Goal: Task Accomplishment & Management: Use online tool/utility

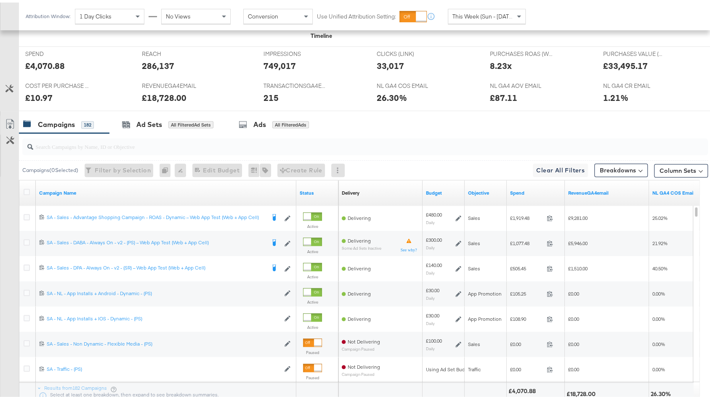
scroll to position [406, 0]
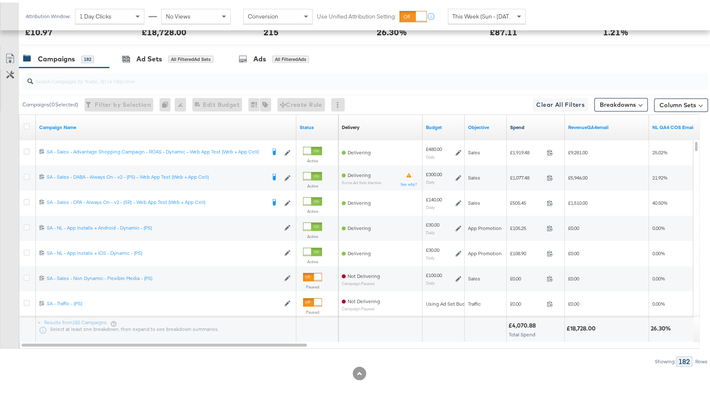
click at [524, 122] on link "Spend" at bounding box center [535, 125] width 51 height 7
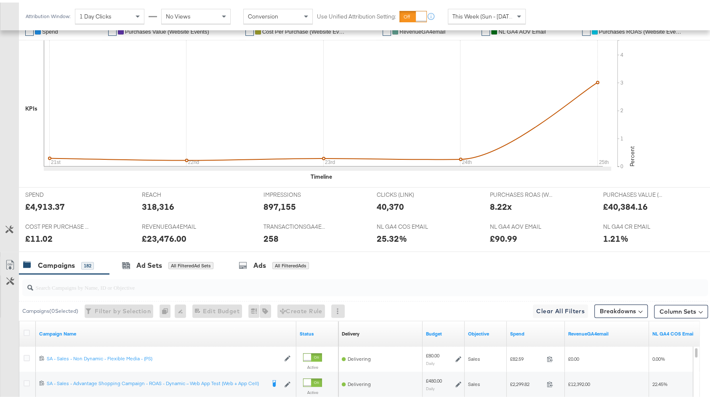
scroll to position [389, 0]
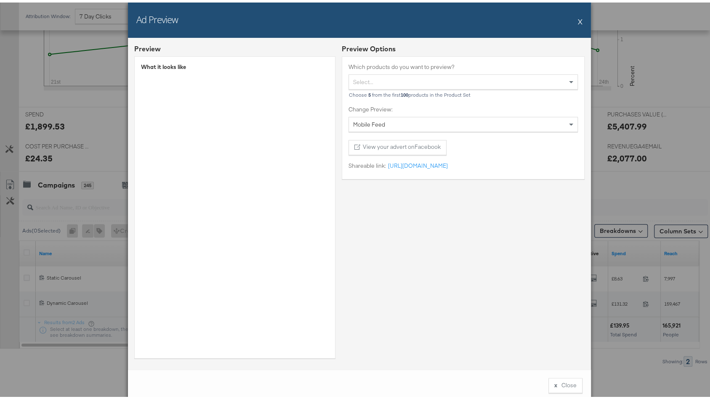
click at [578, 19] on button "X" at bounding box center [580, 19] width 5 height 17
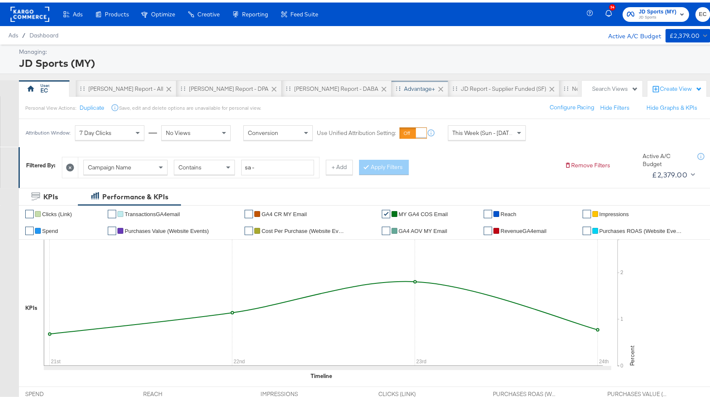
click at [404, 83] on div "Advantage+" at bounding box center [419, 86] width 31 height 8
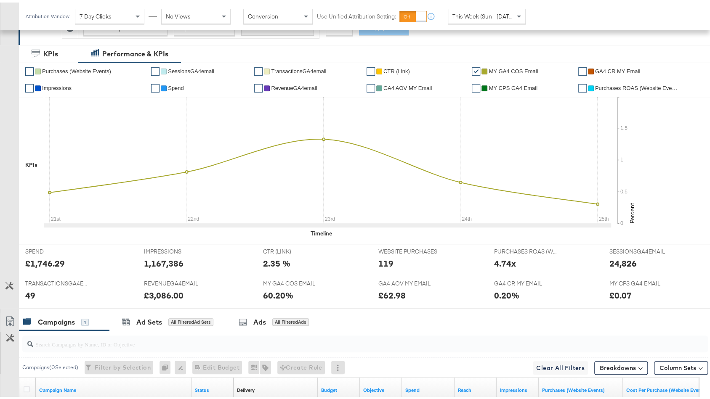
scroll to position [278, 0]
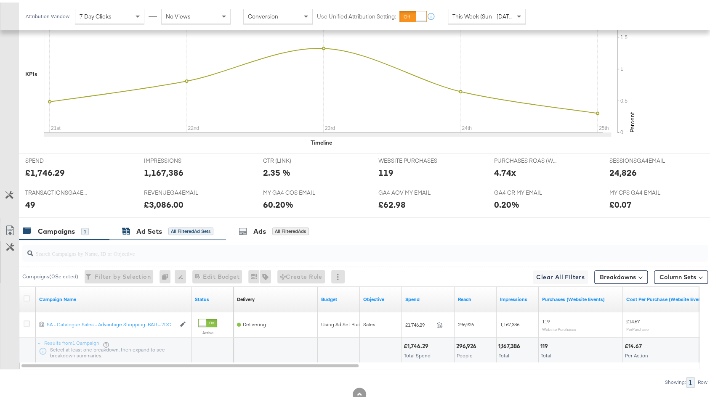
click at [178, 225] on div "All Filtered Ad Sets" at bounding box center [190, 229] width 45 height 8
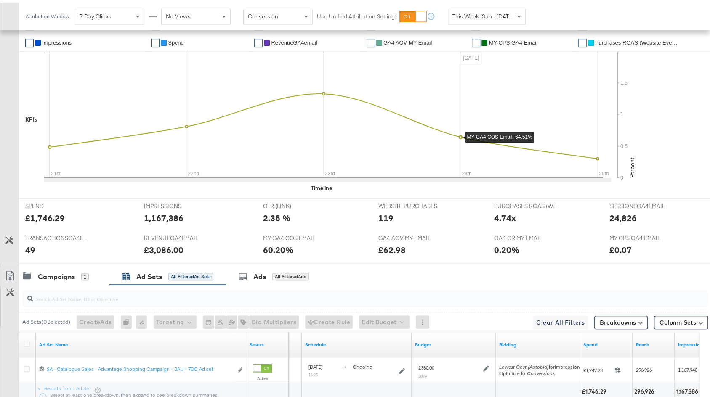
scroll to position [298, 0]
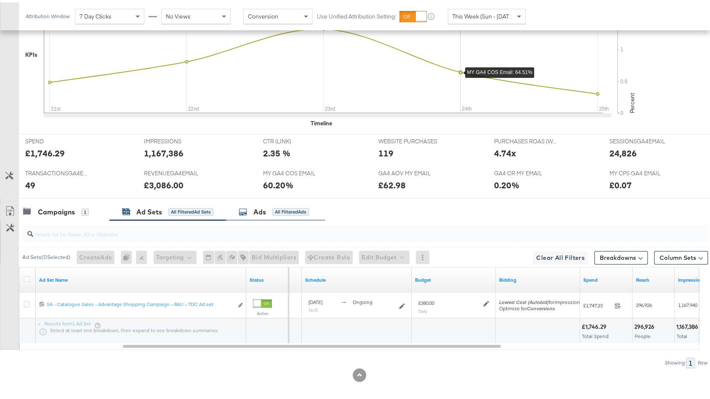
click at [269, 210] on div "Ads All Filtered Ads" at bounding box center [274, 210] width 70 height 10
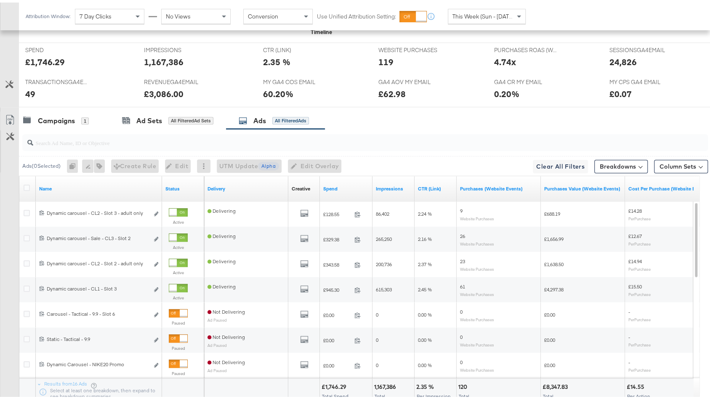
scroll to position [410, 0]
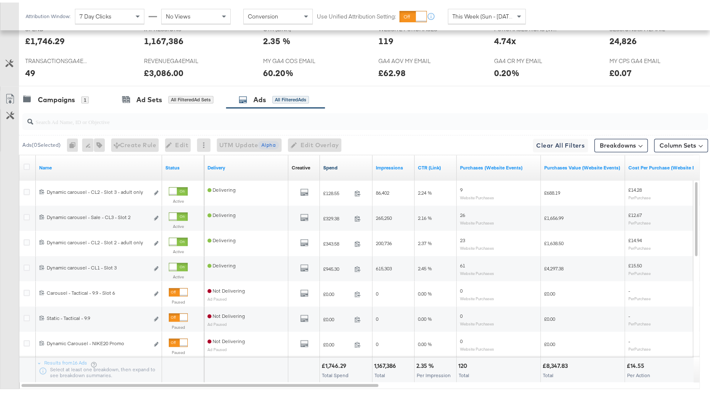
click at [344, 162] on link "Spend" at bounding box center [346, 165] width 46 height 7
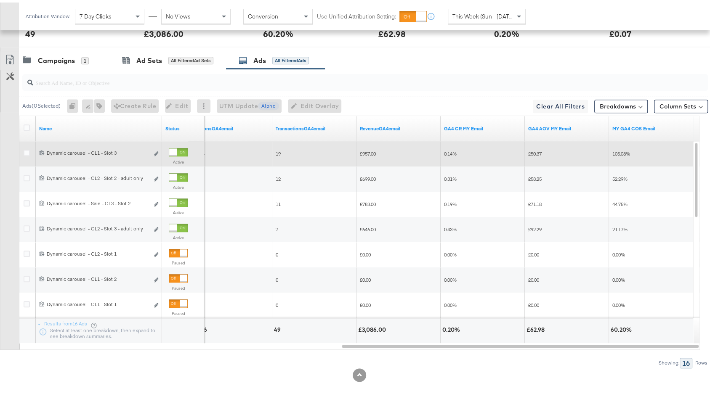
click at [179, 146] on div at bounding box center [178, 150] width 19 height 8
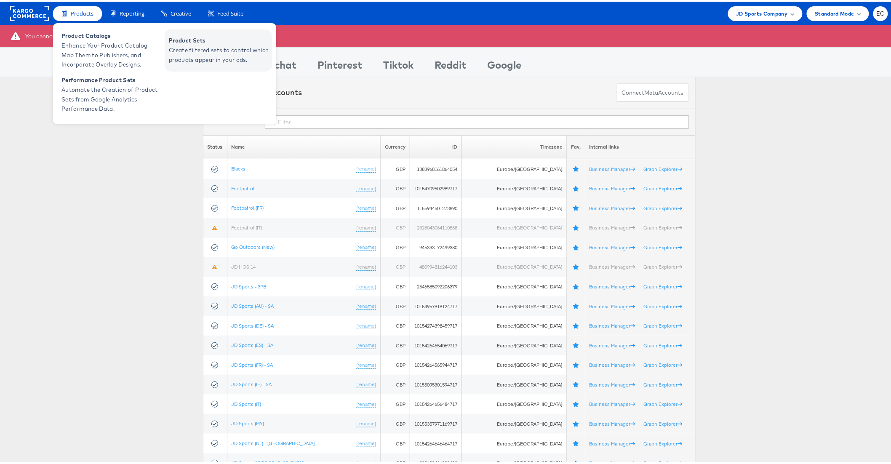
click at [207, 39] on span "Product Sets" at bounding box center [219, 39] width 101 height 10
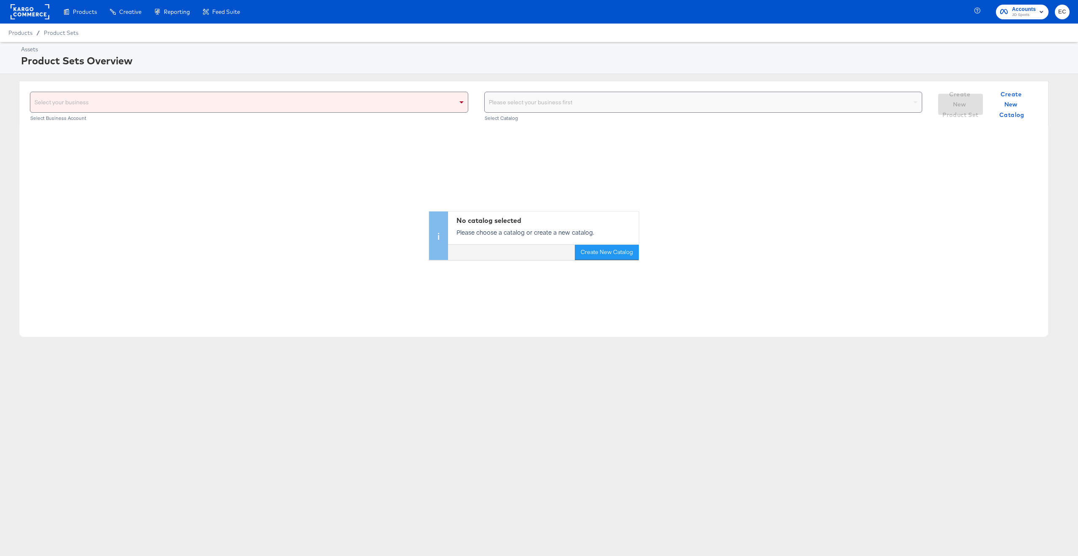
click at [451, 109] on div "Select your business" at bounding box center [248, 102] width 437 height 20
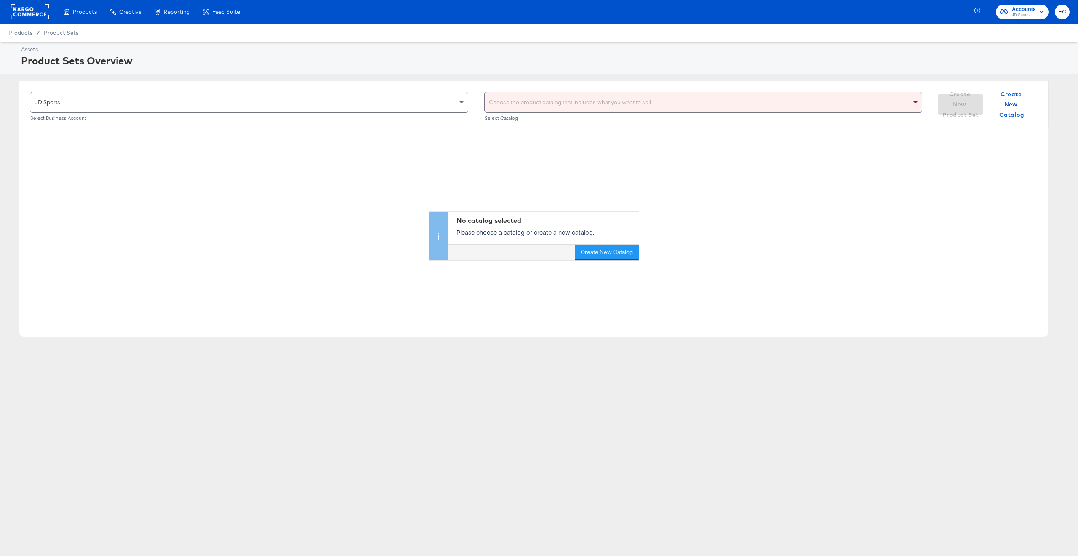
drag, startPoint x: 507, startPoint y: 98, endPoint x: 506, endPoint y: 111, distance: 13.1
click at [508, 98] on div "Choose the product catalog that includes what you want to sell" at bounding box center [702, 102] width 437 height 20
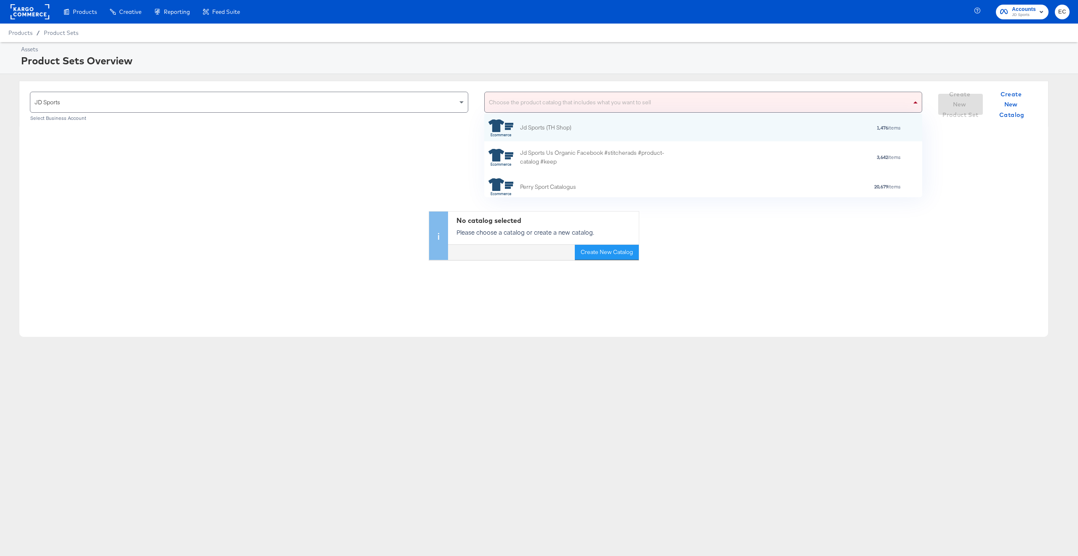
scroll to position [75, 429]
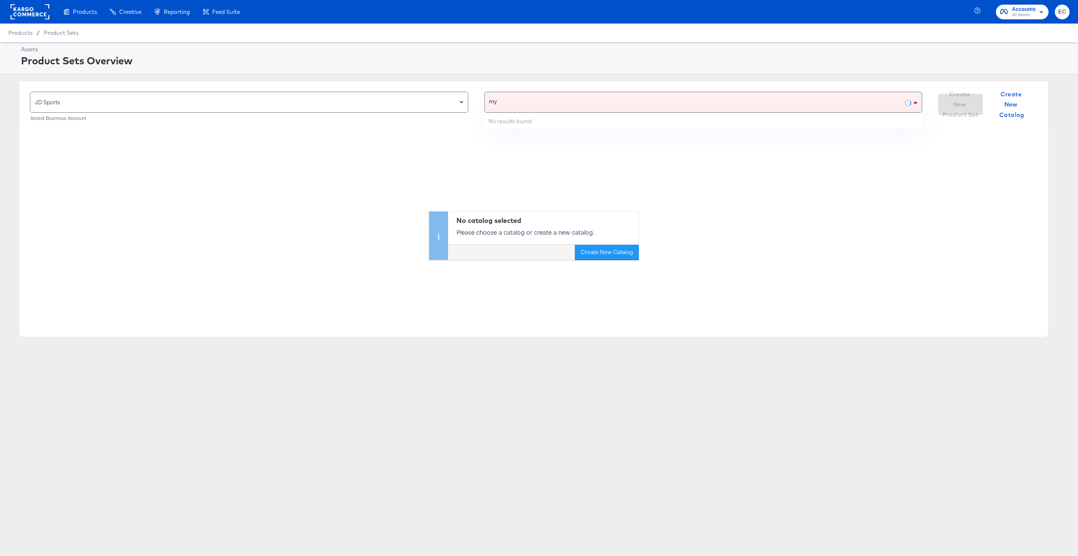
type input "my"
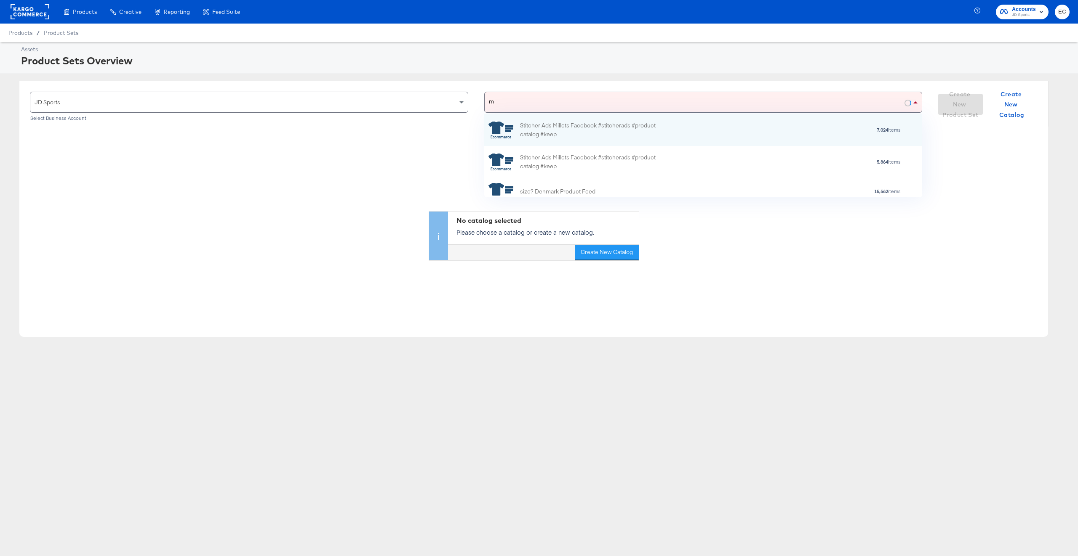
scroll to position [8, 9]
type input "my"
click at [543, 126] on div "Stitcher Ads Jd My Facebook #stitcherads #product-catalog #keep" at bounding box center [593, 129] width 147 height 18
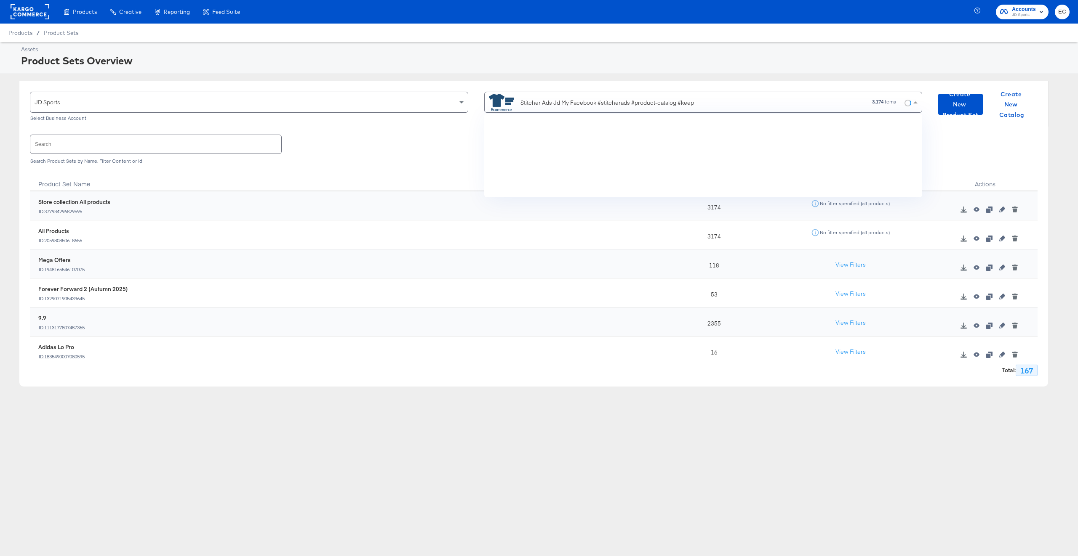
scroll to position [2140, 0]
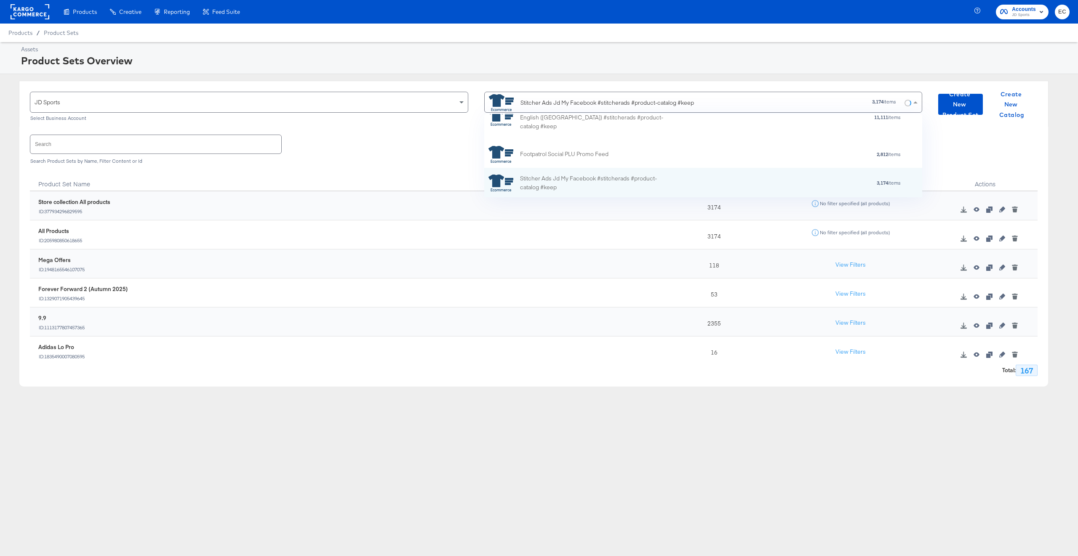
click at [43, 12] on rect at bounding box center [30, 11] width 39 height 15
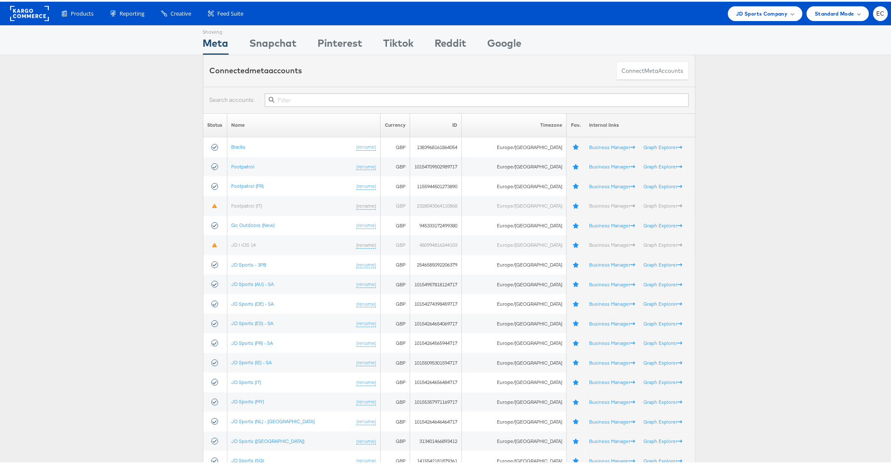
click at [307, 101] on input "text" at bounding box center [476, 98] width 423 height 13
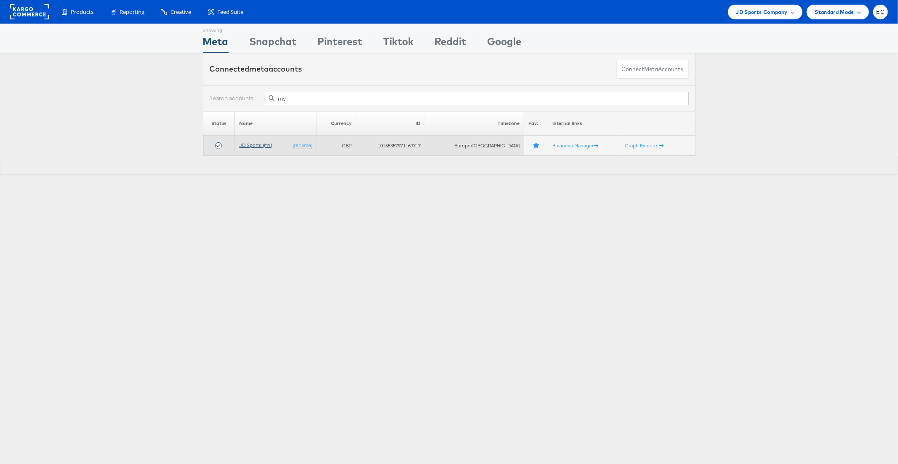
type input "my"
click at [261, 147] on link "JD Sports (MY)" at bounding box center [255, 145] width 33 height 6
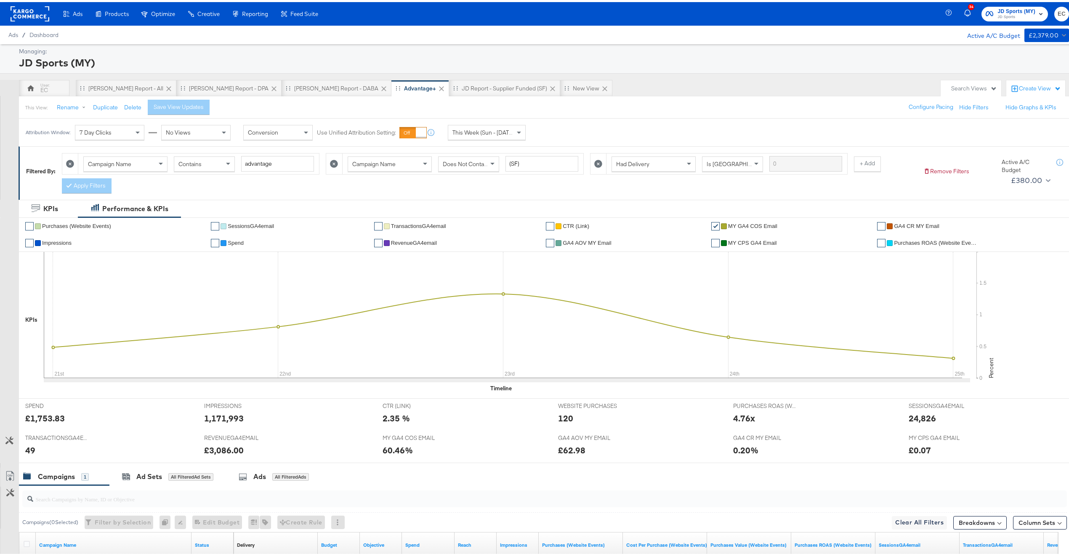
click at [283, 399] on div "IMPRESSIONS IMPRESSIONS 1,171,993" at bounding box center [287, 413] width 179 height 32
click at [274, 472] on div "Ads All Filtered Ads" at bounding box center [274, 475] width 70 height 10
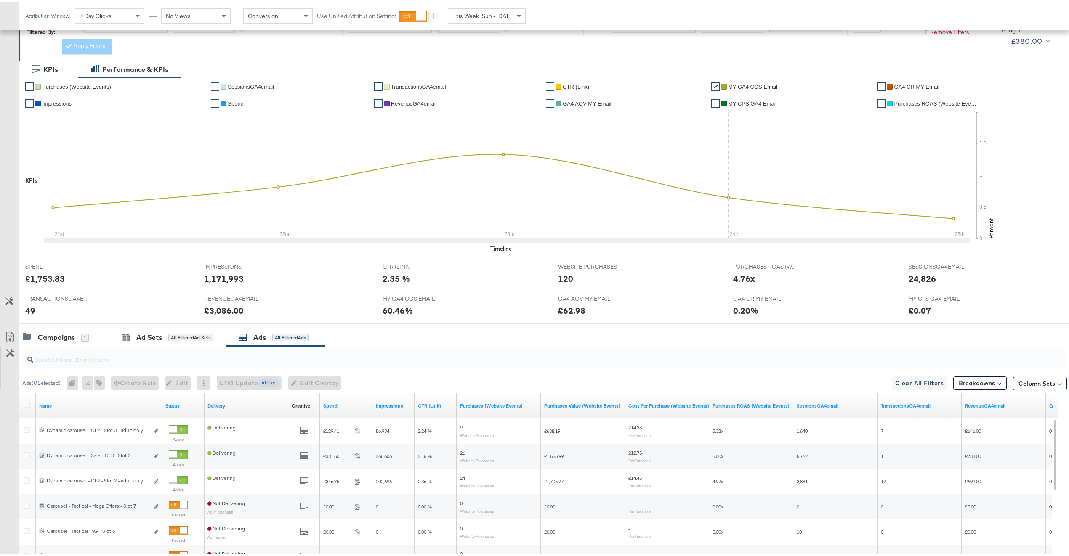
scroll to position [266, 0]
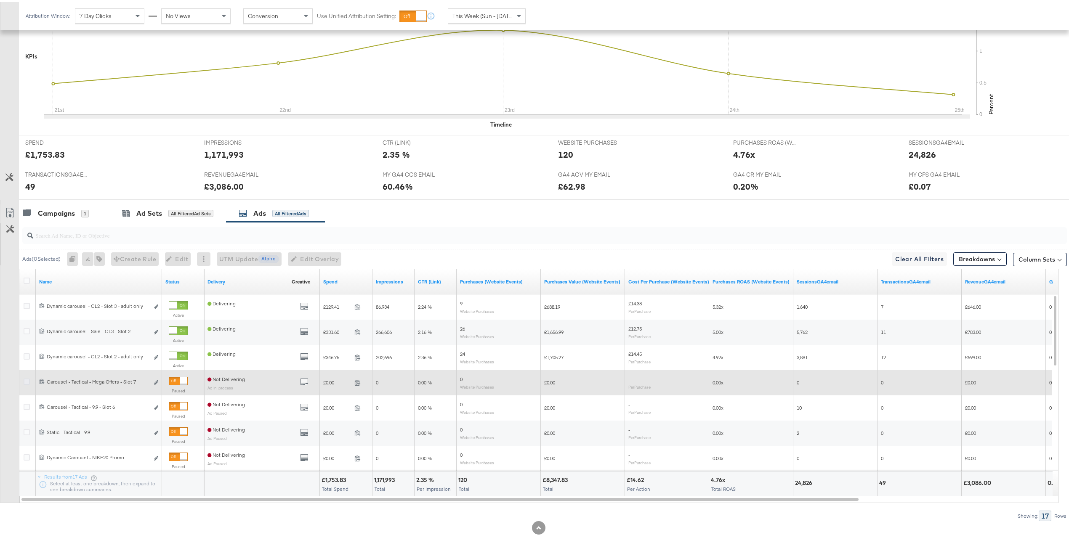
click at [24, 382] on icon at bounding box center [27, 380] width 6 height 6
click at [0, 0] on input "checkbox" at bounding box center [0, 0] width 0 height 0
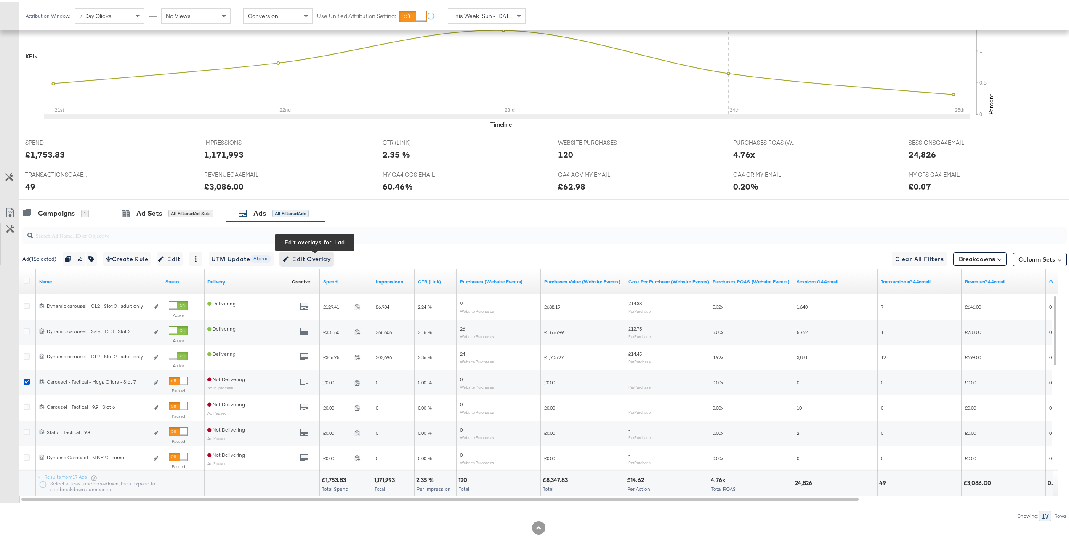
click at [307, 258] on span "Edit Overlay Edit overlays for 1 ad" at bounding box center [306, 257] width 48 height 11
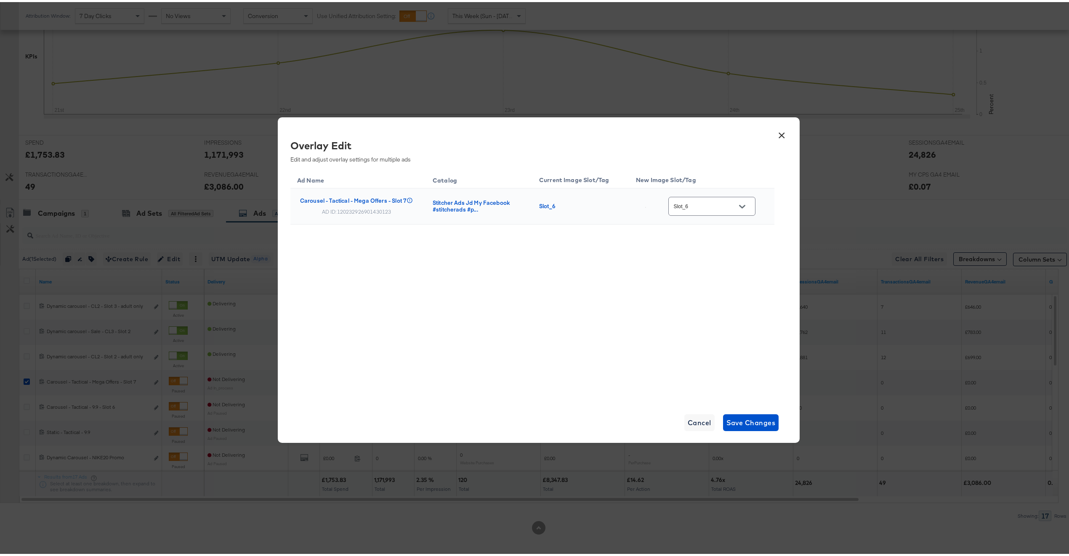
click at [721, 205] on input "Slot_6" at bounding box center [705, 205] width 67 height 10
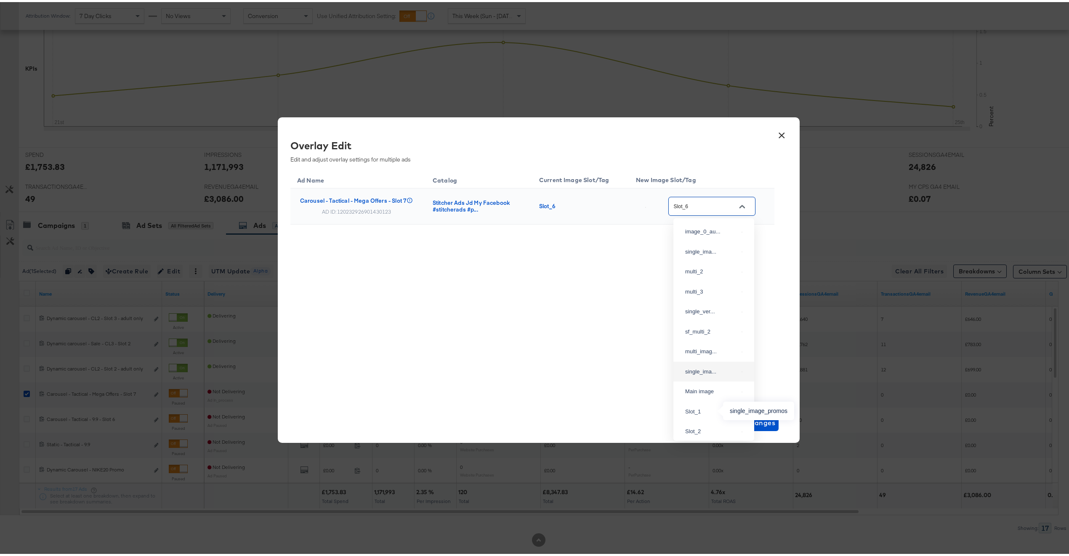
click at [700, 374] on div "single_ima..." at bounding box center [711, 370] width 53 height 8
type input "single_image_promos"
click at [761, 423] on span "Save Changes" at bounding box center [750, 421] width 49 height 12
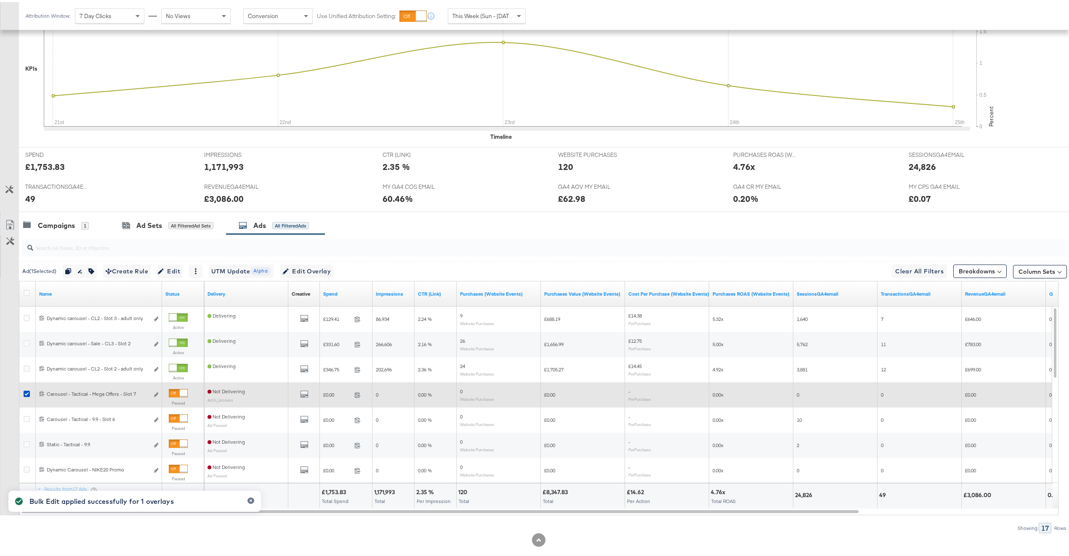
click at [180, 391] on div at bounding box center [184, 392] width 8 height 8
click at [305, 396] on icon "default" at bounding box center [304, 392] width 8 height 8
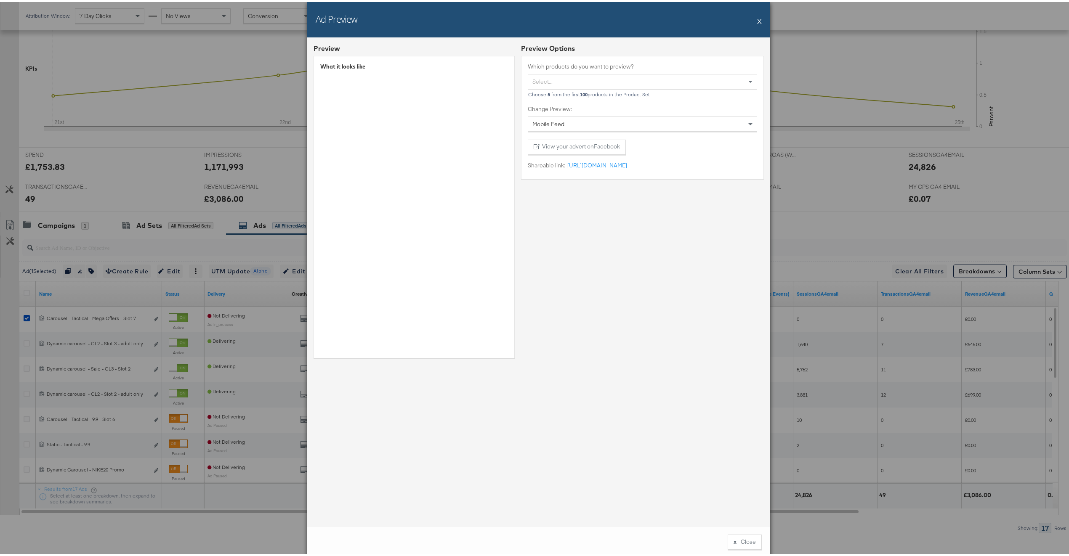
click at [757, 19] on button "X" at bounding box center [759, 19] width 5 height 17
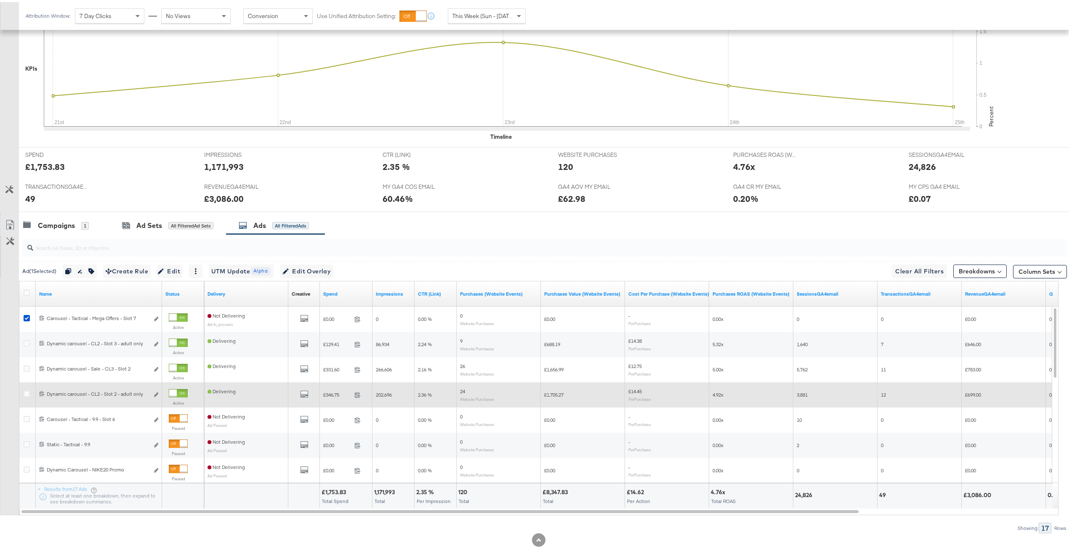
scroll to position [237, 0]
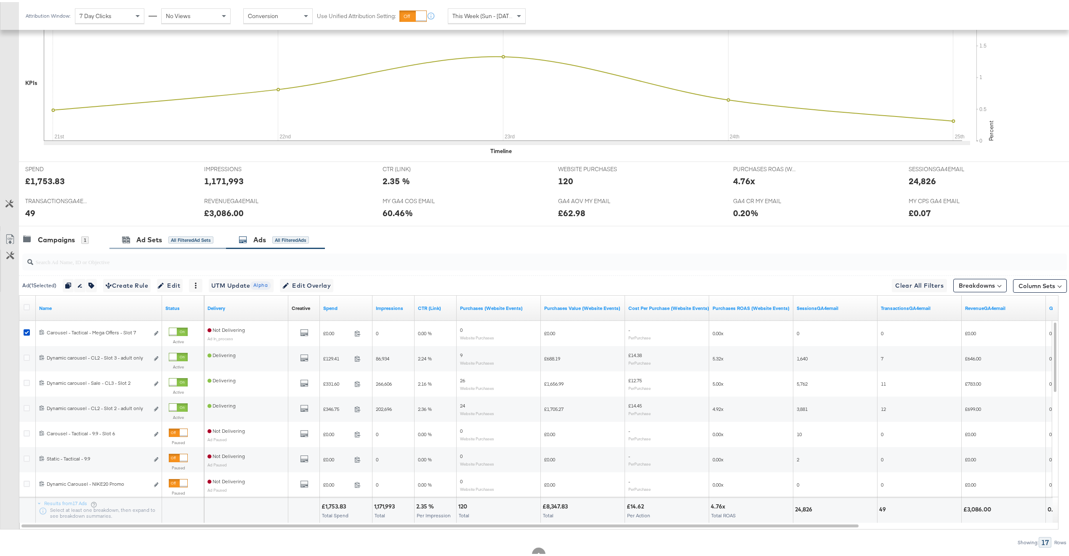
click at [186, 232] on div "Ad Sets All Filtered Ad Sets" at bounding box center [167, 238] width 117 height 18
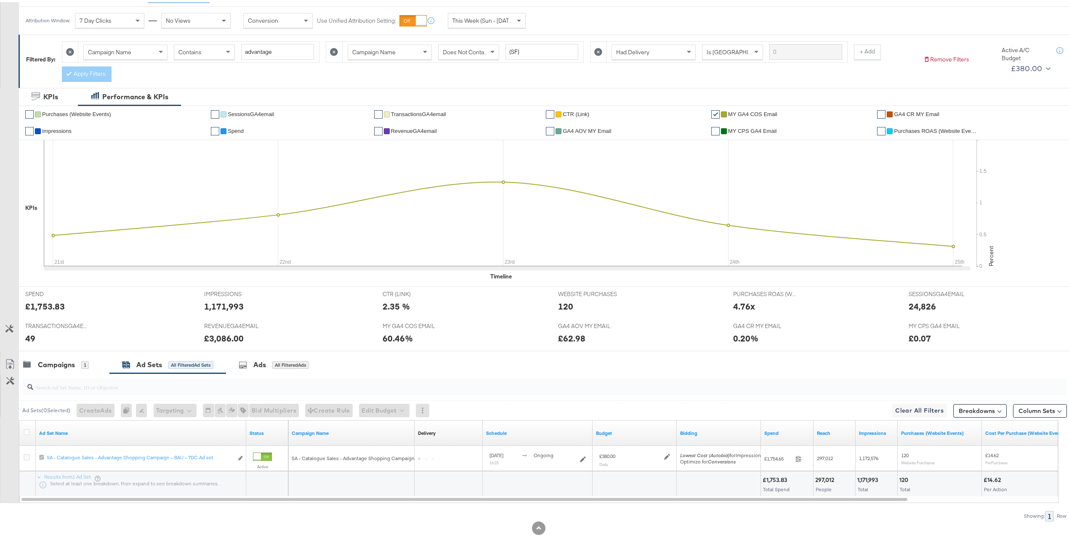
scroll to position [114, 0]
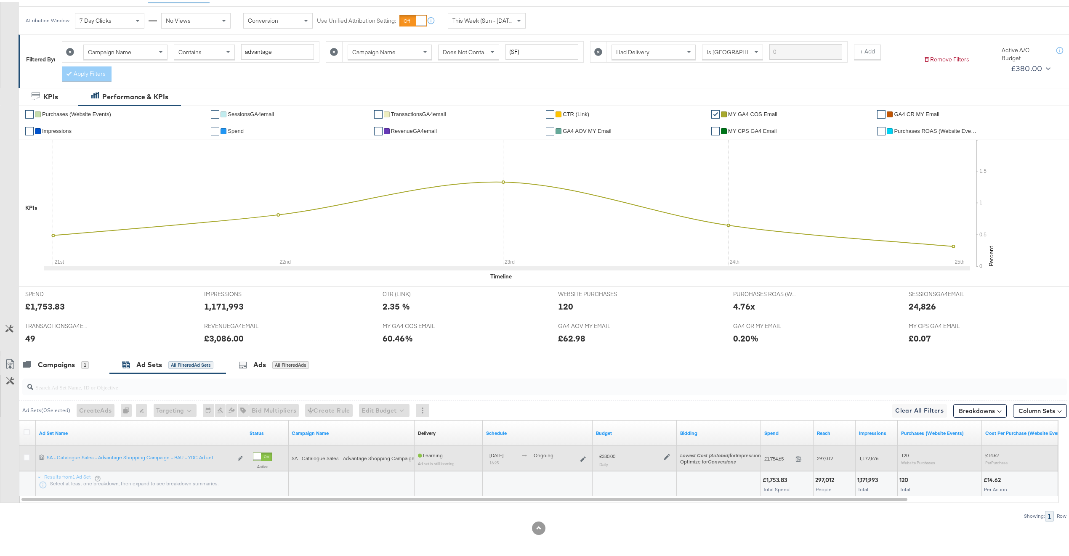
click at [668, 455] on icon at bounding box center [667, 455] width 6 height 6
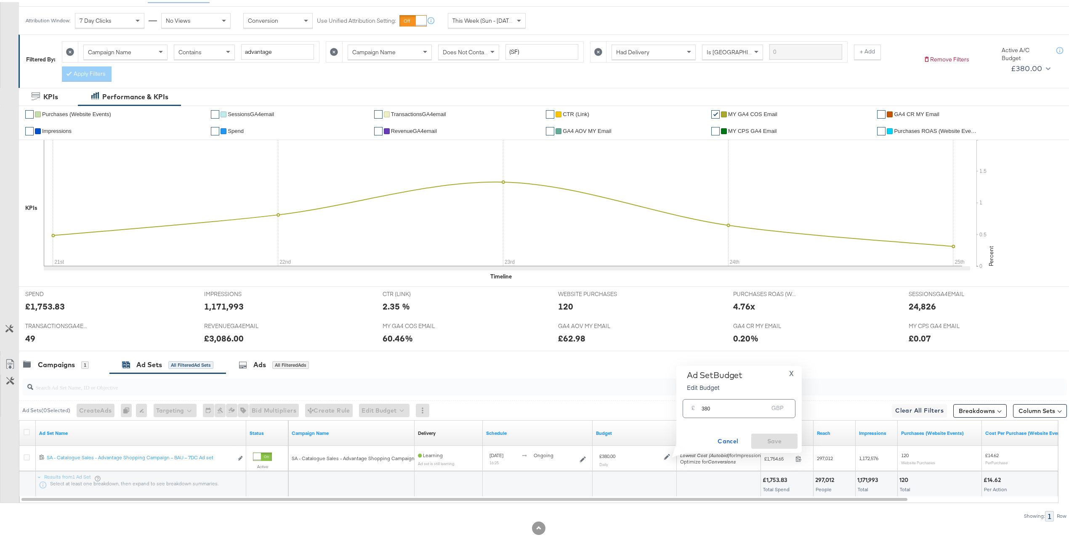
click at [718, 409] on input "380" at bounding box center [735, 403] width 67 height 18
type input "420"
click at [764, 439] on span "Save" at bounding box center [775, 439] width 40 height 11
click at [521, 12] on span at bounding box center [520, 18] width 11 height 14
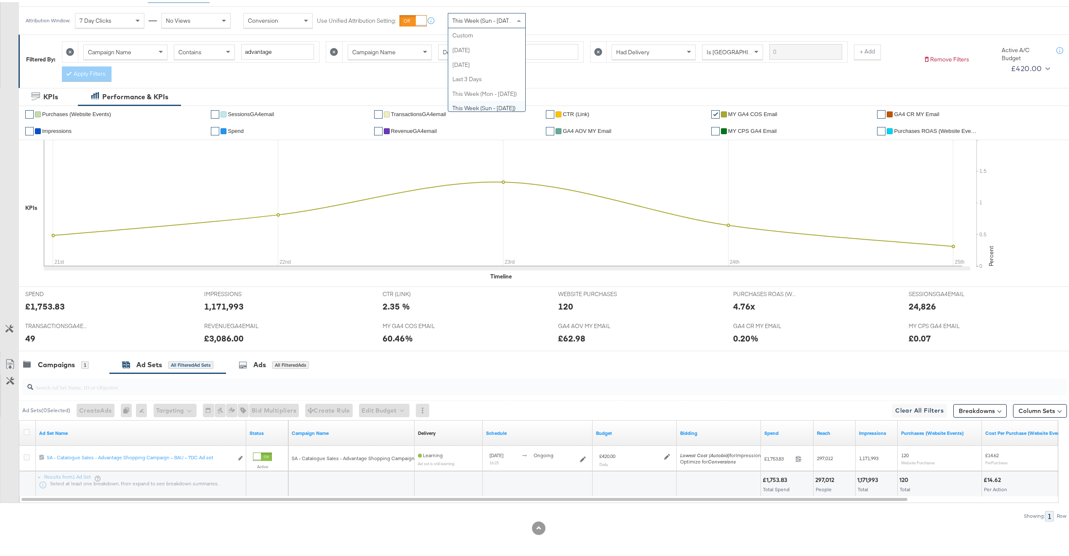
scroll to position [0, 0]
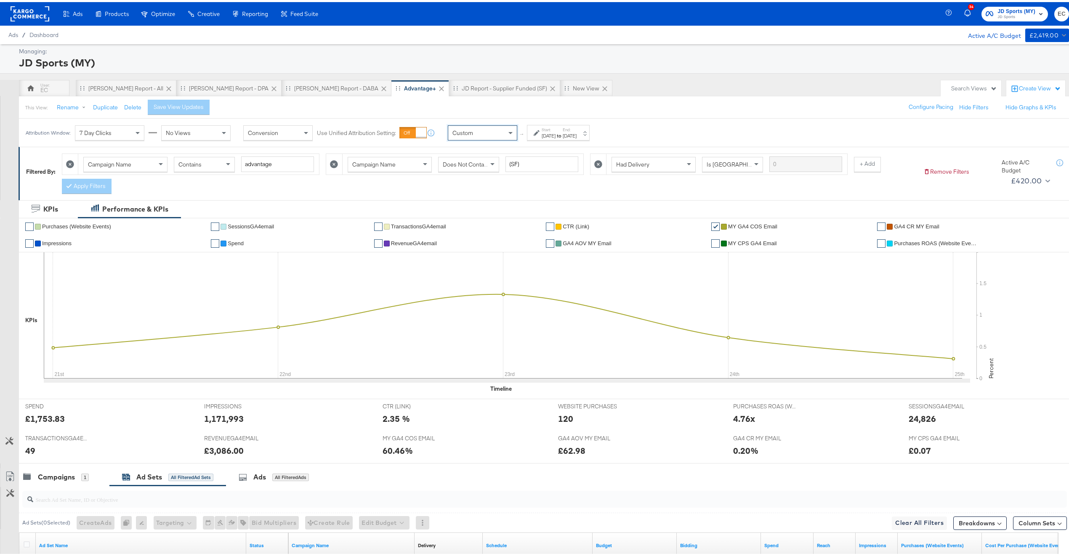
click at [577, 128] on label "End:" at bounding box center [570, 127] width 14 height 5
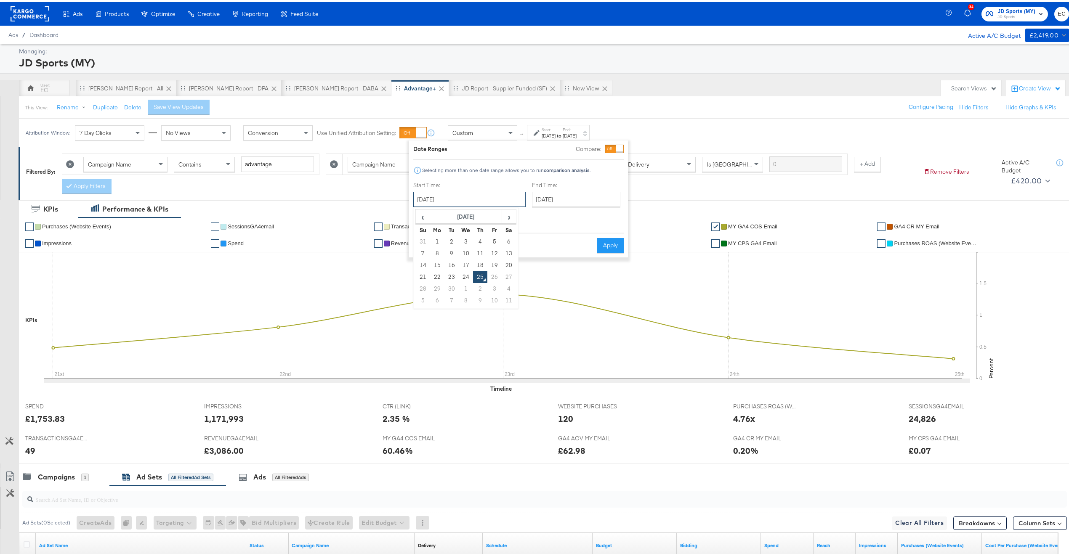
click at [480, 192] on input "September 25th 2025" at bounding box center [469, 197] width 112 height 15
click at [425, 274] on td "21" at bounding box center [423, 275] width 14 height 12
type input "September 21st 2025"
click at [558, 195] on input "September 25th 2025" at bounding box center [576, 197] width 88 height 15
click at [577, 273] on td "24" at bounding box center [584, 275] width 14 height 12
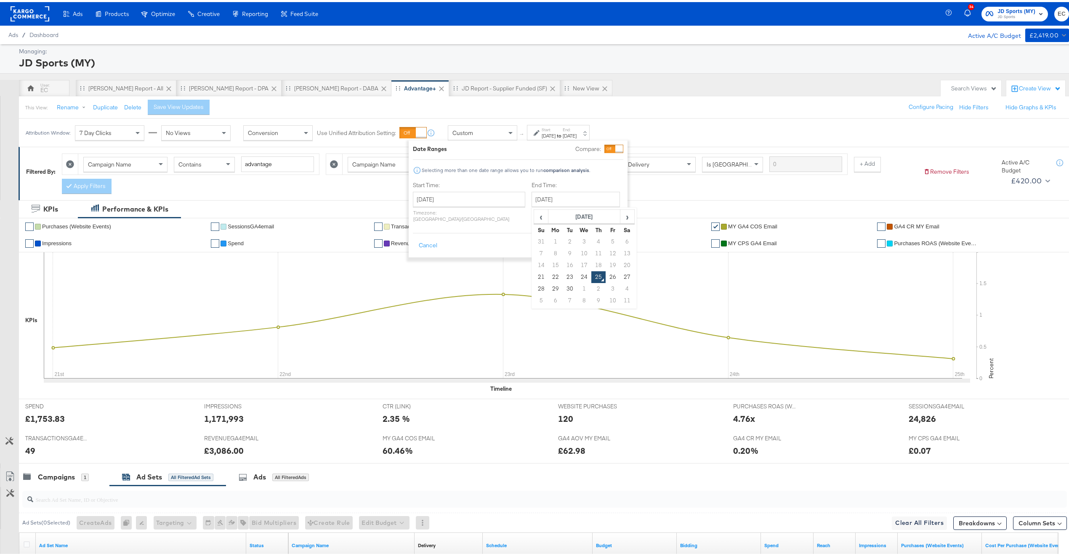
type input "September 24th 2025"
click at [600, 236] on button "Apply" at bounding box center [610, 243] width 27 height 15
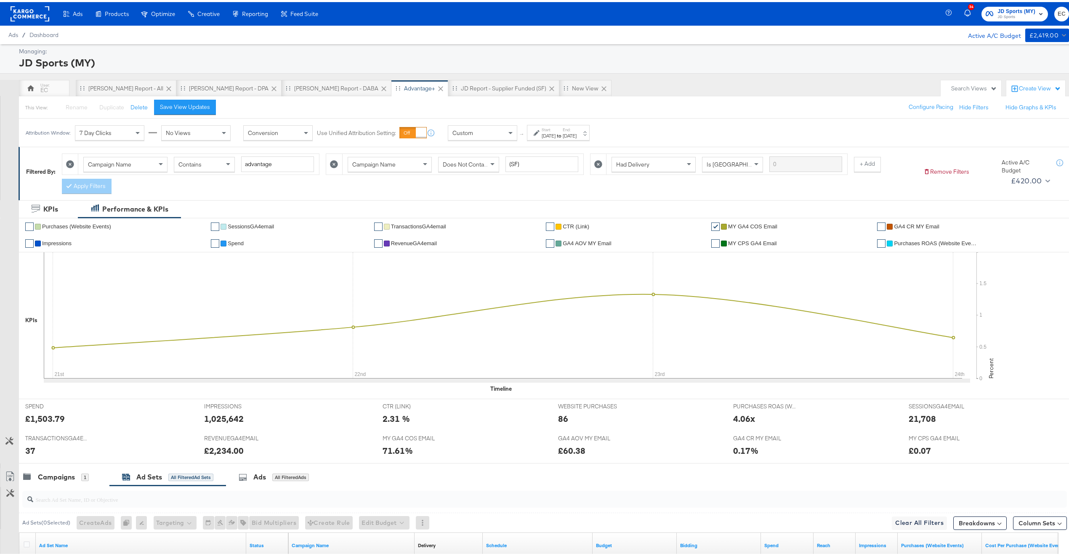
scroll to position [114, 0]
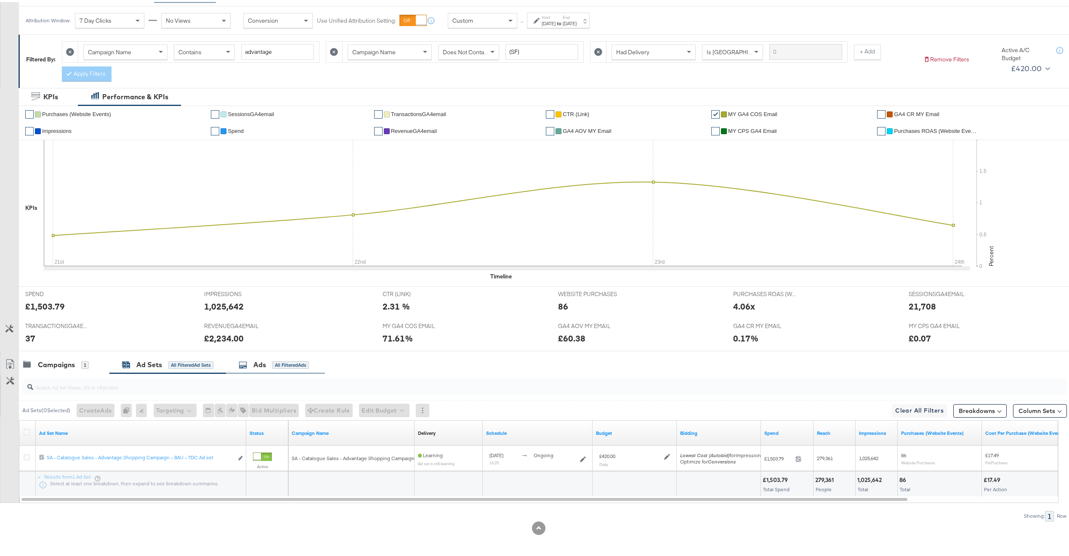
click at [270, 365] on div "Ads All Filtered Ads" at bounding box center [274, 363] width 70 height 10
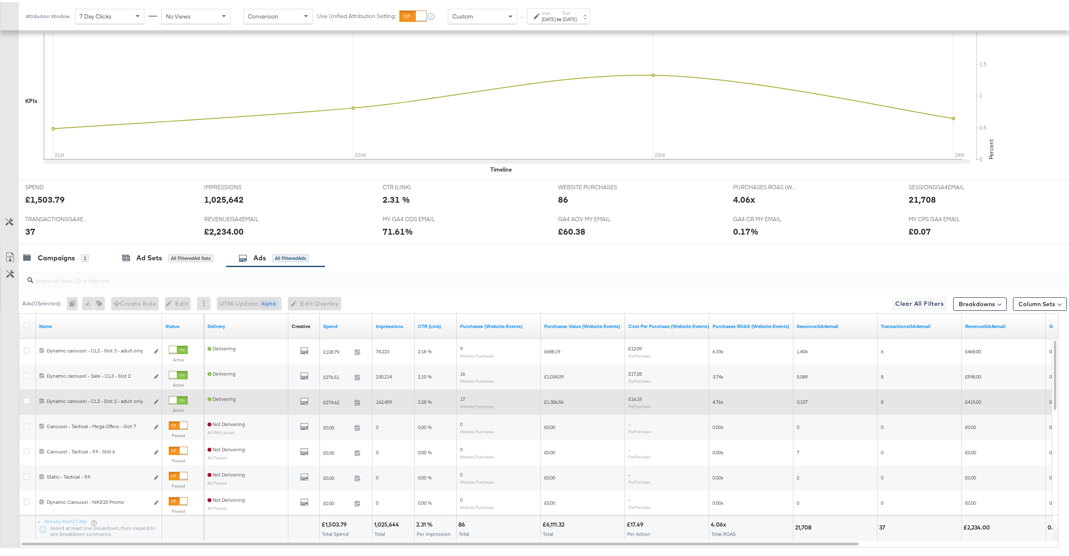
scroll to position [213, 0]
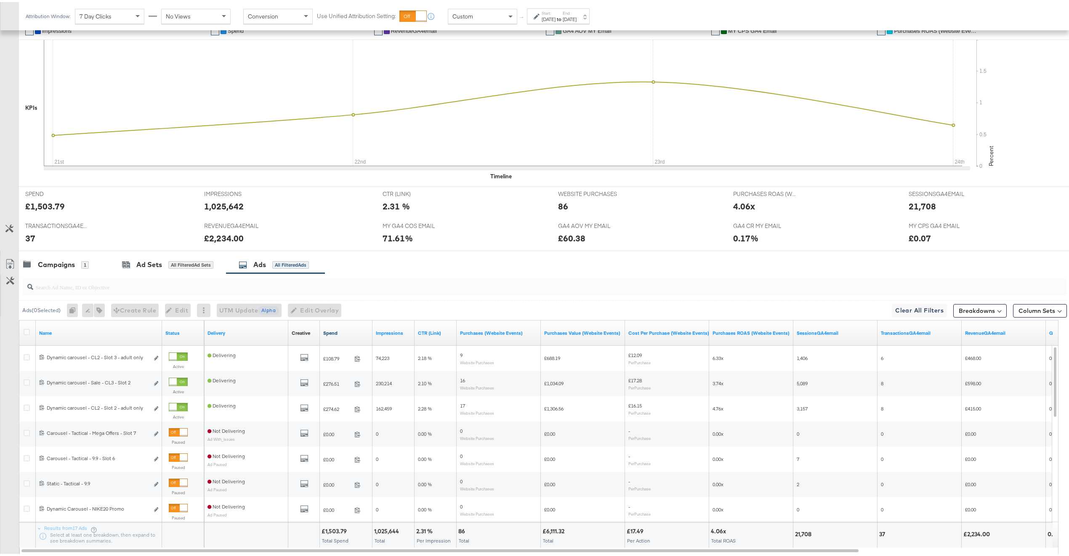
click at [353, 333] on link "Spend" at bounding box center [346, 331] width 46 height 7
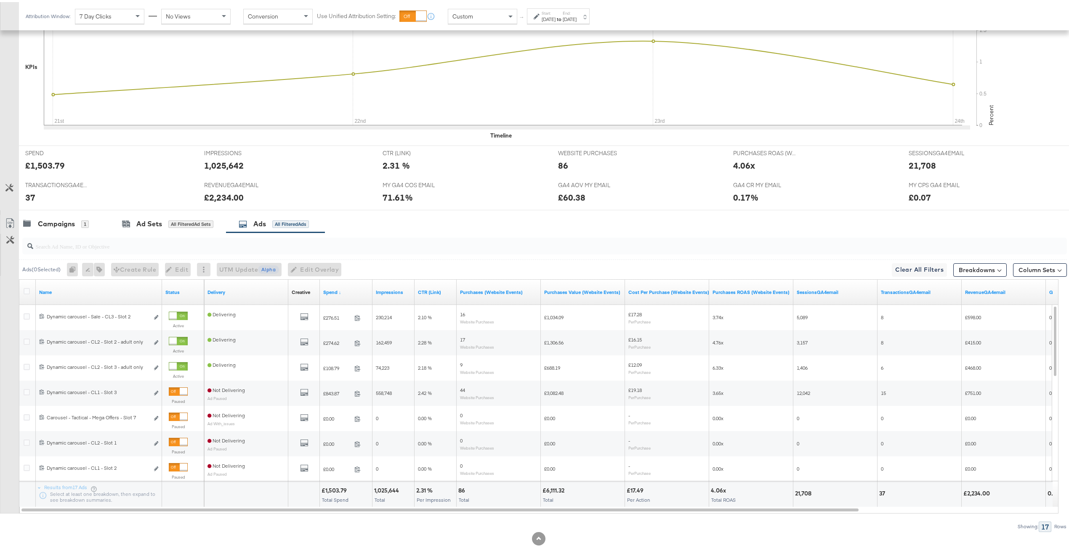
scroll to position [260, 0]
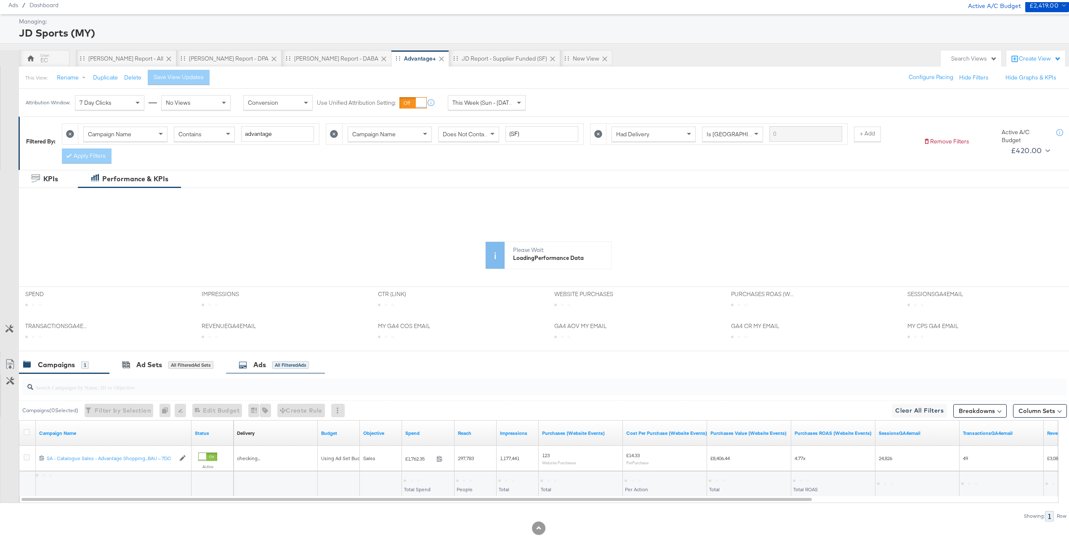
click at [303, 365] on div "All Filtered Ads" at bounding box center [290, 363] width 37 height 8
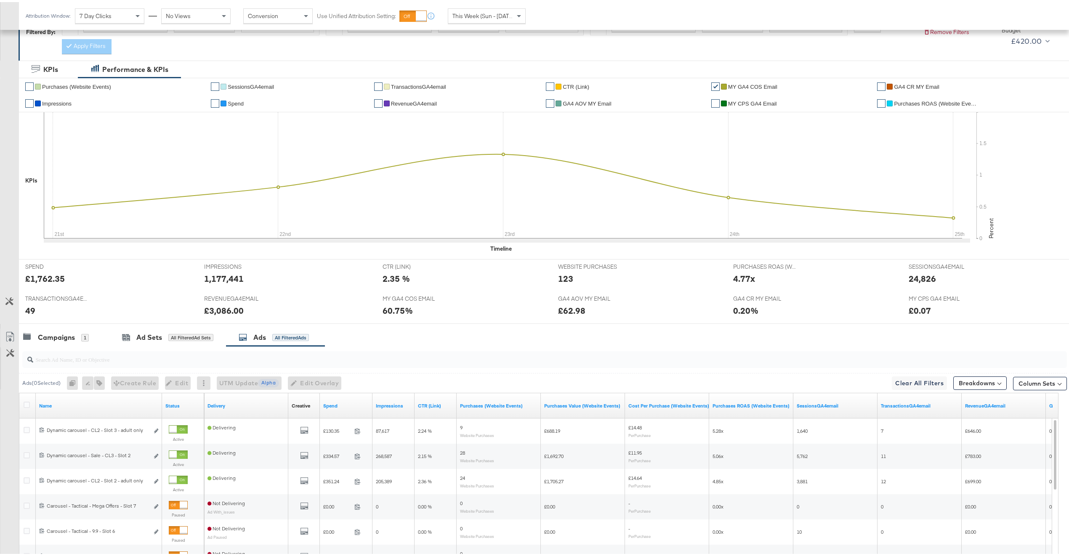
scroll to position [212, 0]
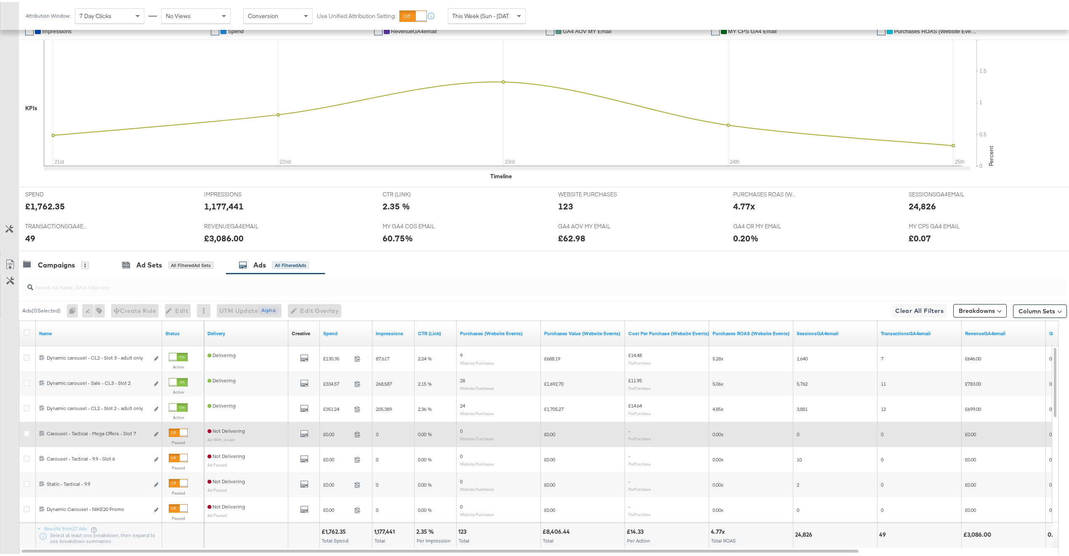
click at [180, 435] on div at bounding box center [184, 431] width 8 height 8
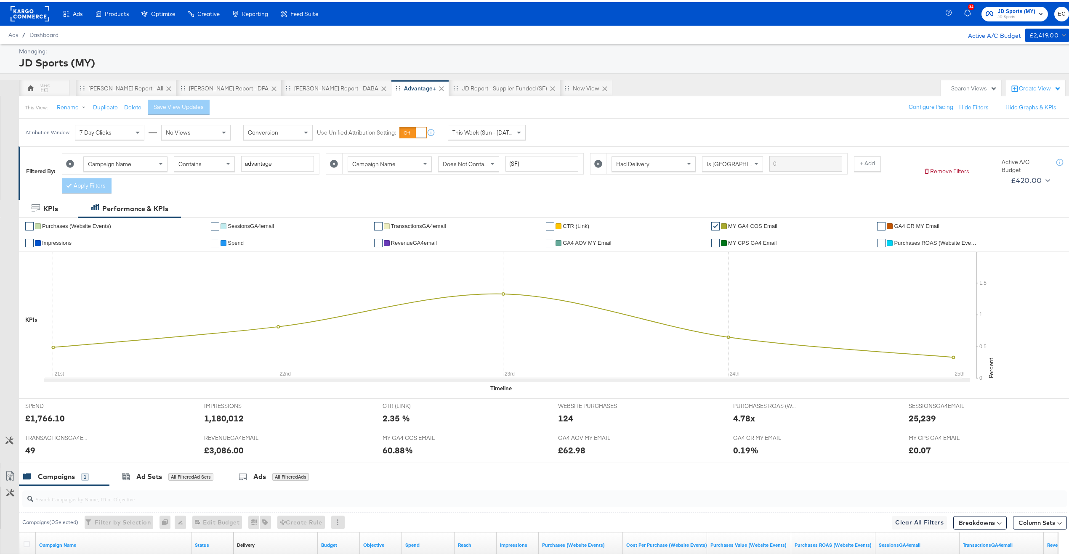
scroll to position [114, 0]
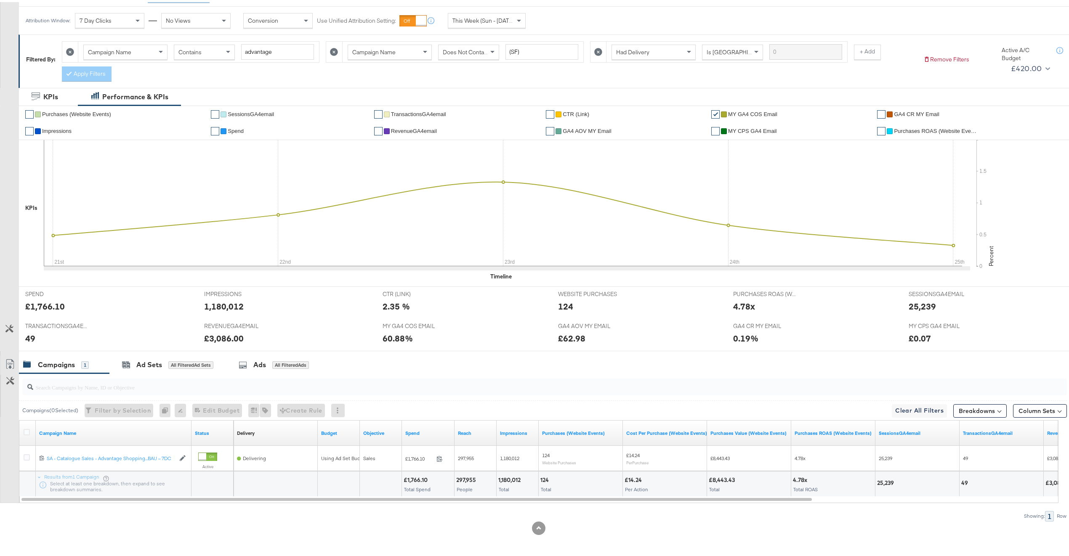
click at [270, 374] on input "search" at bounding box center [501, 382] width 936 height 16
click at [273, 365] on div "All Filtered Ads" at bounding box center [290, 363] width 37 height 8
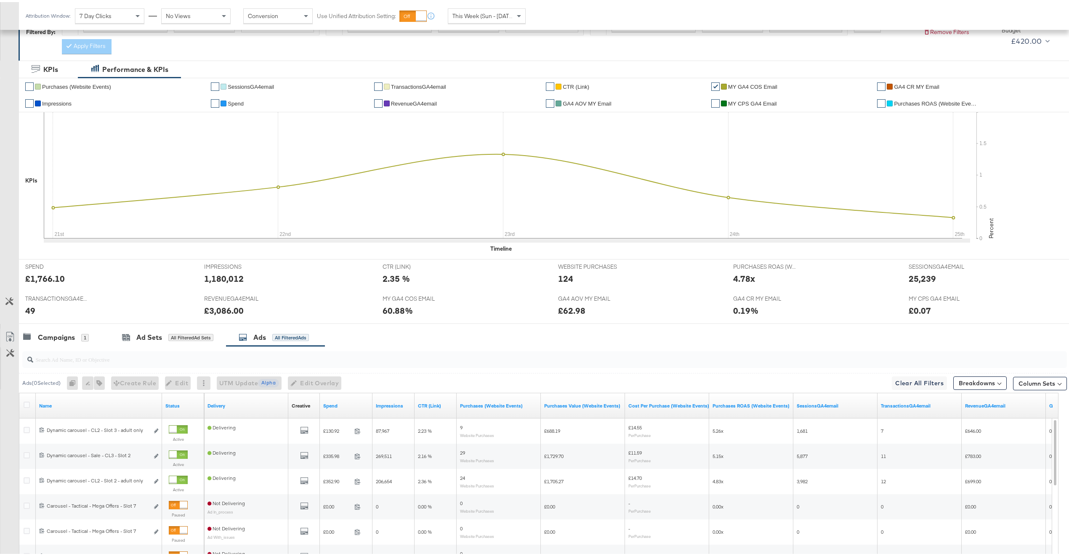
scroll to position [266, 0]
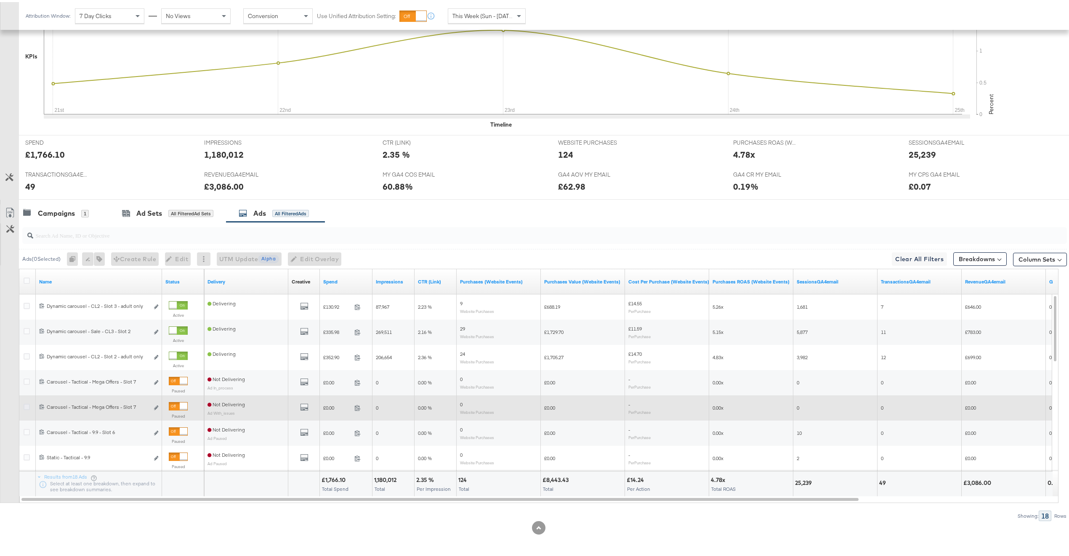
click at [28, 405] on icon at bounding box center [27, 405] width 6 height 6
click at [0, 0] on input "checkbox" at bounding box center [0, 0] width 0 height 0
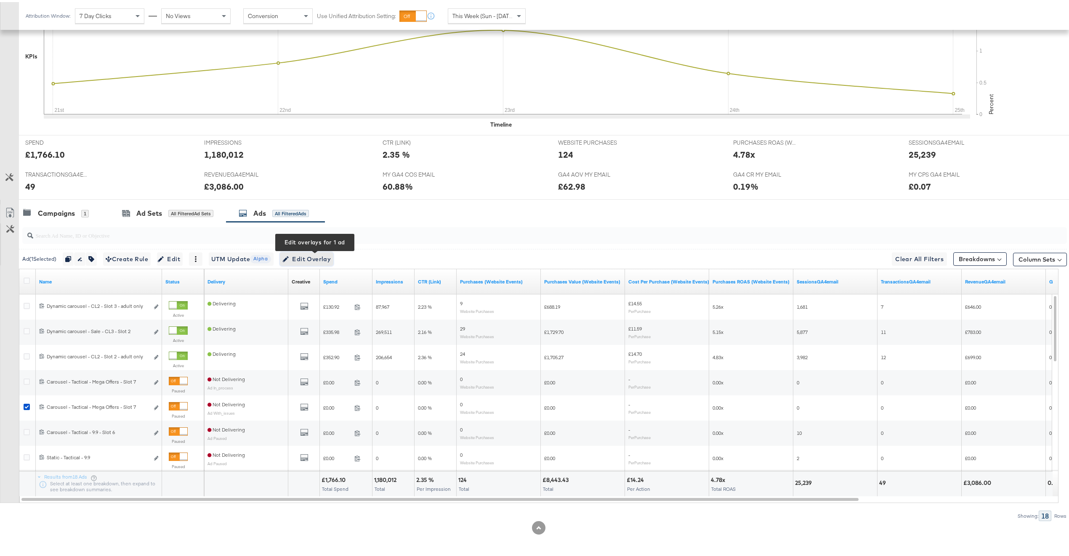
click at [326, 260] on span "Edit Overlay Edit overlays for 1 ad" at bounding box center [306, 257] width 48 height 11
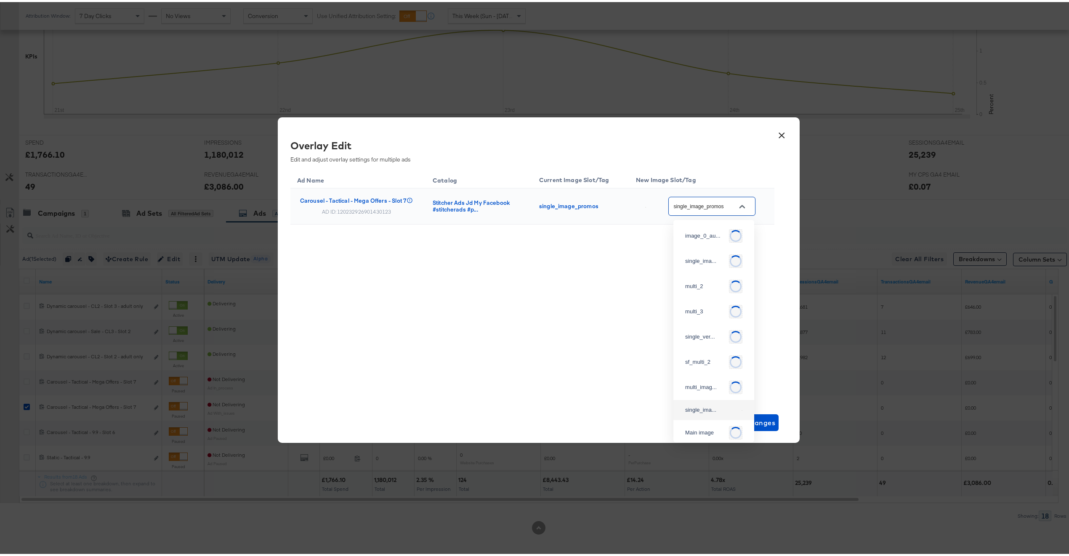
click at [729, 206] on input "single_image_promos" at bounding box center [705, 205] width 67 height 10
click at [537, 273] on div "Ad Name Catalog Current Image Slot/Tag New Image Slot/Tag Carousel - Tactical -…" at bounding box center [532, 283] width 484 height 231
click at [700, 212] on div "single_image_promos" at bounding box center [711, 204] width 87 height 19
click at [734, 418] on span "Save Changes" at bounding box center [750, 421] width 49 height 12
click at [774, 128] on button "×" at bounding box center [781, 131] width 15 height 15
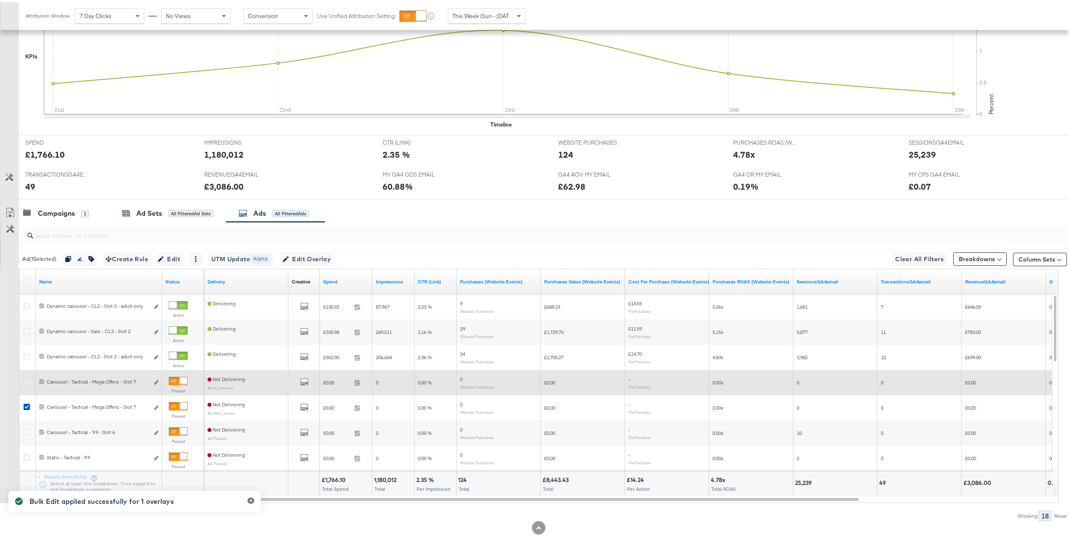
click at [29, 378] on icon at bounding box center [27, 380] width 6 height 6
click at [0, 0] on input "checkbox" at bounding box center [0, 0] width 0 height 0
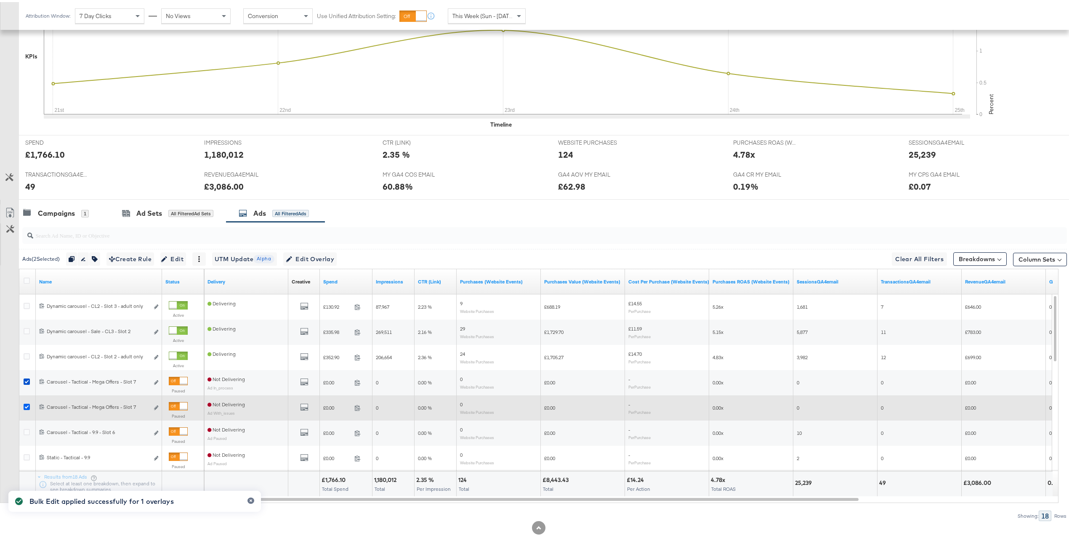
click at [28, 405] on icon at bounding box center [27, 405] width 6 height 6
click at [0, 0] on input "checkbox" at bounding box center [0, 0] width 0 height 0
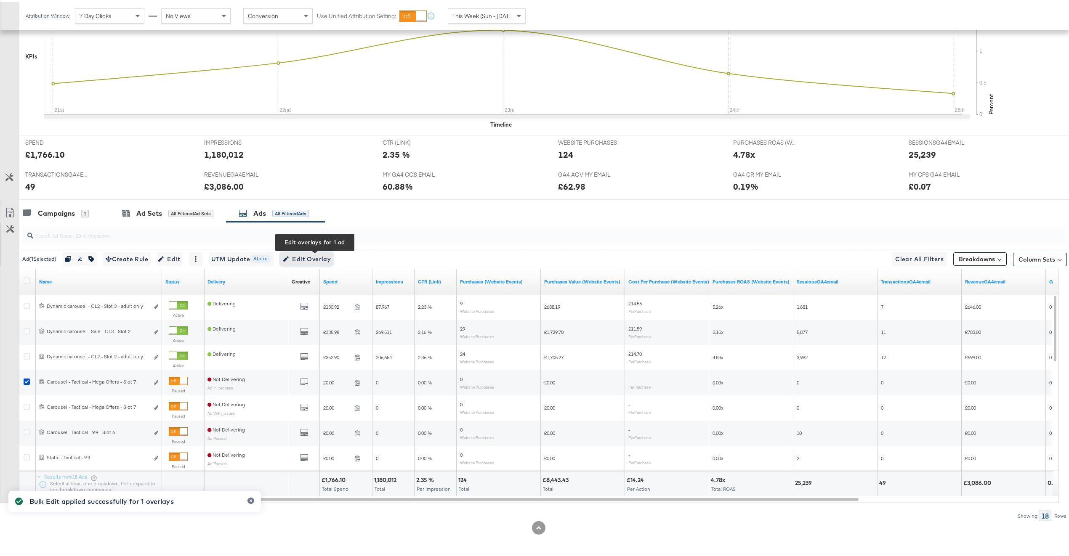
click at [331, 258] on span "Edit Overlay Edit overlays for 1 ad" at bounding box center [306, 257] width 48 height 11
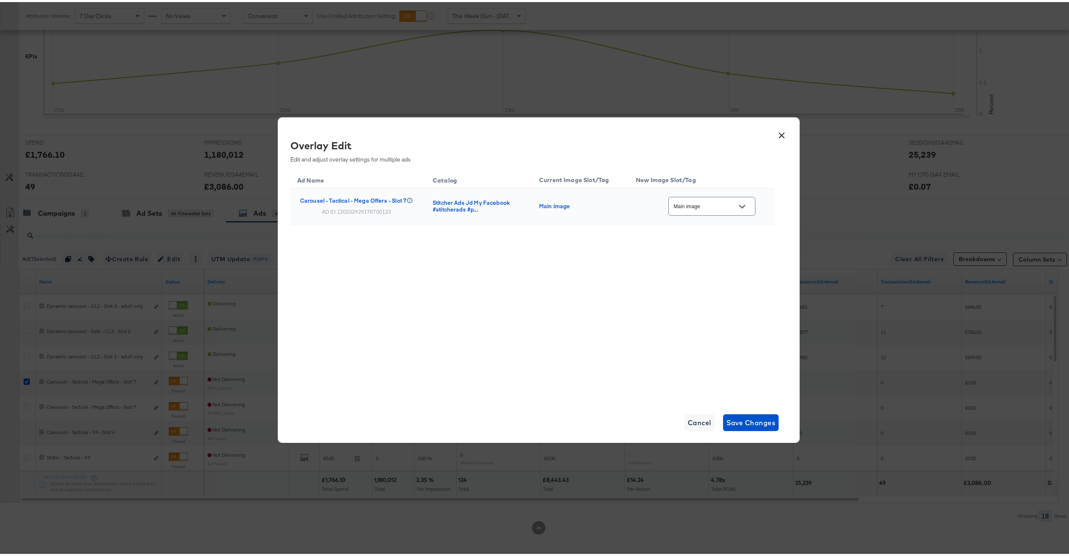
click at [709, 211] on div "Main image" at bounding box center [711, 204] width 87 height 19
click at [717, 205] on input "Main image" at bounding box center [705, 205] width 67 height 10
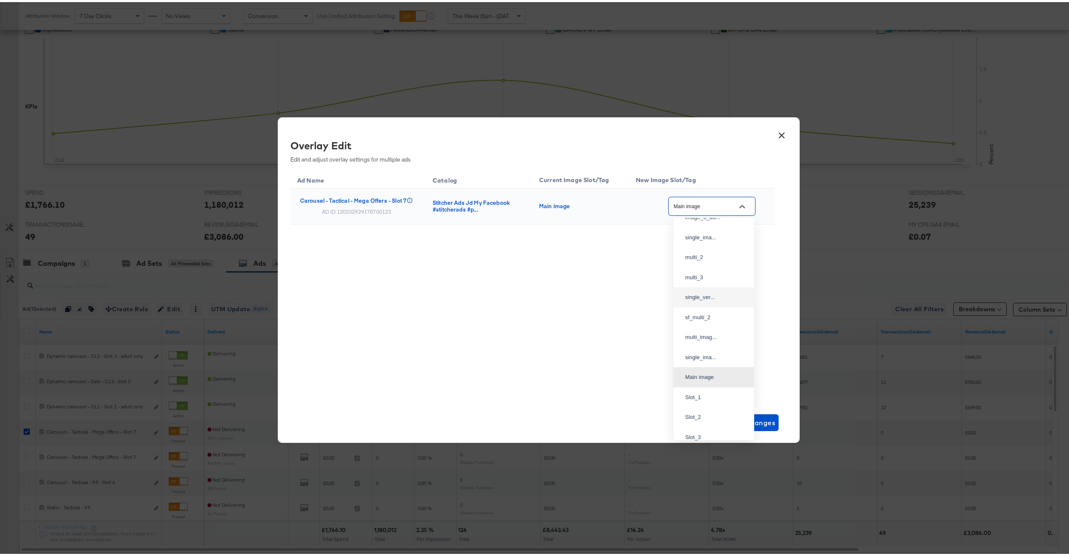
scroll to position [21, 0]
click at [694, 356] on div "single_ima..." at bounding box center [713, 348] width 67 height 15
type input "single_image_promos"
click at [764, 423] on span "Save Changes" at bounding box center [750, 421] width 49 height 12
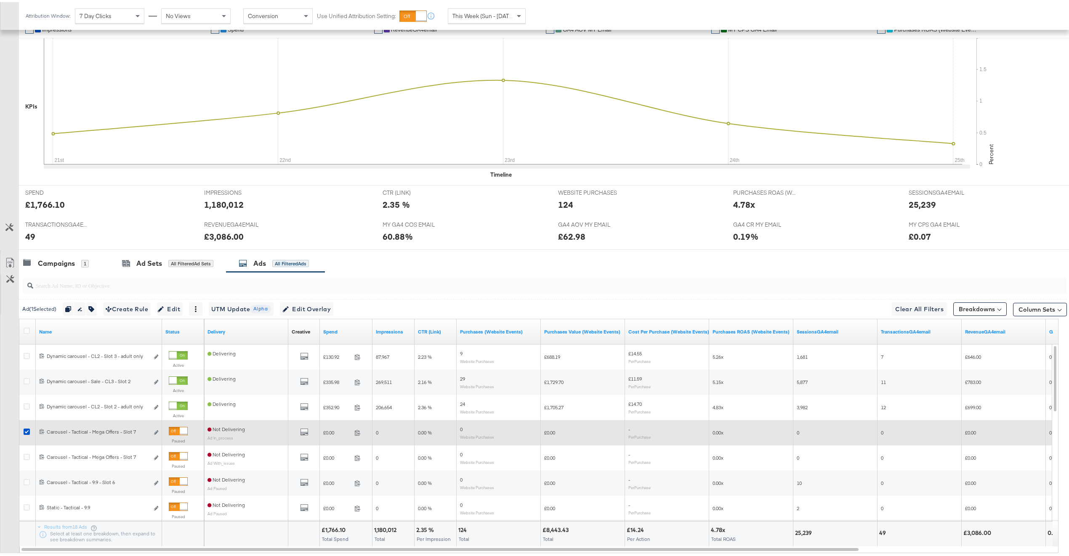
click at [182, 430] on div at bounding box center [184, 430] width 8 height 8
click at [169, 260] on div "All Filtered Ad Sets" at bounding box center [190, 262] width 45 height 8
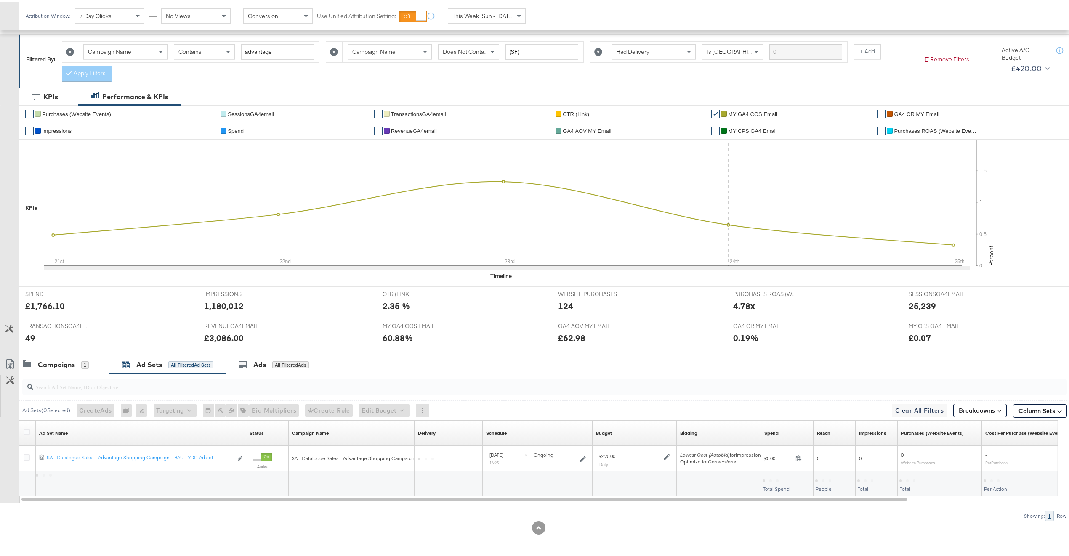
scroll to position [114, 0]
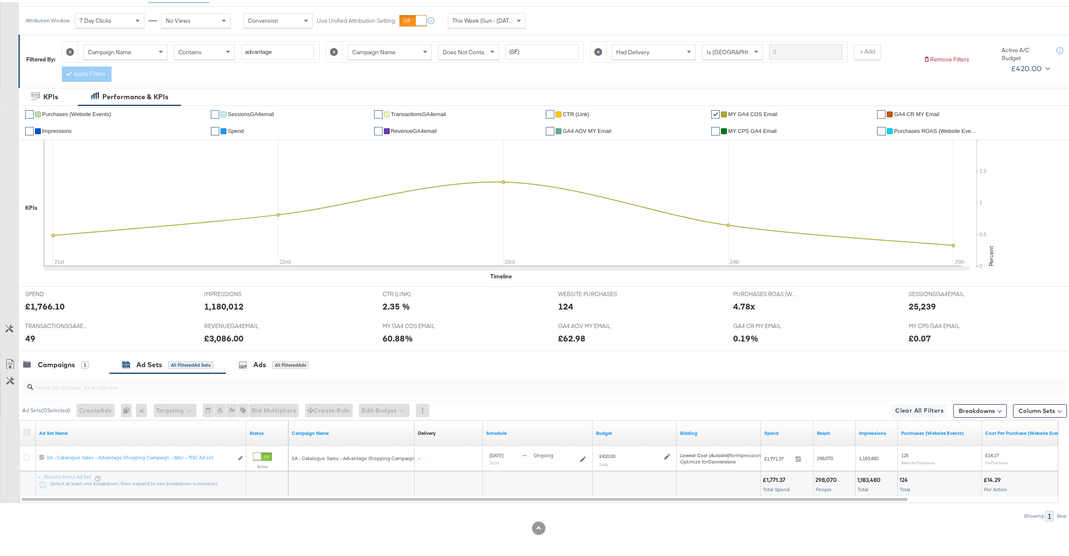
click at [26, 431] on icon at bounding box center [27, 430] width 6 height 6
click at [0, 0] on input "checkbox" at bounding box center [0, 0] width 0 height 0
click at [96, 405] on span "Create Ad" at bounding box center [89, 409] width 29 height 11
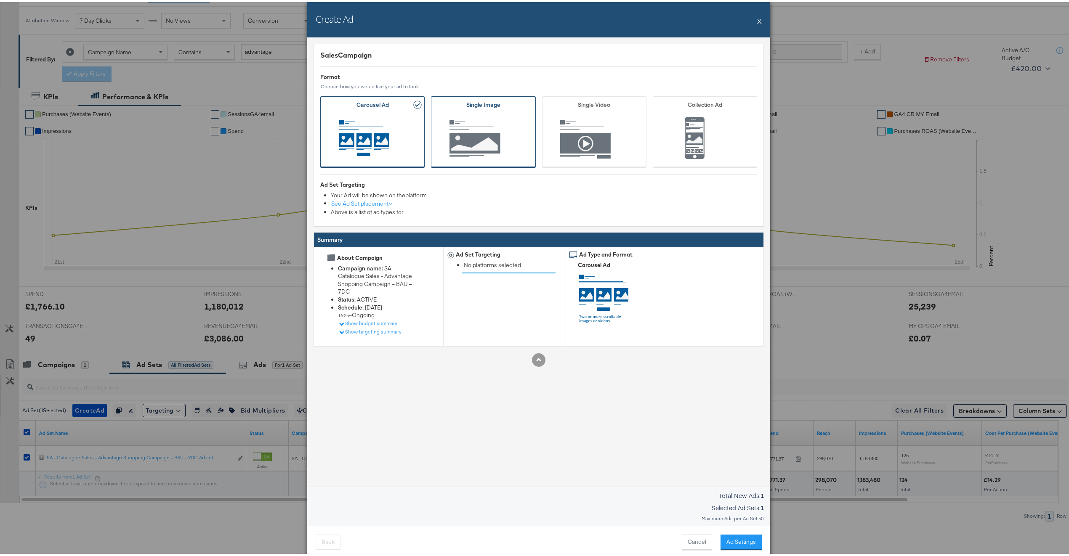
click at [481, 138] on span "Ad Format" at bounding box center [483, 137] width 78 height 46
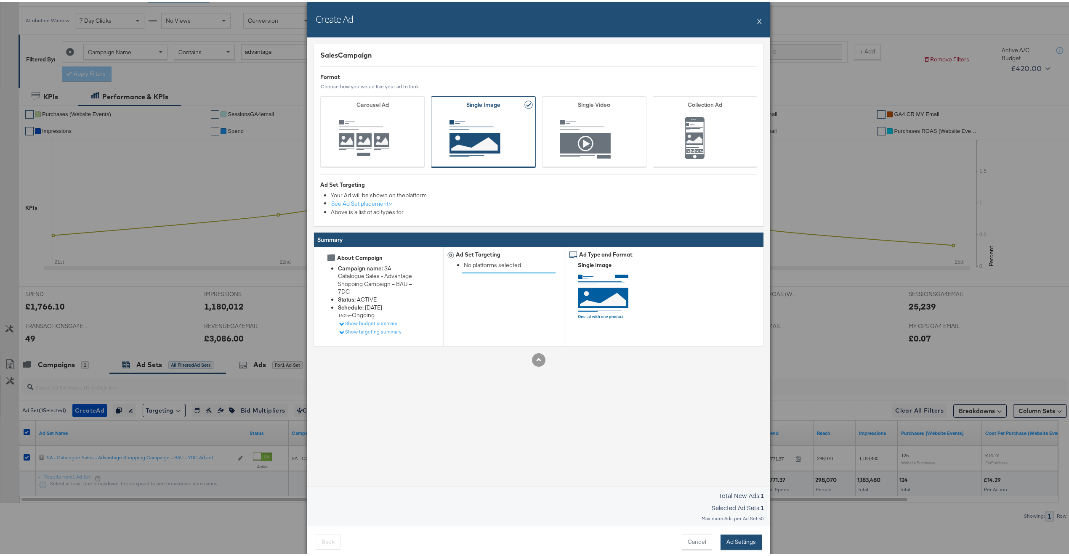
click at [723, 539] on button "Ad Settings" at bounding box center [741, 540] width 41 height 15
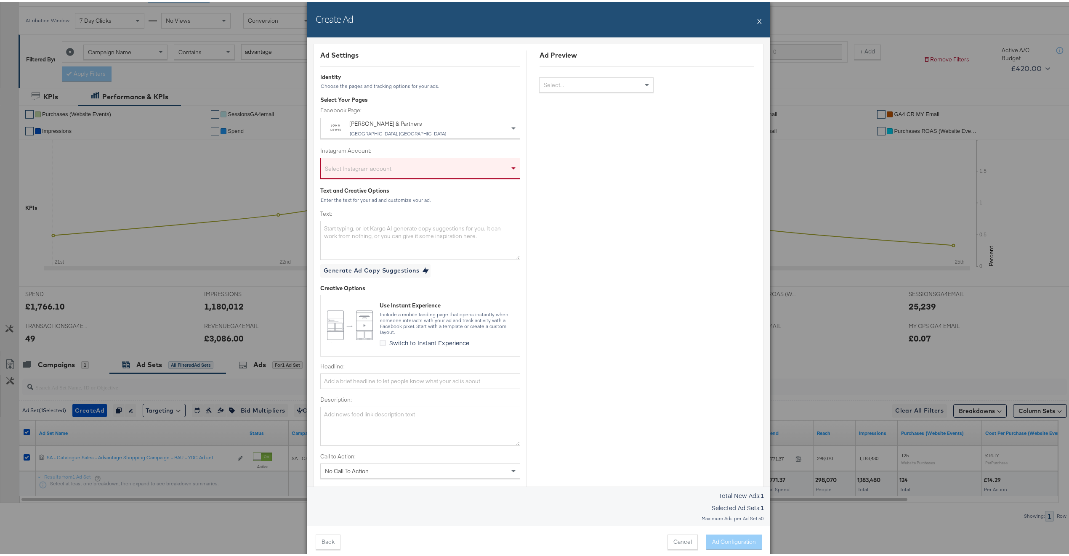
click at [404, 130] on div "London, United Kingdom" at bounding box center [401, 132] width 103 height 6
type input "m"
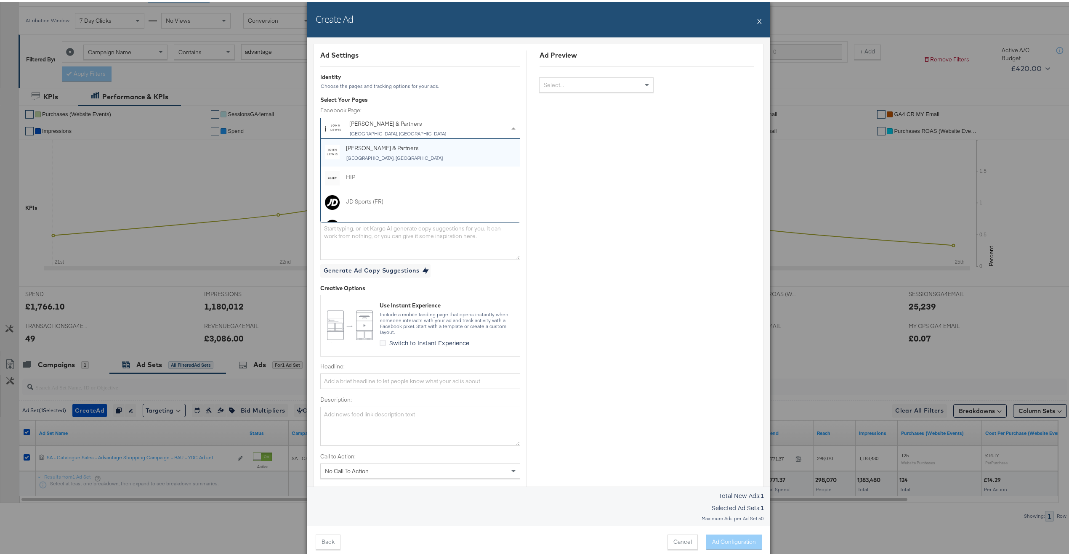
type input "jd"
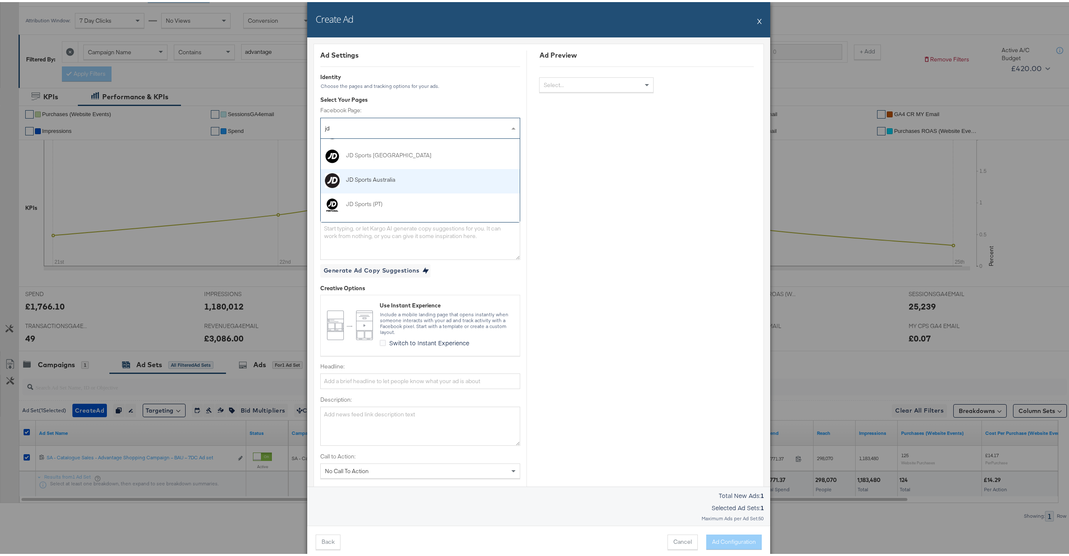
scroll to position [111, 0]
click at [423, 175] on div "Select Instagram account" at bounding box center [420, 168] width 199 height 17
click at [393, 250] on textarea "Text:" at bounding box center [420, 238] width 200 height 39
click at [412, 372] on input "Headline:" at bounding box center [420, 380] width 200 height 16
click at [348, 384] on input "Headline:" at bounding box center [420, 380] width 200 height 16
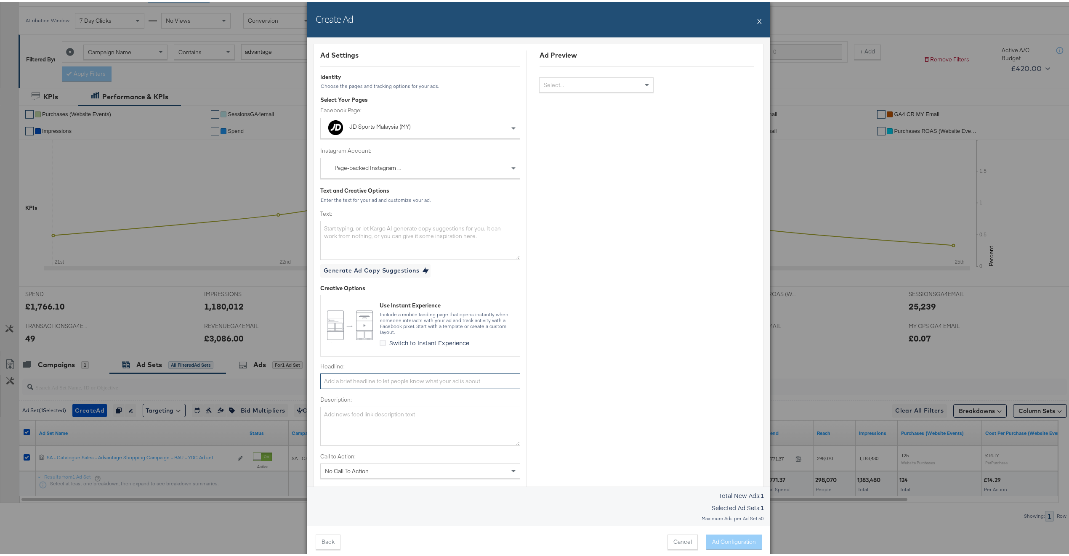
paste input "Up To 50% Off Great Deals Sale Now On!"
type input "Up To 50% Off Great Deals Sale Now On!"
click at [445, 237] on textarea "Text:" at bounding box center [420, 238] width 200 height 39
paste textarea "GREAT DEALS UP TO 50% OFF* *SELECTED LINES. WHILE STOCKS LAST."
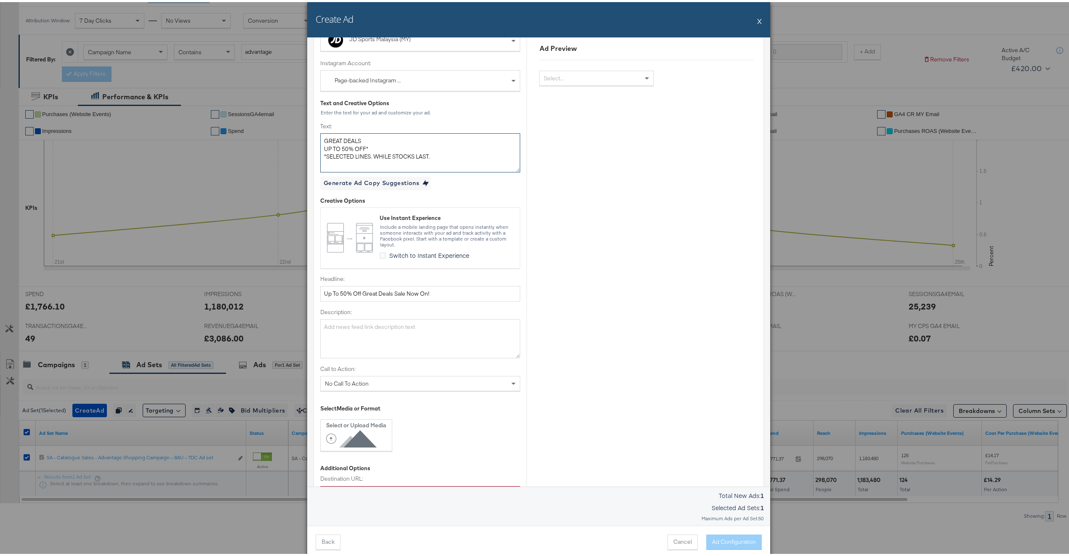
type textarea "GREAT DEALS UP TO 50% OFF* *SELECTED LINES. WHILE STOCKS LAST."
click at [367, 381] on div "No Call To Action" at bounding box center [420, 382] width 199 height 14
type input "sh"
type input "shop"
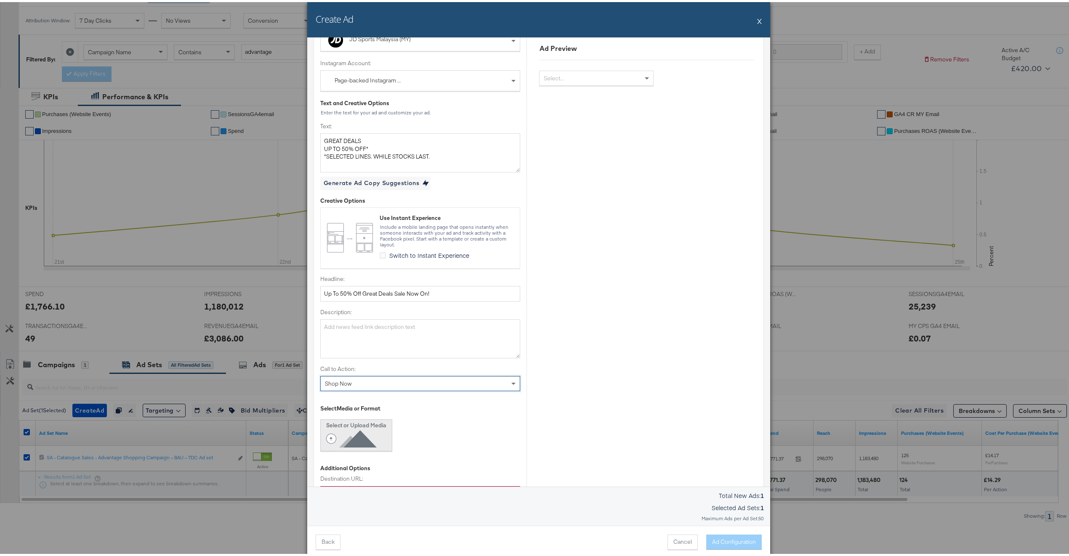
click at [343, 443] on icon at bounding box center [353, 437] width 54 height 19
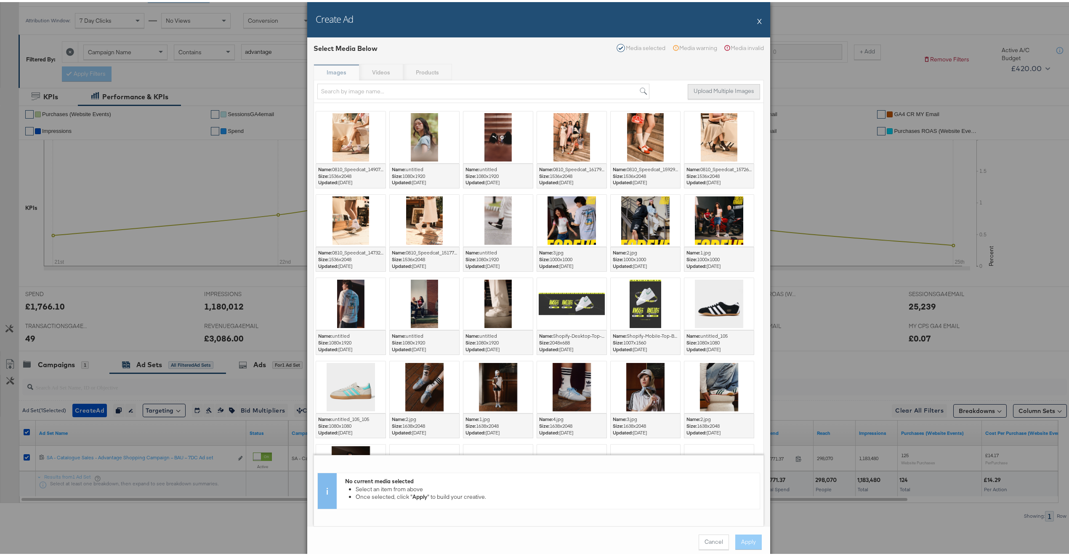
click at [695, 91] on button "Upload Multiple Images" at bounding box center [724, 89] width 72 height 15
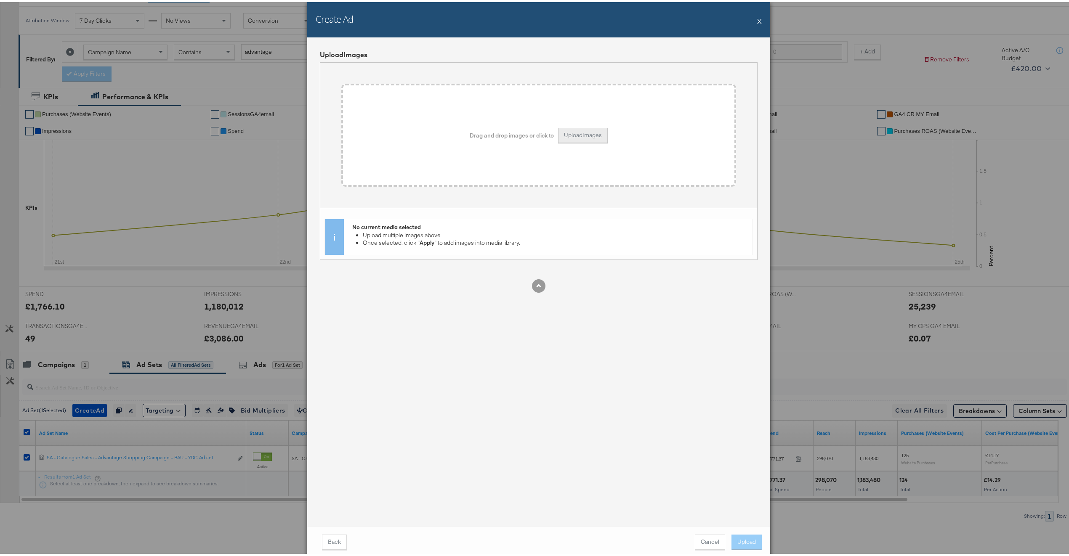
click at [564, 135] on button "Upload Images" at bounding box center [583, 133] width 50 height 15
click at [749, 539] on button "Upload" at bounding box center [747, 540] width 30 height 15
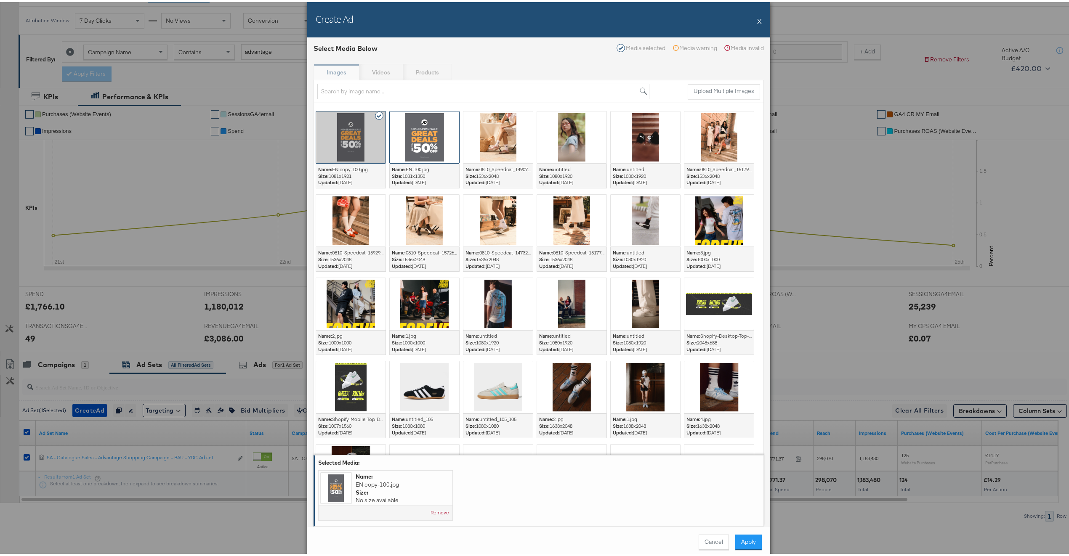
click at [440, 136] on div at bounding box center [424, 135] width 69 height 52
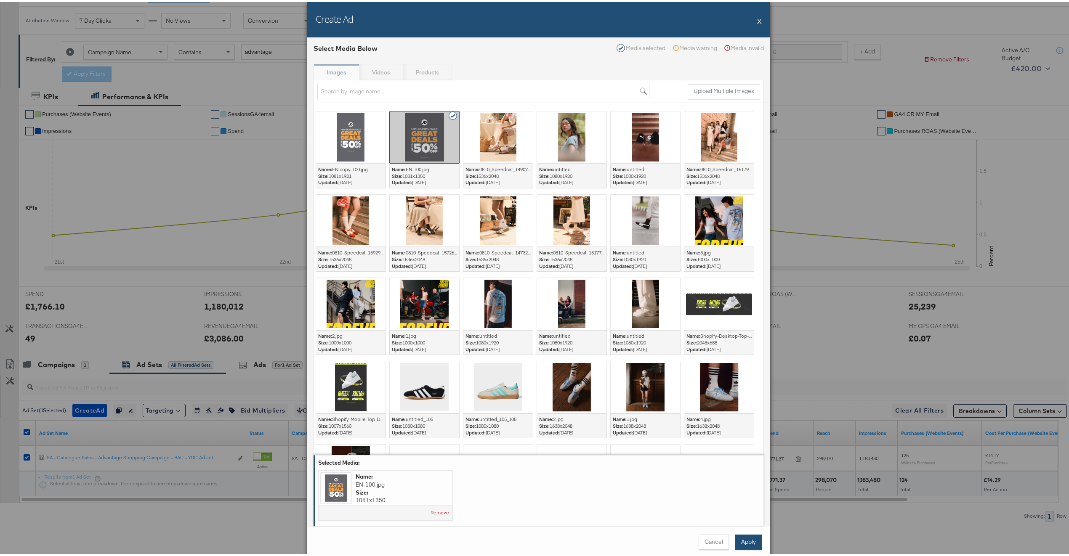
click at [741, 544] on button "Apply" at bounding box center [748, 540] width 27 height 15
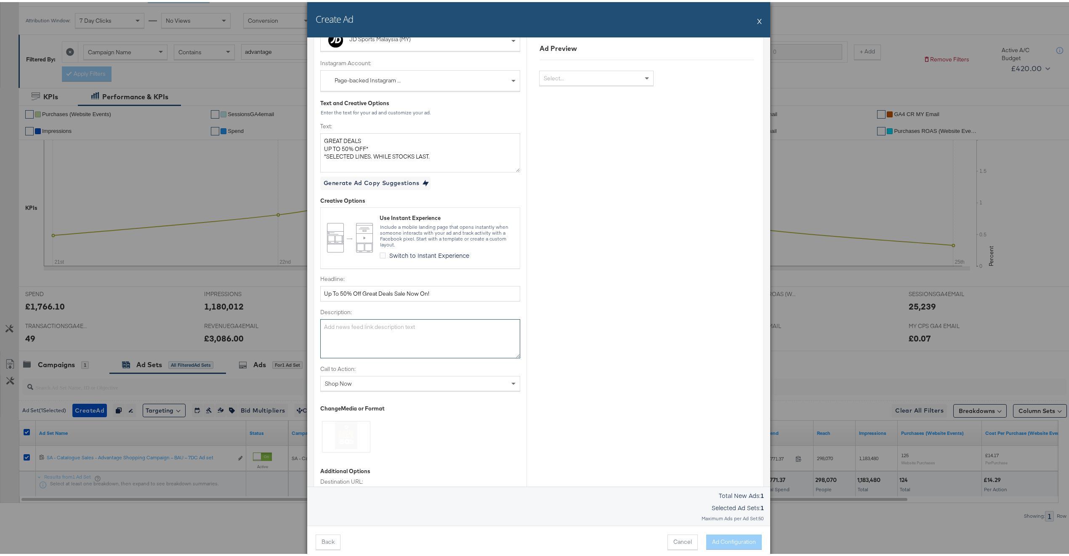
click at [383, 338] on textarea "Description:" at bounding box center [420, 336] width 200 height 39
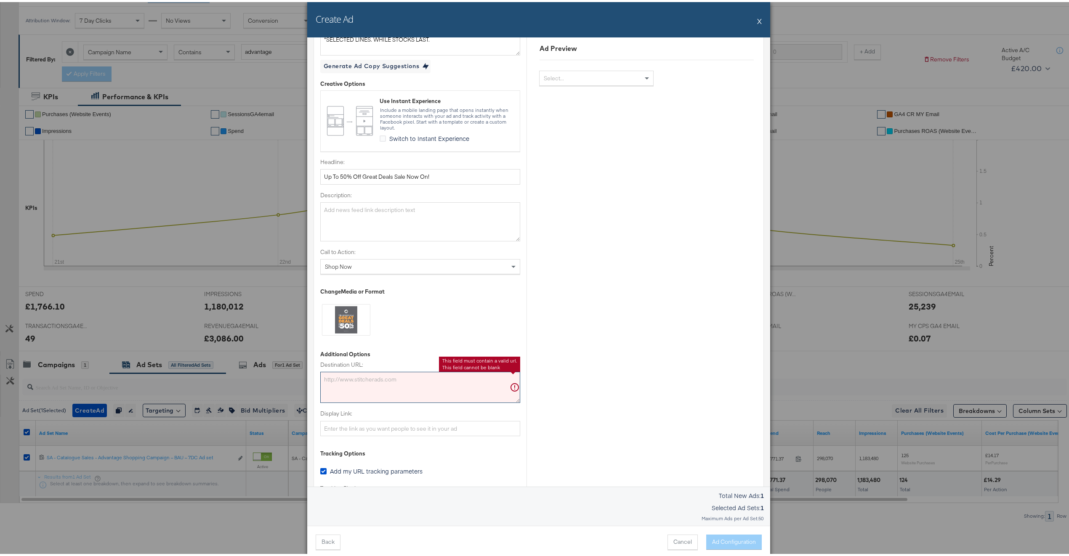
click at [395, 386] on textarea "Destination URL:" at bounding box center [420, 385] width 200 height 31
click at [384, 378] on textarea "Destination URL:" at bounding box center [420, 385] width 200 height 31
paste textarea "https://www.jdsports.my/collections/offers"
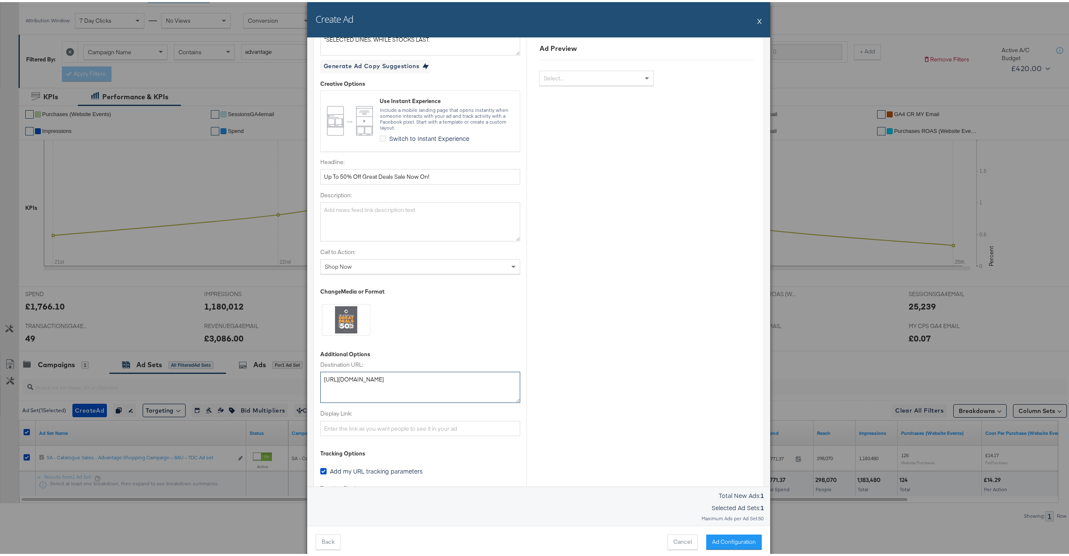
type textarea "https://www.jdsports.my/collections/offers"
click at [428, 325] on div "Change Media or Format" at bounding box center [420, 307] width 200 height 56
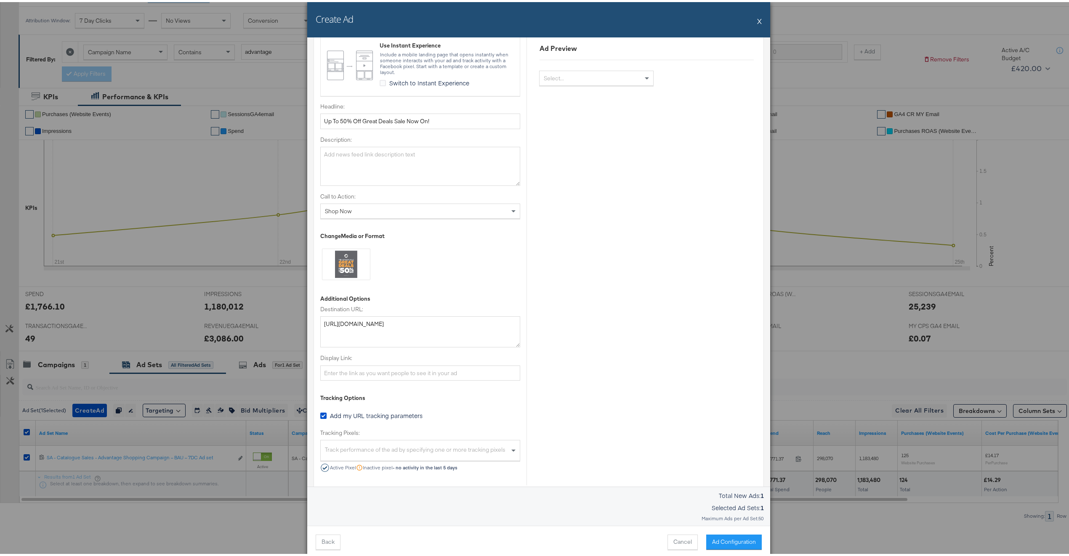
scroll to position [347, 0]
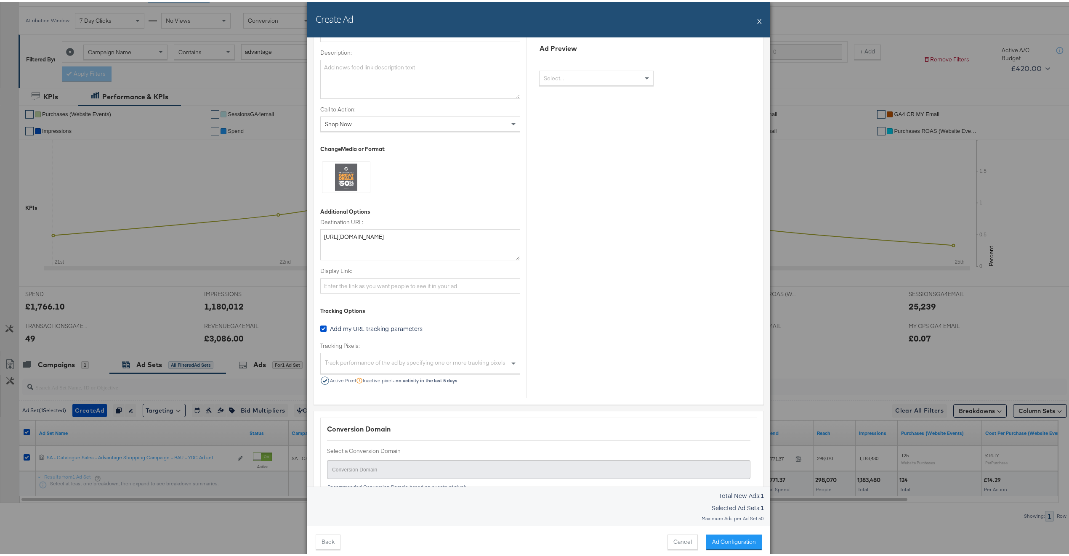
click at [413, 360] on div "Track performance of the ad by specifying one or more tracking pixels" at bounding box center [420, 363] width 199 height 18
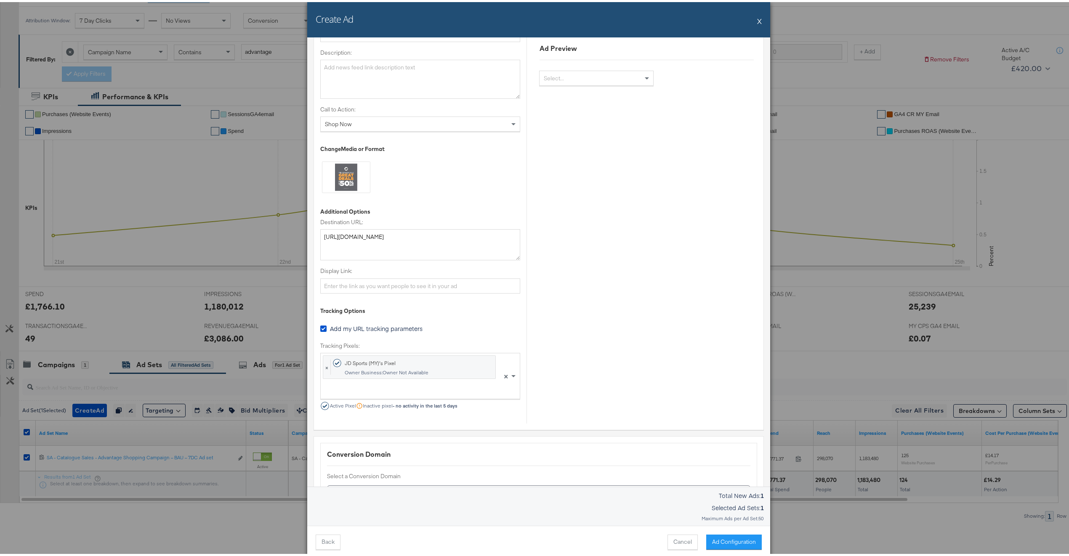
click at [441, 319] on div "Ad Settings Identity Choose the pages and tracking options for your ads. Select…" at bounding box center [420, 61] width 200 height 721
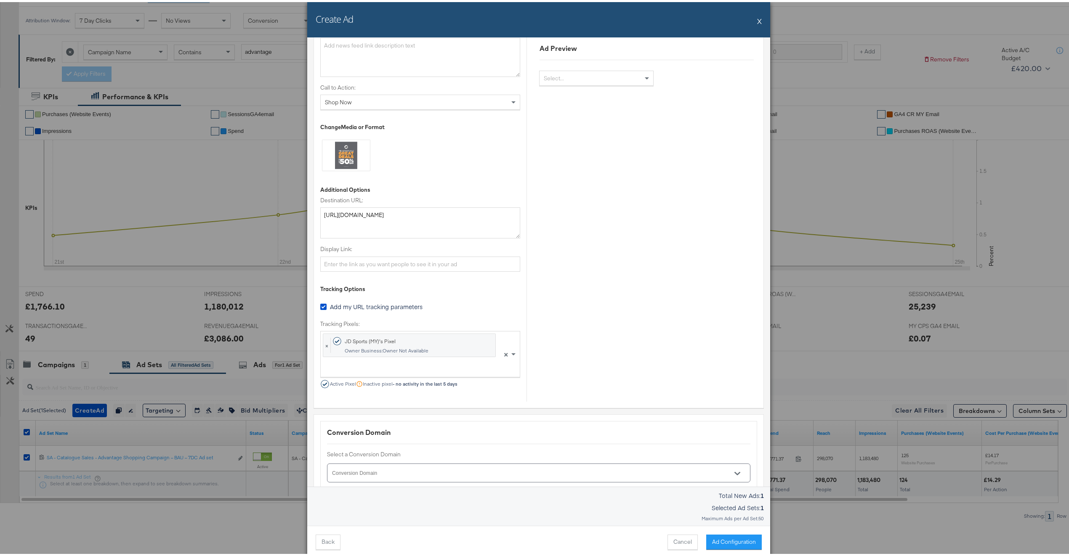
scroll to position [570, 0]
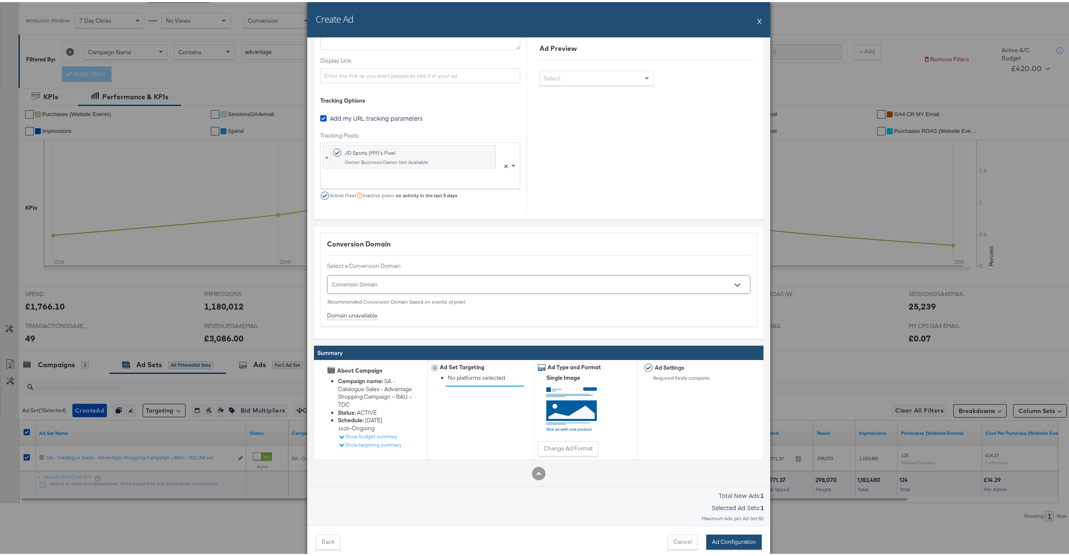
click at [718, 535] on button "Ad Configuration" at bounding box center [734, 540] width 56 height 15
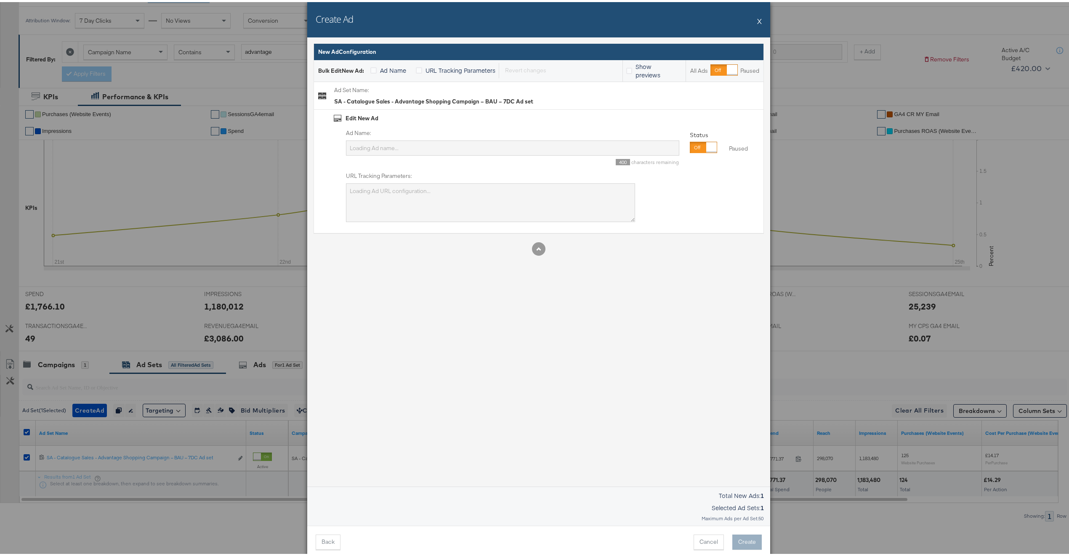
type input "19 MY 18-65 Offsite conversions Impressions Autobid"
type textarea "utm_campaign=SA - Catalogue Sales - Advantage Shopping Campaign – BAU – 7DC&utm…"
click at [463, 145] on input "19 MY 18-65 Offsite conversions Impressions Autobid" at bounding box center [512, 146] width 333 height 16
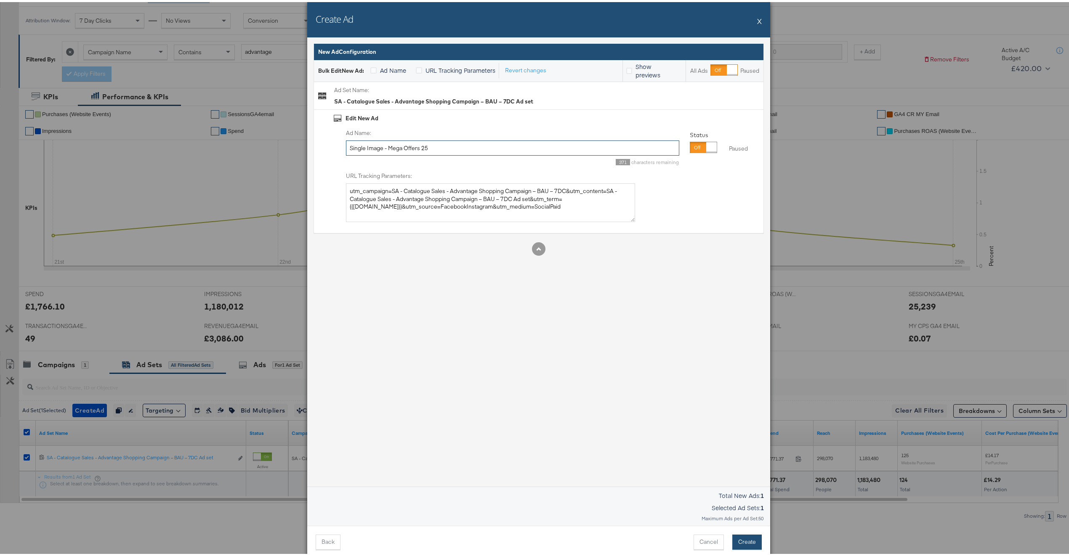
type input "Single Image - Mega Offers 25"
click at [734, 539] on button "Create" at bounding box center [746, 540] width 29 height 15
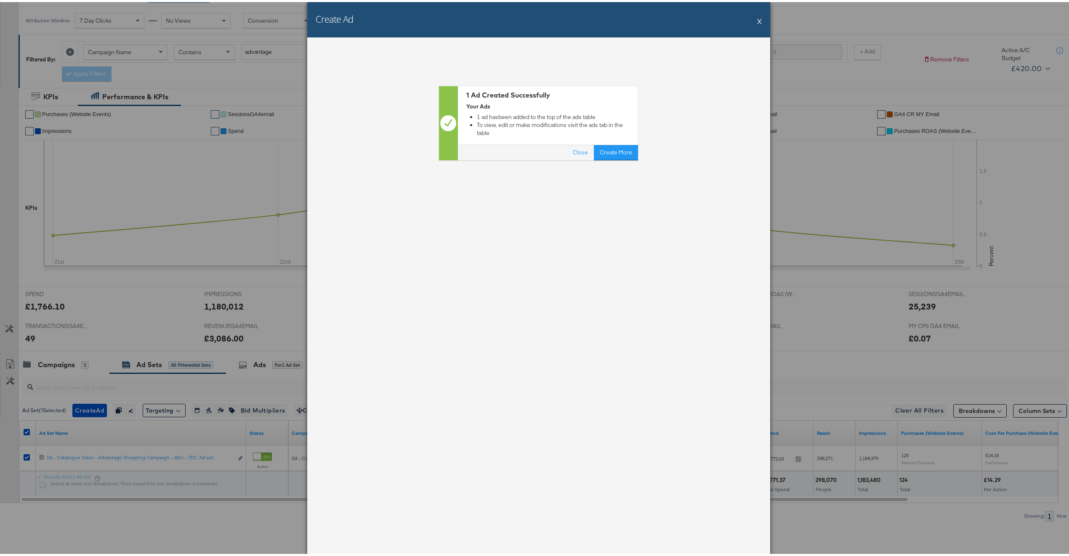
drag, startPoint x: 756, startPoint y: 18, endPoint x: 741, endPoint y: 19, distance: 14.8
click at [757, 18] on button "X" at bounding box center [759, 19] width 5 height 17
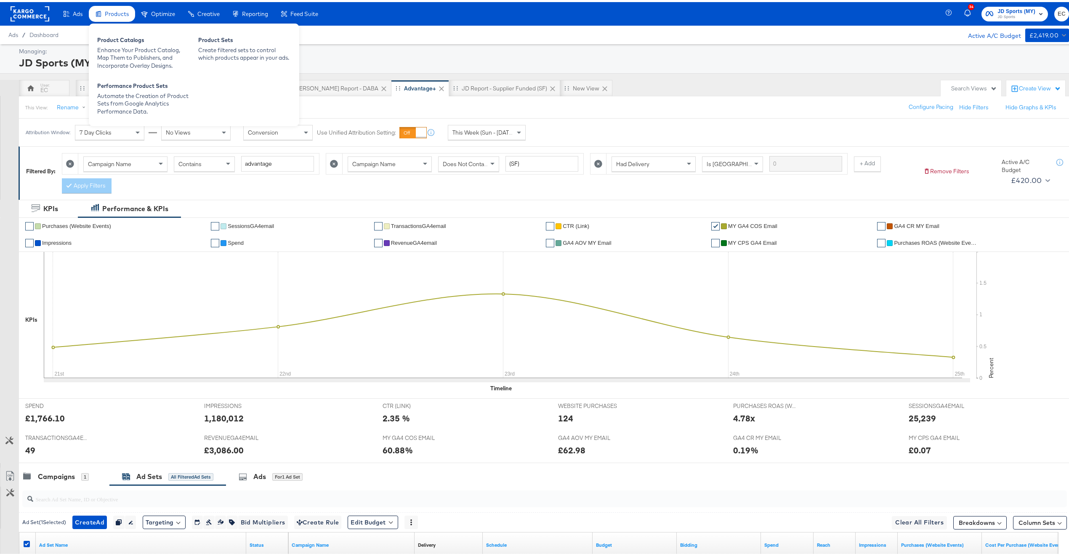
click at [105, 19] on div "Products" at bounding box center [112, 12] width 46 height 16
click at [120, 54] on div "Enhance Your Product Catalog, Map Them to Publishers, and Incorporate Overlay D…" at bounding box center [143, 56] width 93 height 24
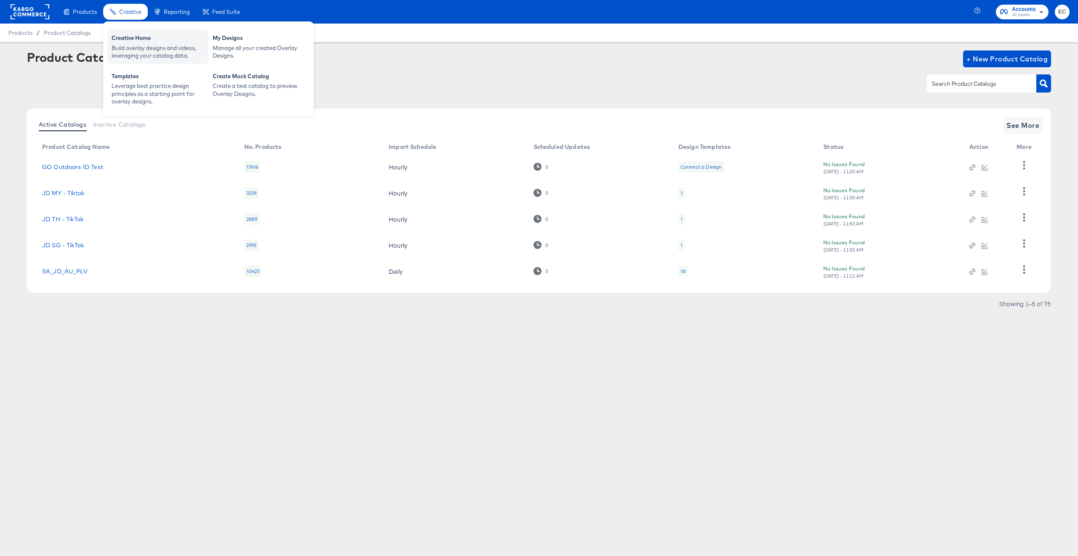
click at [124, 32] on div "Creative Home Build overlay designs and videos, leveraging your catalog data." at bounding box center [157, 47] width 101 height 34
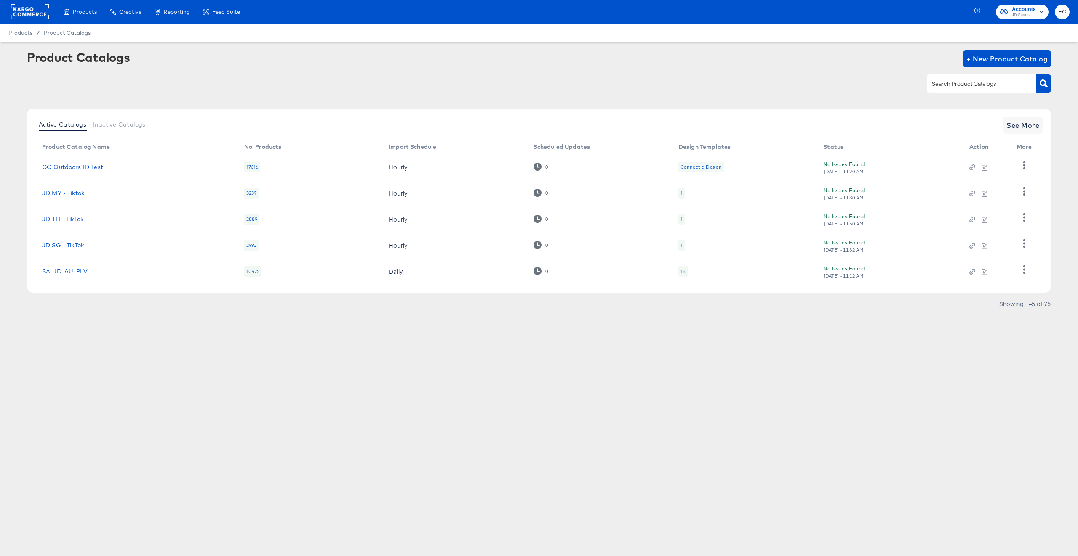
click at [1003, 87] on input "text" at bounding box center [975, 84] width 90 height 10
type input "it"
click at [1018, 128] on span "See More" at bounding box center [1022, 126] width 33 height 12
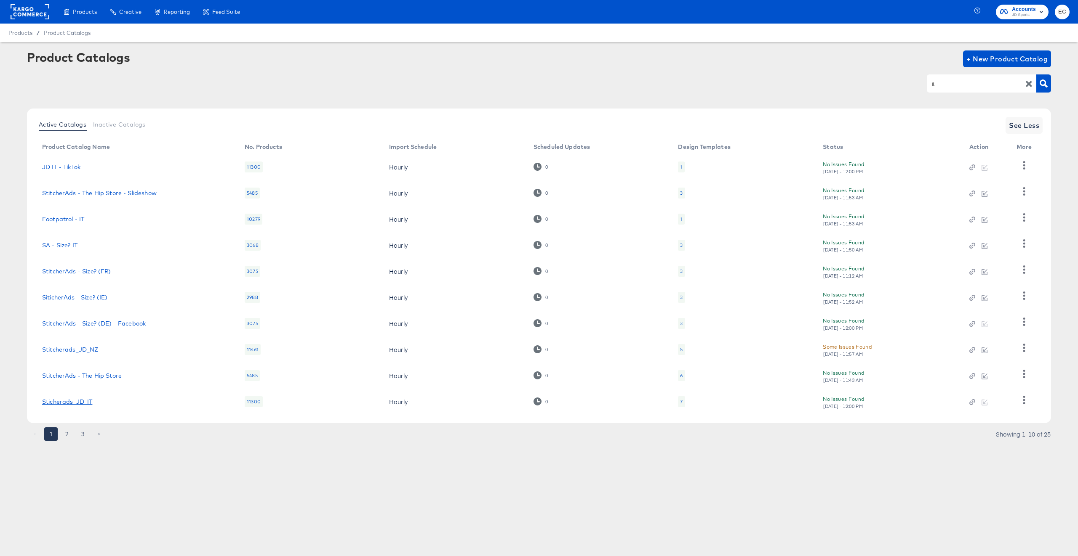
click at [80, 399] on link "Sticherads_JD_IT" at bounding box center [67, 402] width 50 height 7
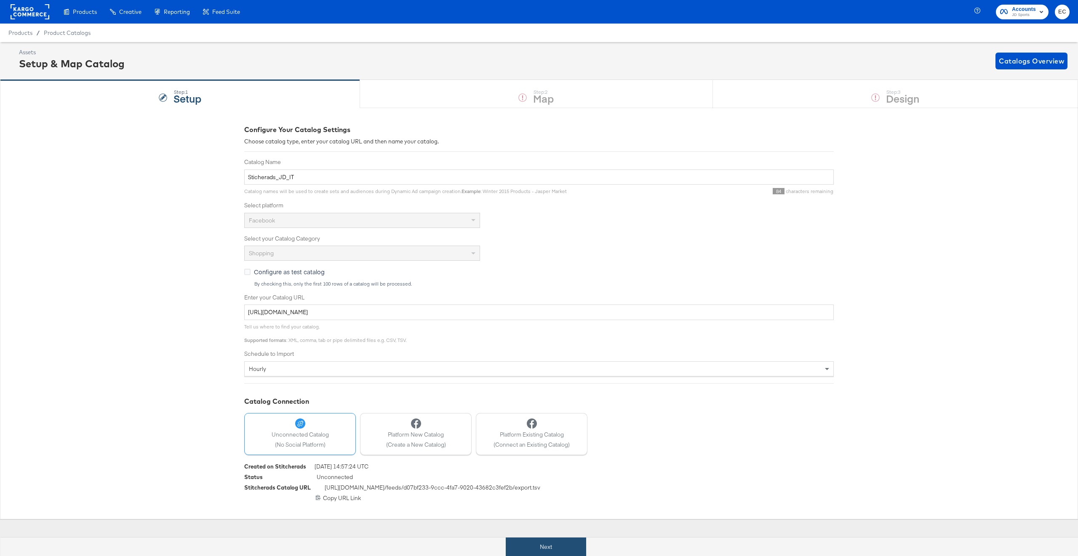
click at [549, 545] on button "Next" at bounding box center [546, 547] width 80 height 19
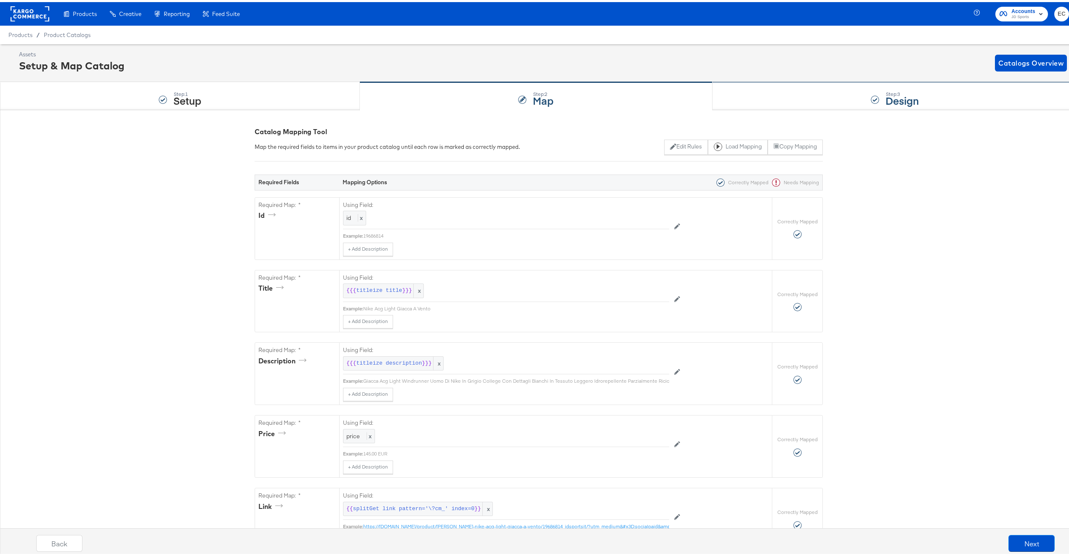
click at [790, 87] on div "Step: 3 Design" at bounding box center [895, 94] width 365 height 28
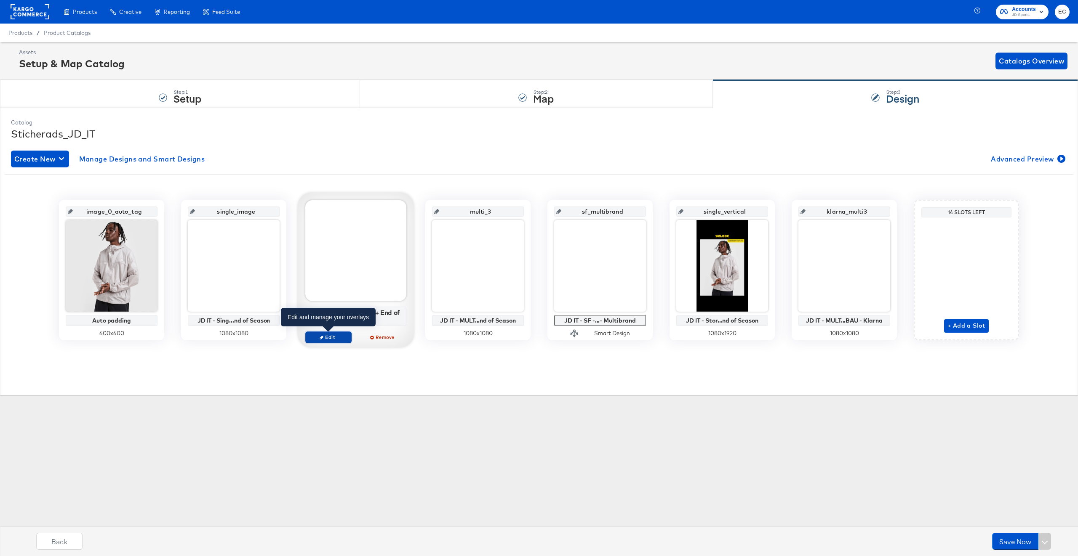
click at [329, 336] on span "Edit" at bounding box center [328, 337] width 39 height 6
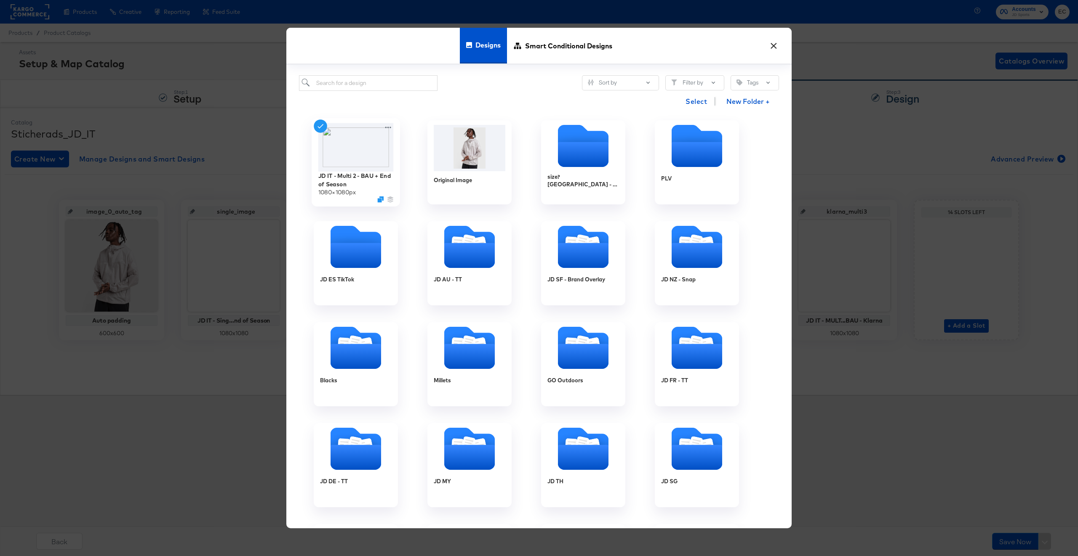
click at [384, 122] on div "JD IT - Multi 2 - BAU + End of Season 1080 × 1080 px" at bounding box center [355, 162] width 88 height 88
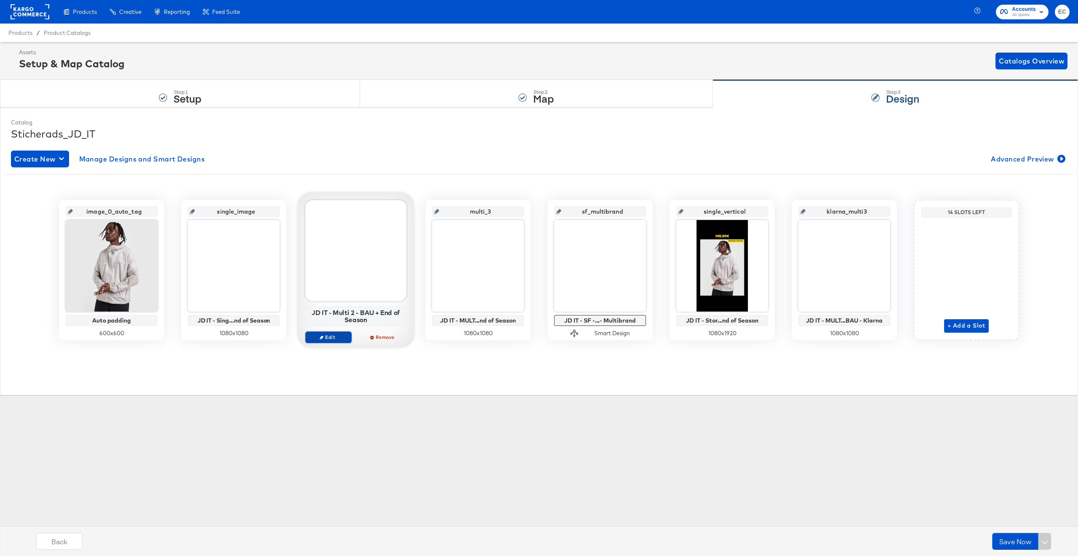
click at [330, 343] on button "Edit" at bounding box center [328, 338] width 46 height 12
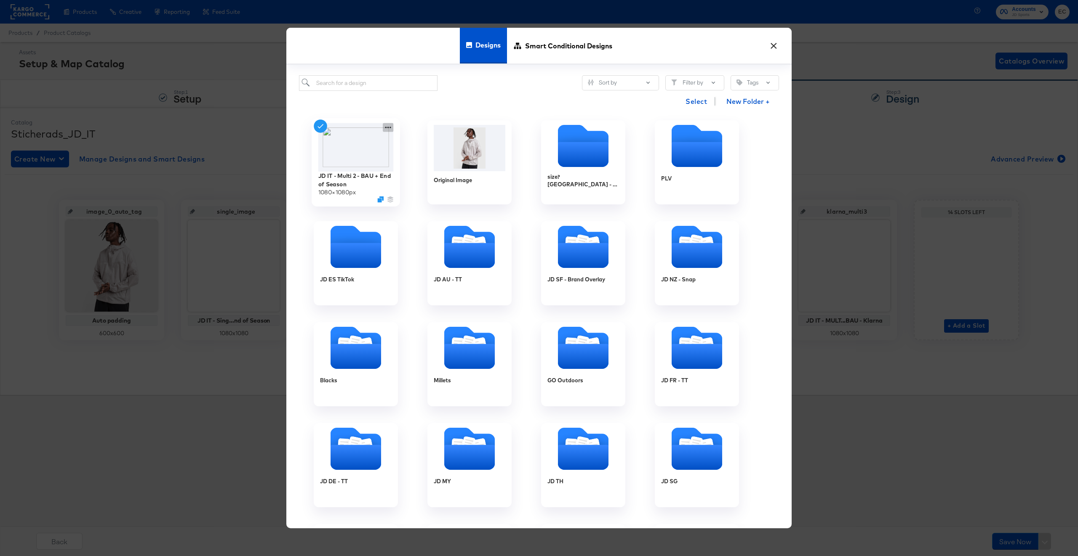
click at [385, 125] on icon at bounding box center [388, 127] width 11 height 9
click at [427, 178] on div "Edit Design Edit Design" at bounding box center [427, 178] width 0 height 0
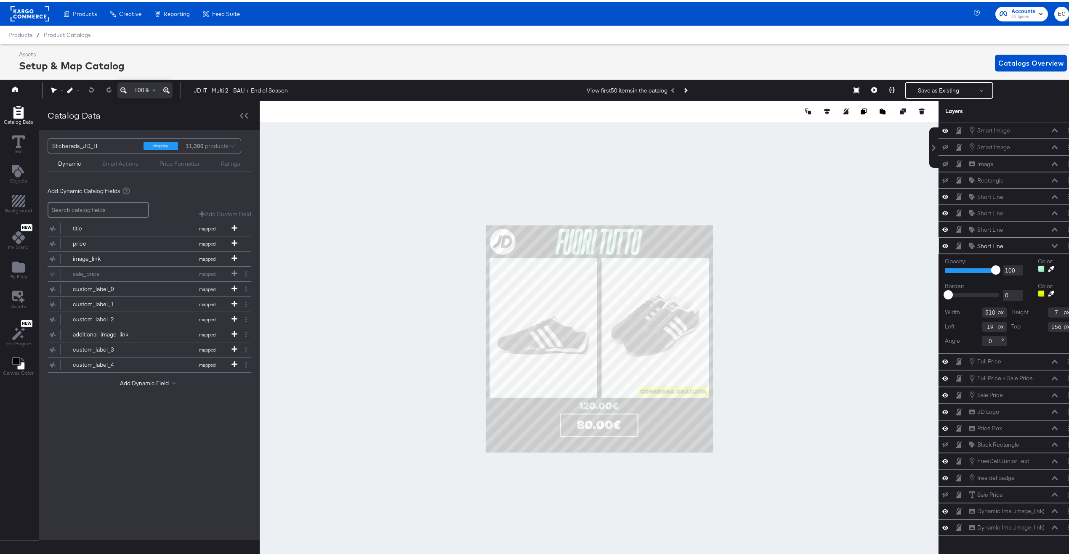
scroll to position [0, 2]
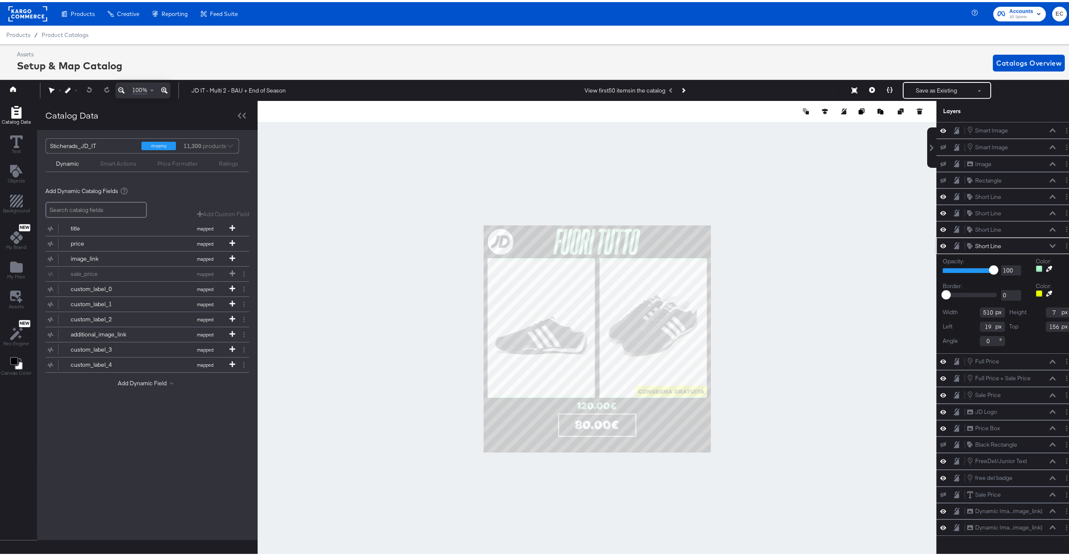
click at [1046, 270] on icon at bounding box center [1049, 267] width 6 height 6
click at [670, 387] on div at bounding box center [597, 337] width 678 height 476
drag, startPoint x: 1040, startPoint y: 255, endPoint x: 1028, endPoint y: 259, distance: 13.3
click at [1046, 253] on icon at bounding box center [1049, 250] width 6 height 6
click at [667, 388] on div at bounding box center [597, 337] width 678 height 476
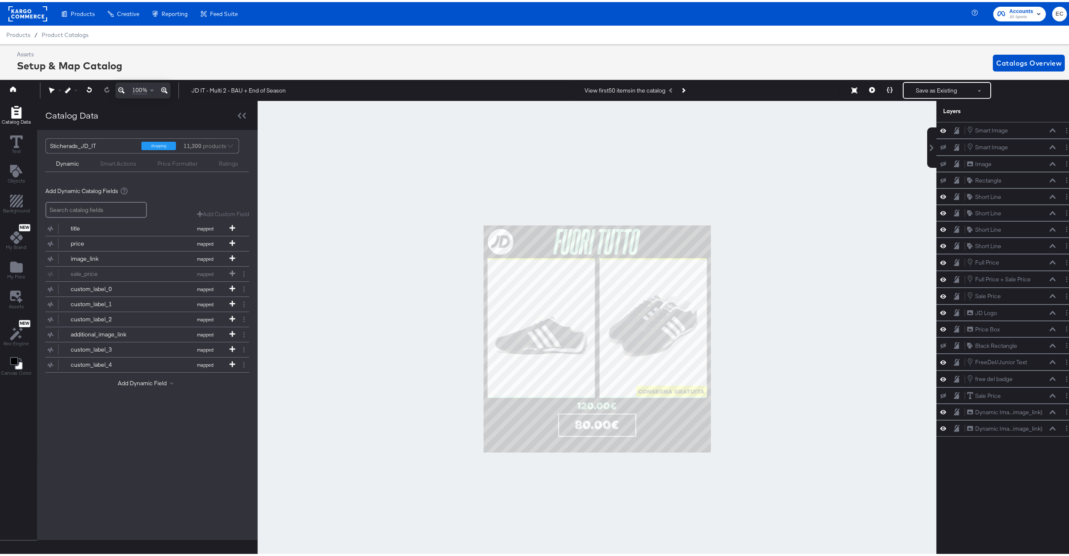
click at [776, 337] on div at bounding box center [597, 337] width 679 height 476
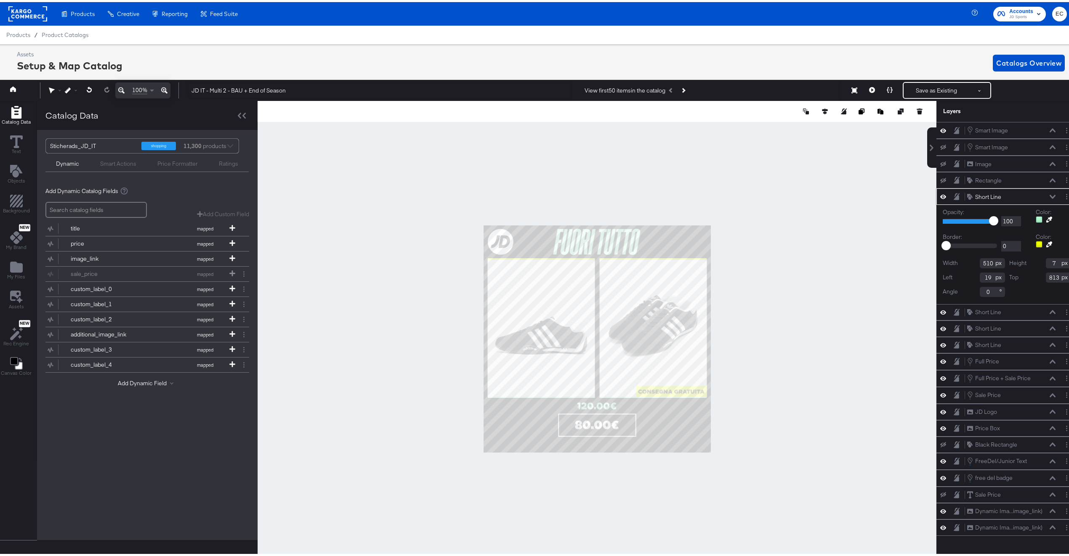
click at [1045, 221] on button at bounding box center [1049, 217] width 13 height 7
click at [668, 388] on div at bounding box center [597, 337] width 678 height 476
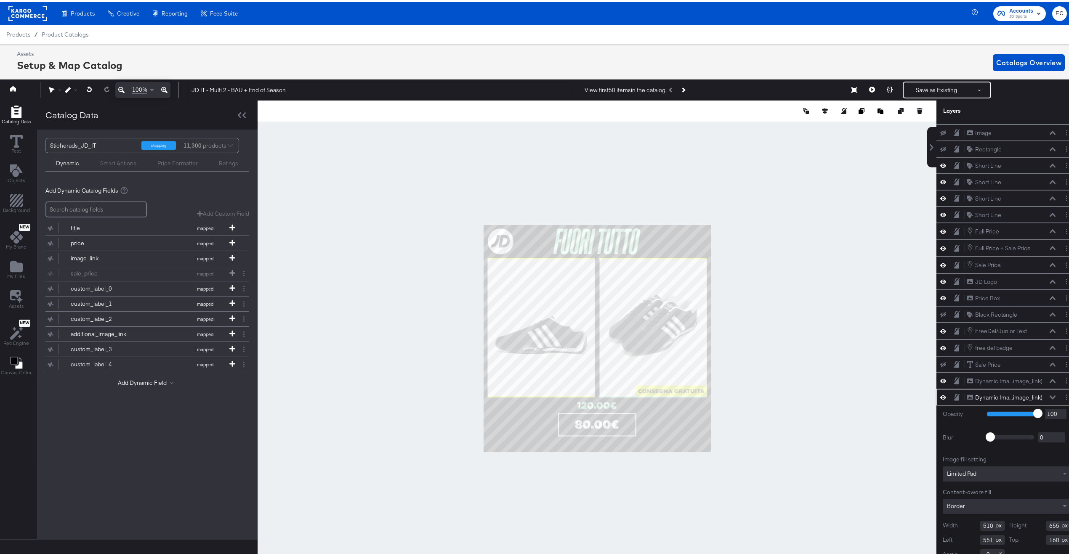
scroll to position [9, 2]
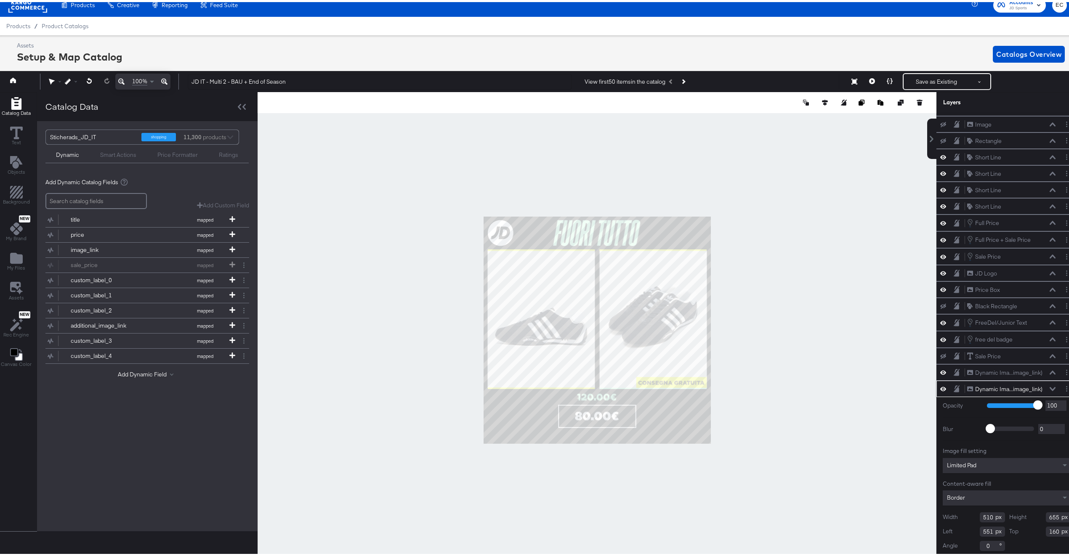
click at [782, 350] on div at bounding box center [597, 328] width 679 height 476
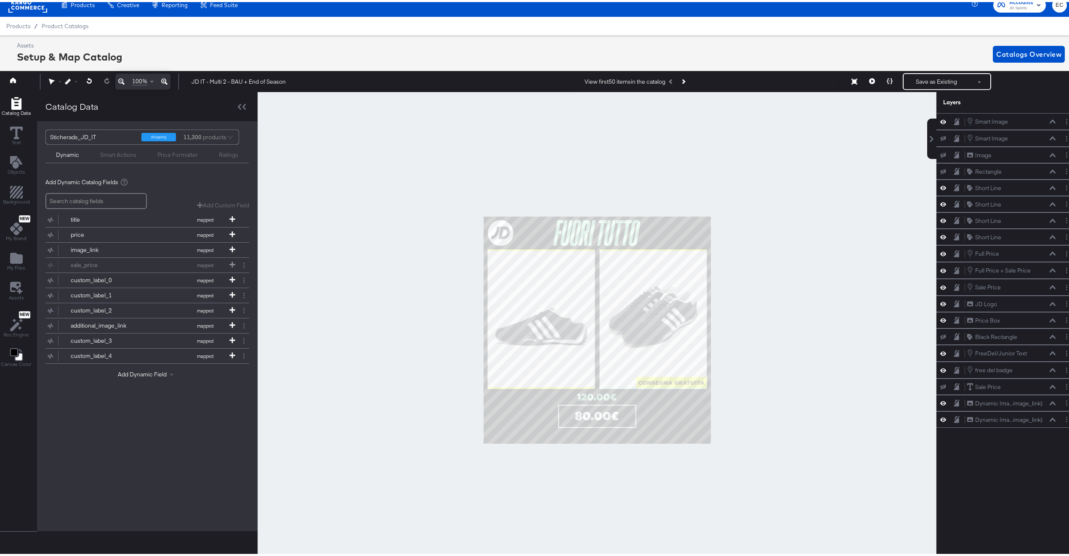
scroll to position [0, 0]
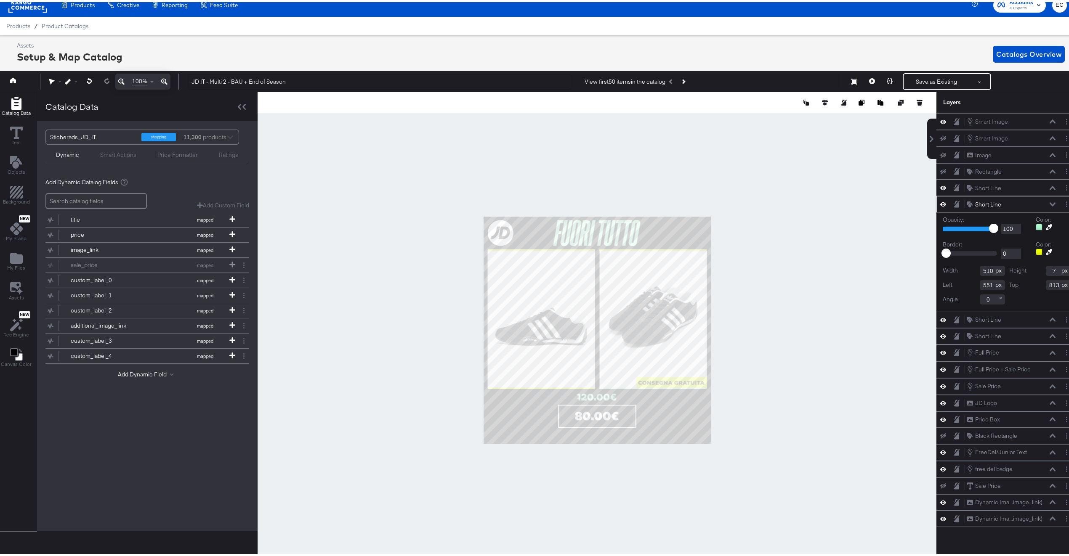
click at [1046, 228] on icon at bounding box center [1049, 225] width 6 height 6
click at [670, 379] on div at bounding box center [597, 328] width 678 height 476
click at [758, 290] on div at bounding box center [597, 328] width 679 height 476
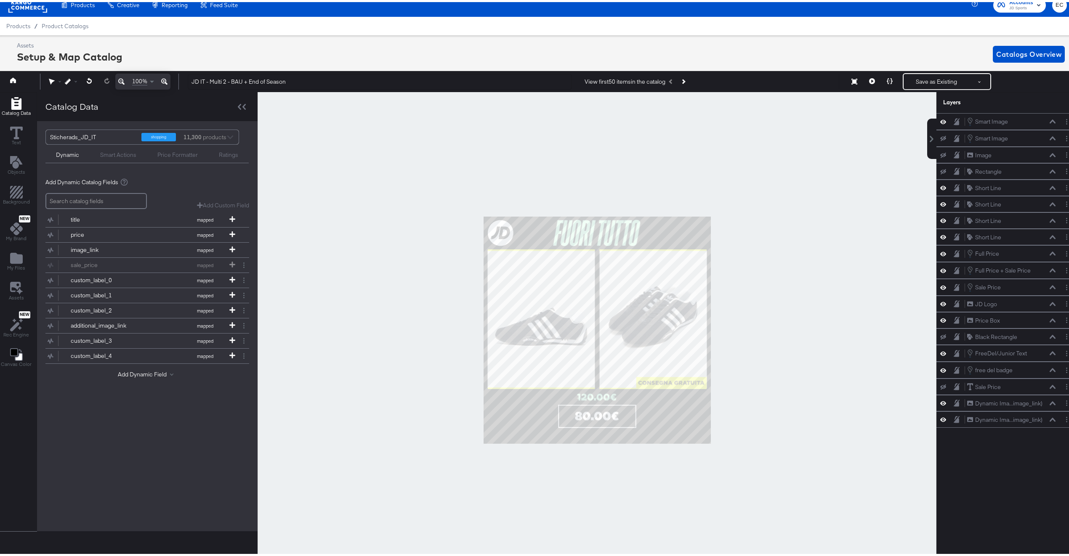
click at [878, 233] on div at bounding box center [597, 328] width 679 height 476
click at [911, 75] on button "Save as Existing" at bounding box center [937, 79] width 66 height 15
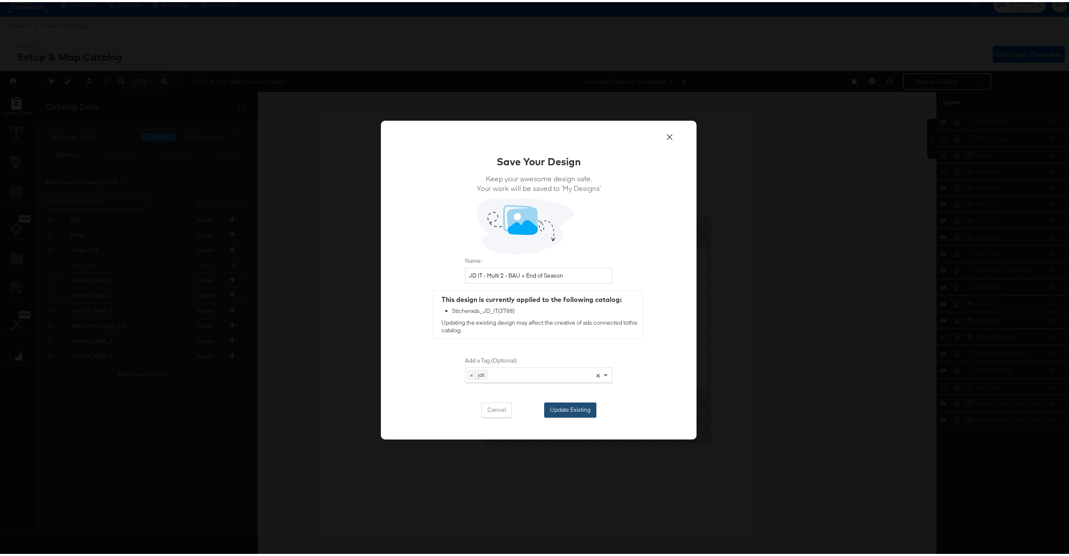
click at [572, 409] on button "Update Existing" at bounding box center [570, 408] width 52 height 15
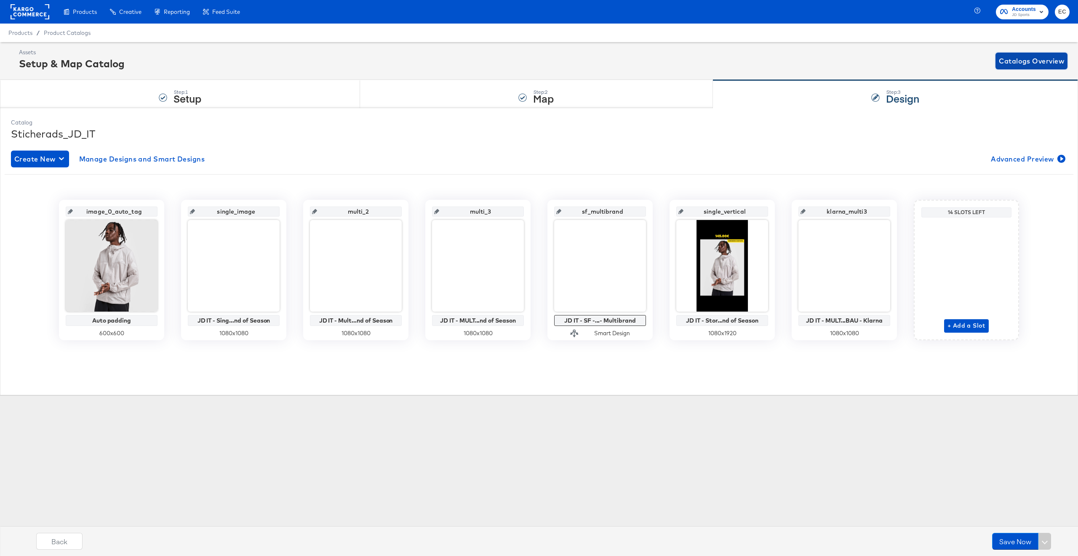
click at [1038, 56] on span "Catalogs Overview" at bounding box center [1030, 61] width 65 height 12
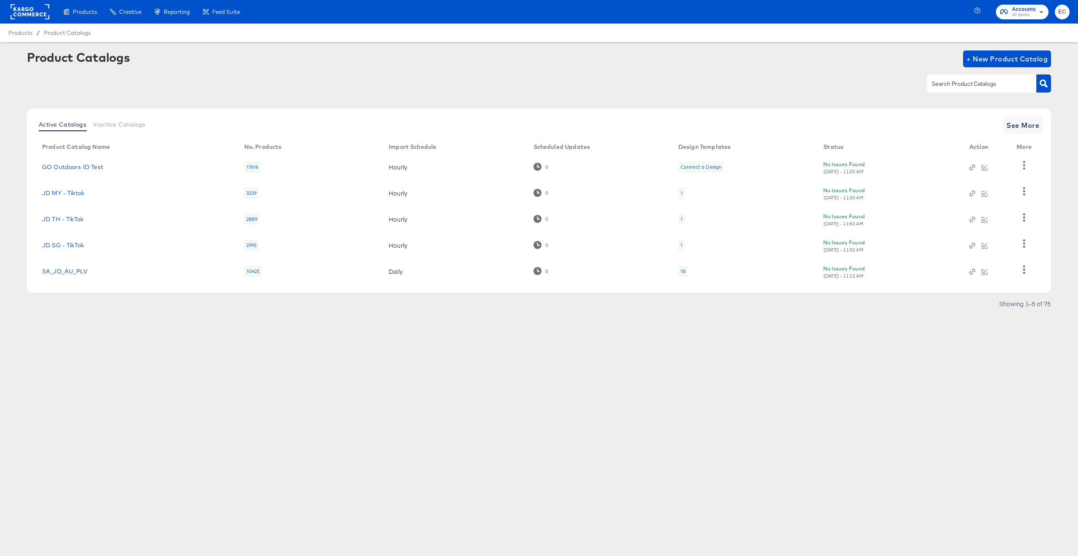
click at [950, 87] on input "text" at bounding box center [975, 84] width 90 height 10
type input "nl"
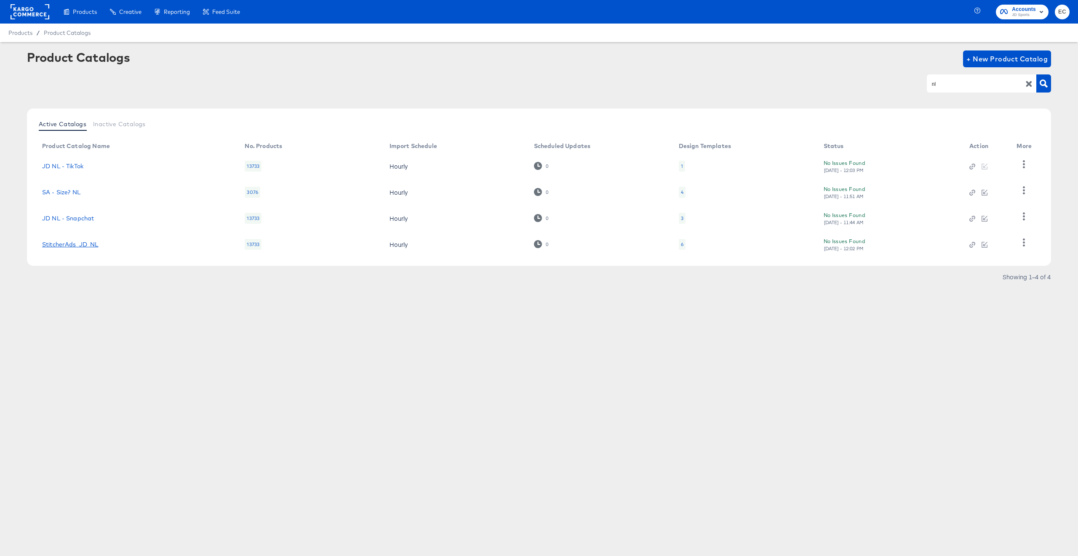
click at [87, 245] on link "StitcherAds_JD_NL" at bounding box center [70, 244] width 56 height 7
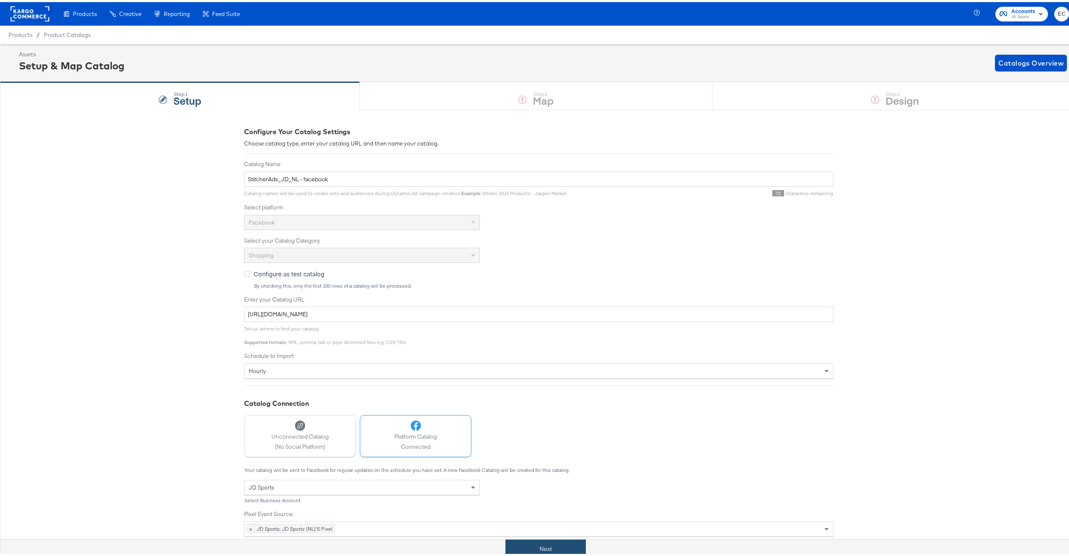
click at [535, 552] on button "Next" at bounding box center [546, 547] width 80 height 19
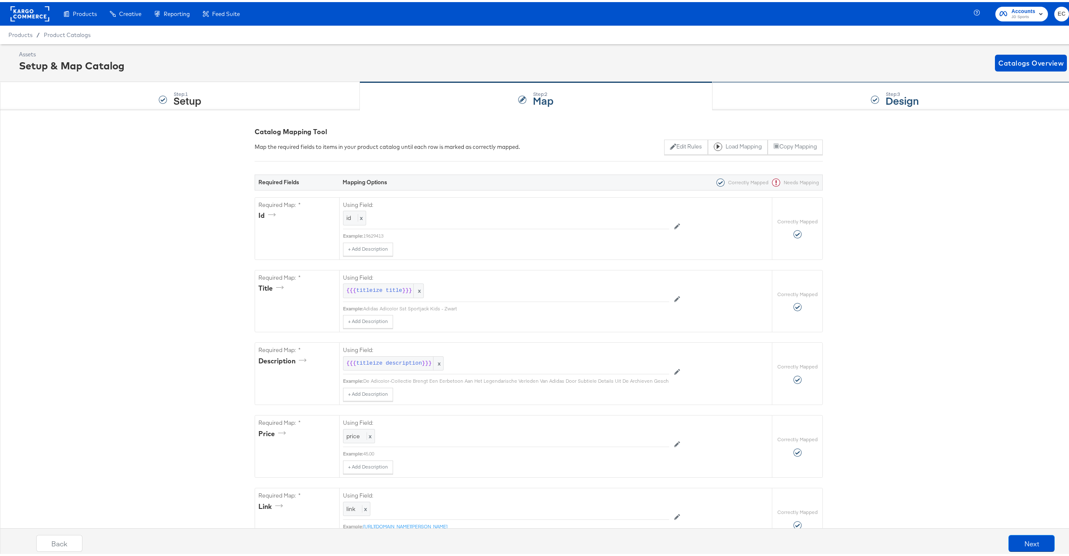
click at [852, 100] on div "Step: 3 Design" at bounding box center [895, 94] width 365 height 28
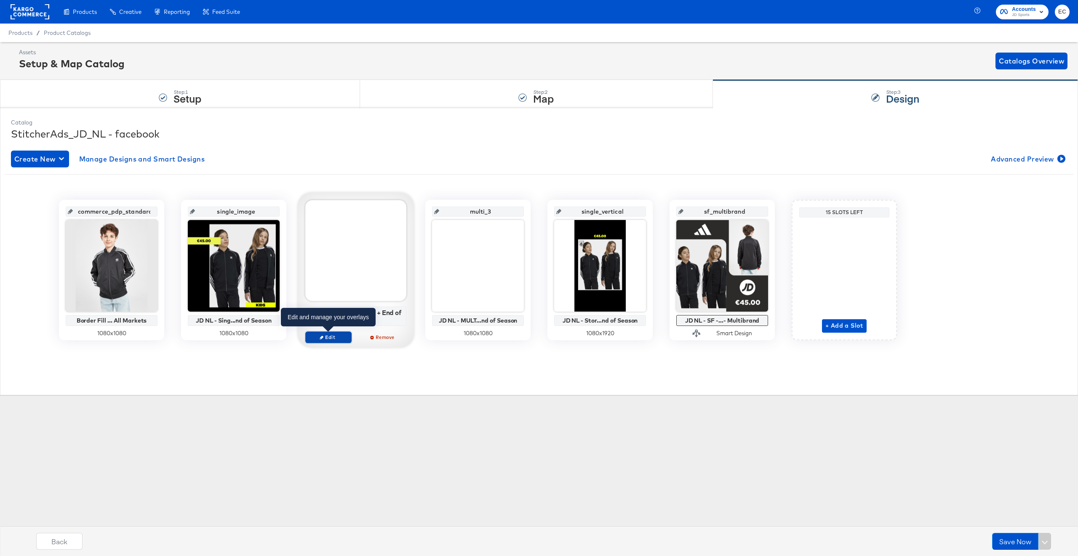
click at [326, 339] on span "Edit" at bounding box center [328, 337] width 39 height 6
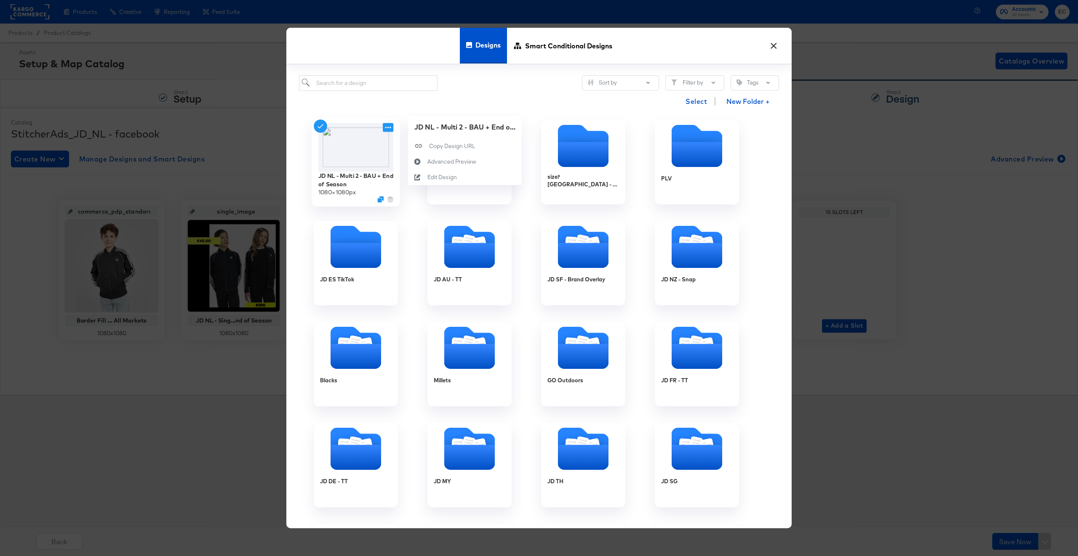
click at [387, 131] on icon at bounding box center [388, 127] width 11 height 9
click at [427, 178] on div "Edit Design Edit Design" at bounding box center [427, 178] width 0 height 0
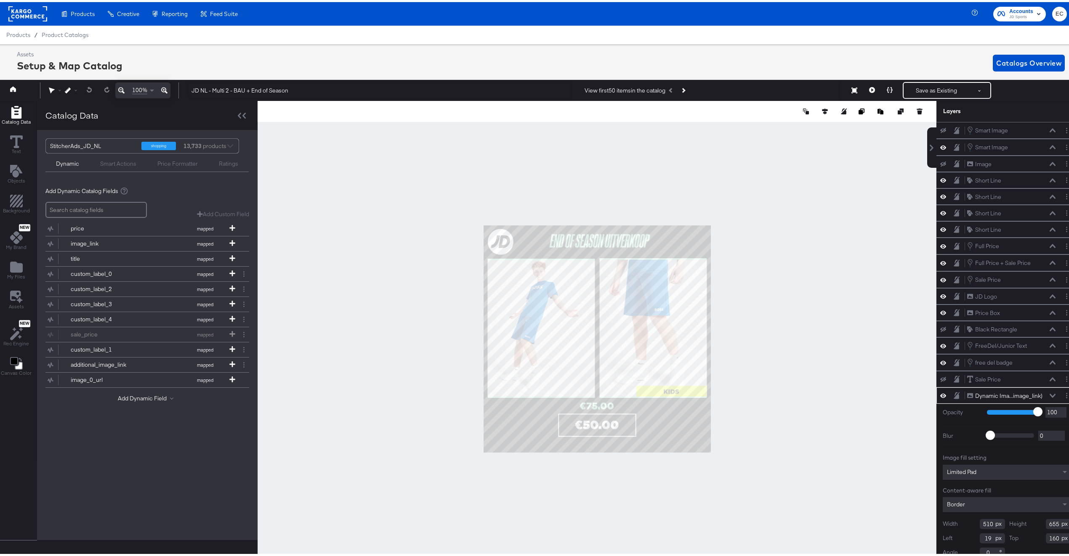
scroll to position [9, 2]
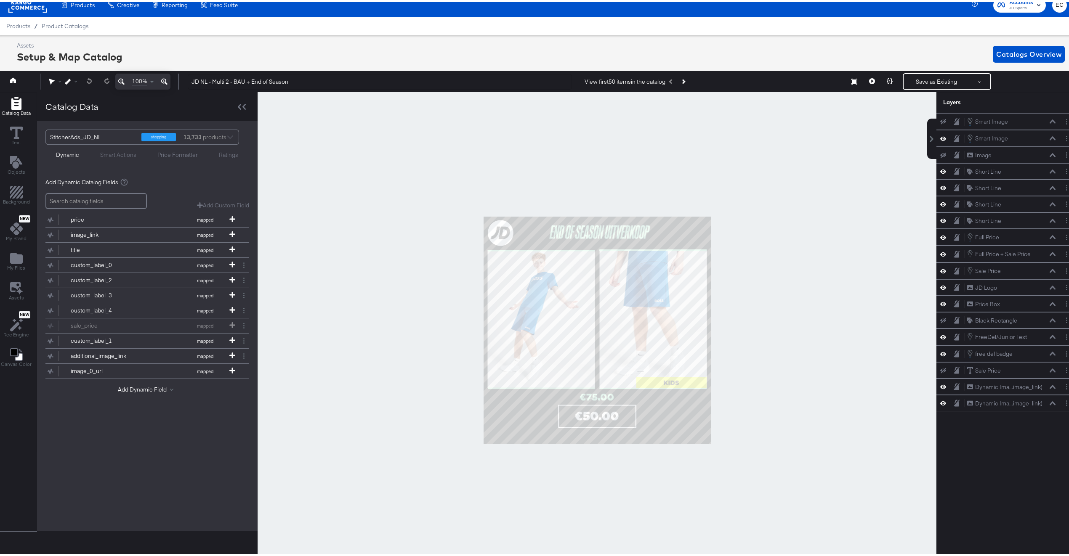
click at [365, 227] on div at bounding box center [597, 328] width 679 height 476
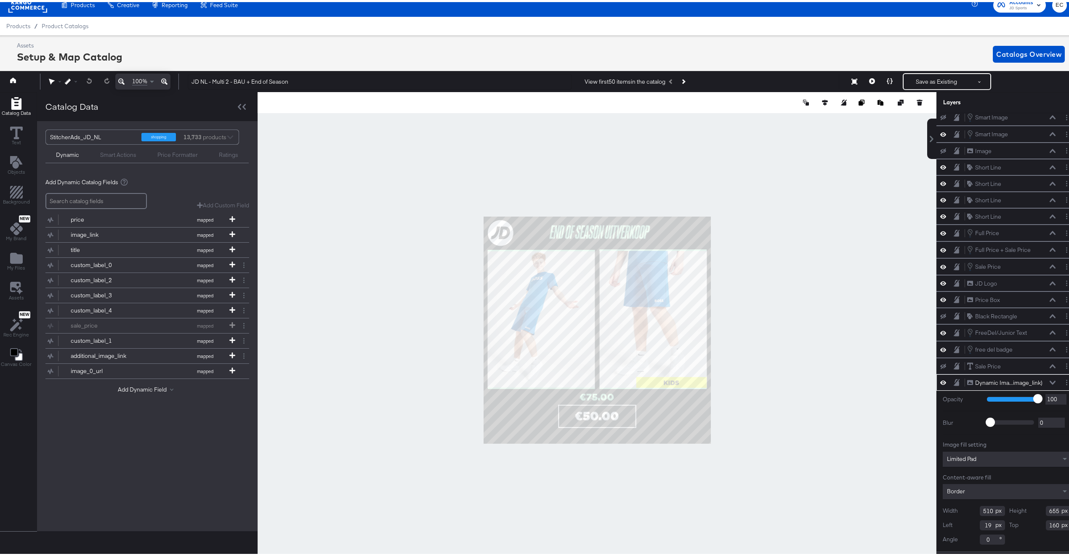
scroll to position [0, 0]
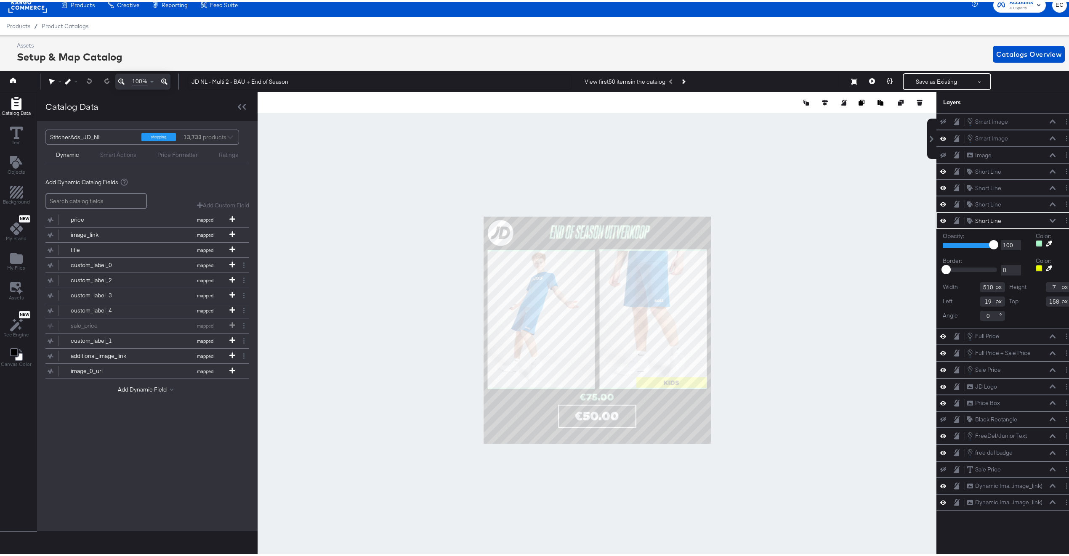
click at [1045, 245] on button at bounding box center [1049, 241] width 13 height 7
click at [689, 381] on div at bounding box center [597, 328] width 678 height 476
drag, startPoint x: 1044, startPoint y: 227, endPoint x: 1031, endPoint y: 232, distance: 14.1
click at [1043, 227] on button at bounding box center [1049, 225] width 13 height 7
click at [694, 382] on div at bounding box center [597, 328] width 678 height 476
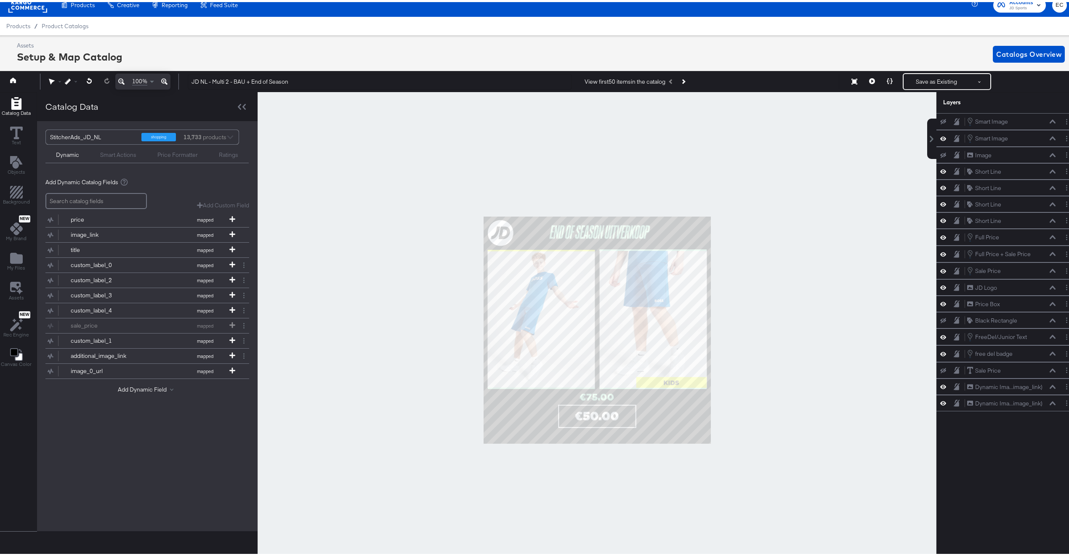
click at [777, 351] on div at bounding box center [597, 328] width 679 height 476
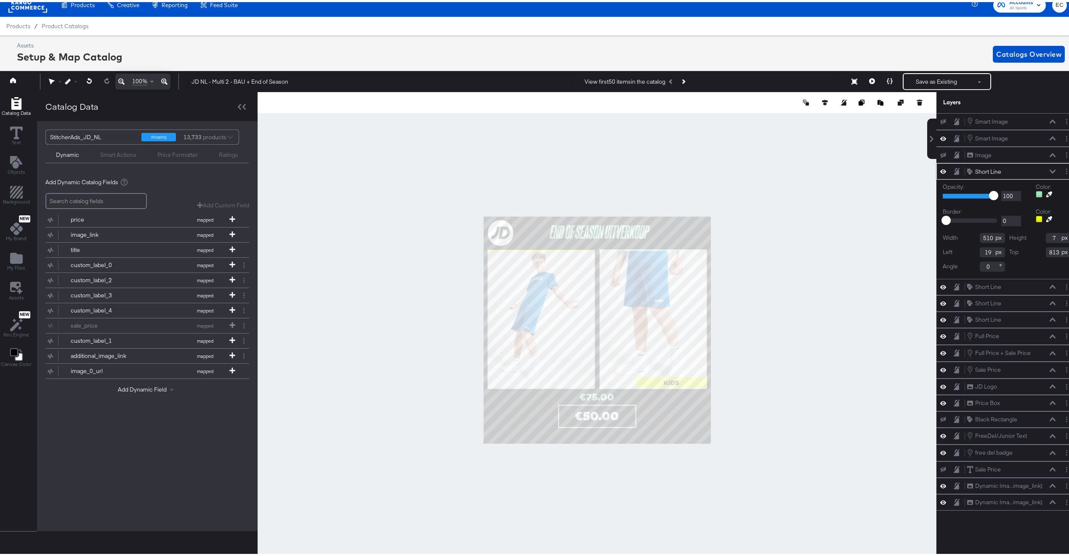
click at [1046, 194] on icon at bounding box center [1049, 192] width 6 height 6
click at [697, 378] on div at bounding box center [597, 328] width 678 height 476
click at [768, 415] on div at bounding box center [597, 328] width 679 height 476
click at [1047, 212] on icon at bounding box center [1050, 209] width 6 height 6
click at [688, 379] on div at bounding box center [597, 328] width 678 height 476
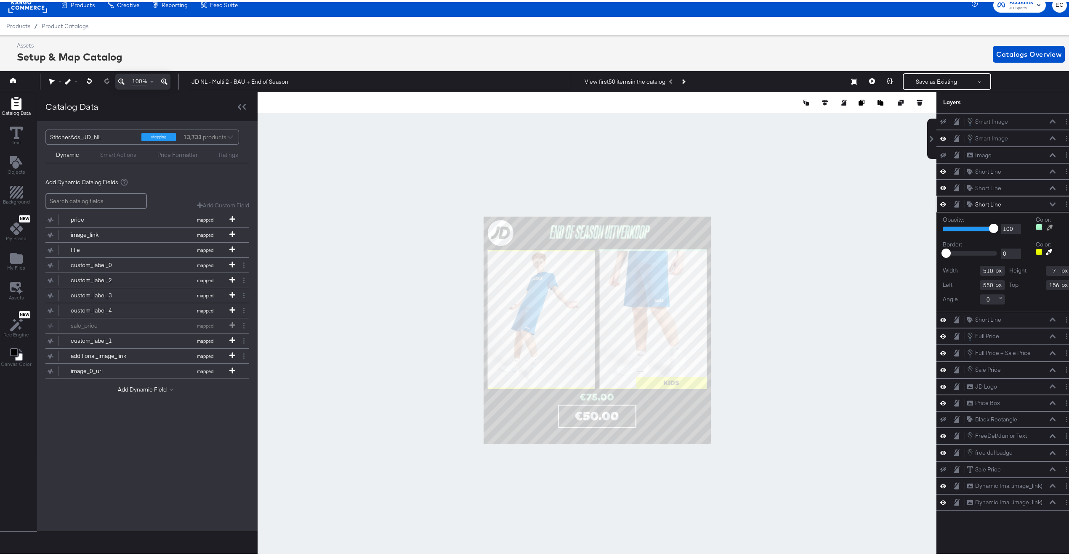
click at [1045, 227] on button at bounding box center [1049, 225] width 13 height 7
click at [689, 381] on div at bounding box center [597, 328] width 678 height 476
click at [766, 304] on div at bounding box center [597, 328] width 679 height 476
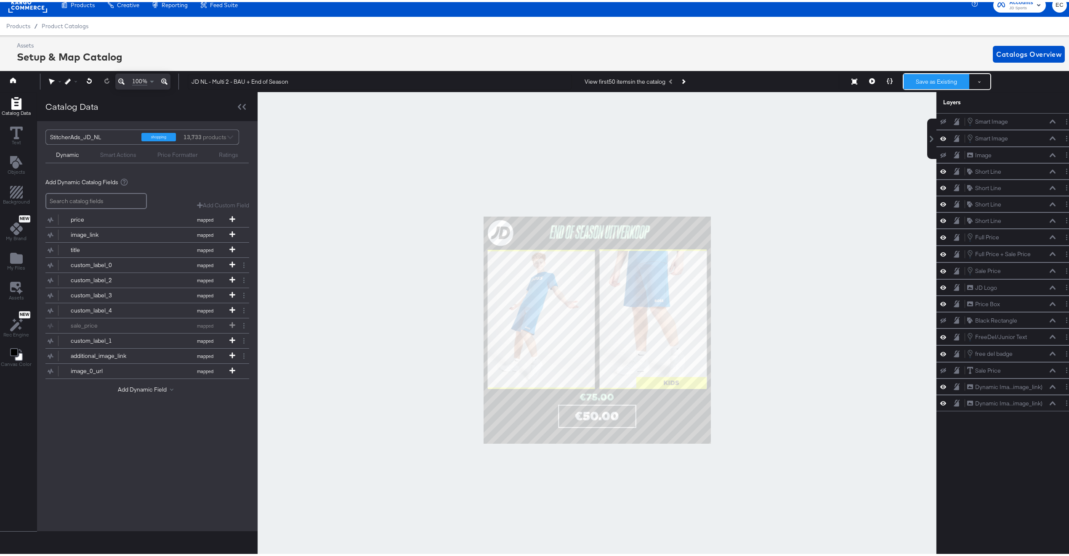
click at [916, 78] on button "Save as Existing" at bounding box center [937, 79] width 66 height 15
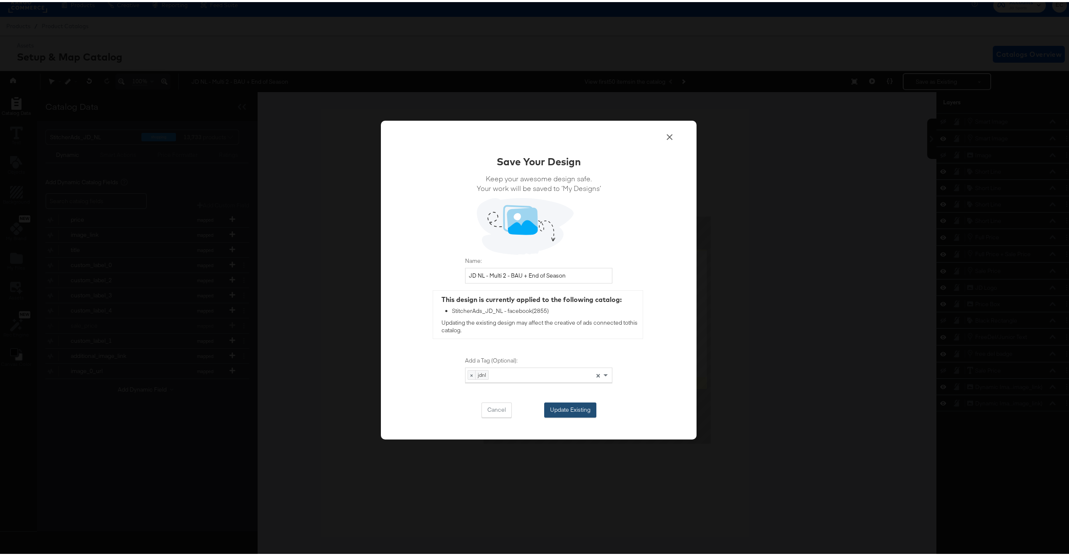
click at [564, 407] on button "Update Existing" at bounding box center [570, 408] width 52 height 15
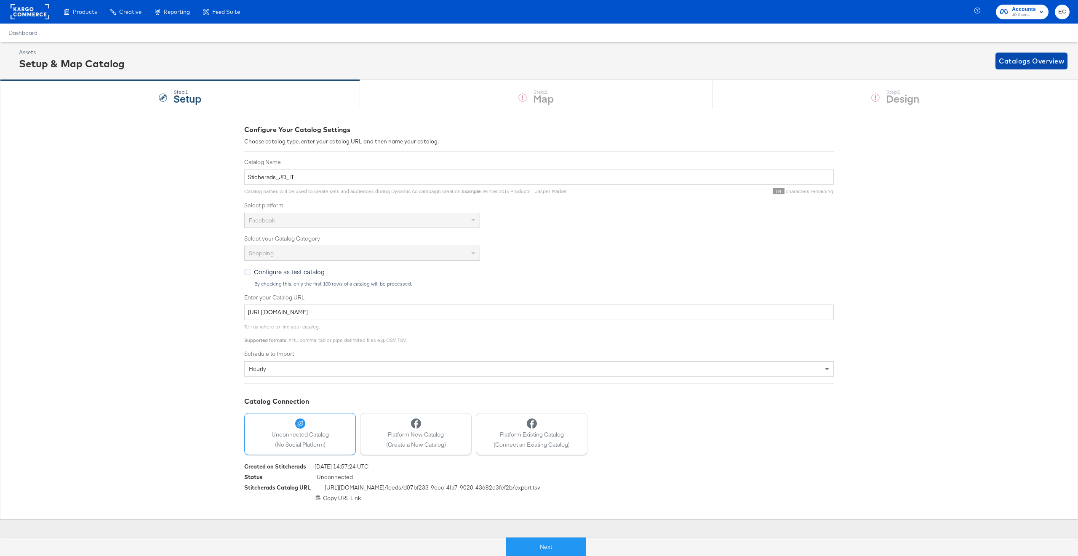
click at [1022, 64] on span "Catalogs Overview" at bounding box center [1030, 61] width 65 height 12
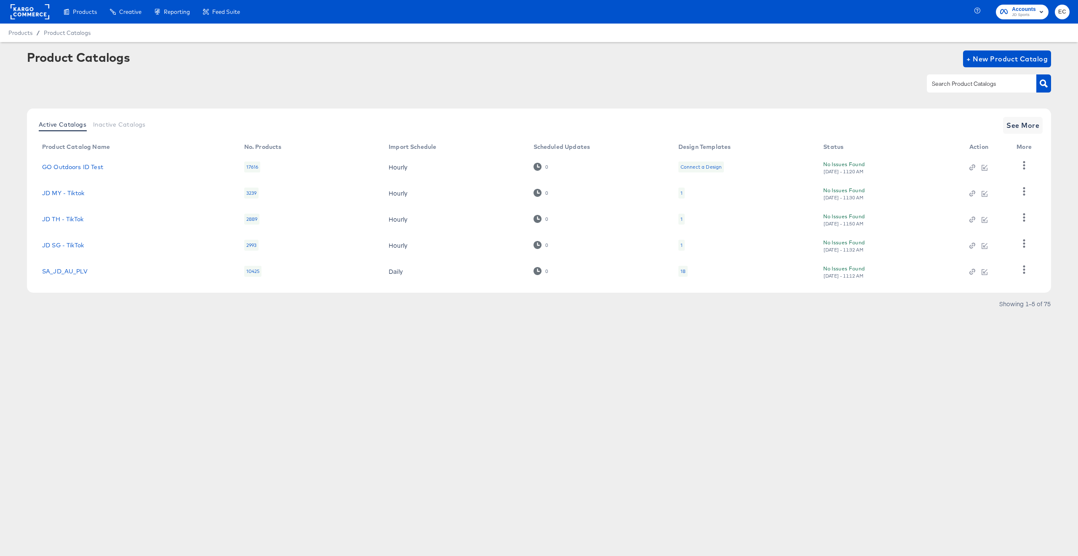
click at [963, 77] on div at bounding box center [980, 84] width 109 height 18
type input "it"
click at [1016, 122] on span "See More" at bounding box center [1022, 126] width 33 height 12
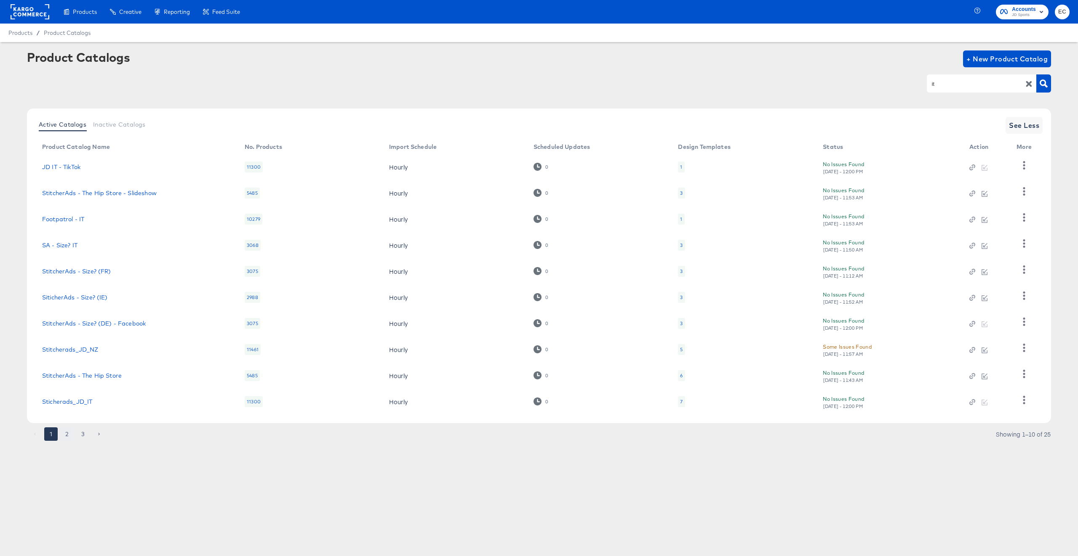
click at [68, 434] on button "2" at bounding box center [66, 434] width 13 height 13
click at [85, 437] on button "3" at bounding box center [82, 434] width 13 height 13
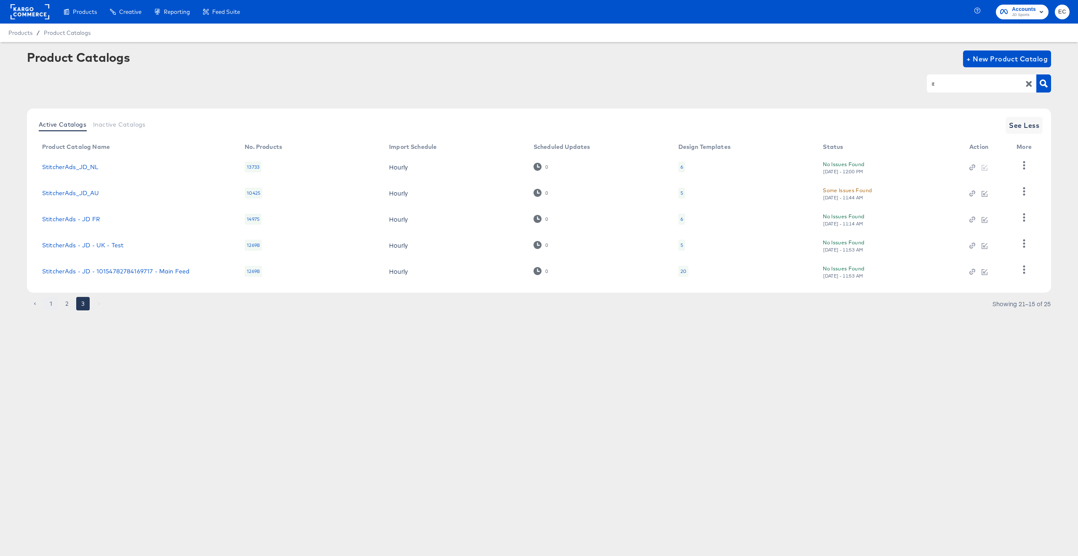
click at [48, 303] on button "1" at bounding box center [50, 303] width 13 height 13
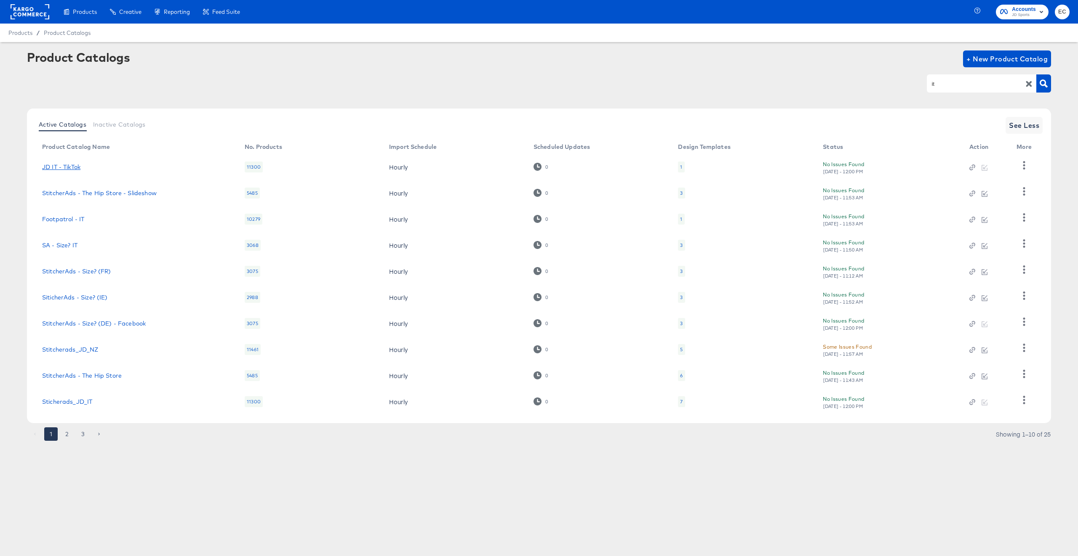
click at [67, 167] on link "JD IT - TikTok" at bounding box center [61, 167] width 38 height 7
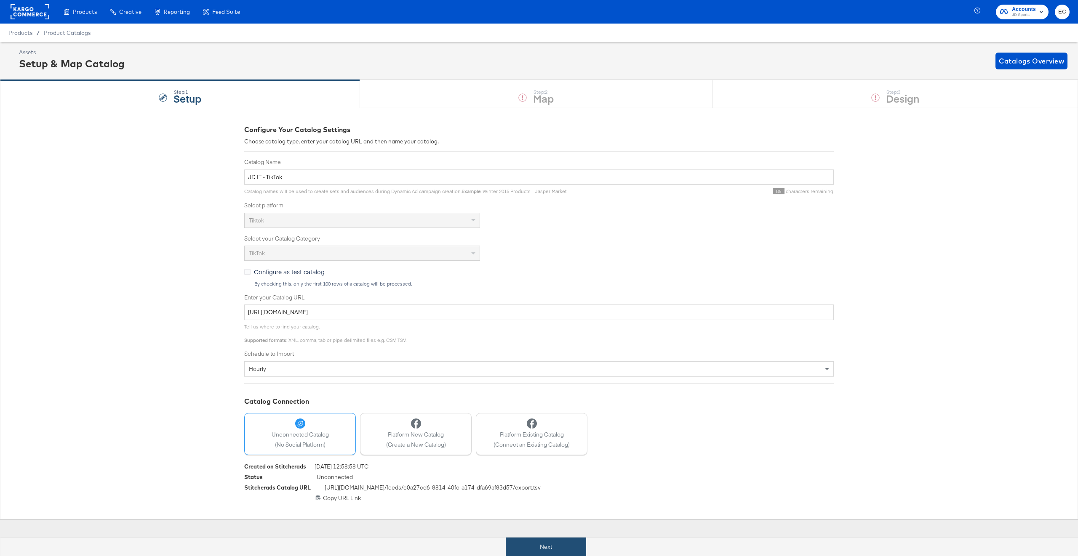
click at [526, 545] on button "Next" at bounding box center [546, 547] width 80 height 19
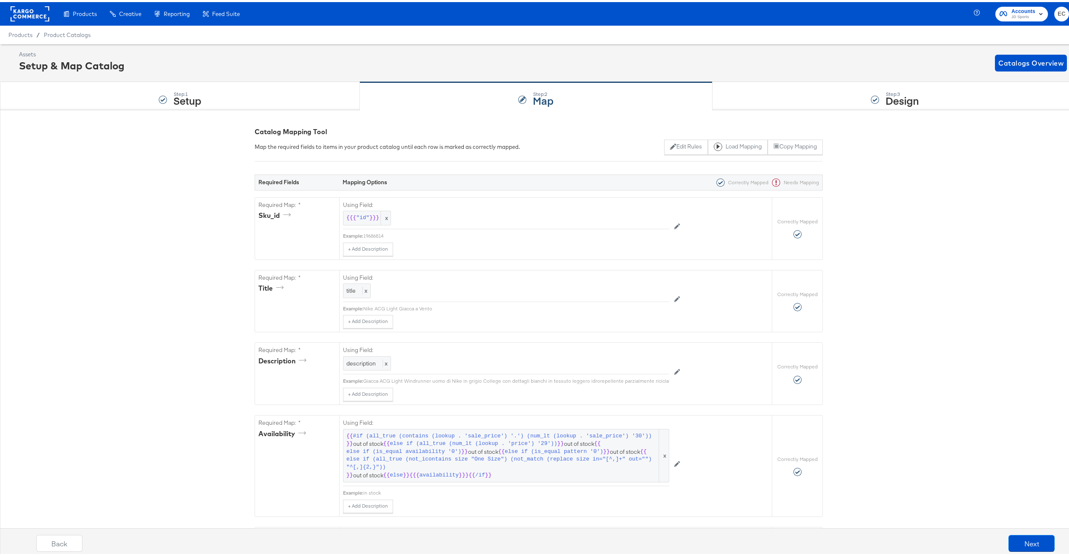
click at [803, 97] on div "Step: 3 Design" at bounding box center [895, 94] width 365 height 28
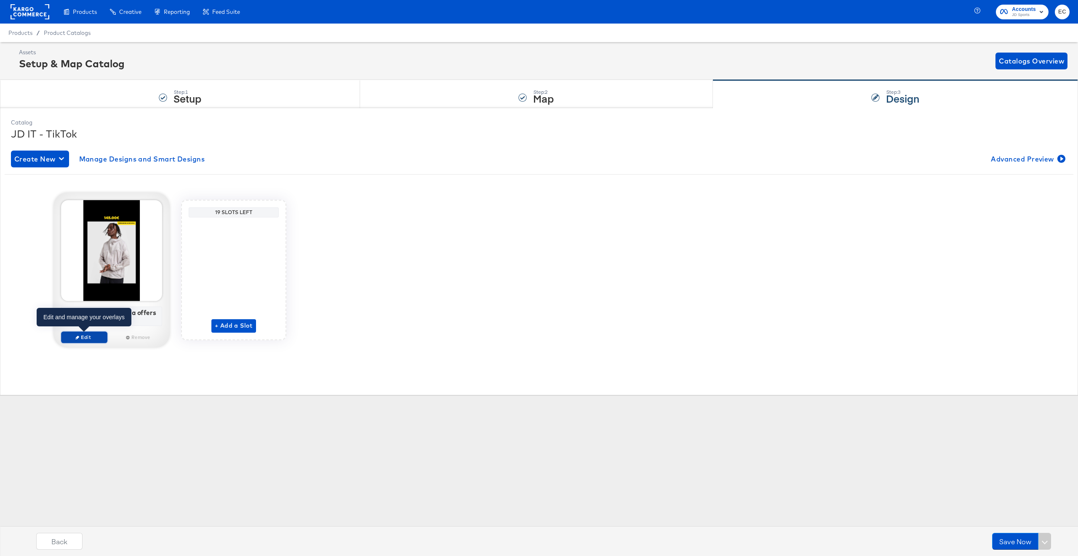
click at [83, 335] on span "Edit" at bounding box center [84, 337] width 39 height 6
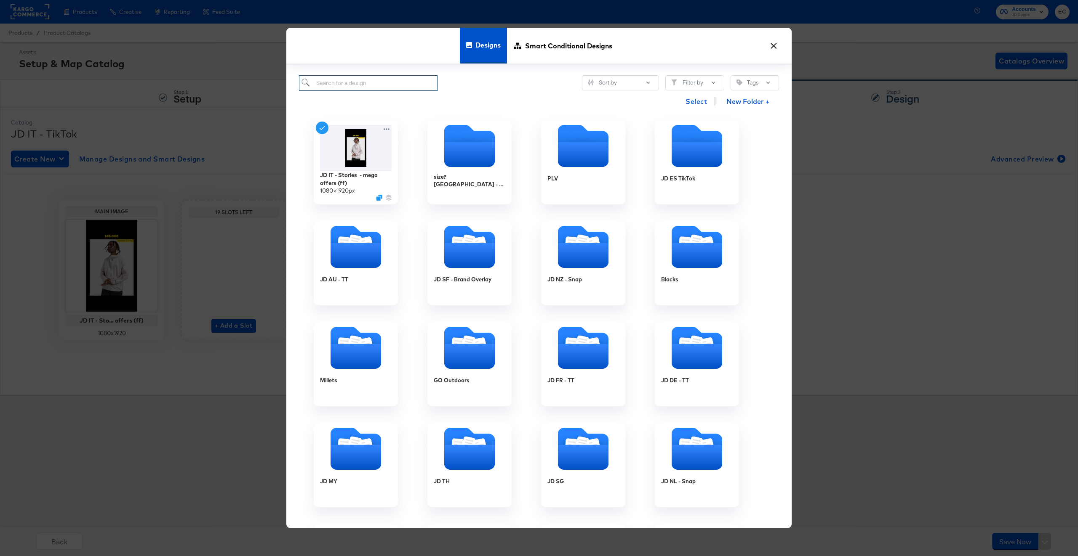
click at [371, 82] on input "search" at bounding box center [368, 83] width 138 height 16
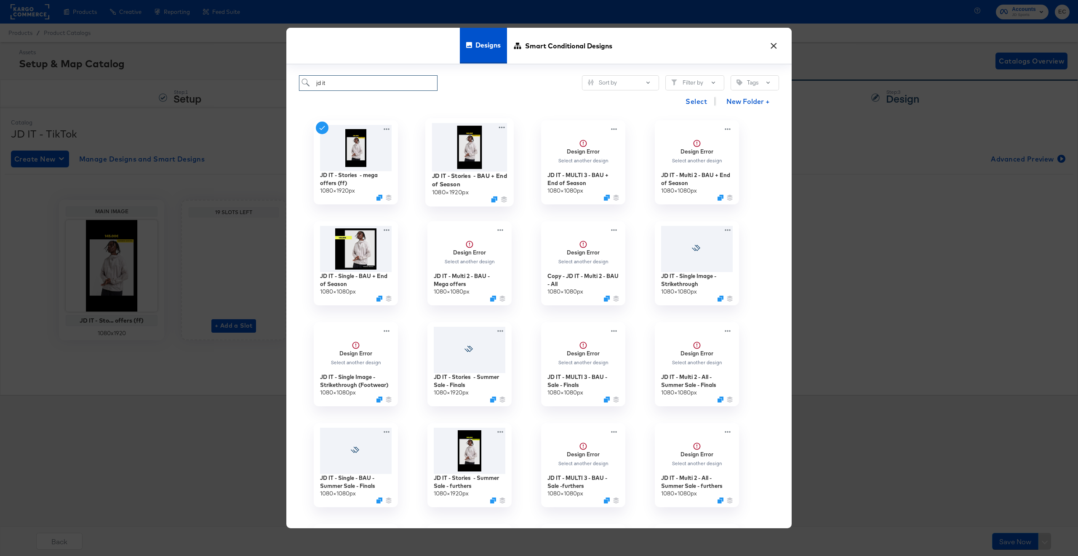
type input "jd it"
click at [476, 162] on img at bounding box center [469, 147] width 75 height 48
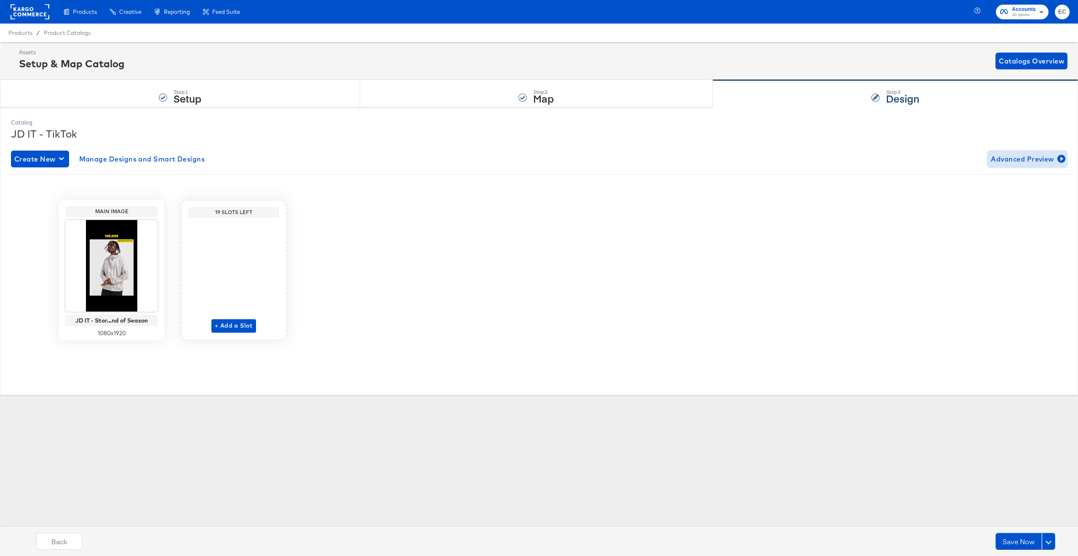
click at [1021, 163] on span "Advanced Preview" at bounding box center [1026, 159] width 73 height 12
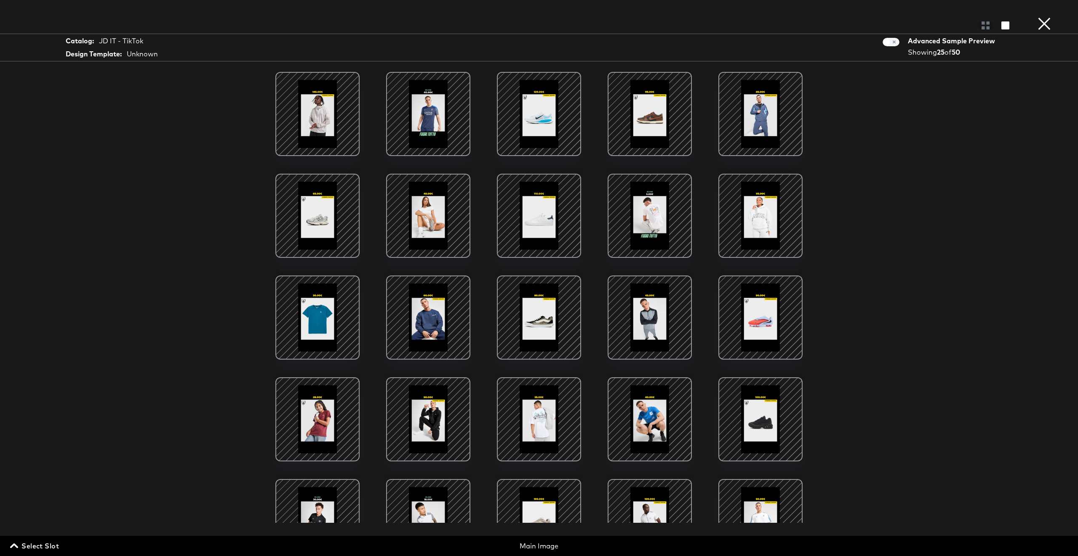
click at [1044, 17] on button "×" at bounding box center [1043, 8] width 17 height 17
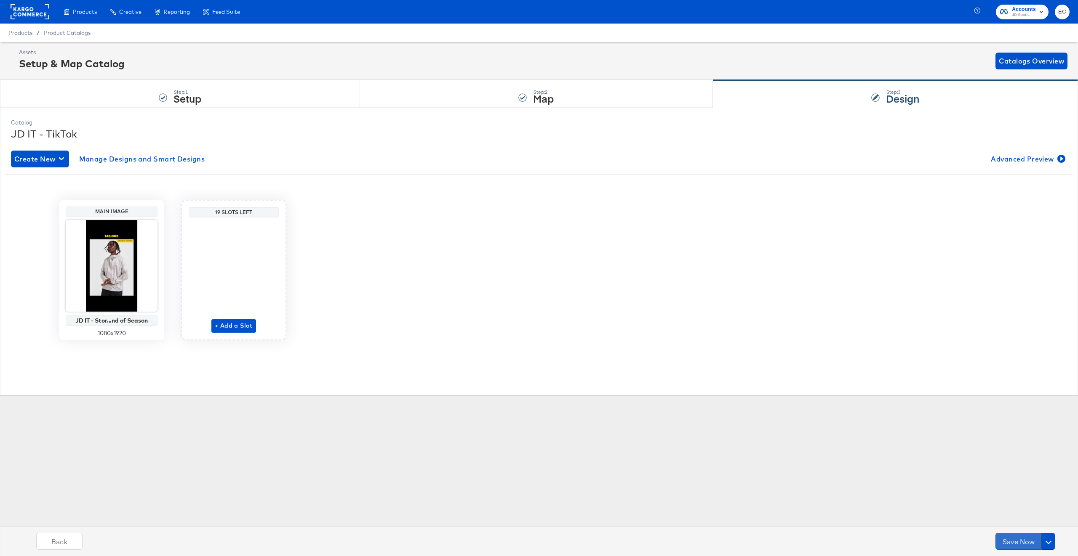
click at [1005, 544] on button "Save Now" at bounding box center [1018, 541] width 46 height 17
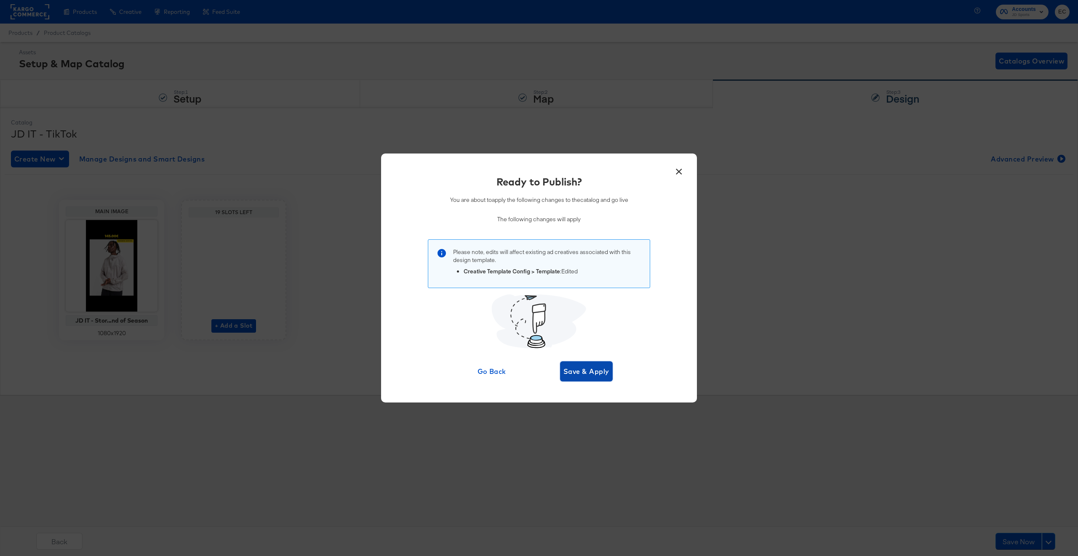
click at [609, 376] on button "Save & Apply" at bounding box center [586, 372] width 53 height 20
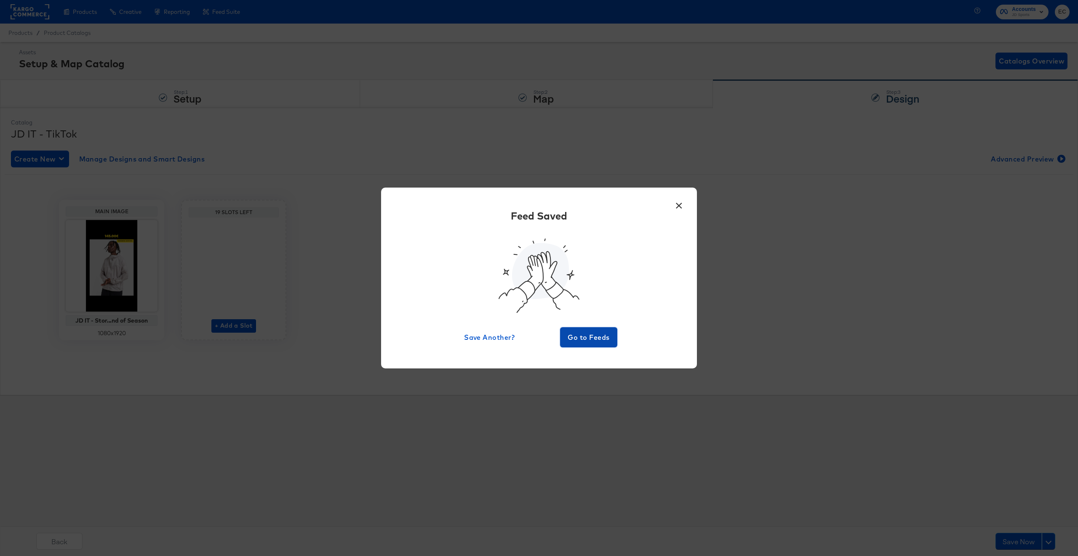
click at [583, 343] on span "Go to Feeds" at bounding box center [588, 338] width 51 height 12
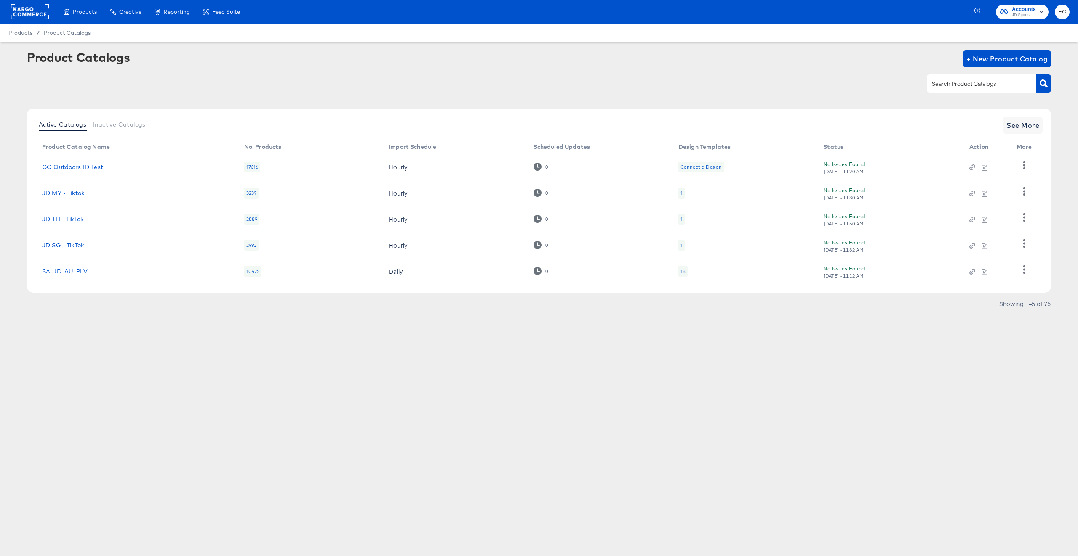
click at [966, 88] on input "text" at bounding box center [975, 84] width 90 height 10
type input "nl"
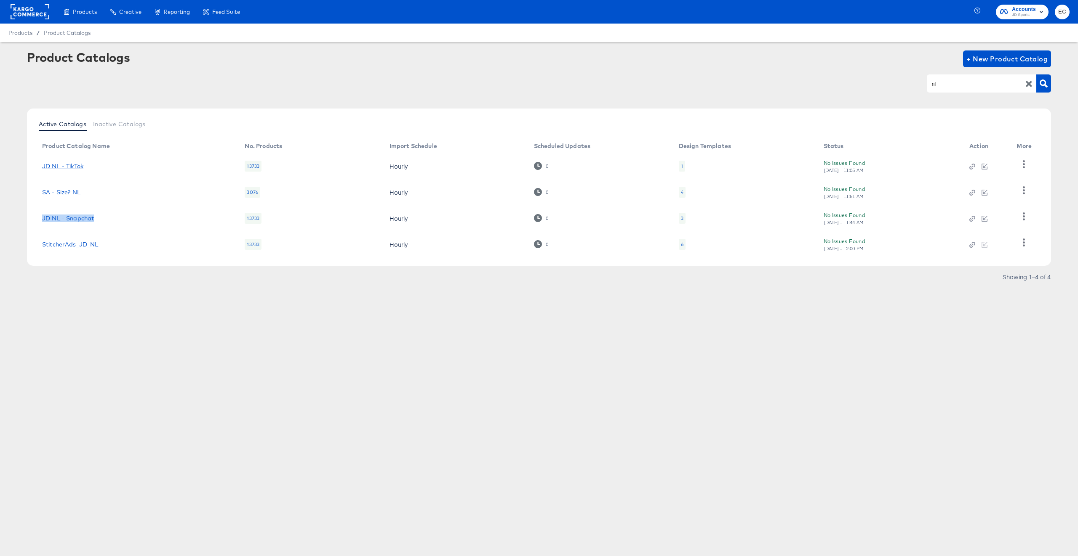
click at [64, 163] on link "JD NL - TikTok" at bounding box center [62, 166] width 41 height 7
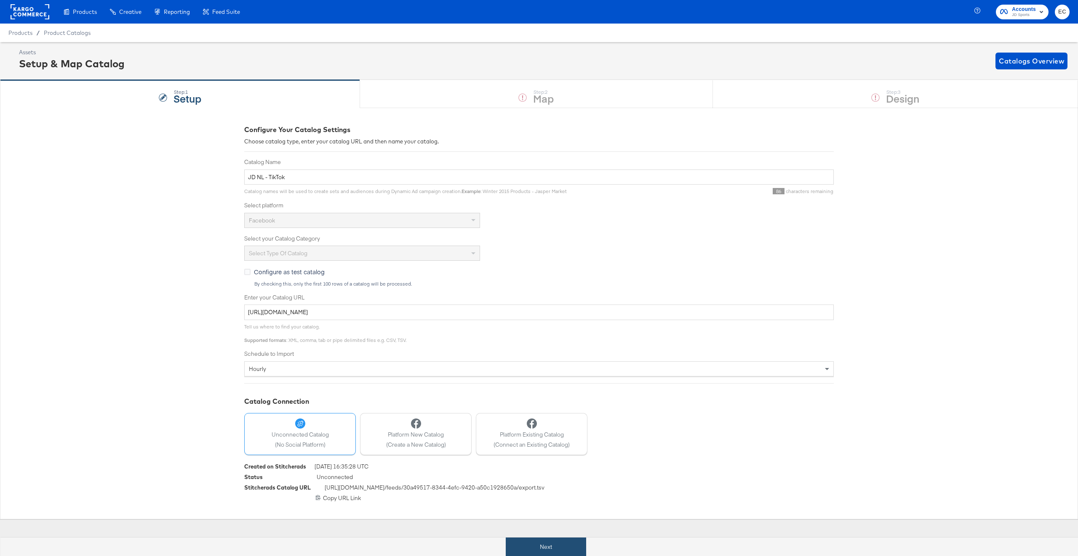
click at [543, 542] on button "Next" at bounding box center [546, 547] width 80 height 19
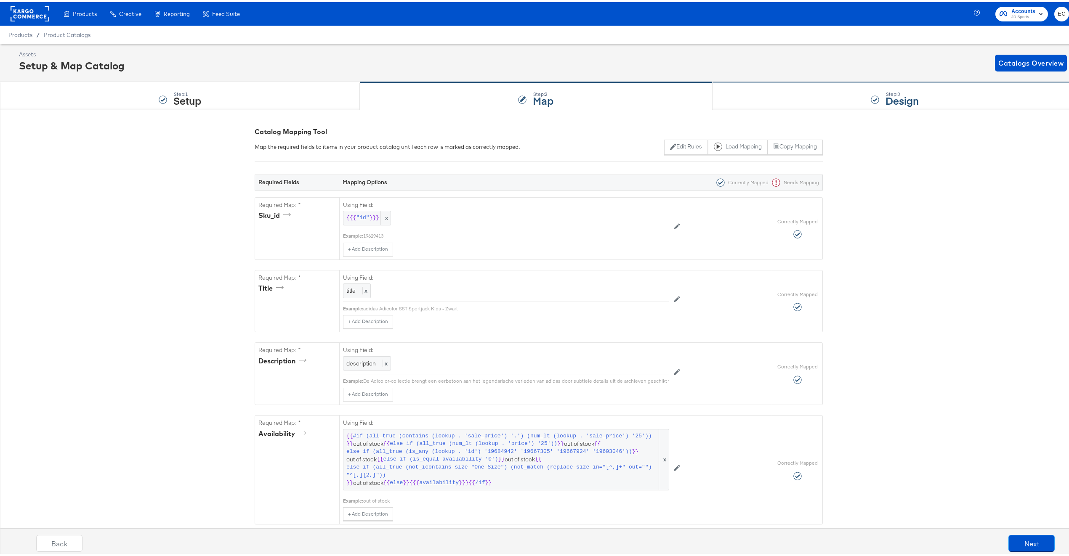
click at [919, 93] on div "Step: 3 Design" at bounding box center [895, 94] width 365 height 28
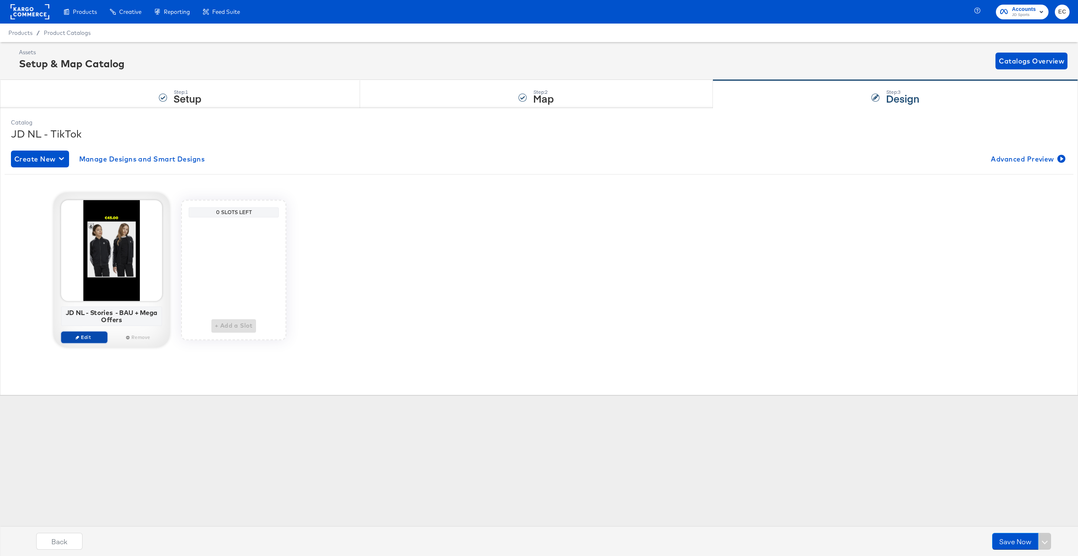
click at [83, 339] on span "Edit" at bounding box center [84, 337] width 39 height 6
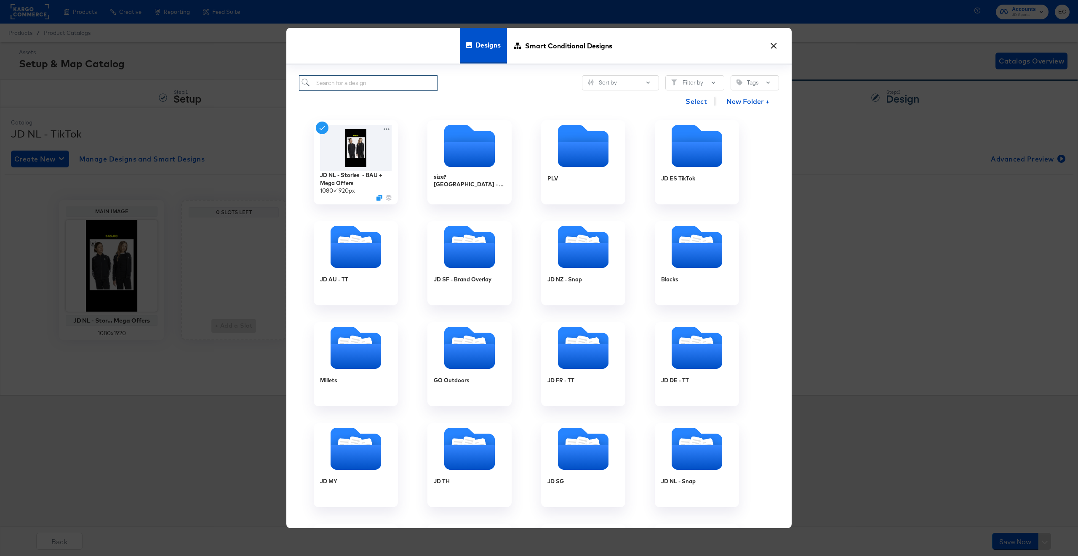
click at [346, 85] on input "search" at bounding box center [368, 83] width 138 height 16
type input "jd nl"
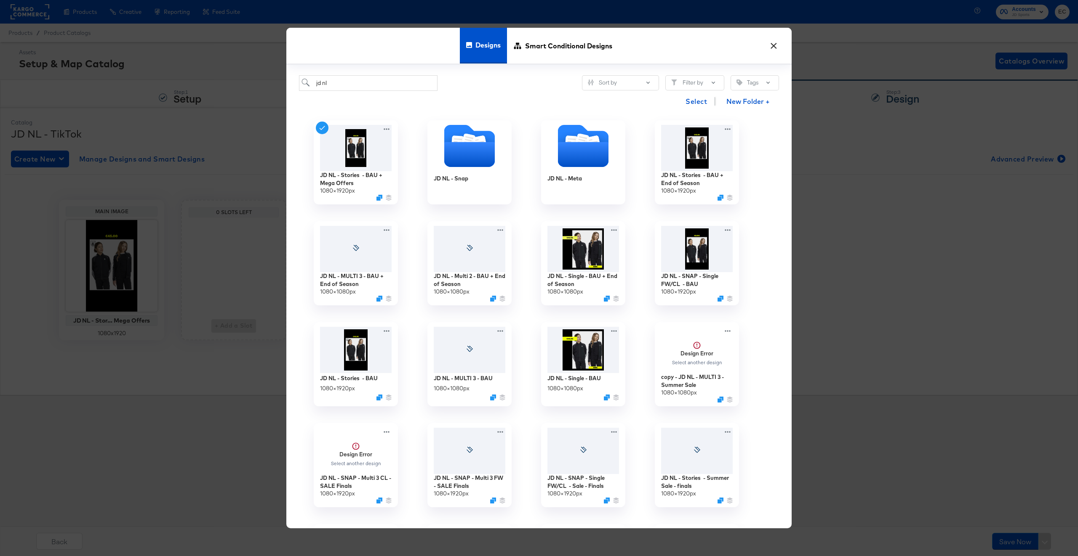
click at [475, 96] on div "Select New Folder +" at bounding box center [539, 101] width 480 height 21
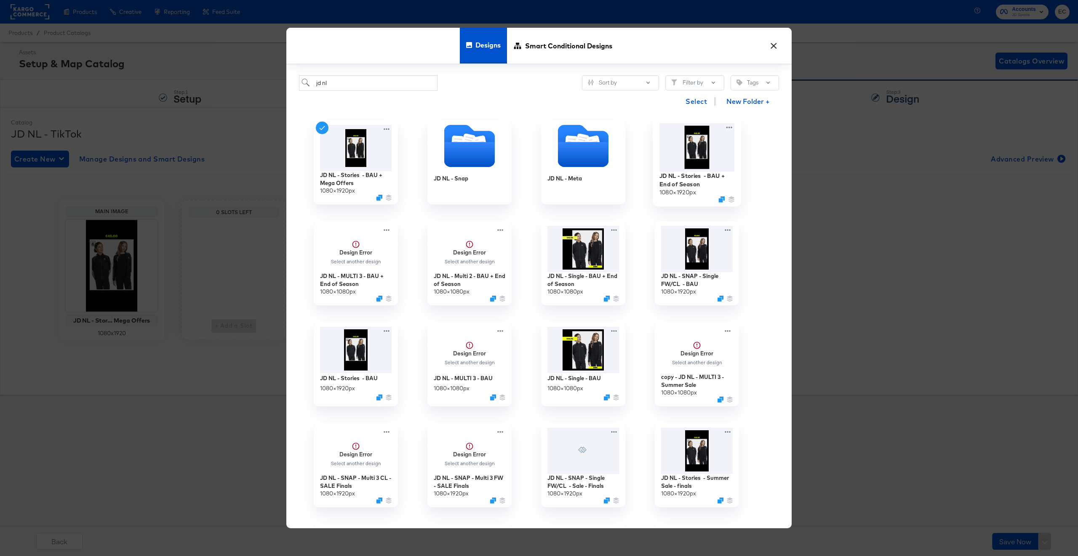
click at [702, 154] on img at bounding box center [696, 147] width 75 height 48
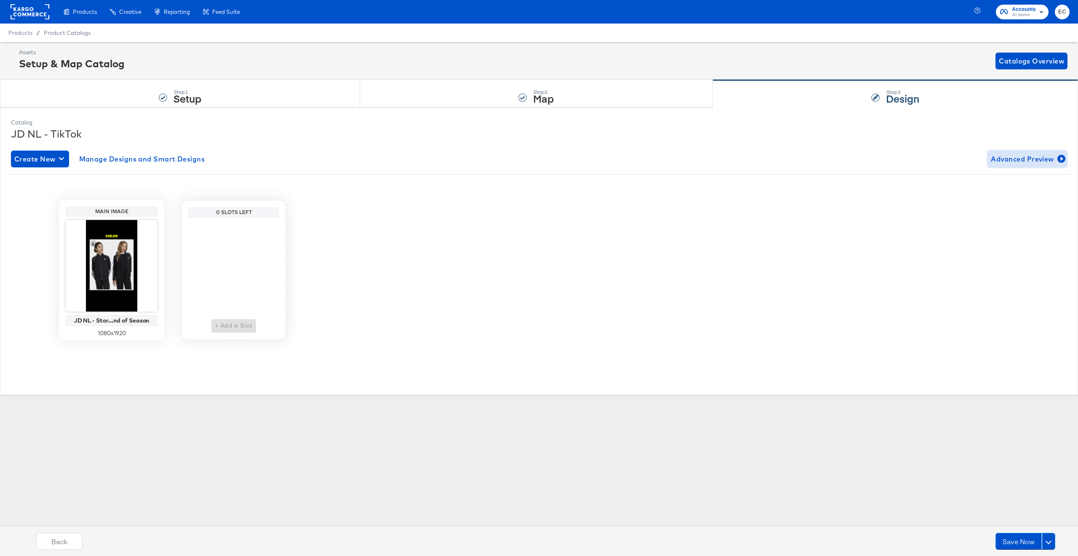
click at [999, 156] on span "Advanced Preview" at bounding box center [1026, 159] width 73 height 12
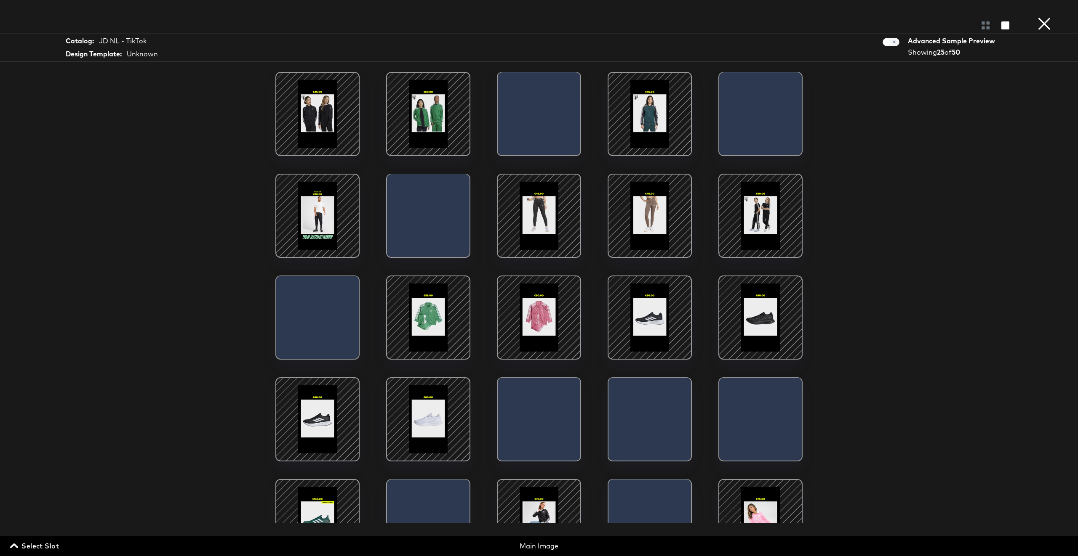
click at [304, 230] on div at bounding box center [318, 216] width 72 height 72
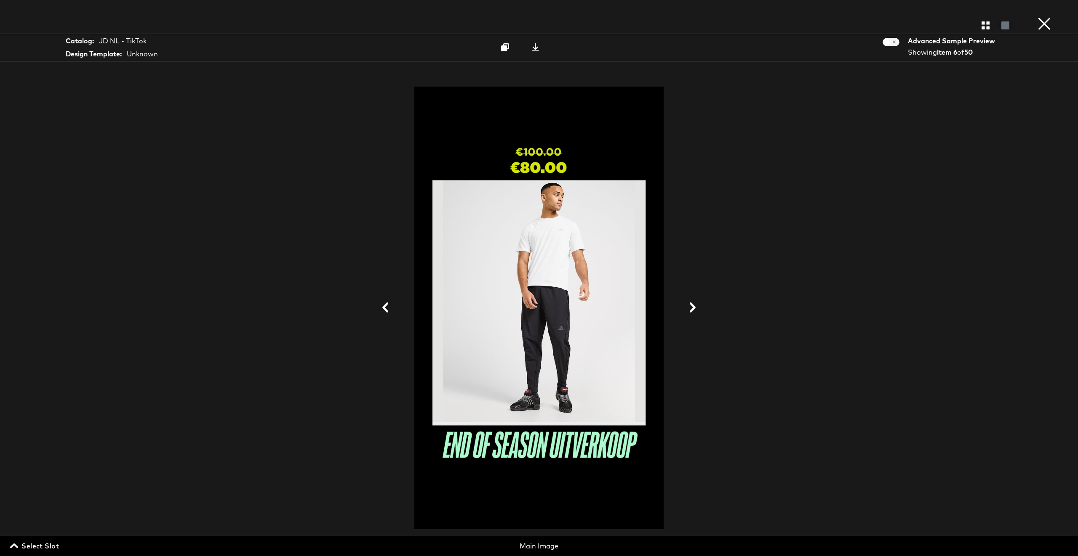
click at [694, 301] on button at bounding box center [692, 309] width 22 height 16
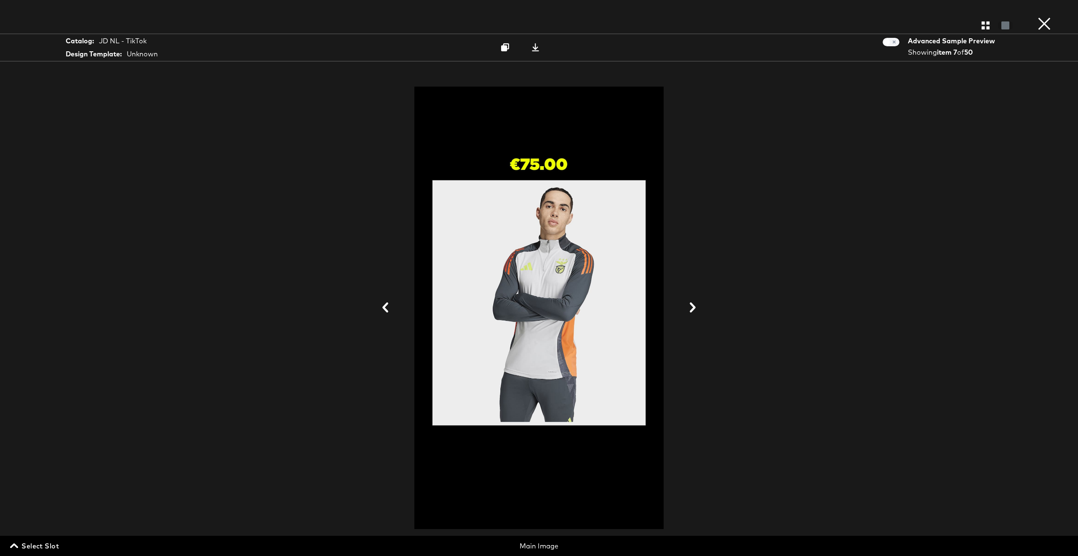
click at [694, 301] on button at bounding box center [692, 309] width 22 height 16
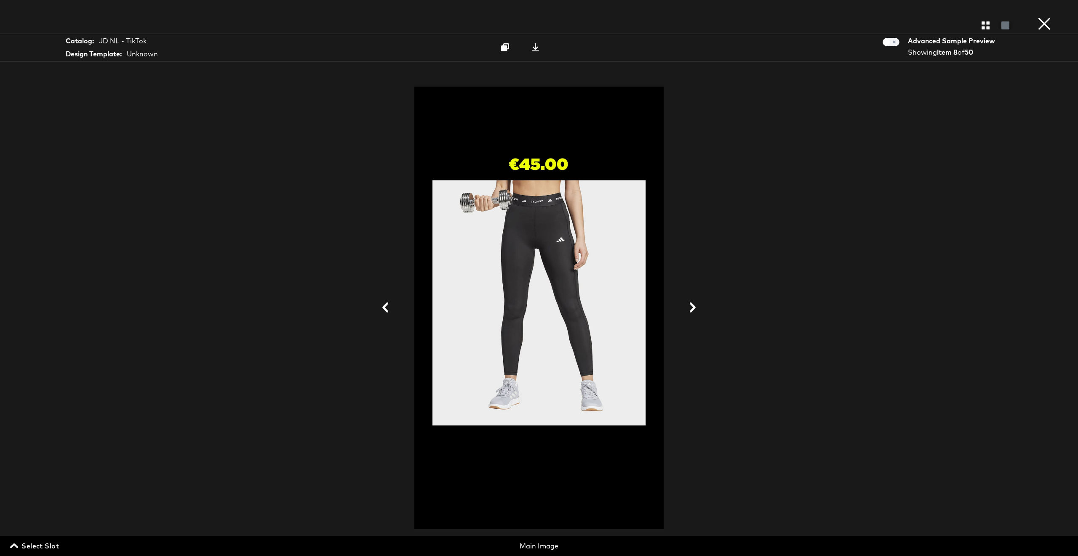
drag, startPoint x: 1043, startPoint y: 27, endPoint x: 1043, endPoint y: 34, distance: 6.7
click at [1043, 17] on button "×" at bounding box center [1043, 8] width 17 height 17
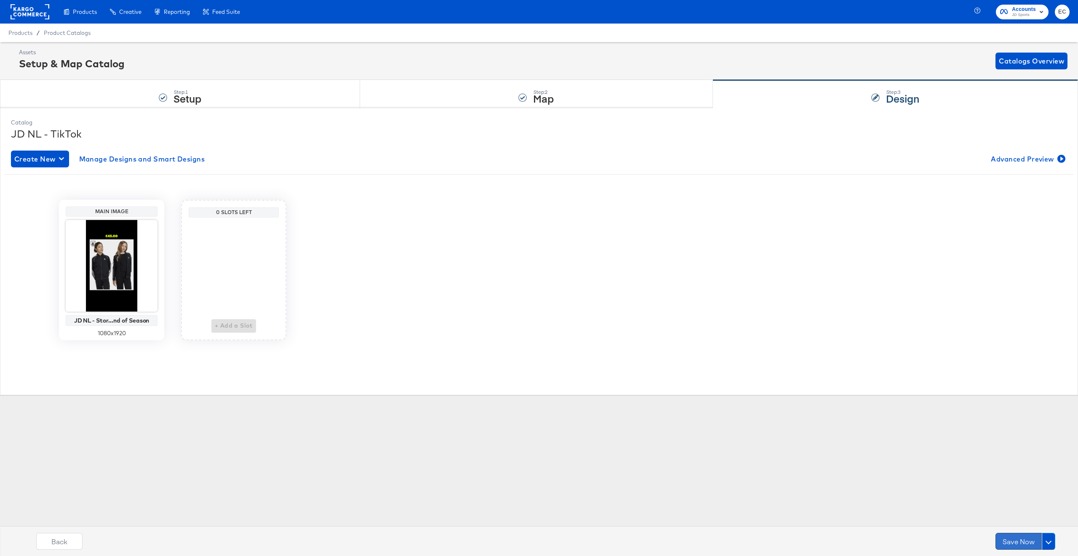
click at [1009, 547] on button "Save Now" at bounding box center [1018, 541] width 46 height 17
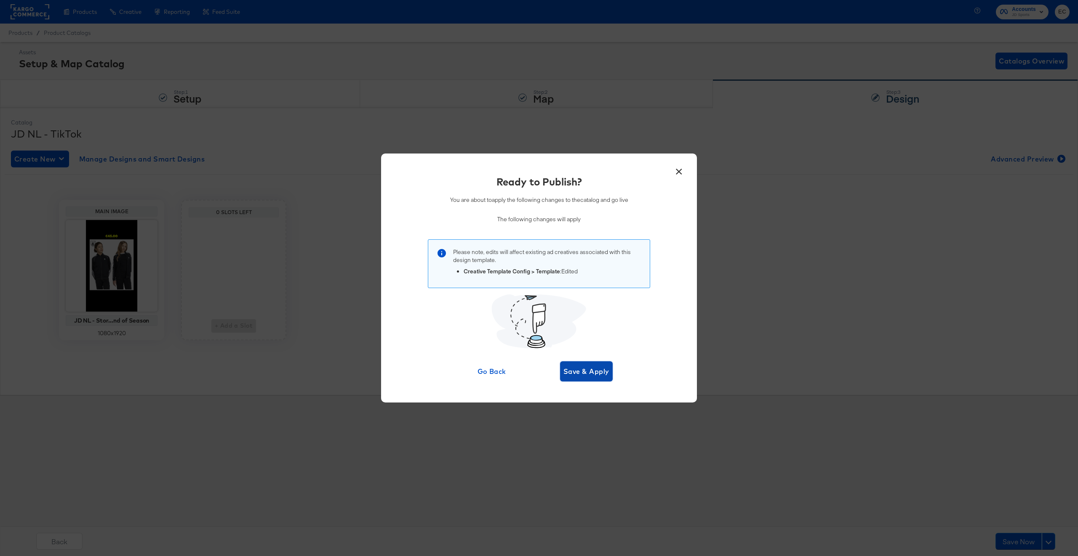
click at [595, 373] on span "Save & Apply" at bounding box center [586, 372] width 46 height 12
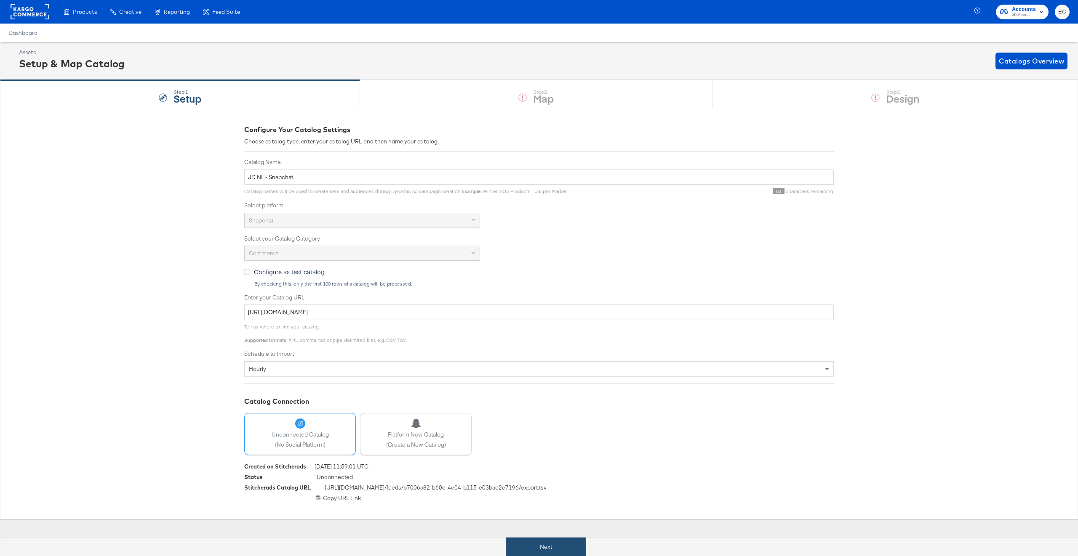
click at [534, 540] on button "Next" at bounding box center [546, 547] width 80 height 19
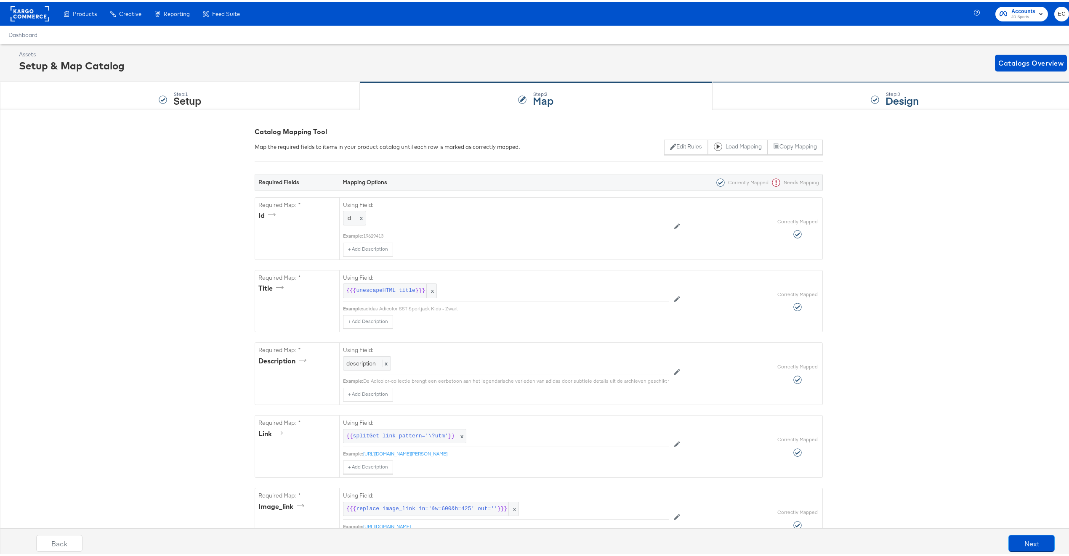
click at [777, 98] on div "Step: 3 Design" at bounding box center [895, 94] width 365 height 28
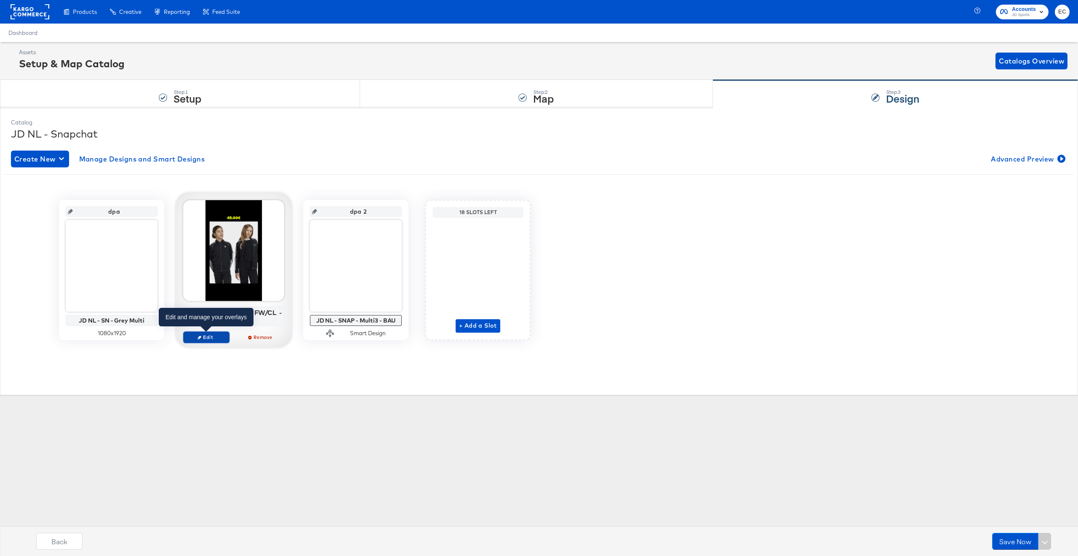
click at [203, 338] on span "Edit" at bounding box center [206, 337] width 39 height 6
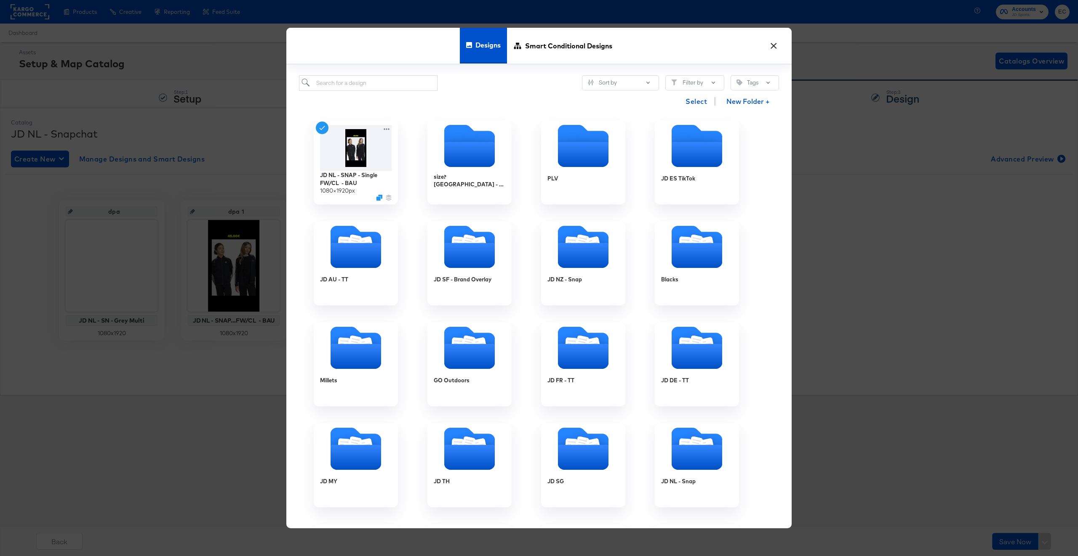
click at [769, 45] on button "×" at bounding box center [773, 43] width 15 height 15
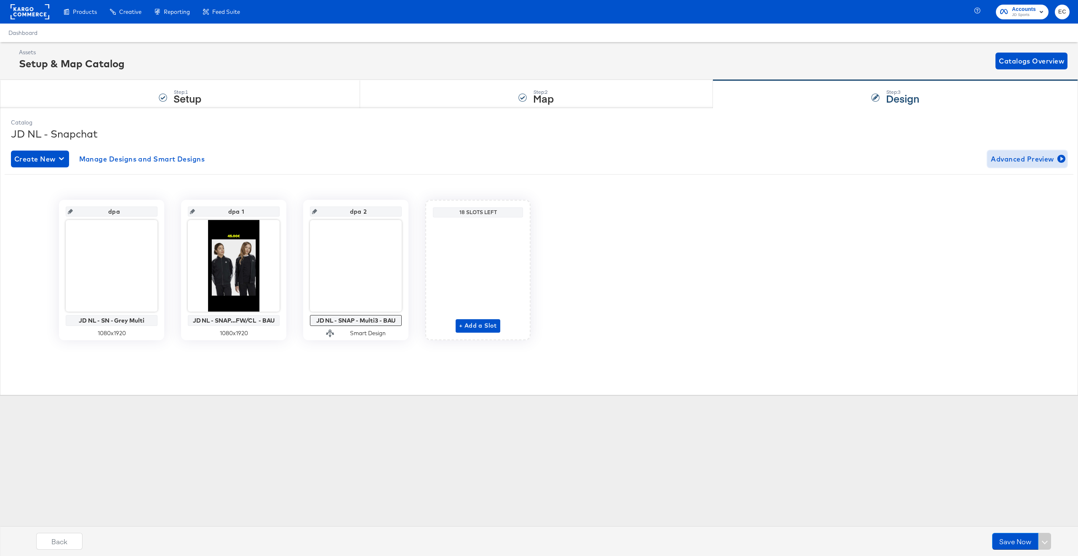
click at [1056, 158] on span "Advanced Preview" at bounding box center [1026, 159] width 73 height 12
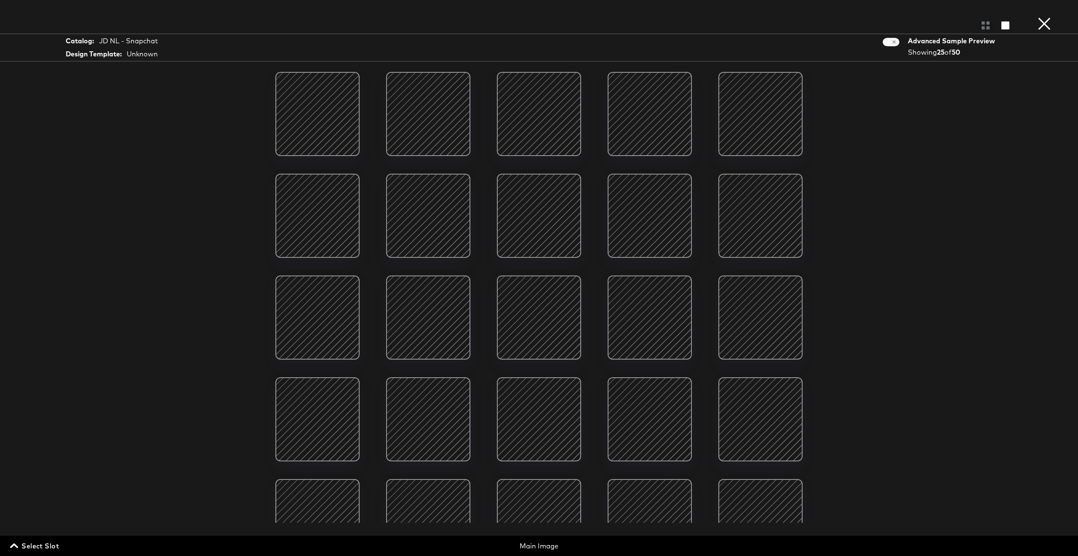
click at [1039, 17] on button "×" at bounding box center [1043, 8] width 17 height 17
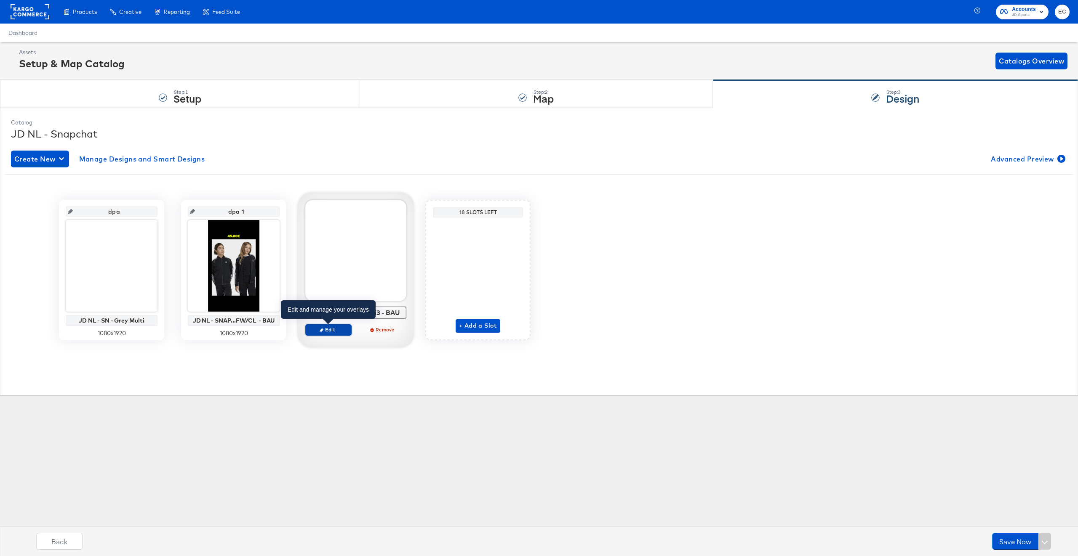
click at [340, 331] on span "Edit" at bounding box center [328, 330] width 39 height 6
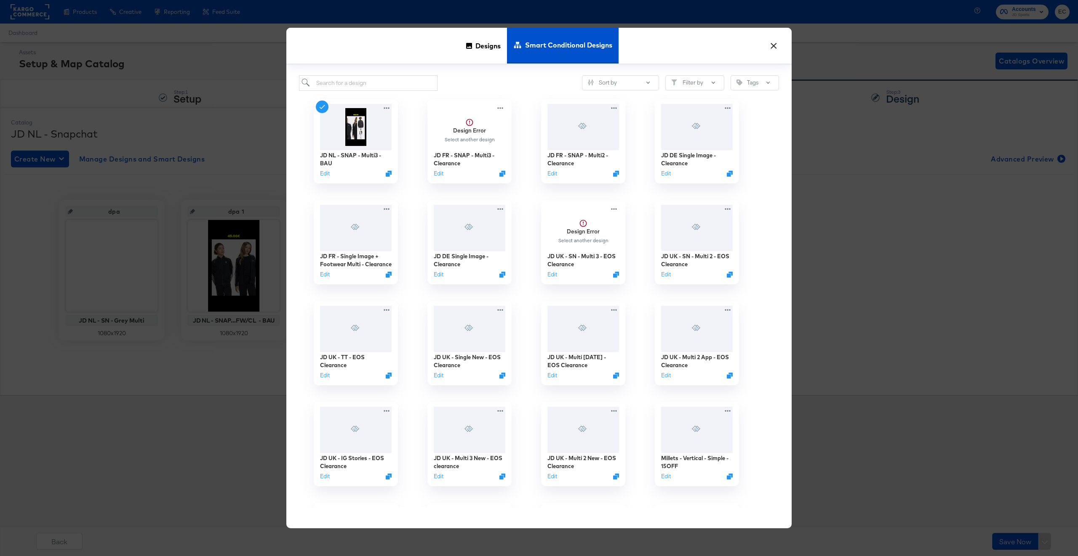
click at [772, 48] on button "×" at bounding box center [773, 43] width 15 height 15
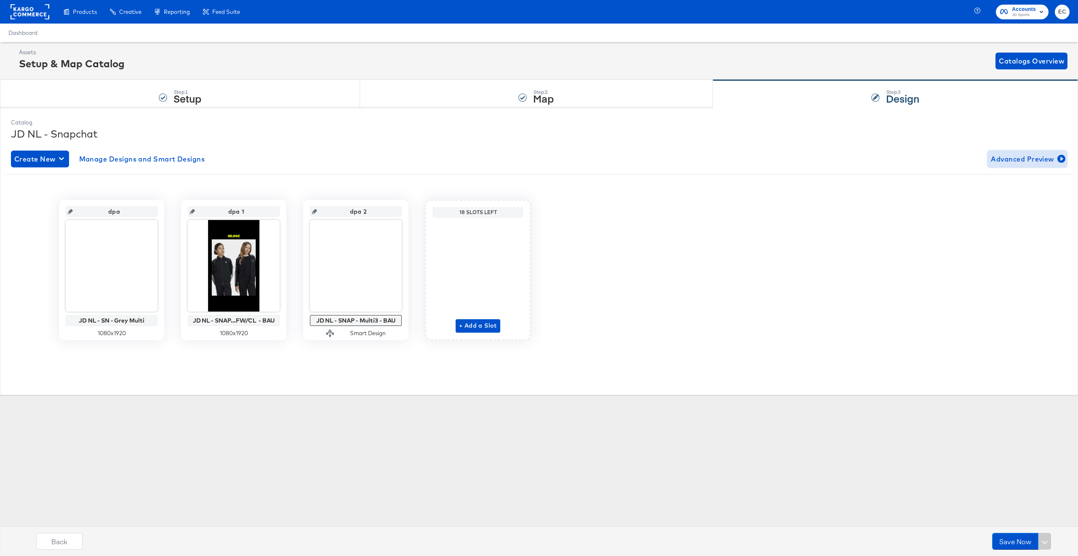
click at [1027, 153] on span "Advanced Preview" at bounding box center [1026, 159] width 73 height 12
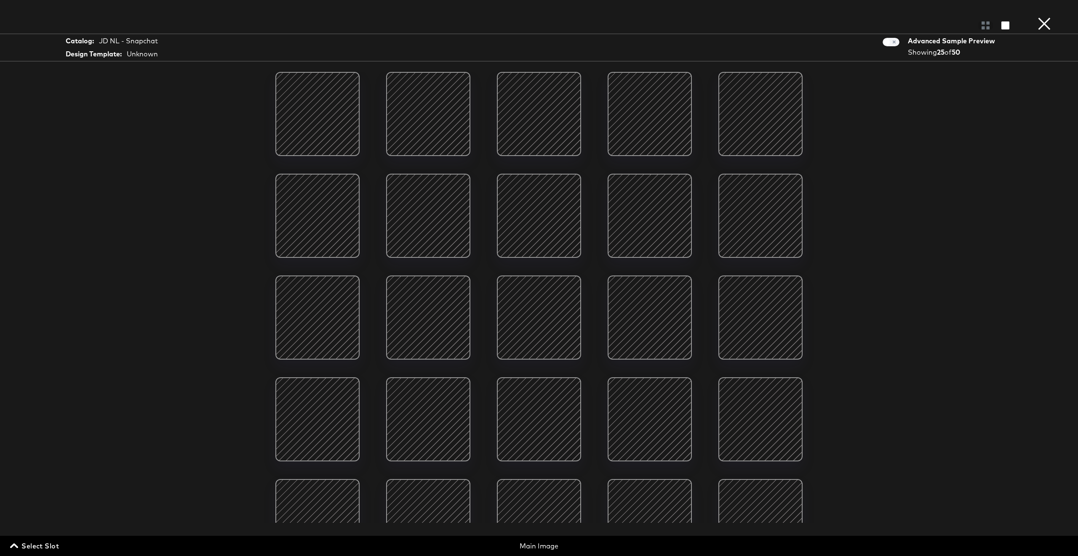
click at [40, 549] on span "Select Slot" at bounding box center [35, 546] width 47 height 12
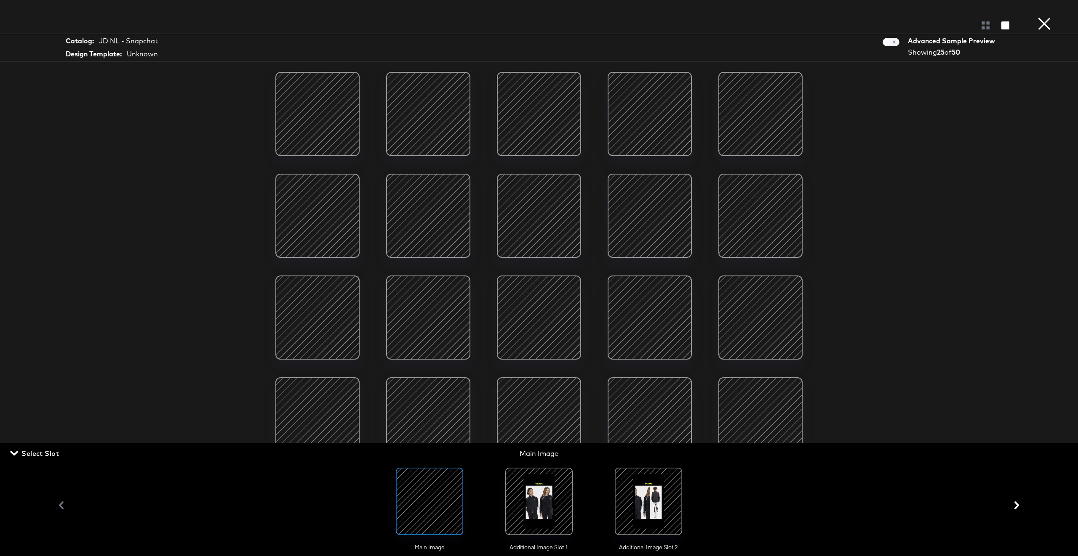
click at [543, 487] on div at bounding box center [538, 501] width 57 height 57
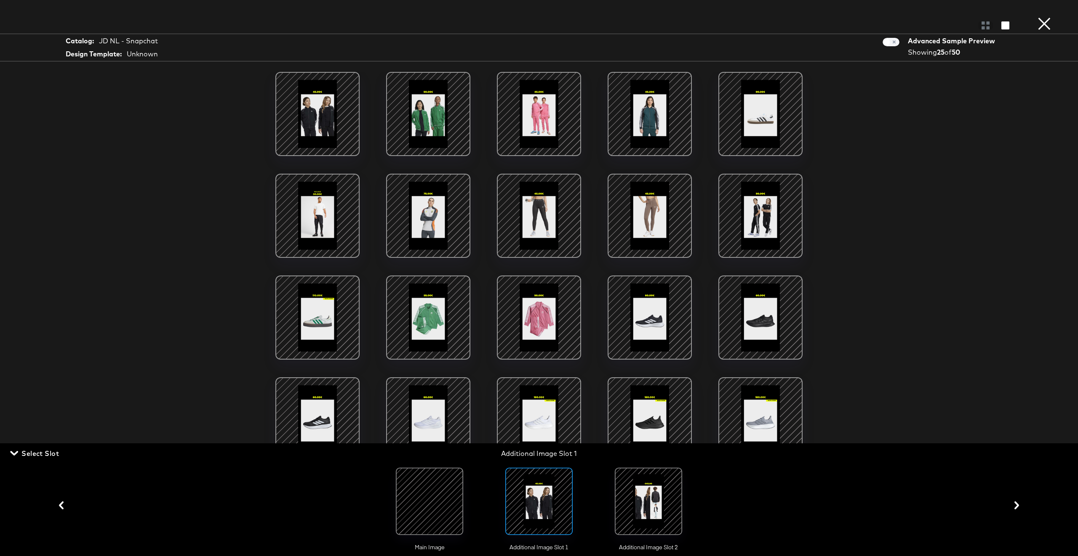
click at [651, 487] on div at bounding box center [648, 501] width 57 height 57
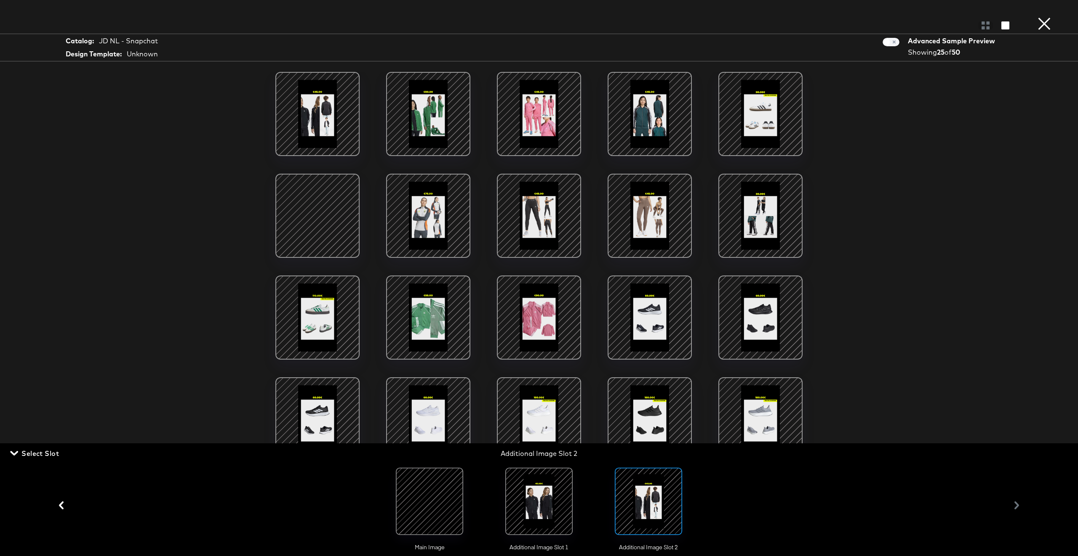
click at [537, 508] on div at bounding box center [538, 501] width 57 height 57
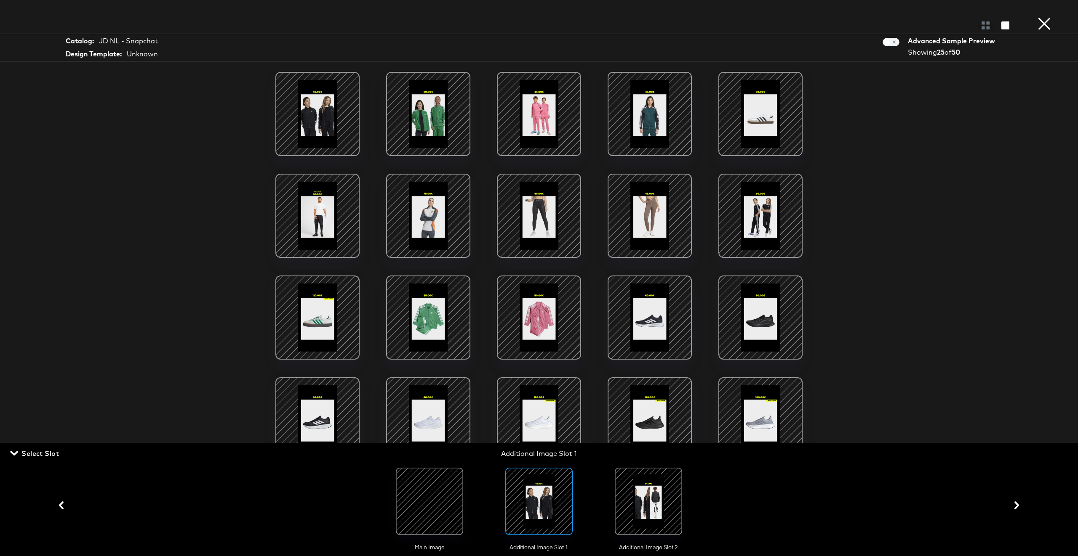
click at [1042, 17] on button "×" at bounding box center [1043, 8] width 17 height 17
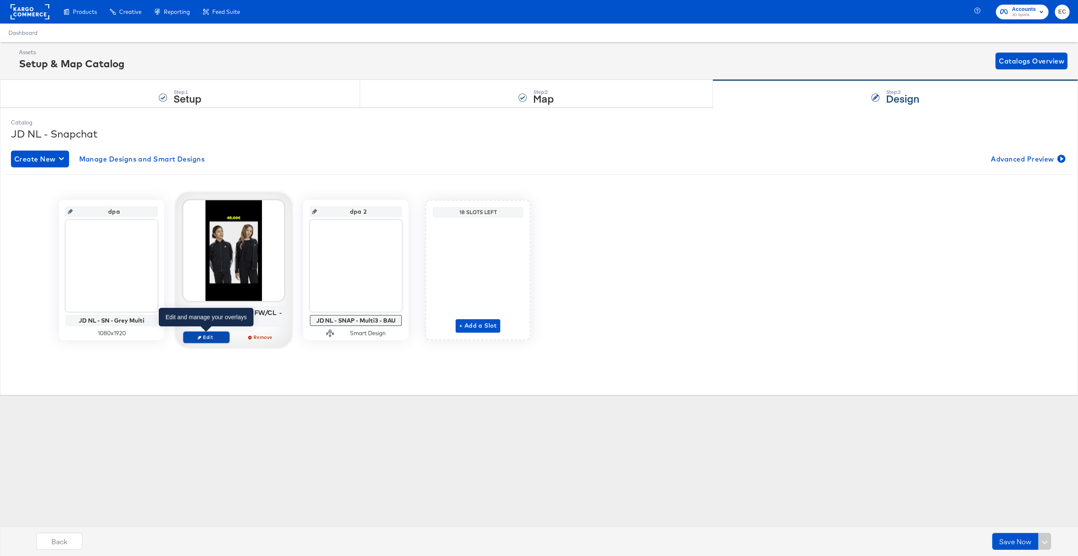
click at [203, 340] on span "Edit" at bounding box center [206, 337] width 39 height 6
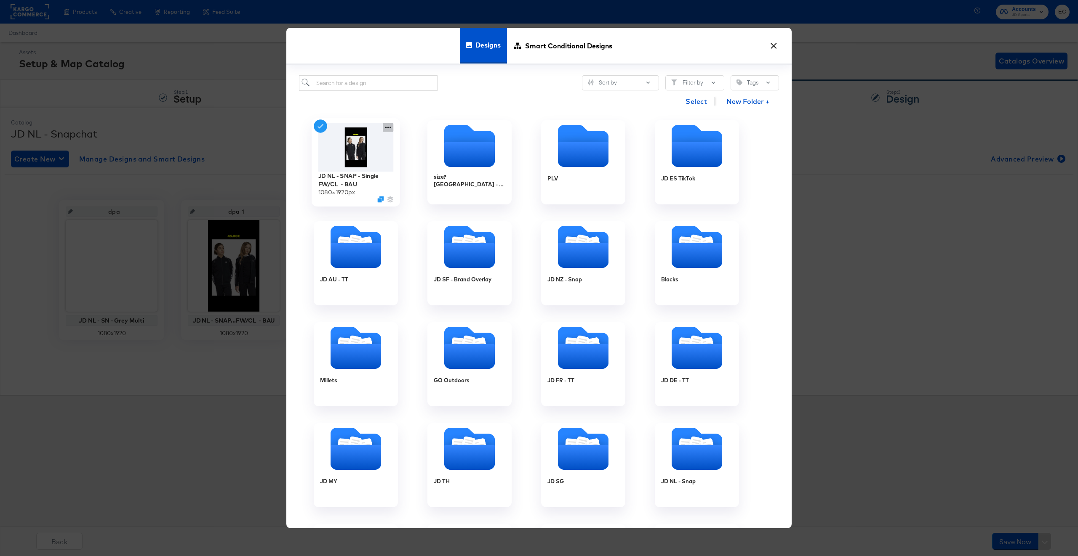
click at [388, 128] on icon at bounding box center [388, 128] width 6 height 2
click at [427, 178] on div "Edit Design Edit Design" at bounding box center [427, 178] width 0 height 0
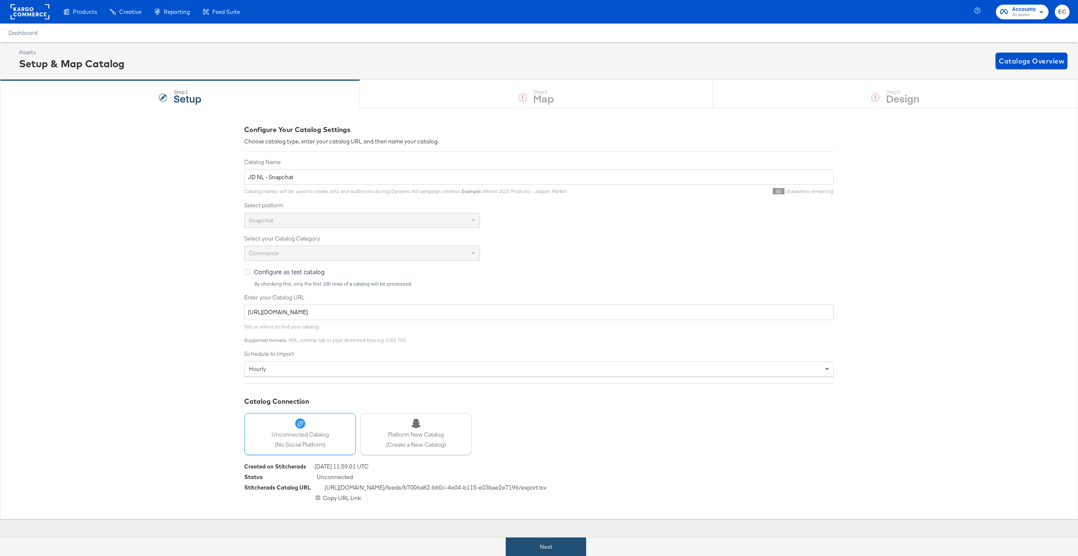
click at [560, 542] on button "Next" at bounding box center [546, 547] width 80 height 19
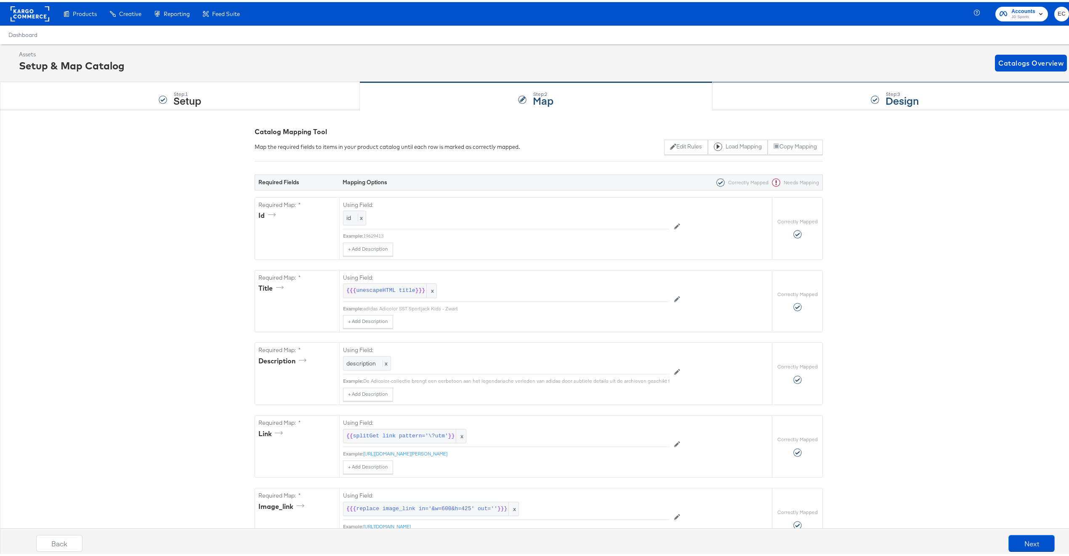
drag, startPoint x: 811, startPoint y: 91, endPoint x: 800, endPoint y: 104, distance: 17.6
click at [811, 91] on div "Step: 3 Design" at bounding box center [895, 94] width 365 height 28
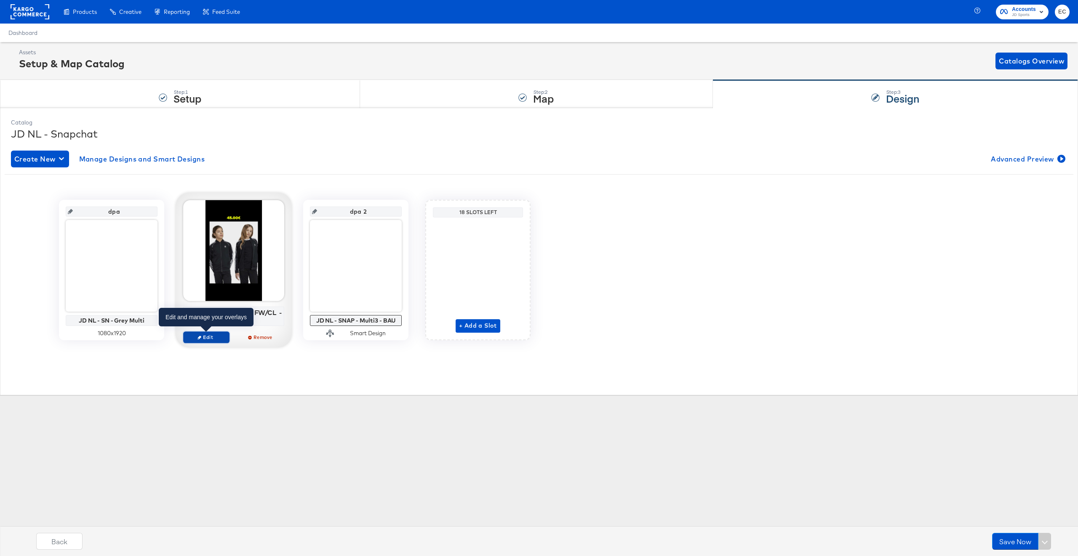
click at [210, 338] on span "Edit" at bounding box center [206, 337] width 39 height 6
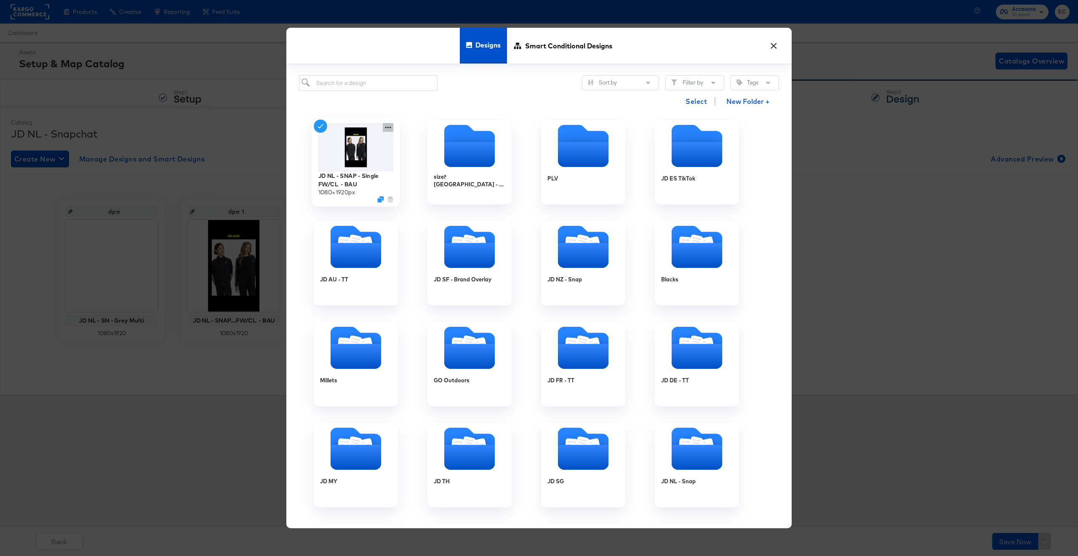
click at [392, 127] on icon at bounding box center [388, 127] width 11 height 9
click at [409, 208] on div "JD NL - SNAP - Single FW/CL - BAU 1080 × 1920 px" at bounding box center [356, 162] width 114 height 101
click at [379, 199] on icon "Duplicate" at bounding box center [380, 200] width 6 height 6
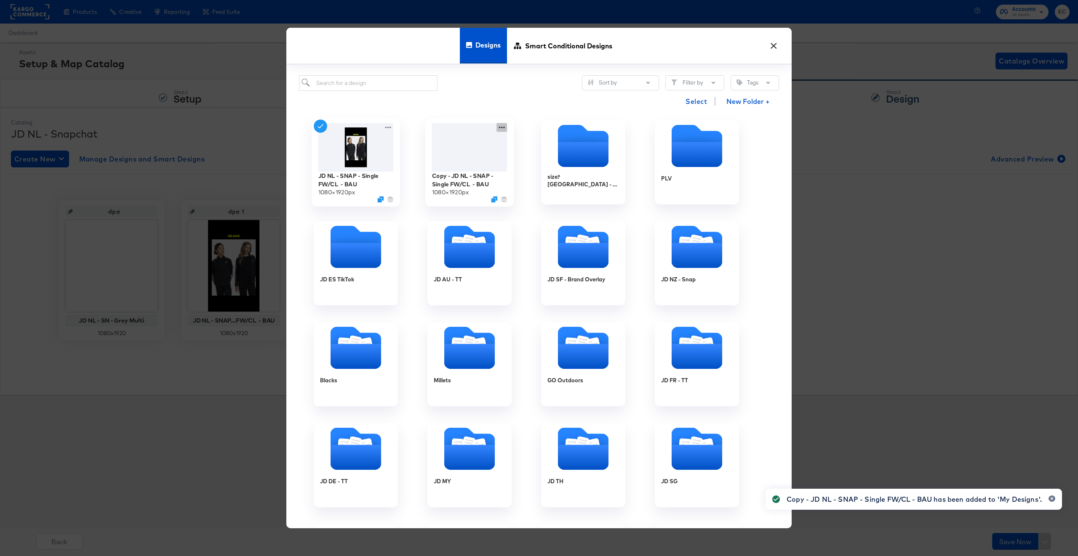
click at [497, 129] on icon at bounding box center [501, 127] width 11 height 9
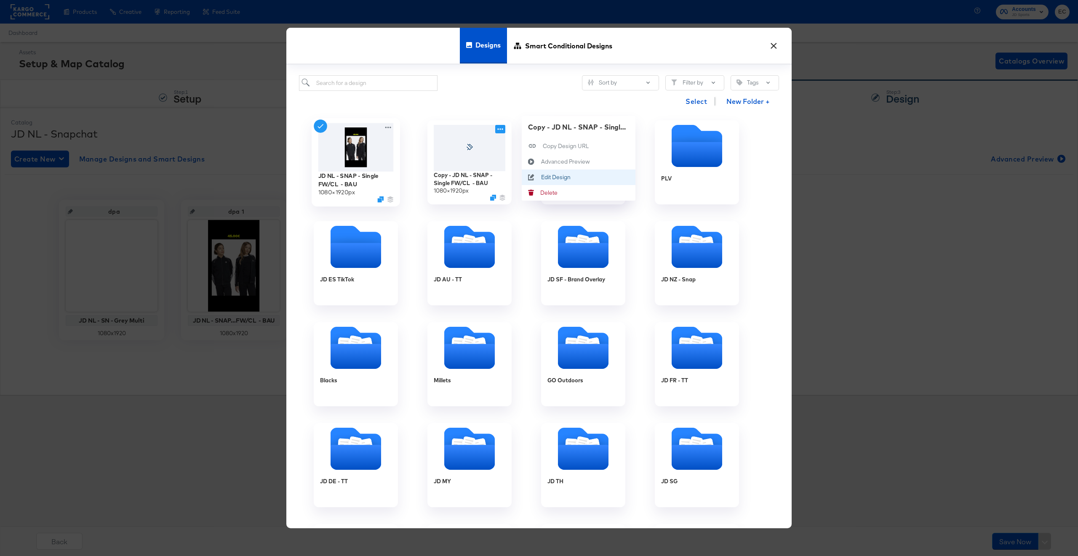
click at [553, 173] on button "Edit Design Edit Design" at bounding box center [579, 178] width 114 height 16
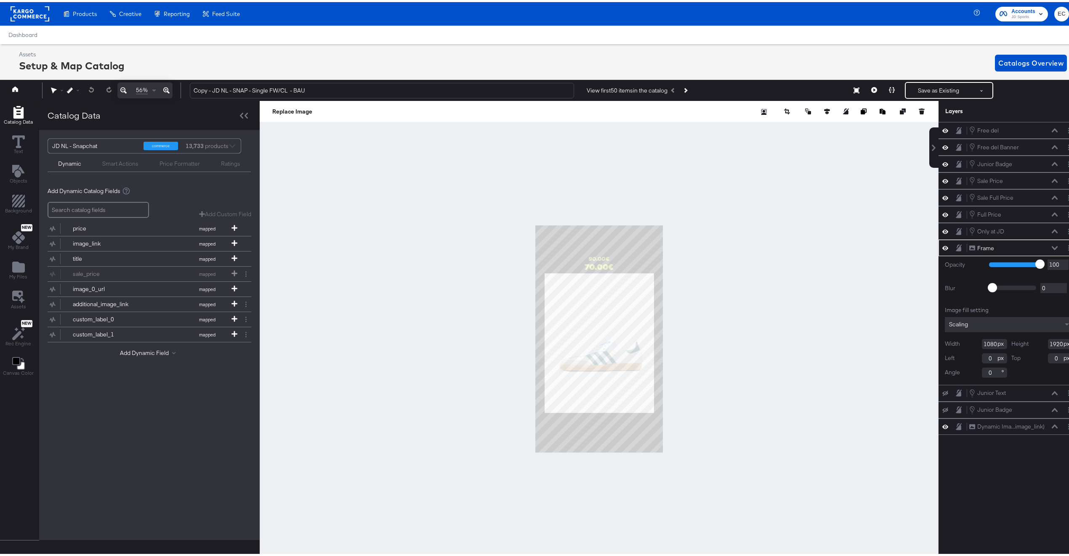
drag, startPoint x: 213, startPoint y: 88, endPoint x: 158, endPoint y: 87, distance: 55.1
click at [158, 87] on div "56% Copy - JD NL - SNAP - Single FW/CL - BAU View first 50 items in the catalog…" at bounding box center [539, 88] width 1082 height 21
drag, startPoint x: 277, startPoint y: 88, endPoint x: 315, endPoint y: 85, distance: 38.1
click at [315, 85] on input "JD NL - SNAP - Single FW/CL - BAU" at bounding box center [382, 89] width 384 height 16
click at [313, 87] on input "JD NL - SNAP - Single FW/CL - BAU" at bounding box center [382, 89] width 384 height 16
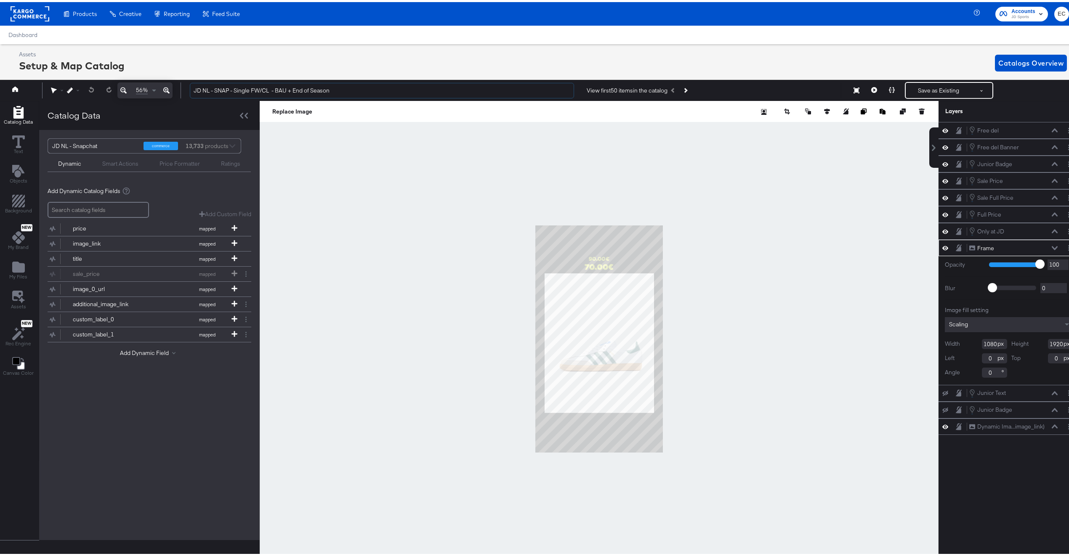
type input "JD NL - SNAP - Single FW/CL - BAU + End of Season"
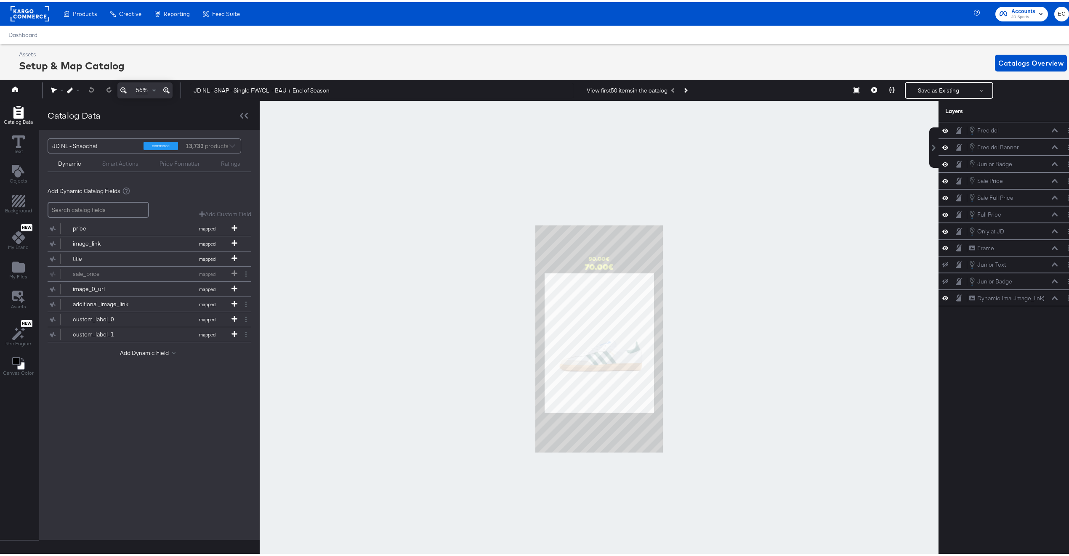
click at [445, 339] on div at bounding box center [599, 337] width 679 height 476
click at [102, 159] on div "Smart Actions" at bounding box center [120, 162] width 36 height 8
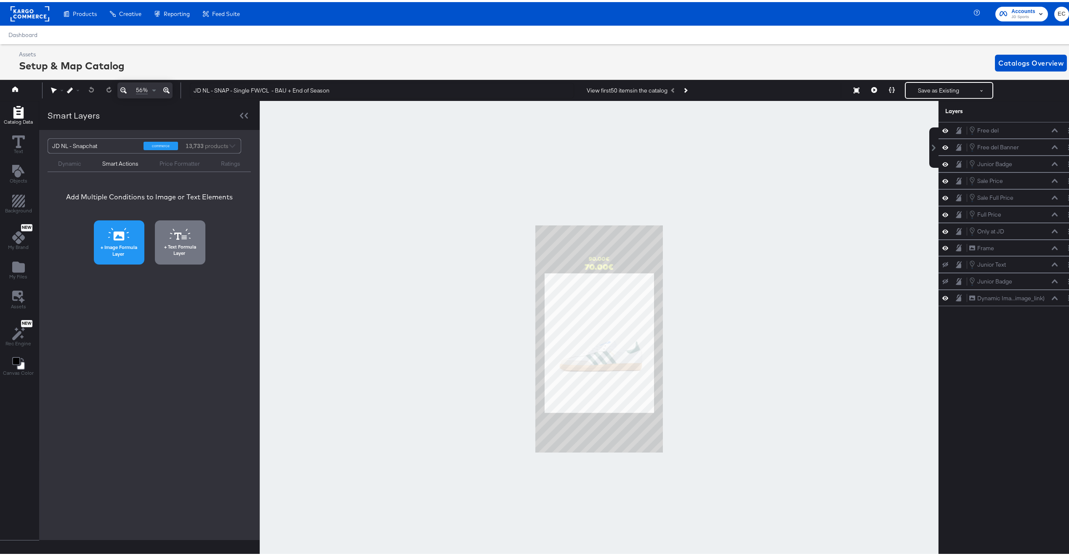
click at [131, 245] on span "Image Formula Layer" at bounding box center [118, 248] width 45 height 13
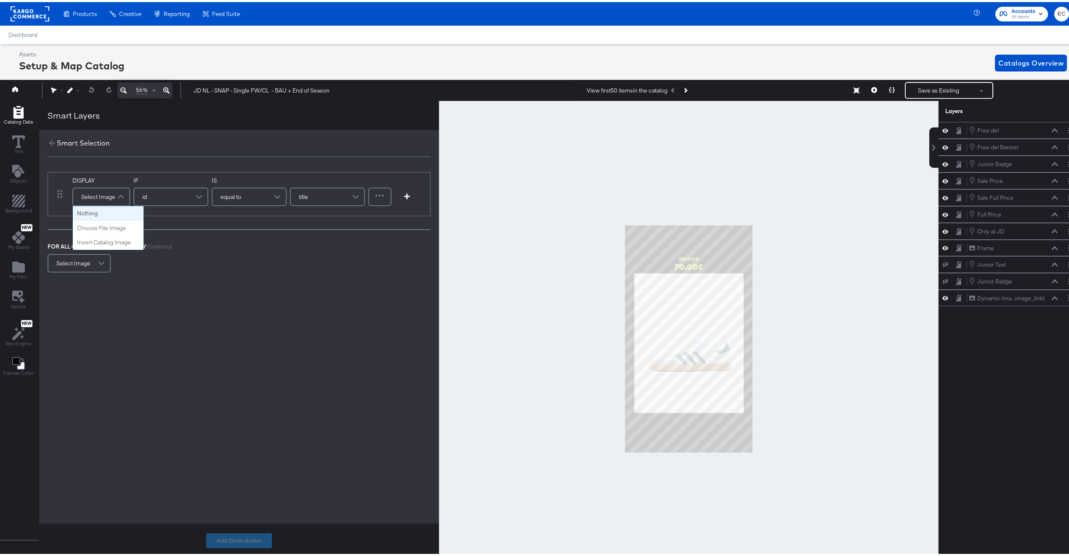
click at [93, 197] on div "Select Image" at bounding box center [101, 194] width 56 height 17
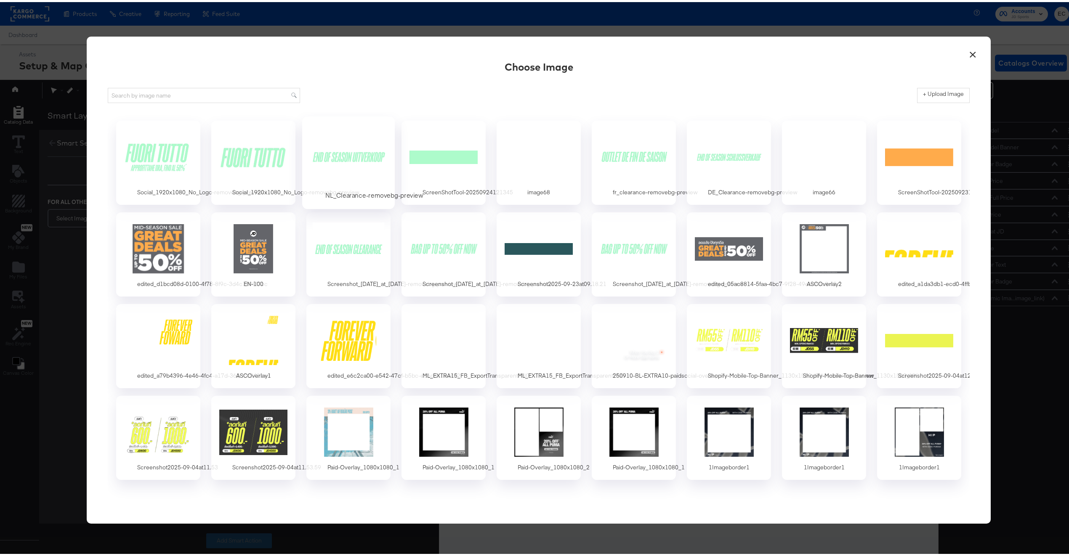
click at [369, 160] on div at bounding box center [348, 155] width 79 height 58
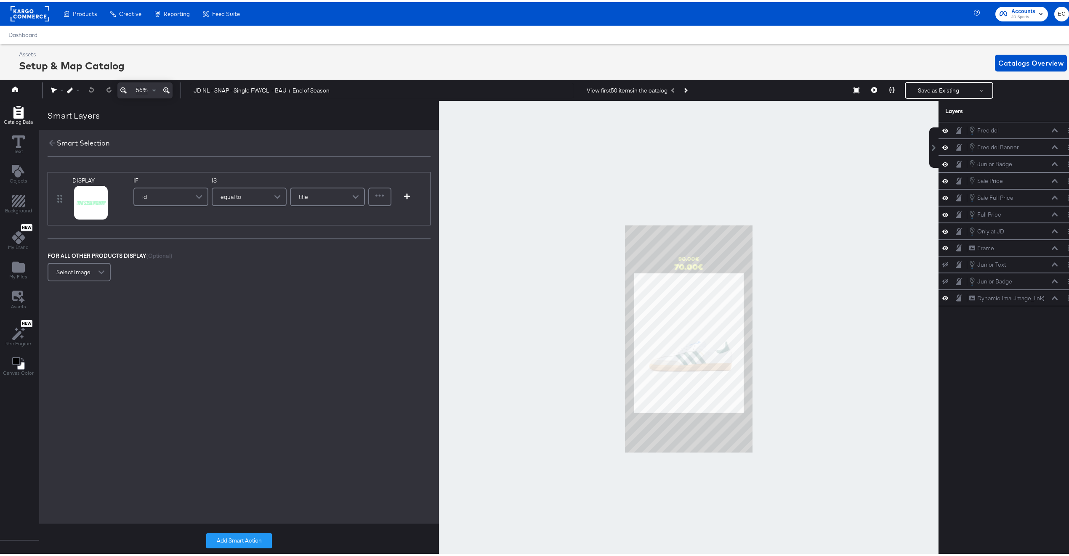
click at [172, 197] on div "id" at bounding box center [170, 194] width 73 height 17
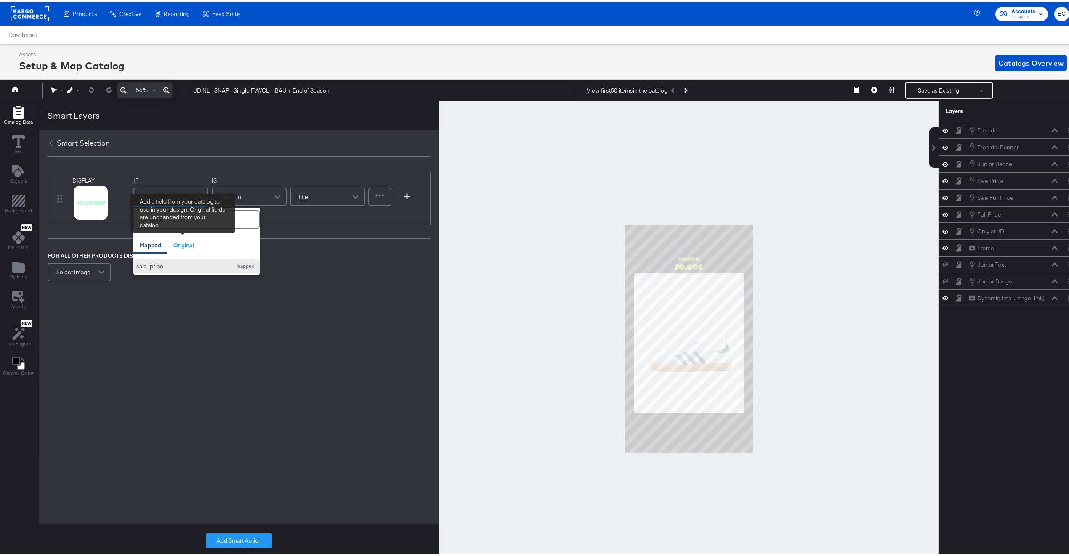
type input "sale"
click at [165, 266] on div "sale_price" at bounding box center [181, 265] width 91 height 8
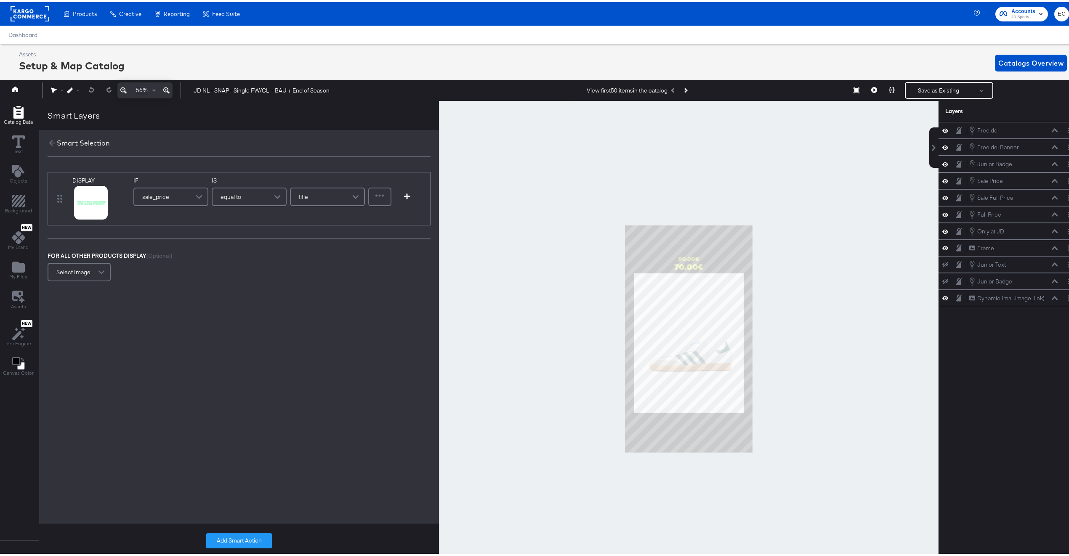
click at [247, 191] on div "equal to" at bounding box center [249, 194] width 73 height 17
type input "con"
click at [300, 195] on input "text" at bounding box center [321, 195] width 87 height 19
type input "."
click at [239, 538] on button "Add Smart Action" at bounding box center [239, 539] width 66 height 15
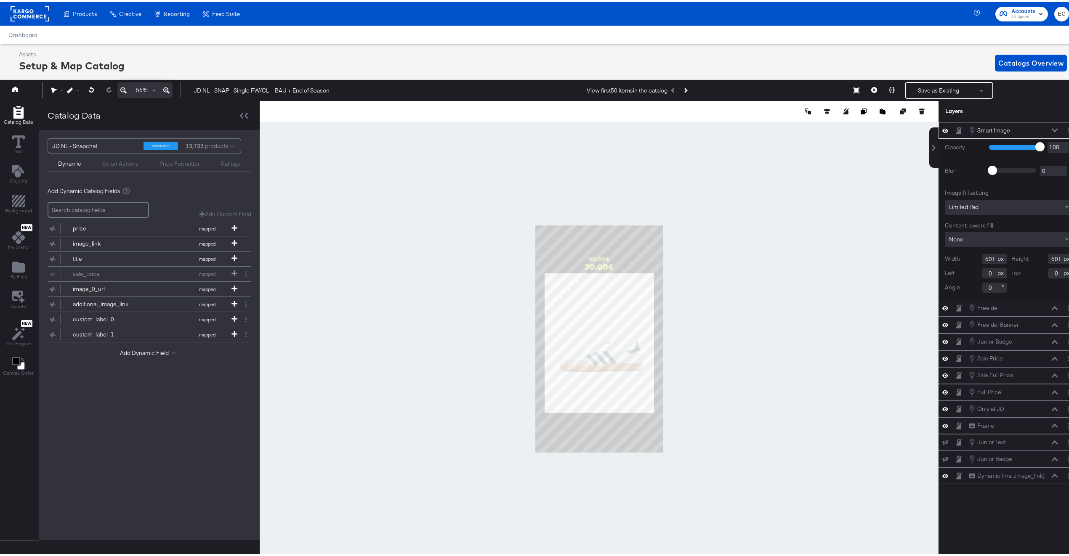
type input "291"
type input "1294"
type input "602"
type input "237"
type input "1659"
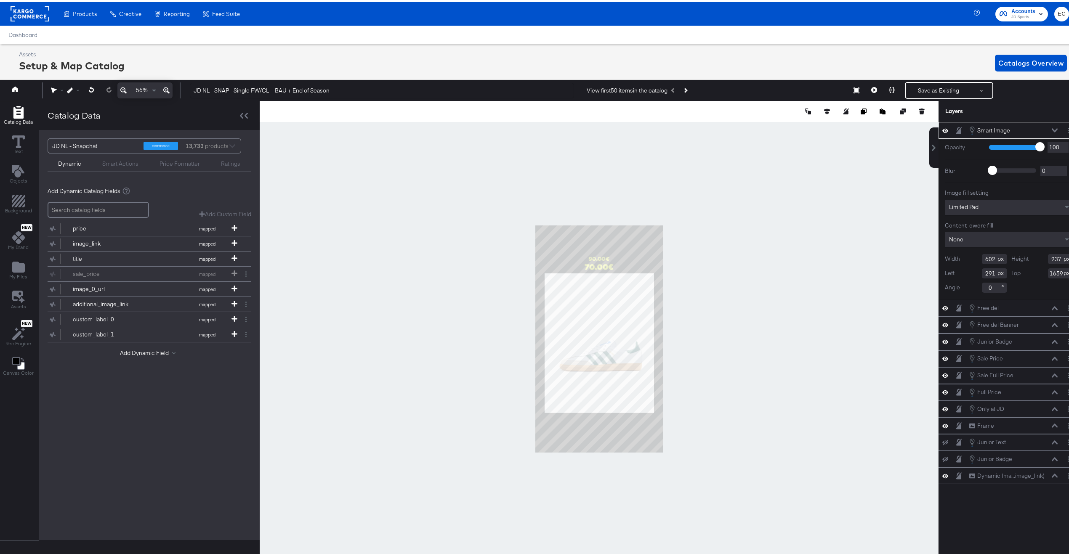
type input "239"
type input "1598"
click at [793, 232] on div at bounding box center [599, 337] width 679 height 476
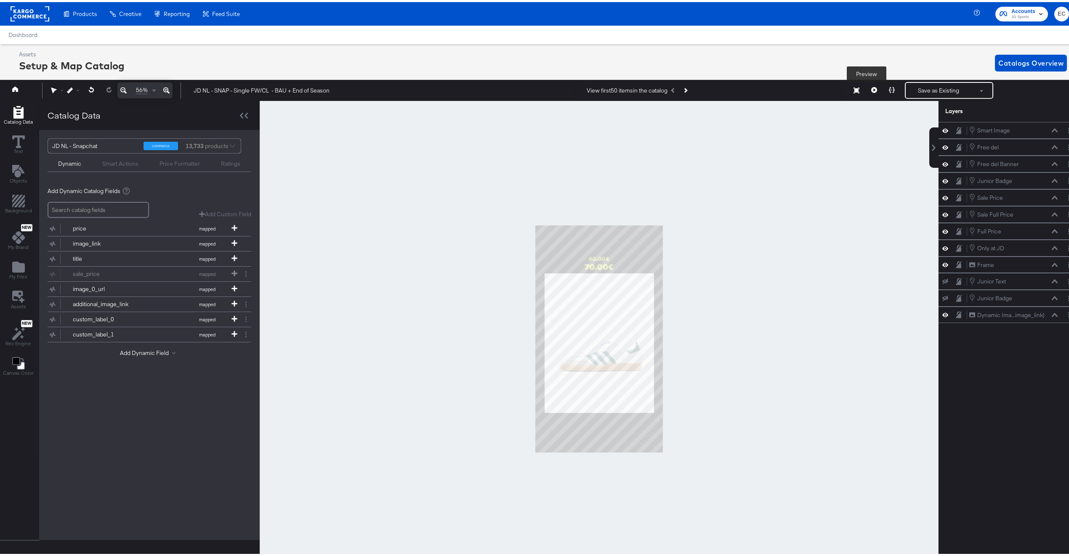
click at [871, 87] on icon at bounding box center [874, 88] width 6 height 6
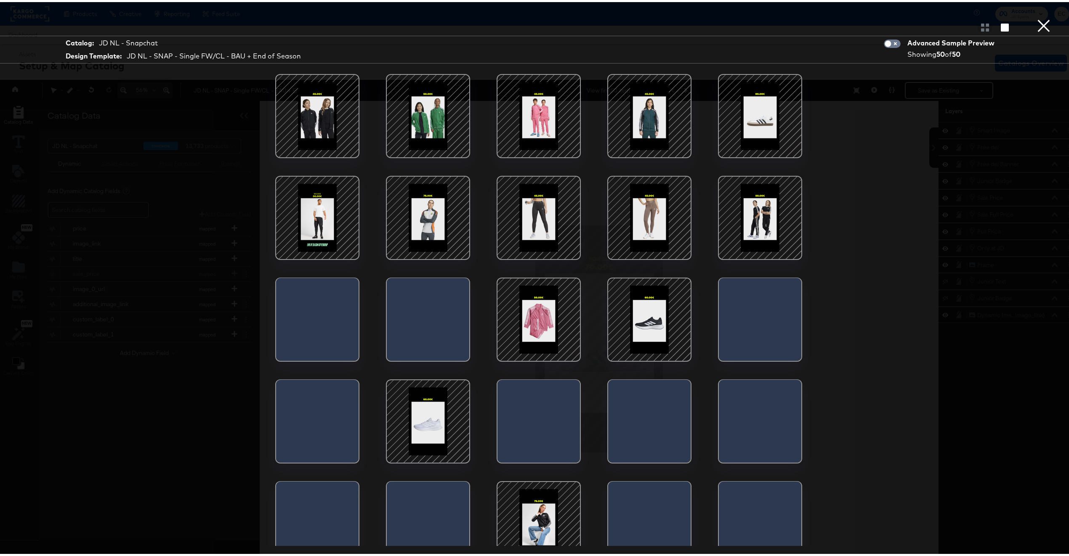
click at [314, 193] on div at bounding box center [318, 216] width 72 height 72
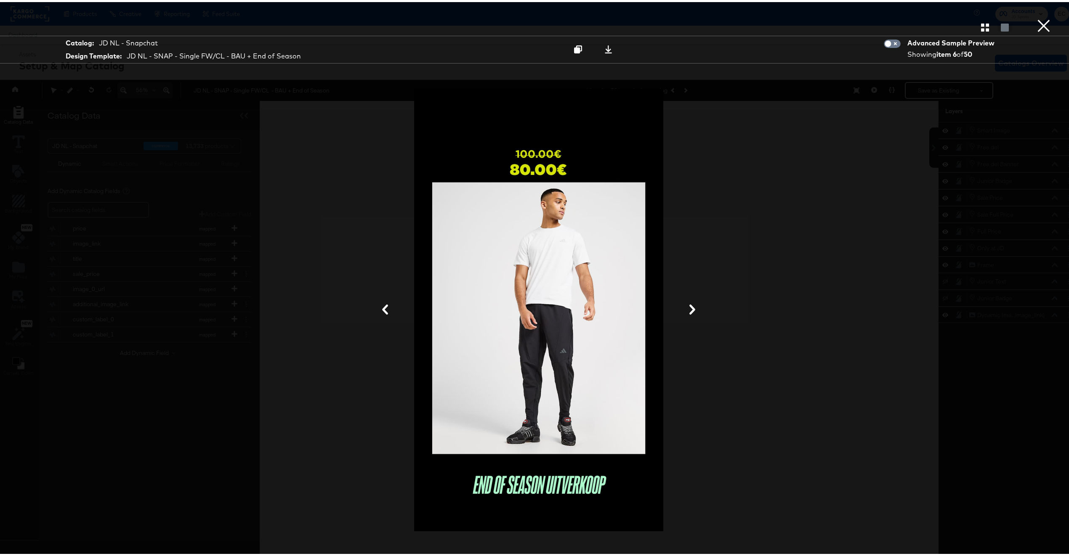
click at [1035, 17] on button "×" at bounding box center [1043, 8] width 17 height 17
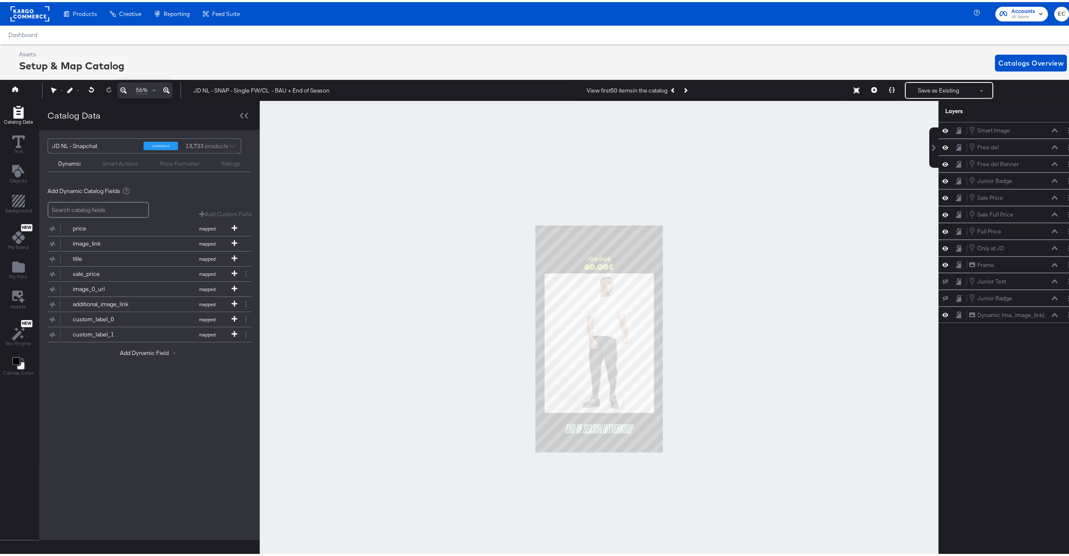
scroll to position [0, 2]
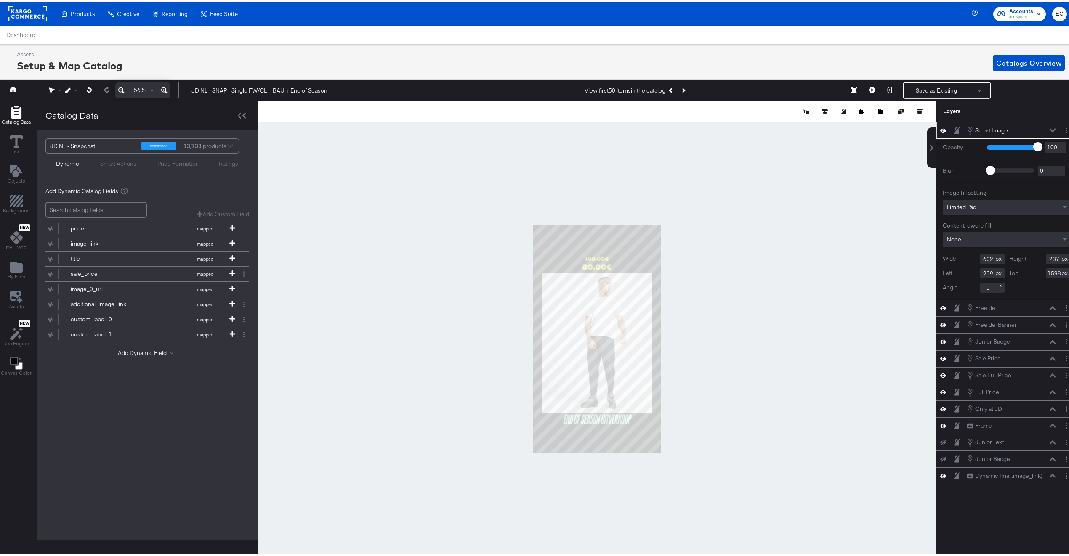
type input "1516"
click at [821, 111] on button at bounding box center [825, 109] width 8 height 8
click at [760, 124] on icon at bounding box center [763, 125] width 6 height 6
type input "1519"
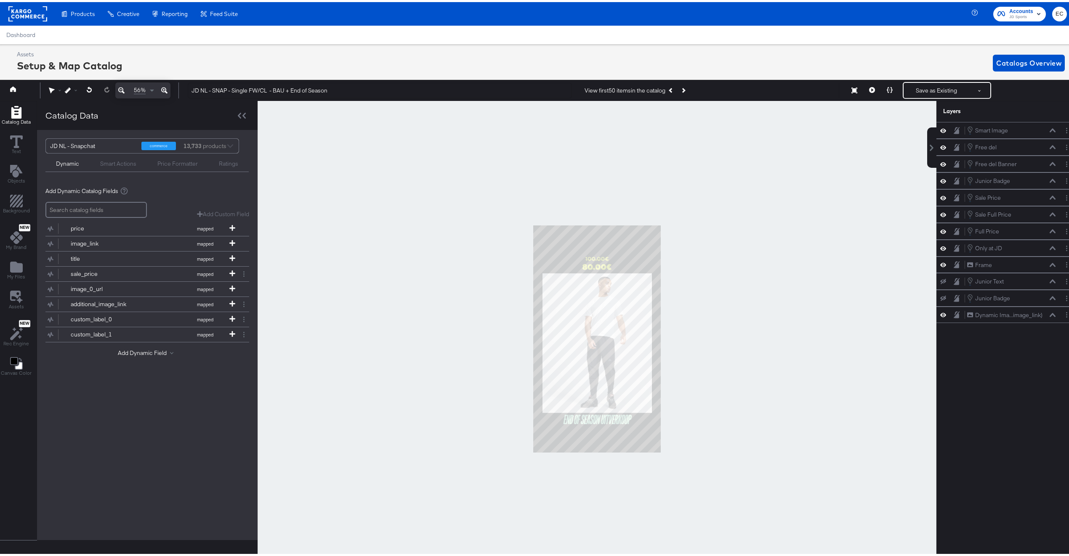
click at [796, 254] on div at bounding box center [597, 337] width 679 height 476
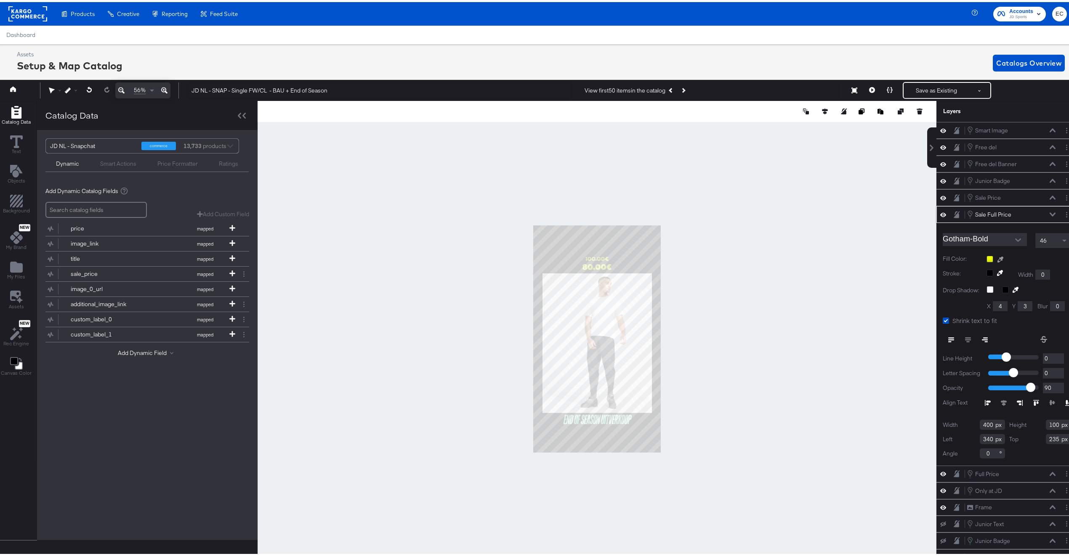
click at [995, 260] on button at bounding box center [1000, 257] width 13 height 7
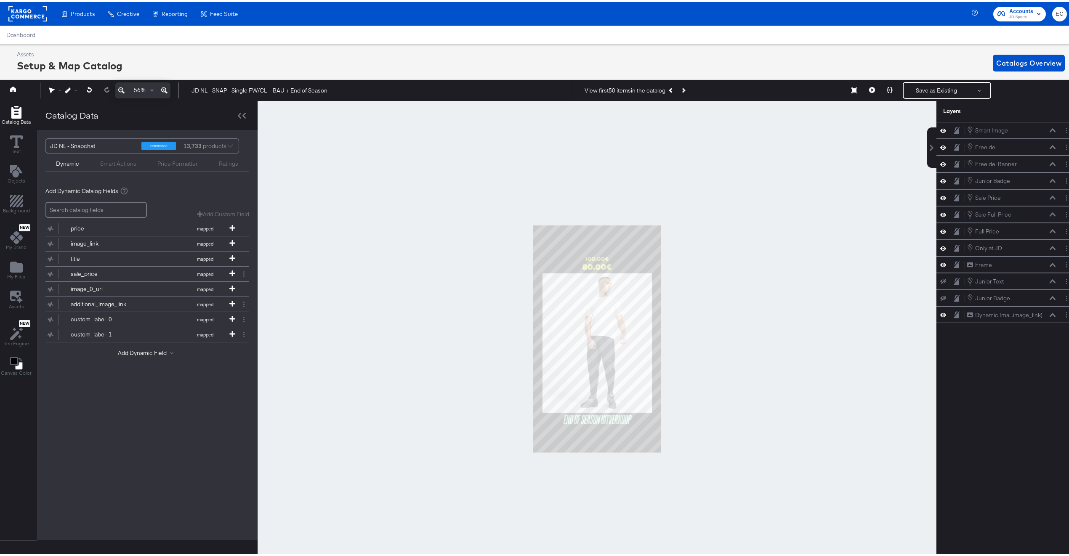
click at [793, 304] on div at bounding box center [597, 337] width 679 height 476
click at [910, 89] on button "Save as Existing" at bounding box center [937, 88] width 66 height 15
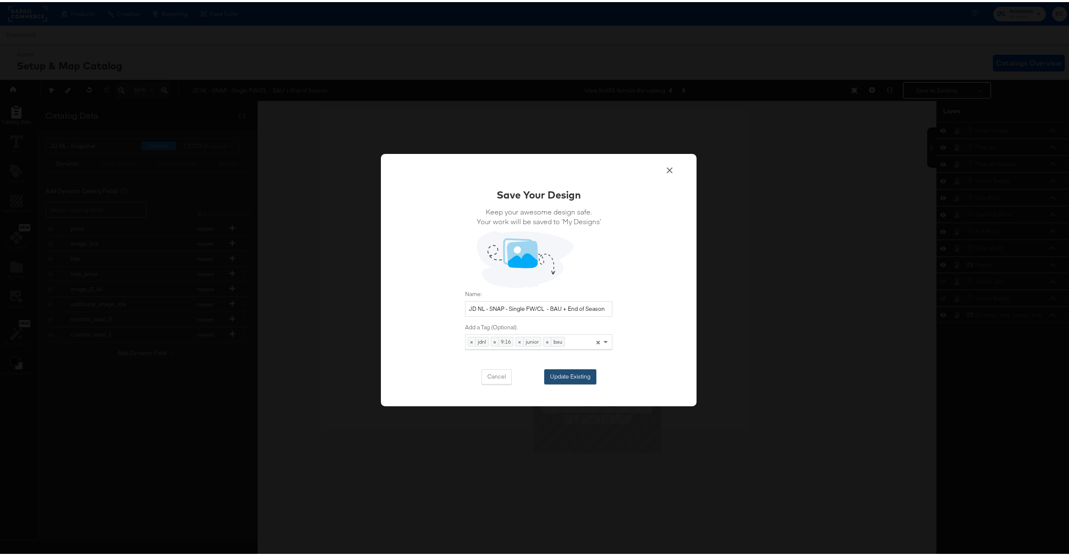
click at [573, 378] on button "Update Existing" at bounding box center [570, 374] width 52 height 15
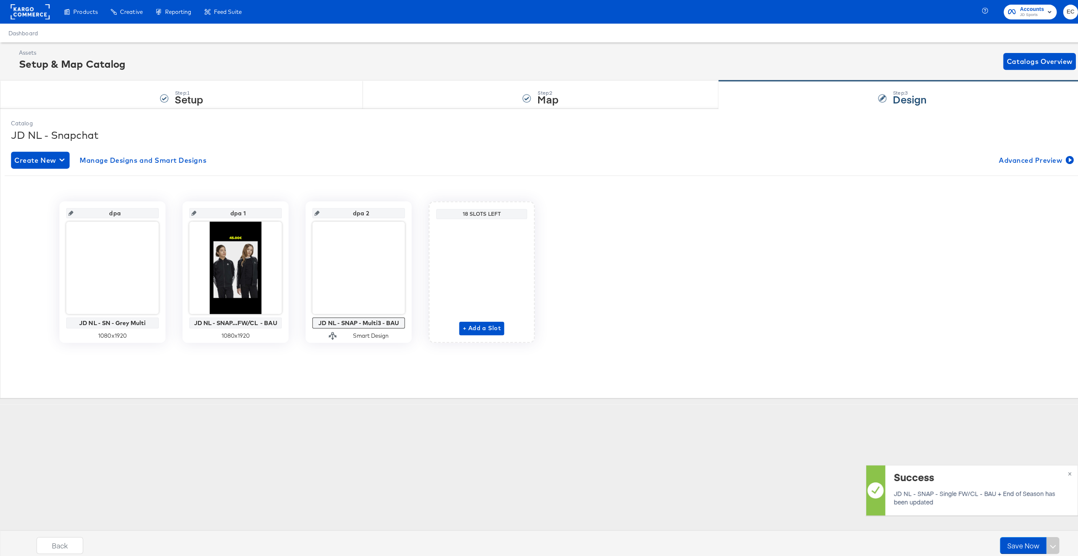
scroll to position [0, 0]
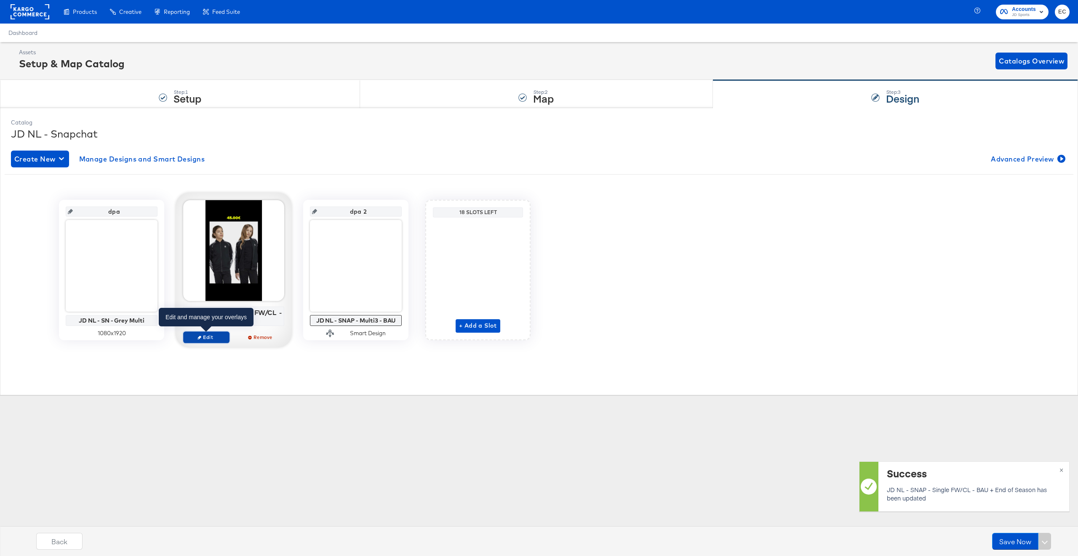
click at [198, 339] on icon "button" at bounding box center [199, 337] width 4 height 4
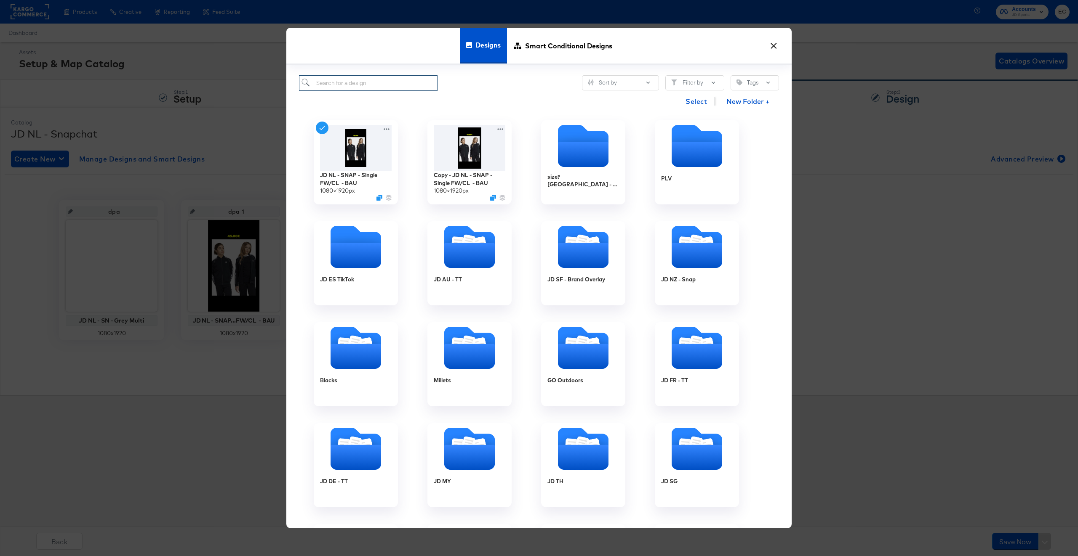
click at [415, 84] on input "search" at bounding box center [368, 83] width 138 height 16
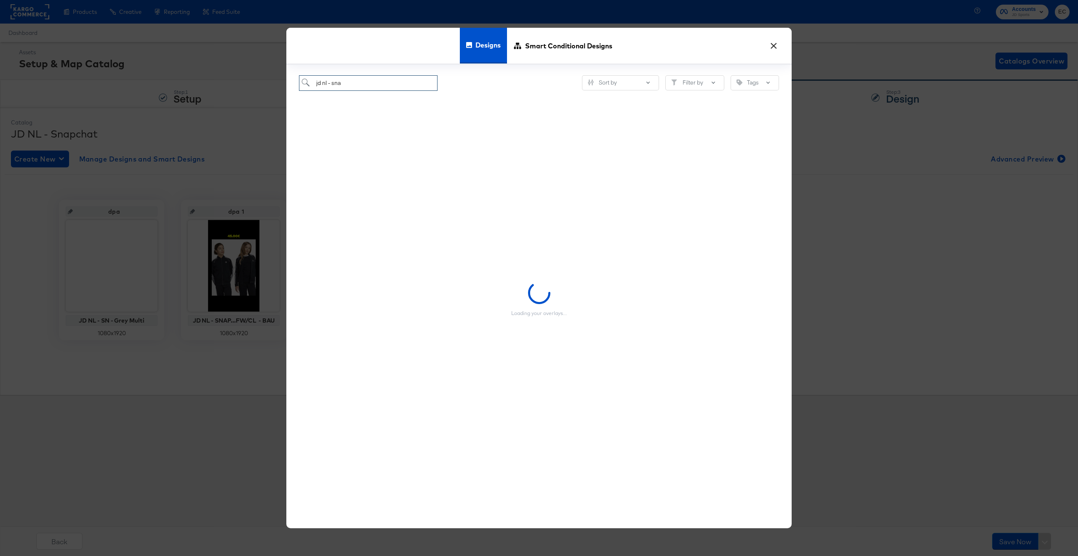
type input "jd nl - sna"
click at [487, 89] on div "jd nl - sna Sort by Filter by Tags" at bounding box center [539, 83] width 480 height 16
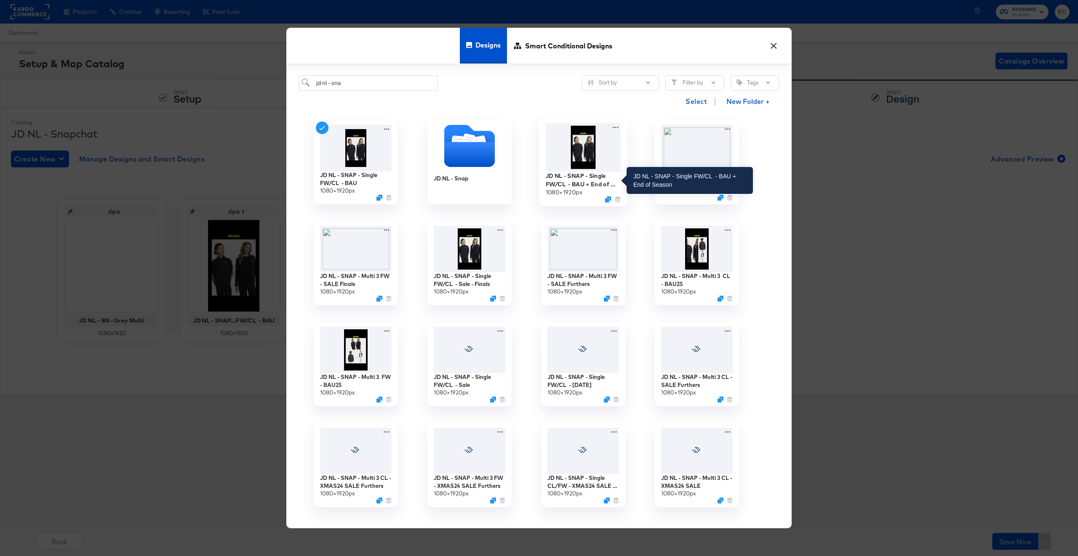
click at [578, 175] on div "JD NL - SNAP - Single FW/CL - BAU + End of Season" at bounding box center [582, 180] width 75 height 16
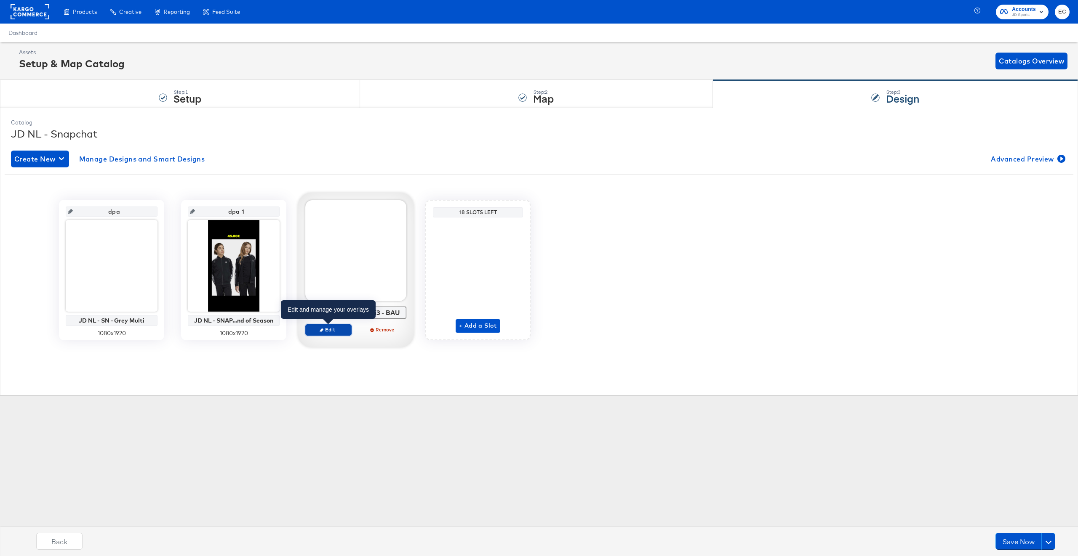
click at [334, 332] on span "Edit" at bounding box center [328, 330] width 39 height 6
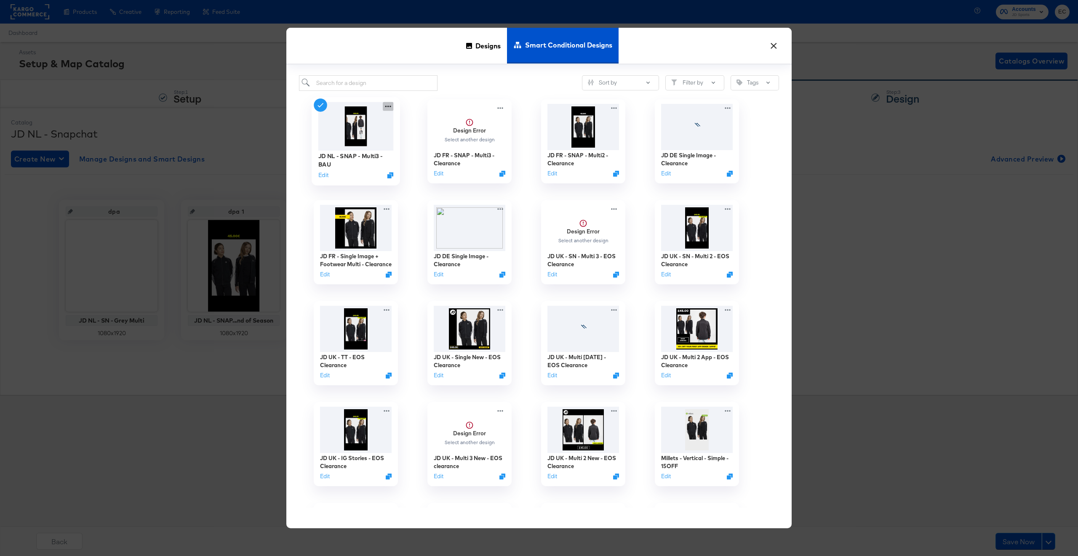
click at [391, 106] on icon at bounding box center [388, 106] width 11 height 9
click at [390, 175] on icon "Duplicate" at bounding box center [390, 175] width 6 height 6
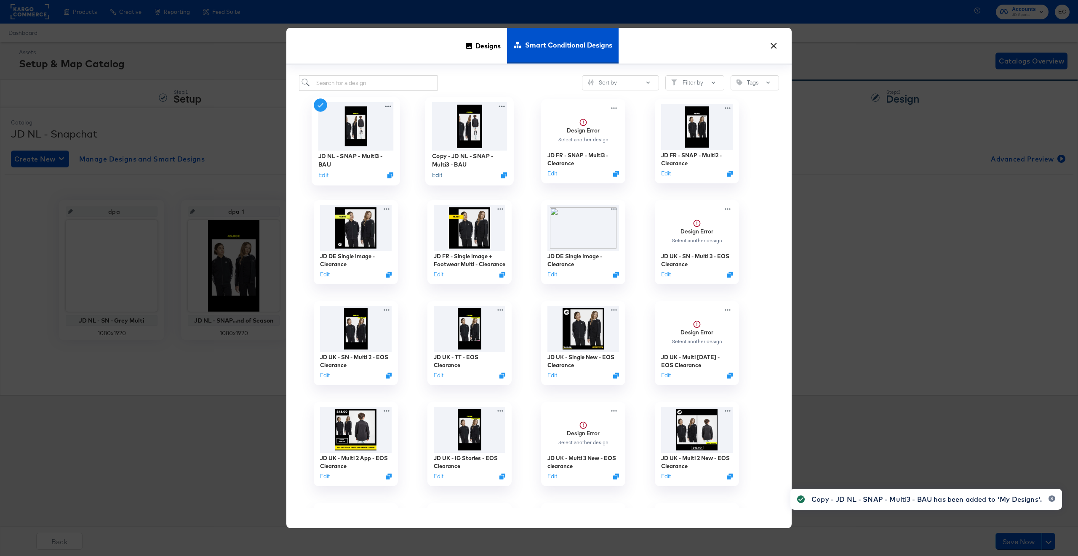
click at [436, 175] on button "Edit" at bounding box center [437, 175] width 10 height 8
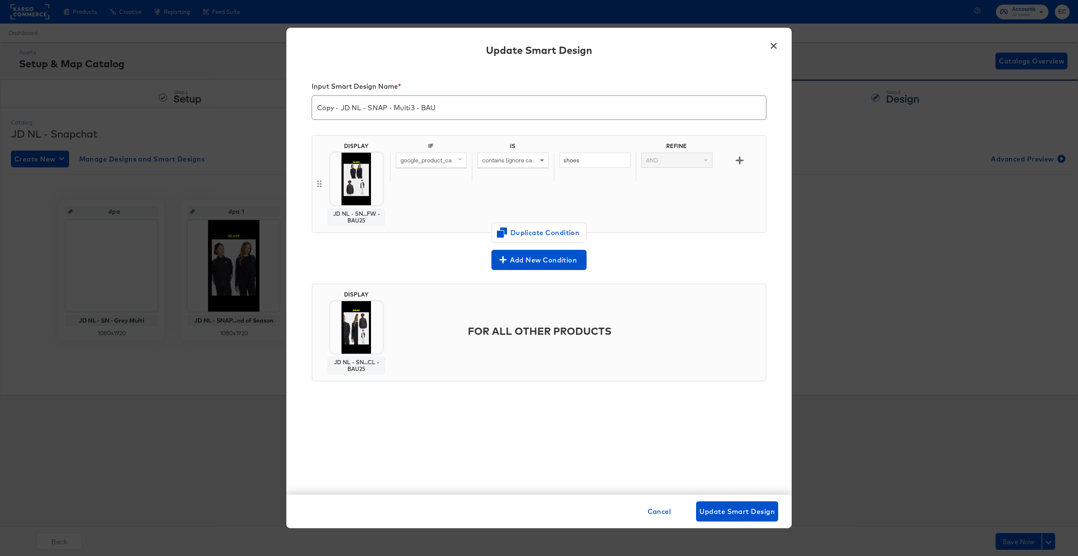
click at [452, 109] on input "Copy - JD NL - SNAP - Multi3 - BAU" at bounding box center [539, 105] width 454 height 24
drag, startPoint x: 342, startPoint y: 108, endPoint x: 286, endPoint y: 97, distance: 57.0
click at [286, 97] on div "Input Smart Design Name * Copy - JD NL - SNAP - Multi3 - BAU + End of Season DI…" at bounding box center [538, 281] width 505 height 428
type input "JD NL - SNAP - Multi3 - BAU + End of Season"
click at [421, 215] on div "IF IS REFINE google_product_category (original) contains (ignore case) shoes AND" at bounding box center [576, 184] width 372 height 83
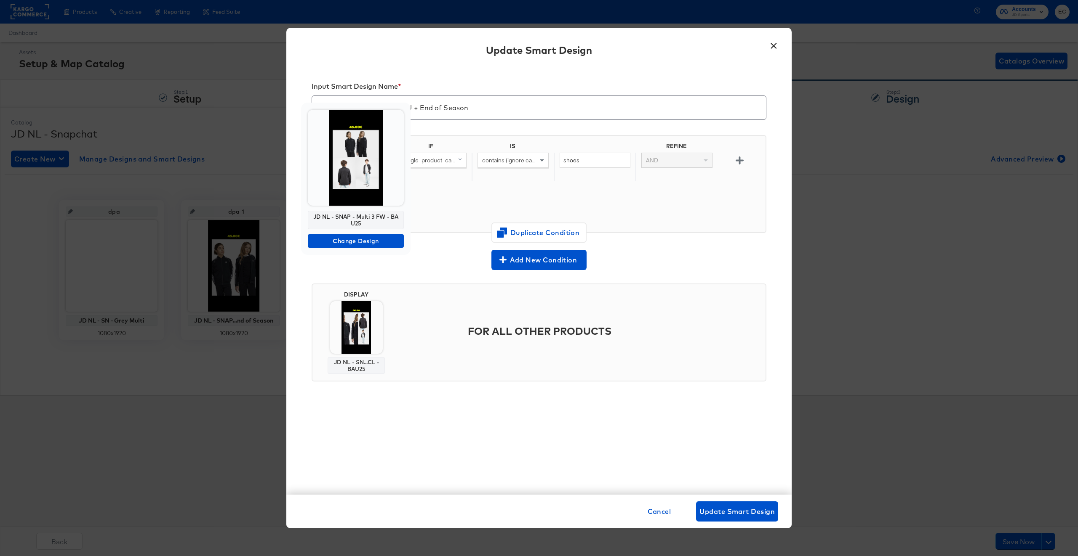
click at [355, 219] on div "JD NL - SNAP - Multi 3 FW - BAU25" at bounding box center [356, 220] width 96 height 19
copy div "JD NL - SNAP - Multi 3 FW - BAU25"
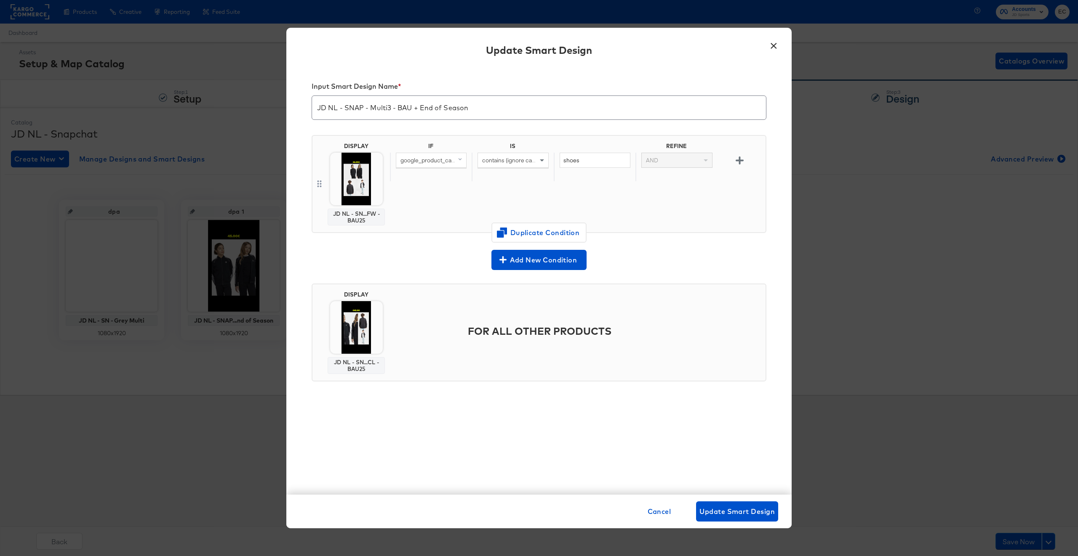
click at [458, 260] on div "Add New Condition" at bounding box center [538, 260] width 455 height 20
click at [398, 270] on div at bounding box center [538, 270] width 455 height 0
click at [736, 508] on span "Update Smart Design" at bounding box center [736, 512] width 75 height 12
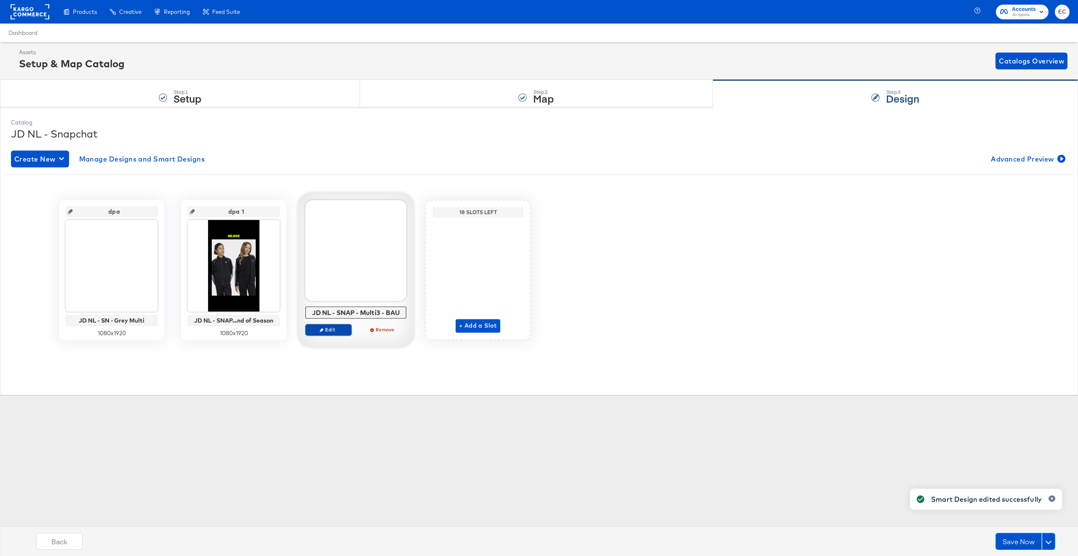
click at [326, 332] on span "Edit" at bounding box center [328, 330] width 39 height 6
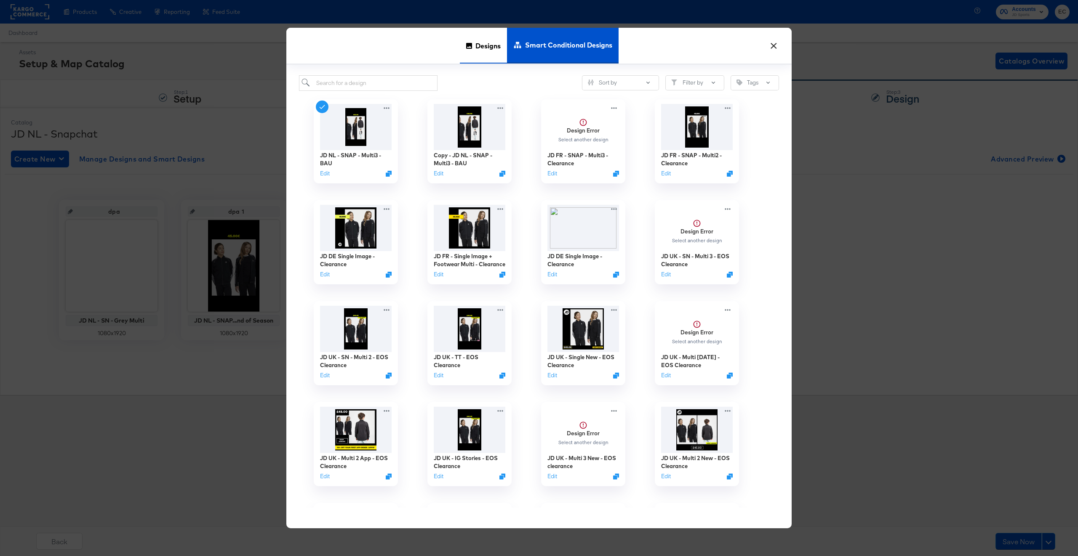
click at [477, 49] on span "Designs" at bounding box center [487, 45] width 25 height 37
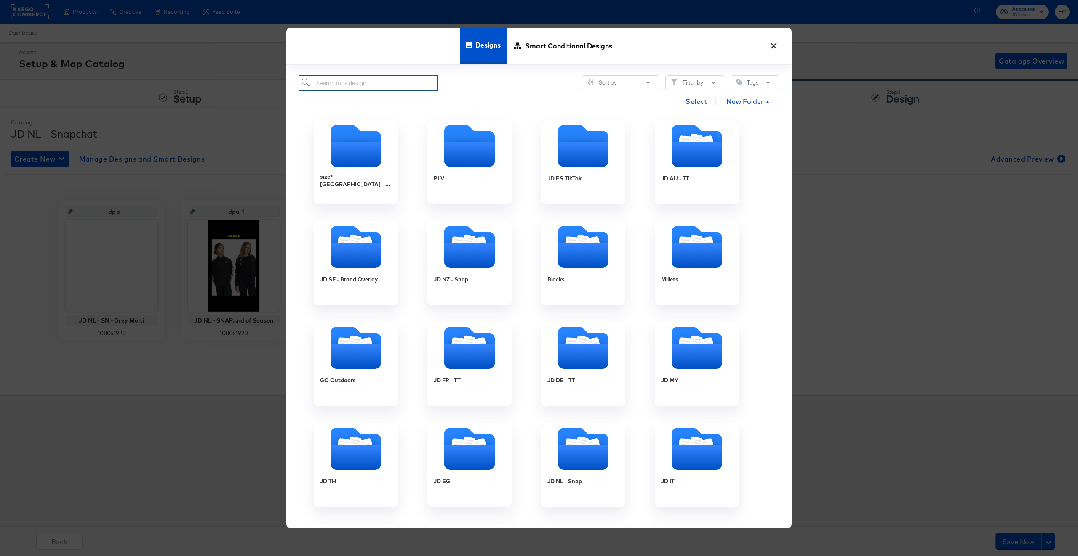
click at [365, 87] on input "search" at bounding box center [368, 83] width 138 height 16
paste input "JD NL - SNAP - Multi 3 FW - BAU25"
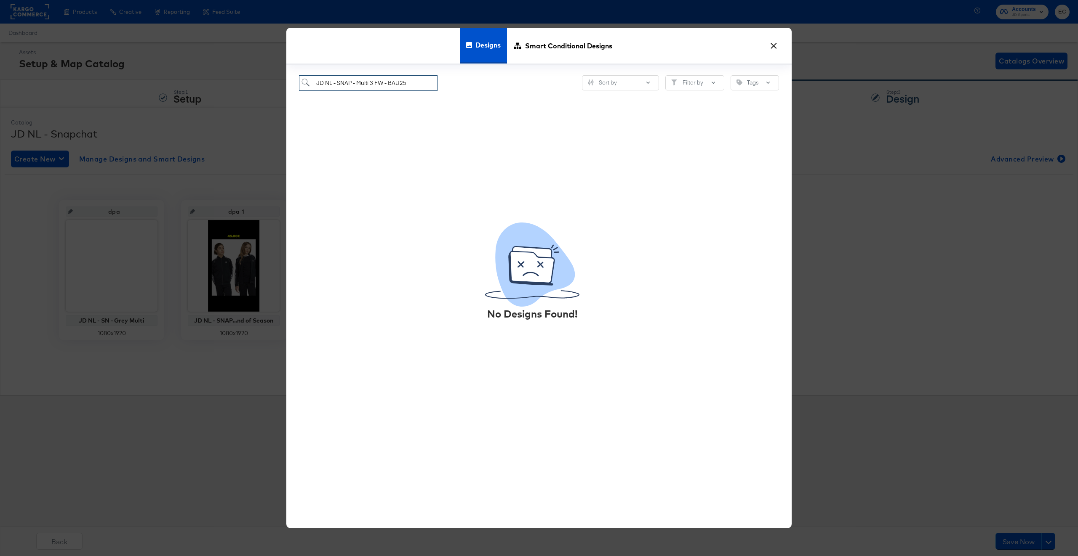
drag, startPoint x: 410, startPoint y: 85, endPoint x: 356, endPoint y: 84, distance: 54.3
click at [356, 84] on input "JD NL - SNAP - Multi 3 FW - BAU25" at bounding box center [368, 83] width 138 height 16
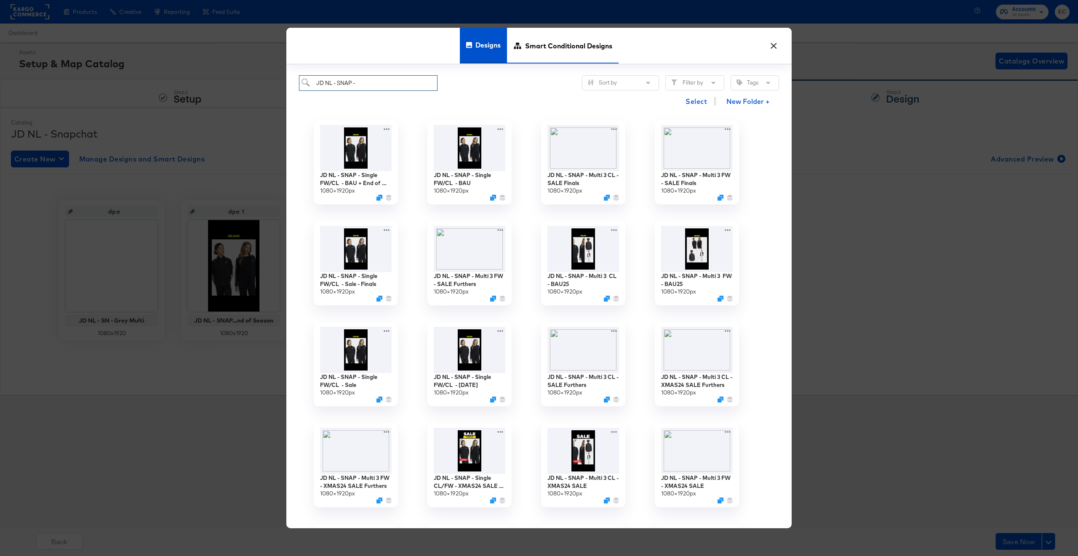
type input "JD NL - SNAP -"
click at [531, 53] on span "Smart Conditional Designs" at bounding box center [568, 45] width 87 height 37
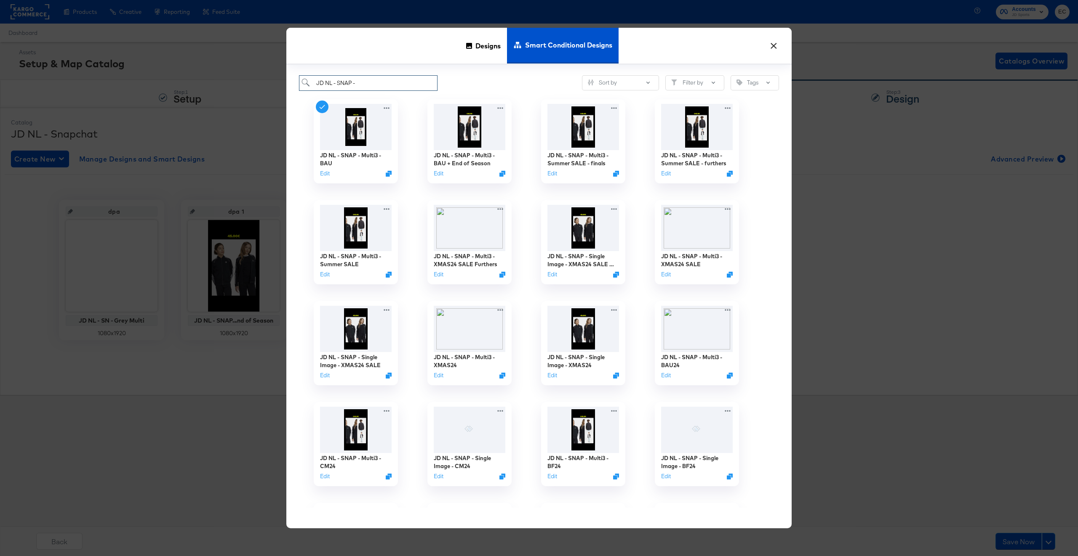
click at [368, 77] on input "JD NL - SNAP -" at bounding box center [368, 83] width 138 height 16
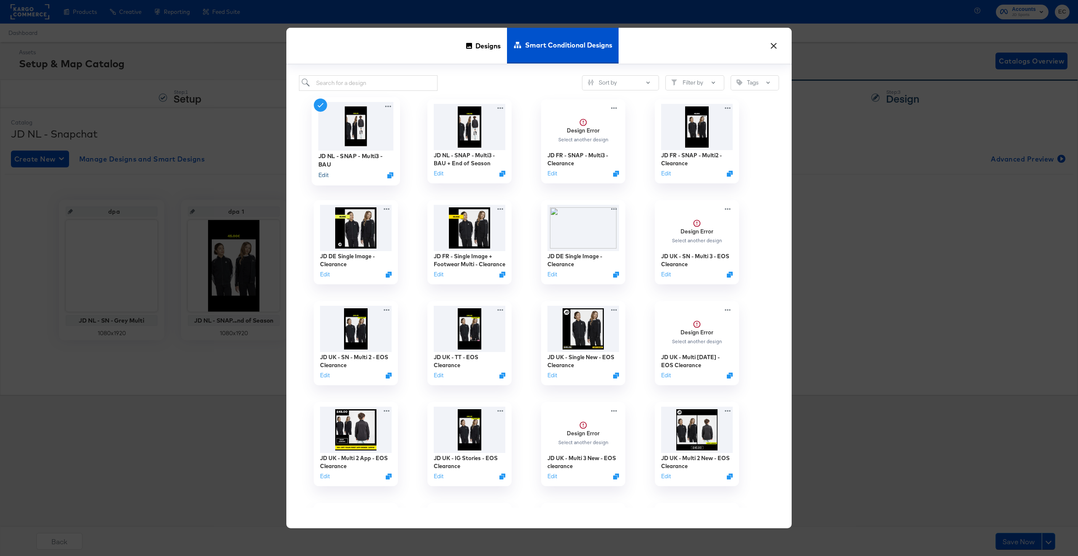
click at [322, 175] on button "Edit" at bounding box center [323, 175] width 10 height 8
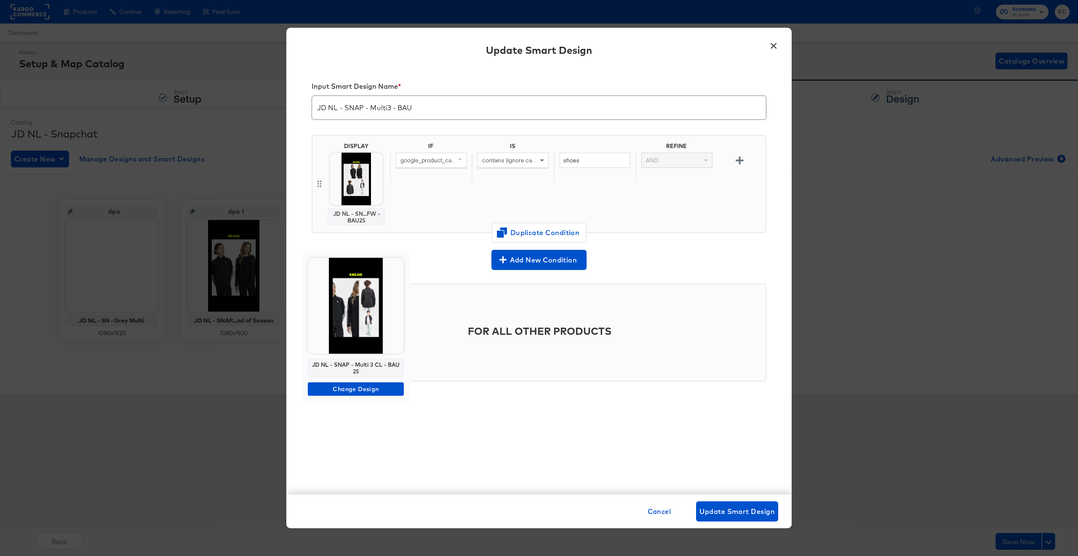
click at [351, 370] on div "JD NL - SNAP - Multi 3 CL - BAU25" at bounding box center [356, 368] width 96 height 19
click at [353, 369] on div "JD NL - SNAP - Multi 3 CL - BAU25" at bounding box center [356, 368] width 96 height 19
copy div "JD NL - SNAP - Multi 3 CL - BAU25"
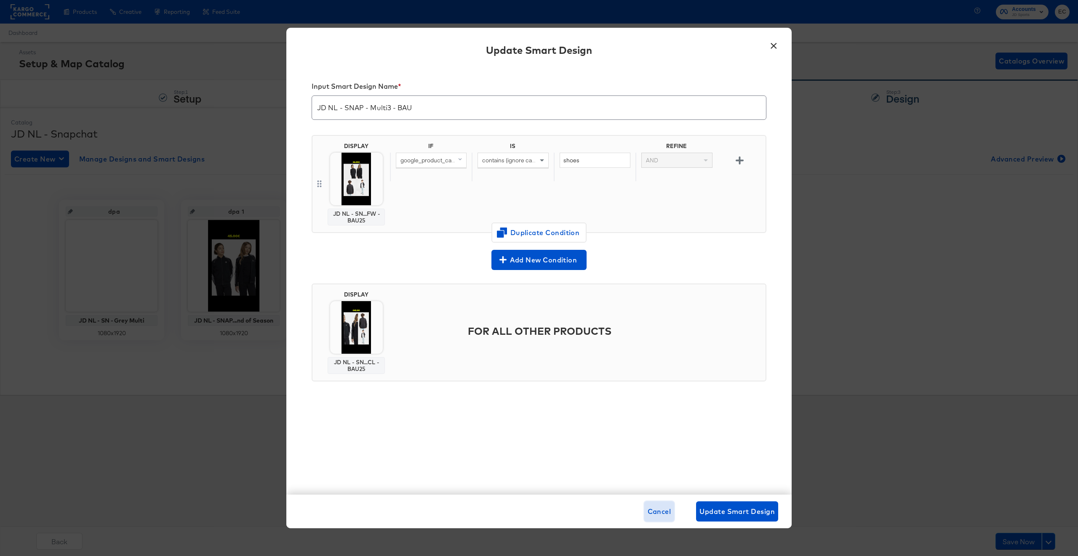
click at [659, 517] on span "Cancel" at bounding box center [659, 512] width 24 height 12
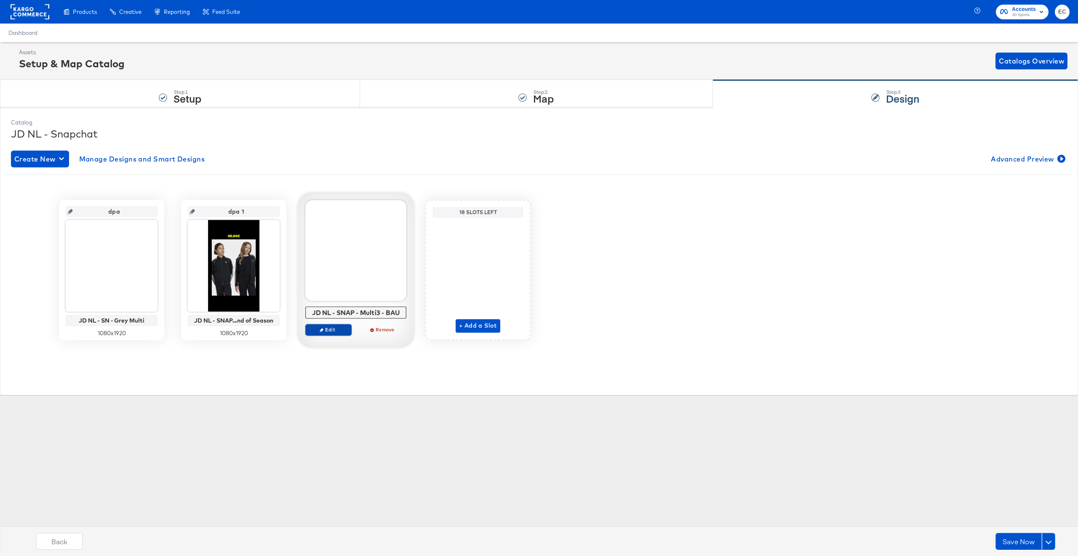
click at [338, 330] on span "Edit" at bounding box center [328, 330] width 39 height 6
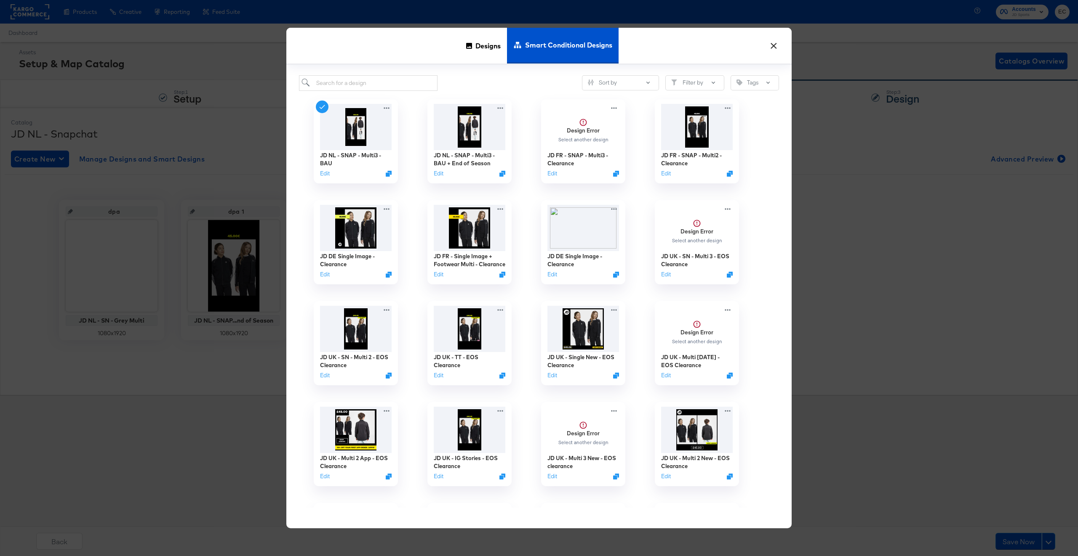
drag, startPoint x: 468, startPoint y: 46, endPoint x: 440, endPoint y: 69, distance: 36.2
click at [468, 46] on icon at bounding box center [469, 46] width 6 height 6
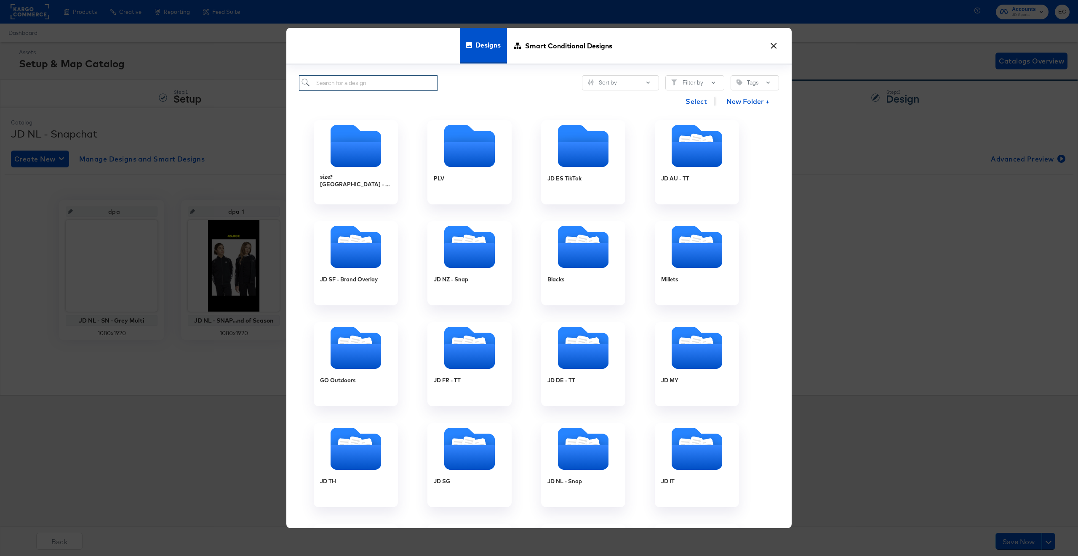
click at [408, 89] on input "search" at bounding box center [368, 83] width 138 height 16
paste input "JD NL - SNAP - Multi 3 CL - BAU25"
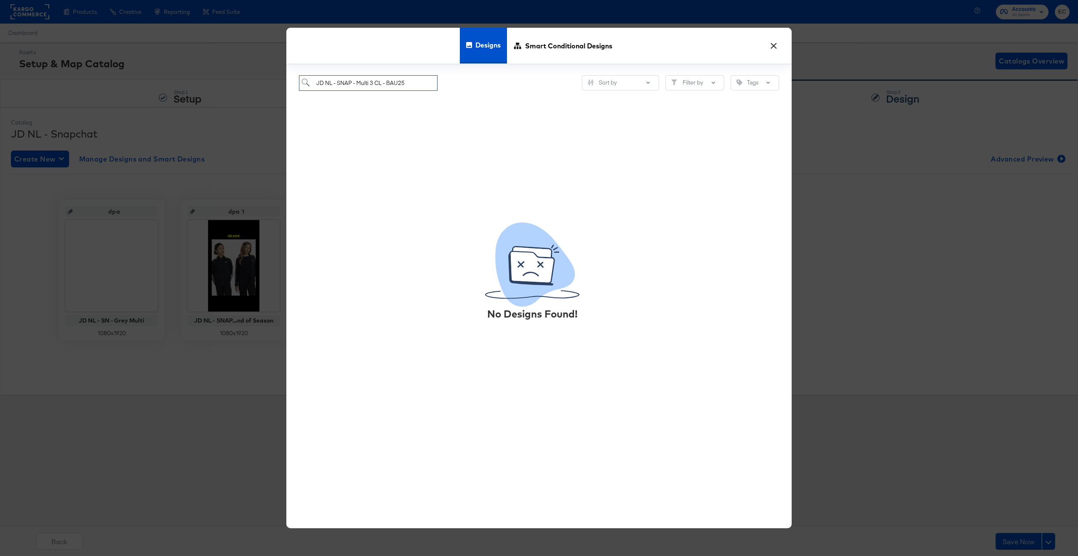
click at [410, 84] on input "JD NL - SNAP - Multi 3 CL - BAU25" at bounding box center [368, 83] width 138 height 16
click at [346, 82] on input "JD NL - SNAP - Multi 3 CL - BAU25" at bounding box center [368, 83] width 138 height 16
click at [334, 82] on input "JD NL - SNAP - Multi 3 CL - BAU25" at bounding box center [368, 83] width 138 height 16
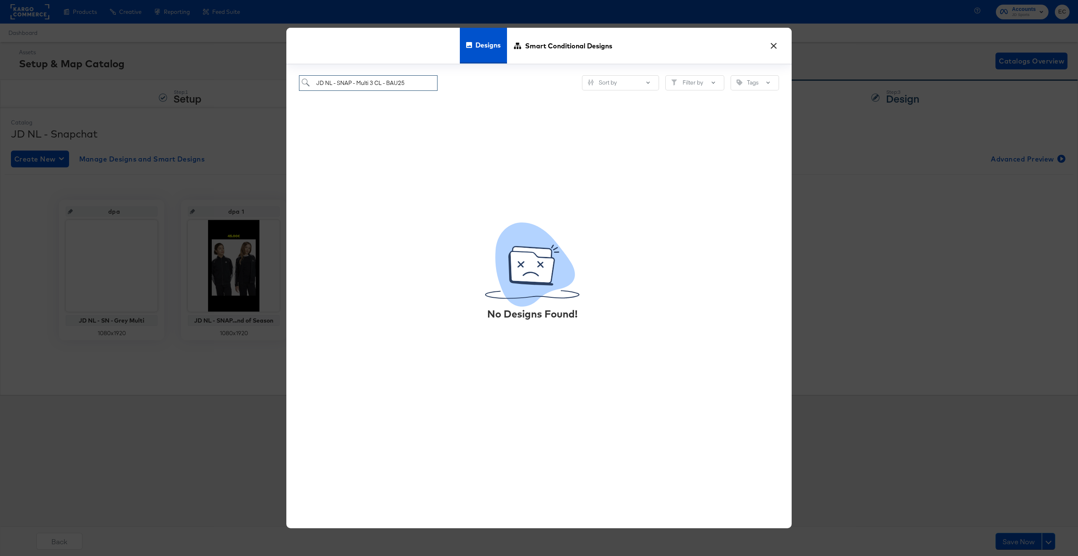
drag, startPoint x: 334, startPoint y: 82, endPoint x: 421, endPoint y: 87, distance: 86.9
click at [421, 87] on input "JD NL - SNAP - Multi 3 CL - BAU25" at bounding box center [368, 83] width 138 height 16
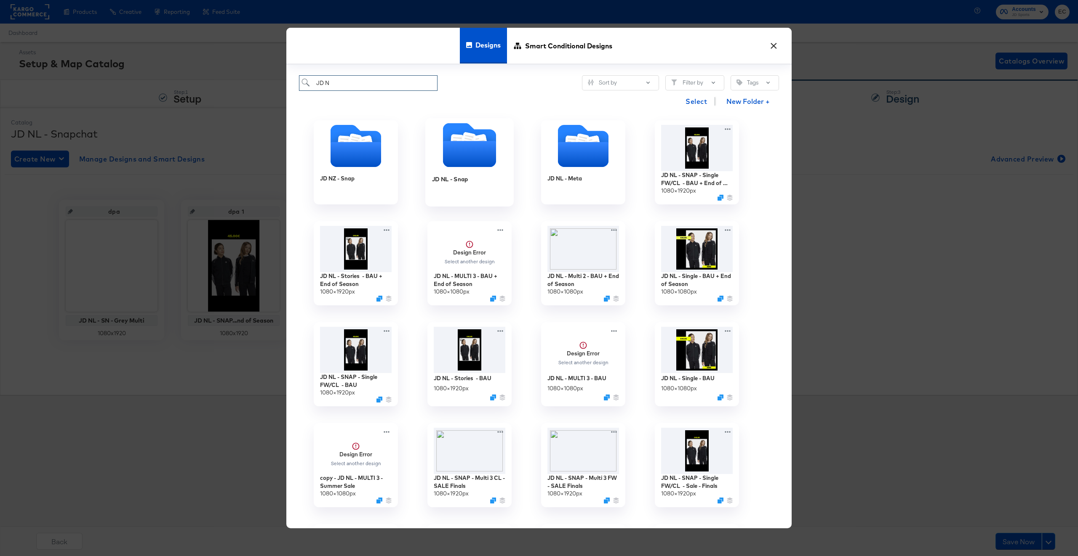
type input "JD N"
click at [464, 158] on icon "Folder" at bounding box center [469, 154] width 53 height 26
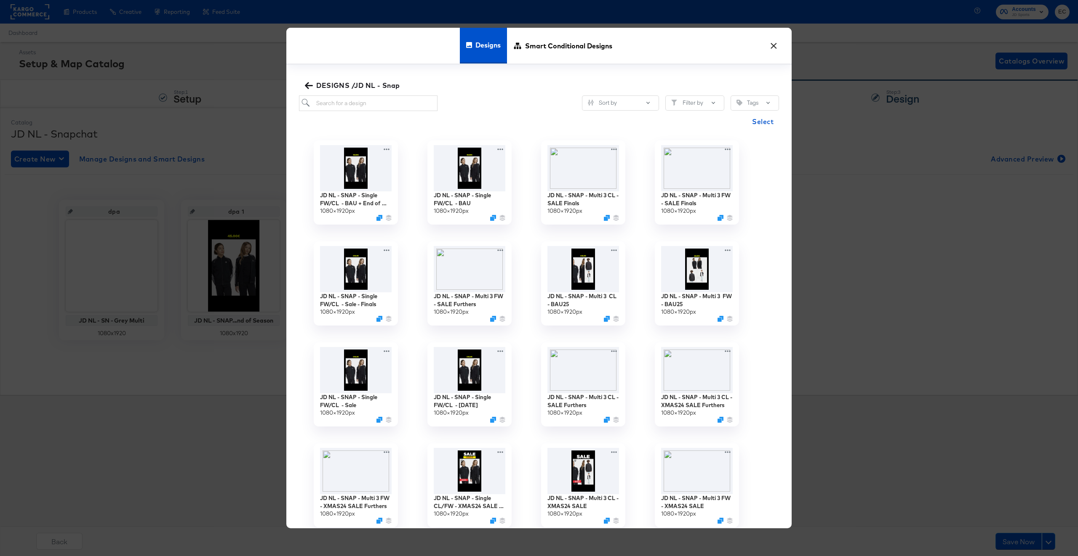
click at [318, 87] on span "DESIGNS /JD NL - Snap" at bounding box center [352, 86] width 93 height 12
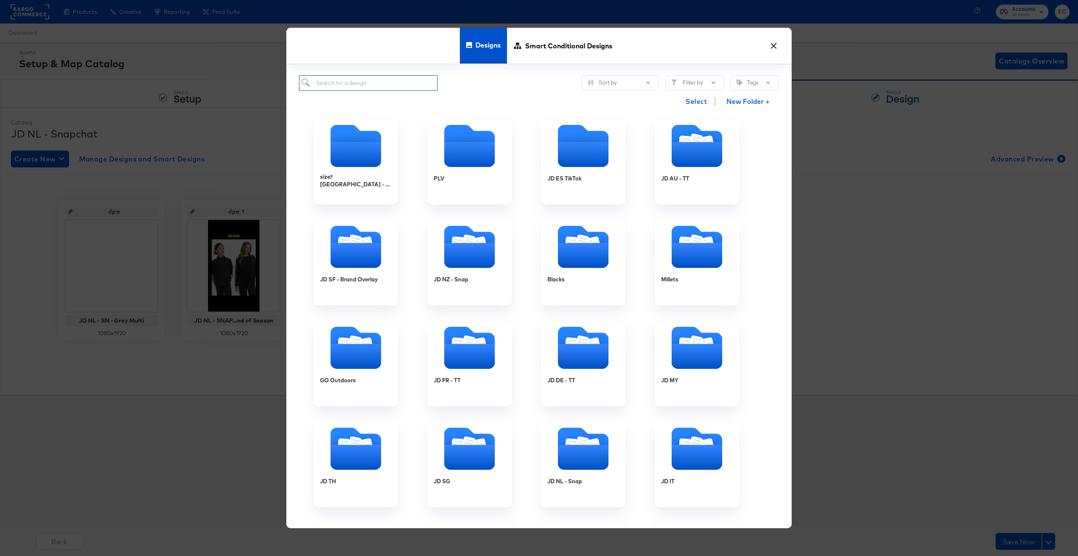
click at [398, 78] on input "search" at bounding box center [368, 83] width 138 height 16
type input "nl"
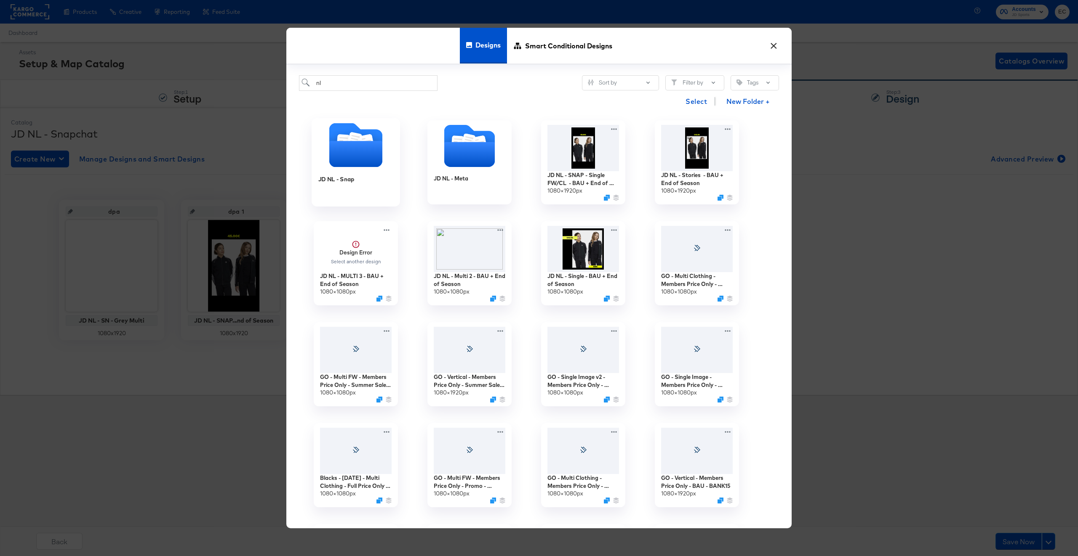
click at [332, 135] on icon "Folder" at bounding box center [355, 145] width 53 height 44
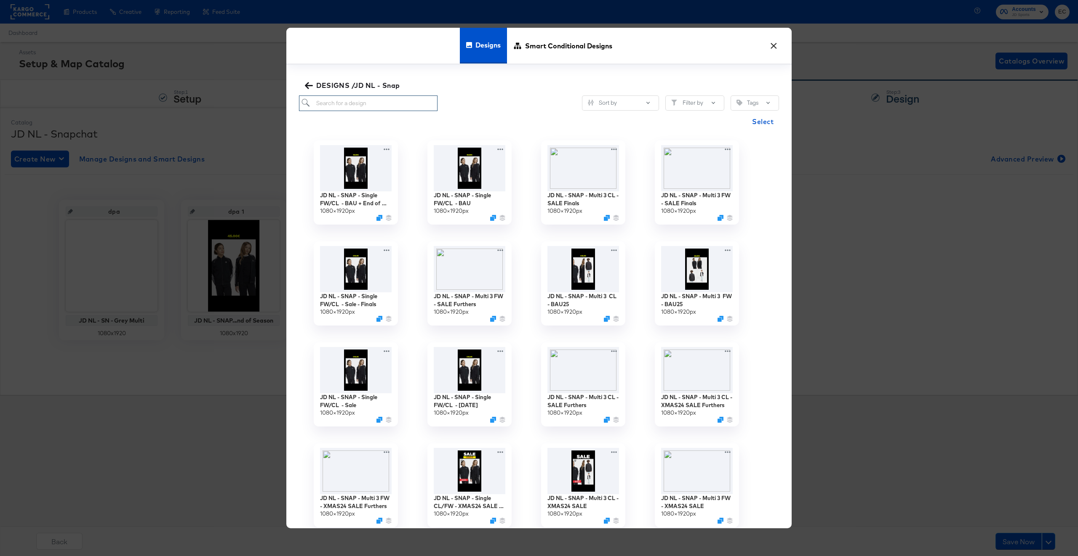
click at [378, 104] on input "search" at bounding box center [368, 104] width 138 height 16
paste input "JD NL - SNAP - Multi 3 CL - BAU25"
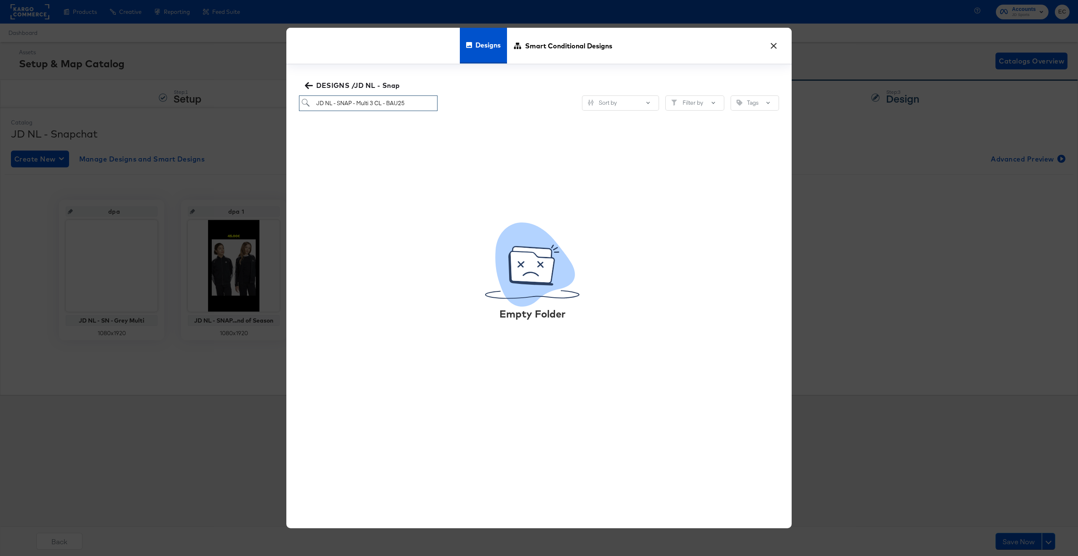
type input "JD NL - SNAP - Multi 3 CL - BAU25"
click at [471, 103] on div "JD NL - SNAP - Multi 3 CL - BAU25 Sort by Filter by Tags" at bounding box center [539, 104] width 480 height 16
click at [349, 87] on span "DESIGNS /JD NL - Snap" at bounding box center [352, 86] width 93 height 12
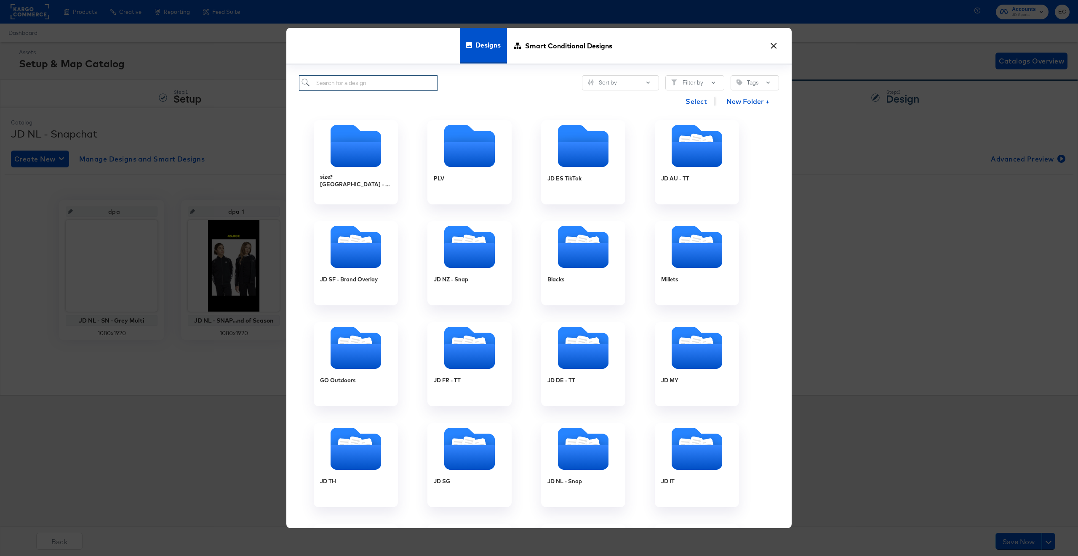
click at [397, 85] on input "search" at bounding box center [368, 83] width 138 height 16
paste input "JD NL - SNAP - Multi 3 CL - BAU25"
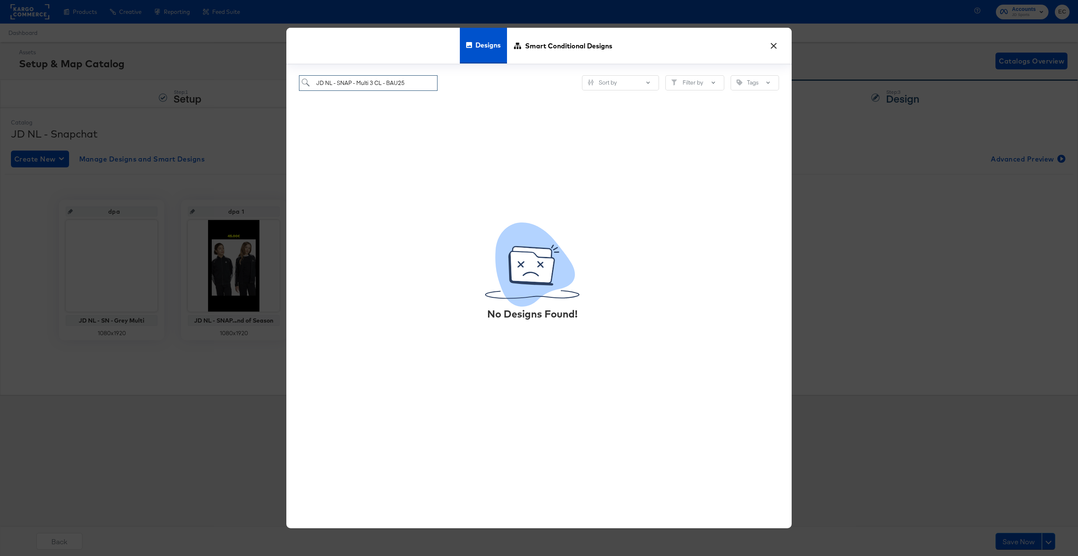
drag, startPoint x: 338, startPoint y: 80, endPoint x: 441, endPoint y: 80, distance: 102.7
click at [441, 80] on div "JD NL - SNAP - Multi 3 CL - BAU25 Sort by Filter by Tags" at bounding box center [539, 83] width 480 height 16
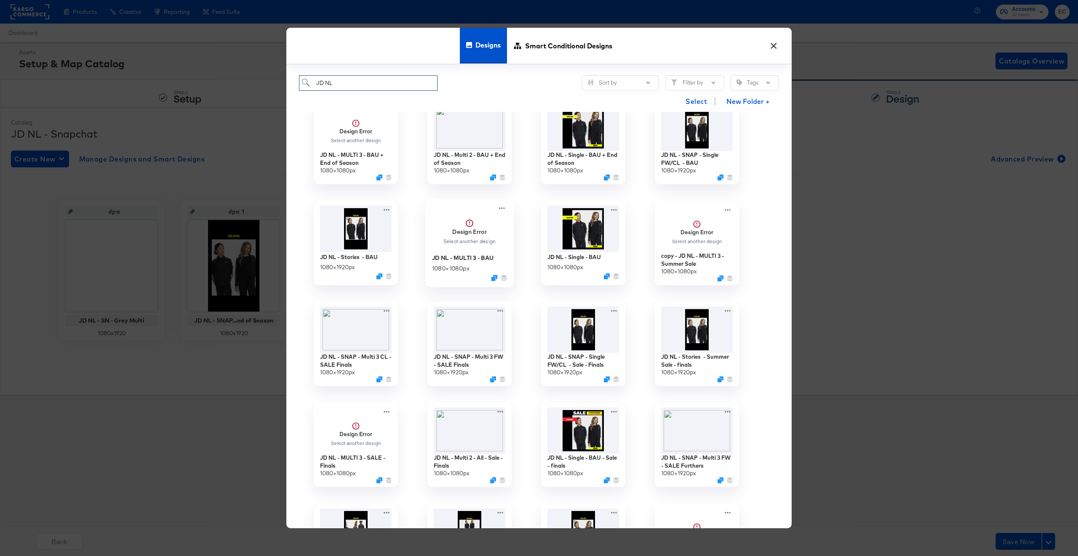
scroll to position [150, 0]
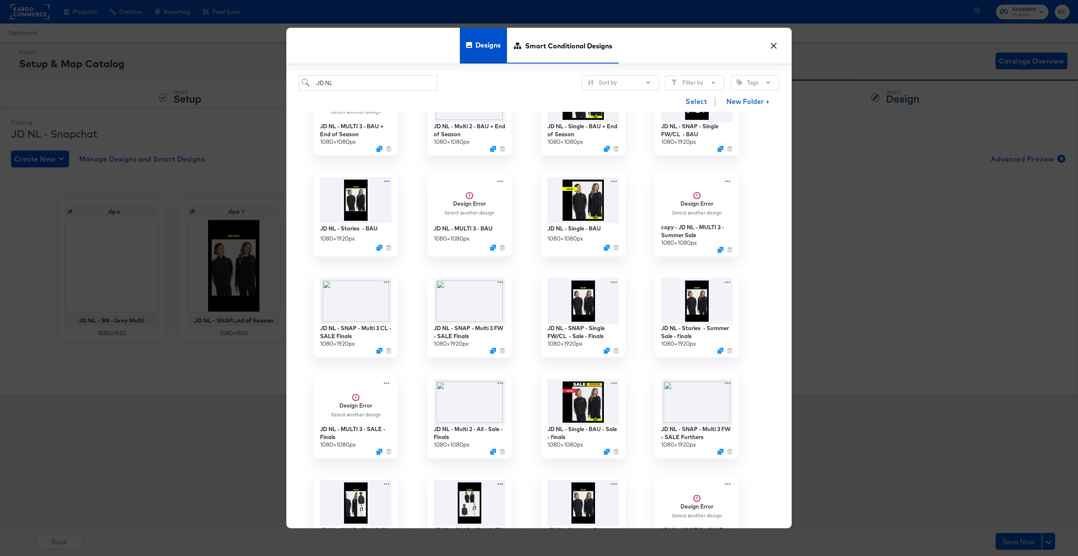
click at [524, 53] on div "Smart Conditional Designs" at bounding box center [563, 46] width 112 height 36
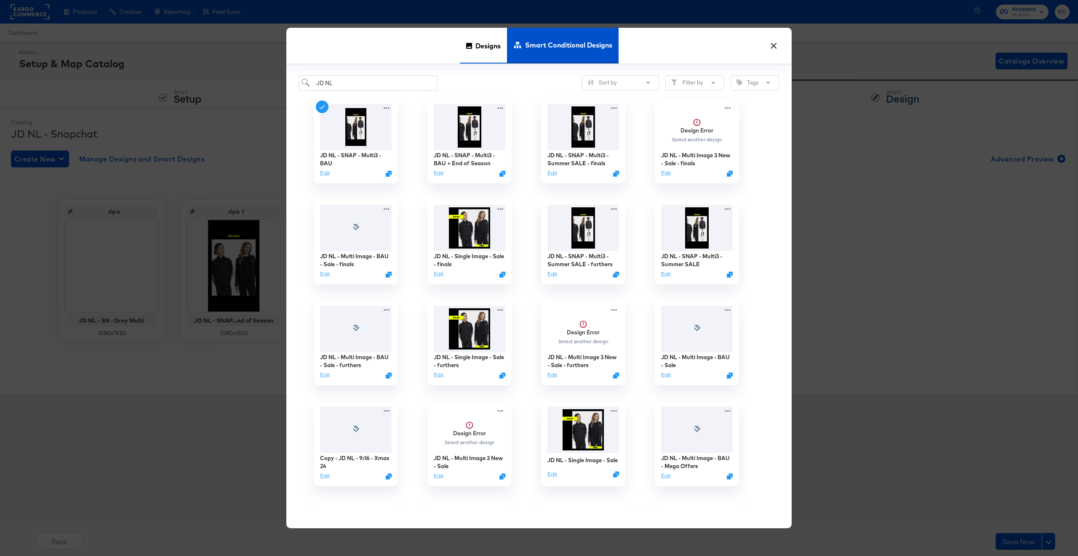
click at [487, 48] on span "Designs" at bounding box center [487, 45] width 25 height 37
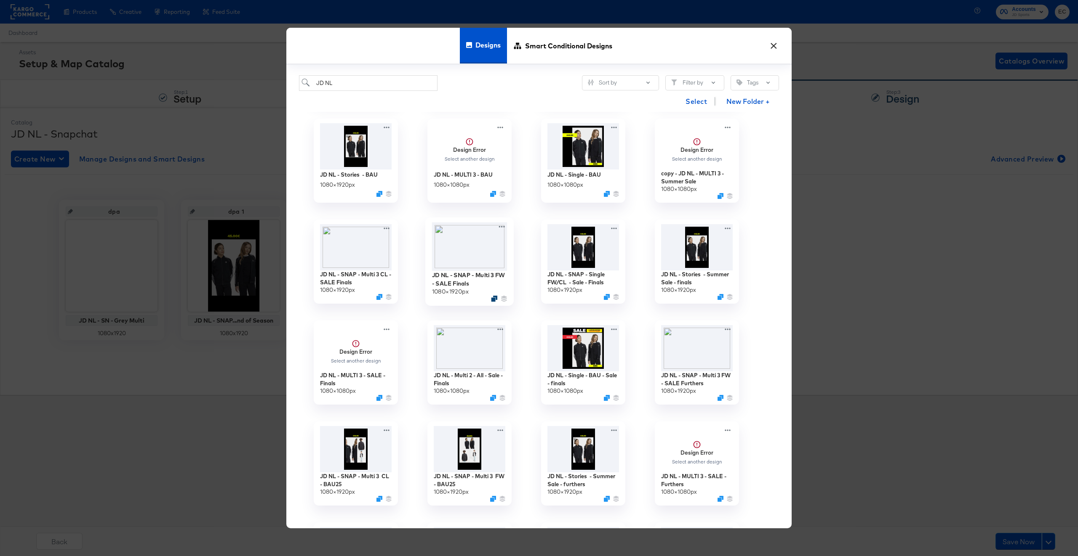
scroll to position [211, 0]
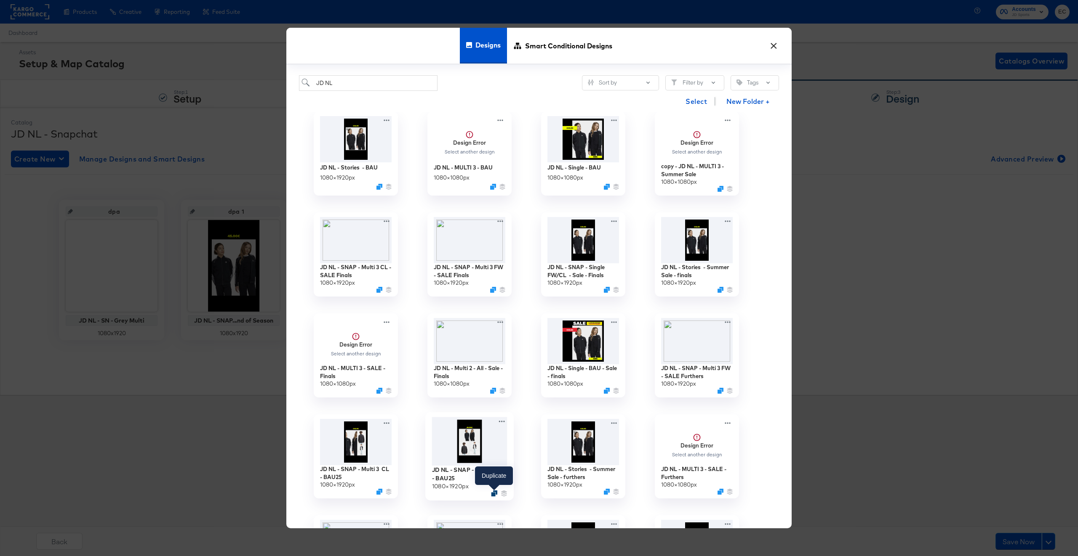
click at [495, 493] on icon "Duplicate" at bounding box center [494, 494] width 6 height 6
click at [381, 492] on icon "Duplicate" at bounding box center [380, 494] width 6 height 6
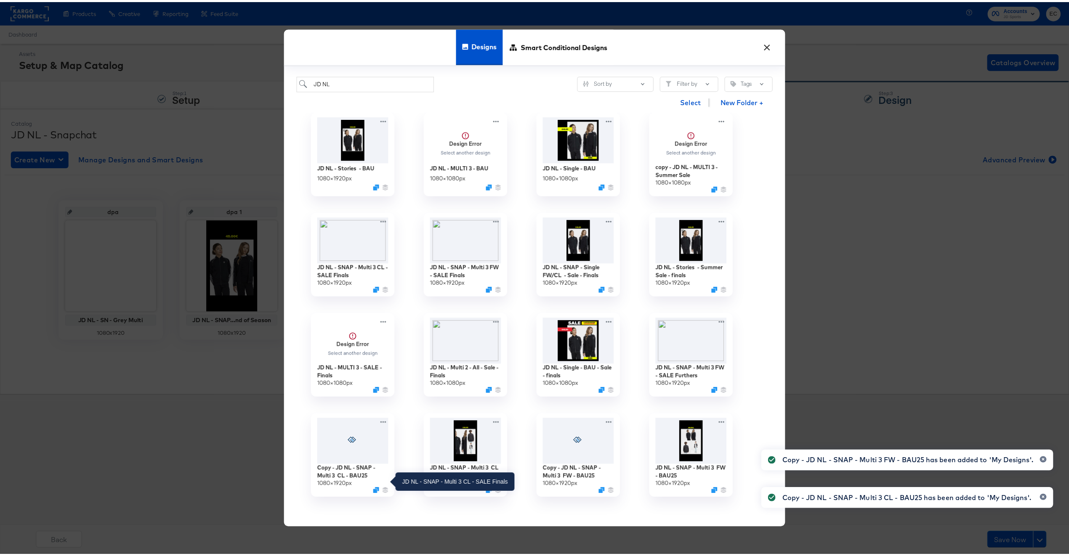
scroll to position [0, 0]
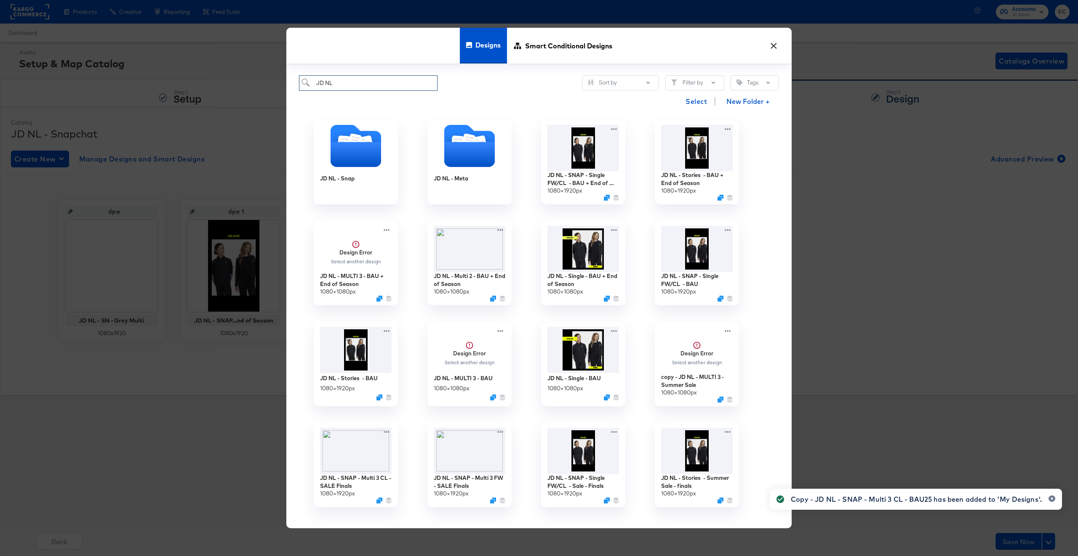
click at [368, 86] on input "JD NL" at bounding box center [368, 83] width 138 height 16
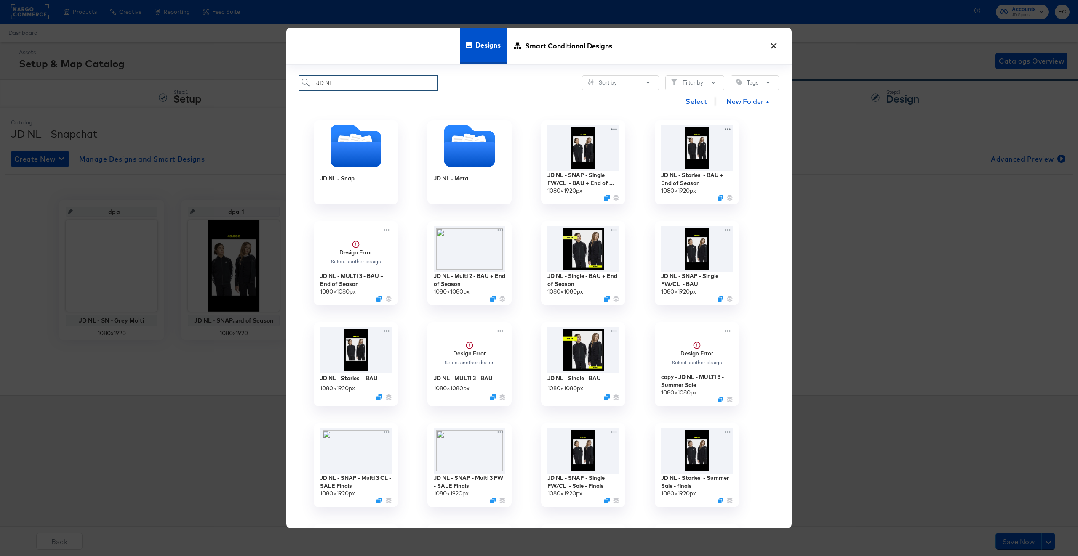
click at [368, 86] on input "JD NL" at bounding box center [368, 83] width 138 height 16
paste input "- SNAP - Multi 3 CL - BAU25"
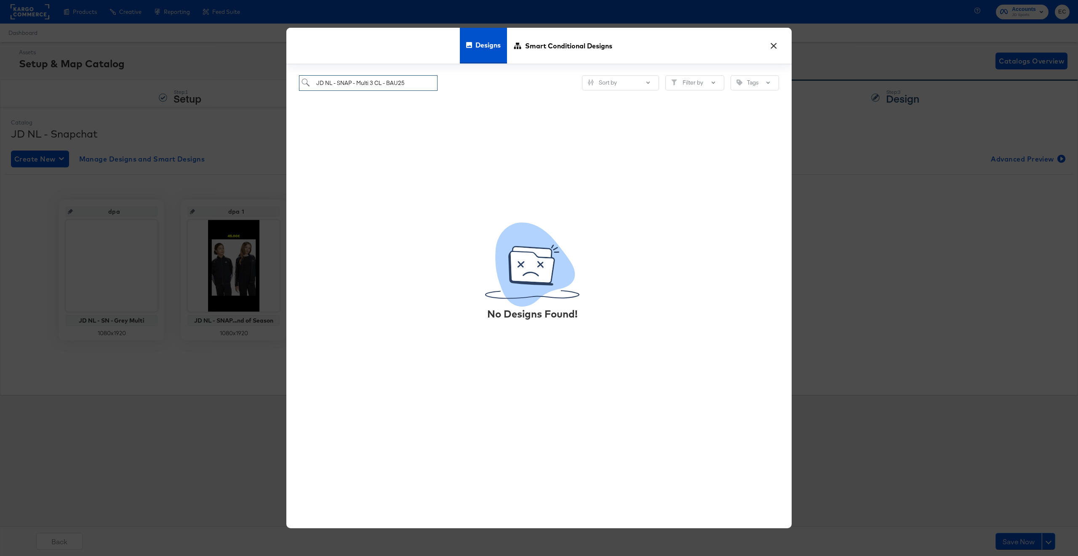
drag, startPoint x: 409, startPoint y: 82, endPoint x: 369, endPoint y: 82, distance: 40.0
click at [369, 82] on input "JD NL - SNAP - Multi 3 CL - BAU25" at bounding box center [368, 83] width 138 height 16
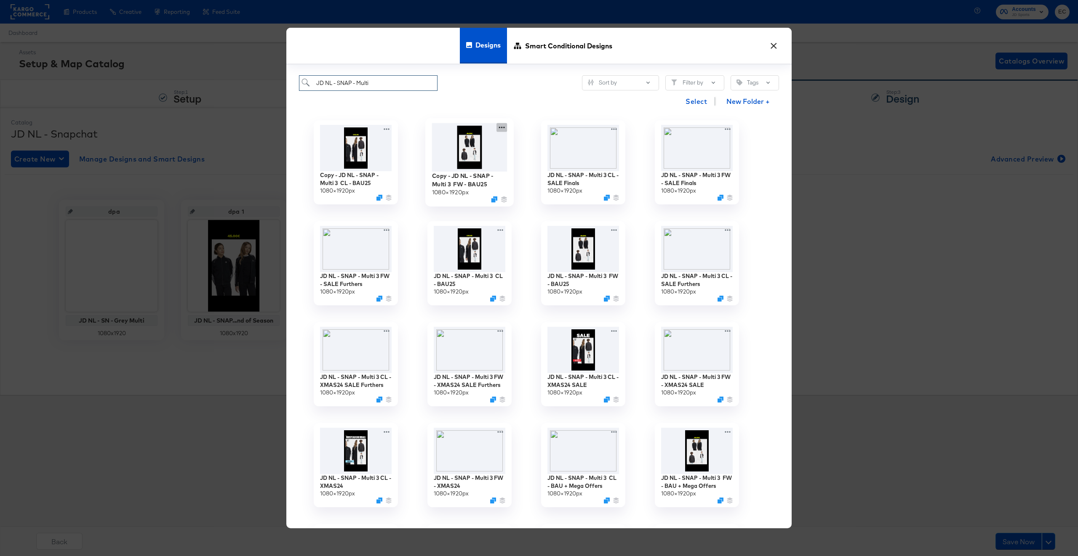
click at [504, 129] on icon at bounding box center [502, 128] width 6 height 2
type input "JD NL - SNAP - Multi"
click at [551, 183] on button "Edit Design Edit Design" at bounding box center [579, 178] width 114 height 16
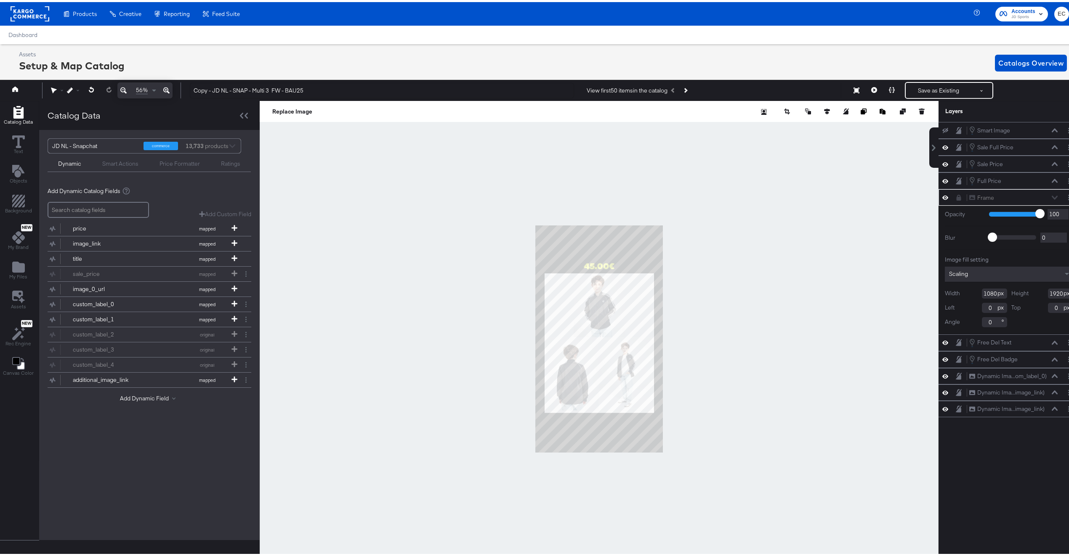
click at [840, 234] on div at bounding box center [599, 337] width 679 height 476
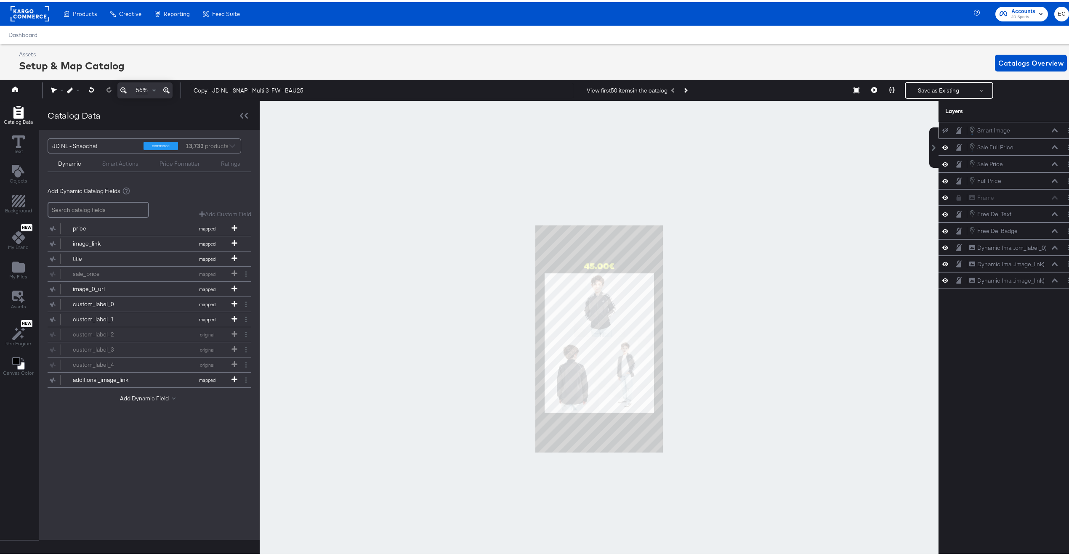
click at [942, 131] on icon at bounding box center [945, 128] width 6 height 5
click at [871, 88] on icon at bounding box center [874, 88] width 6 height 6
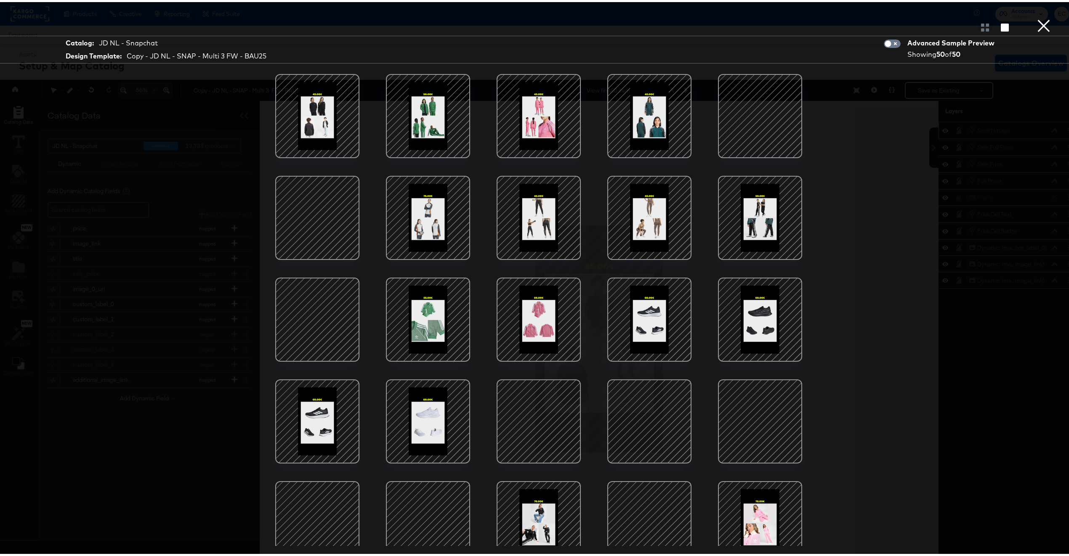
click at [301, 232] on div at bounding box center [318, 216] width 72 height 72
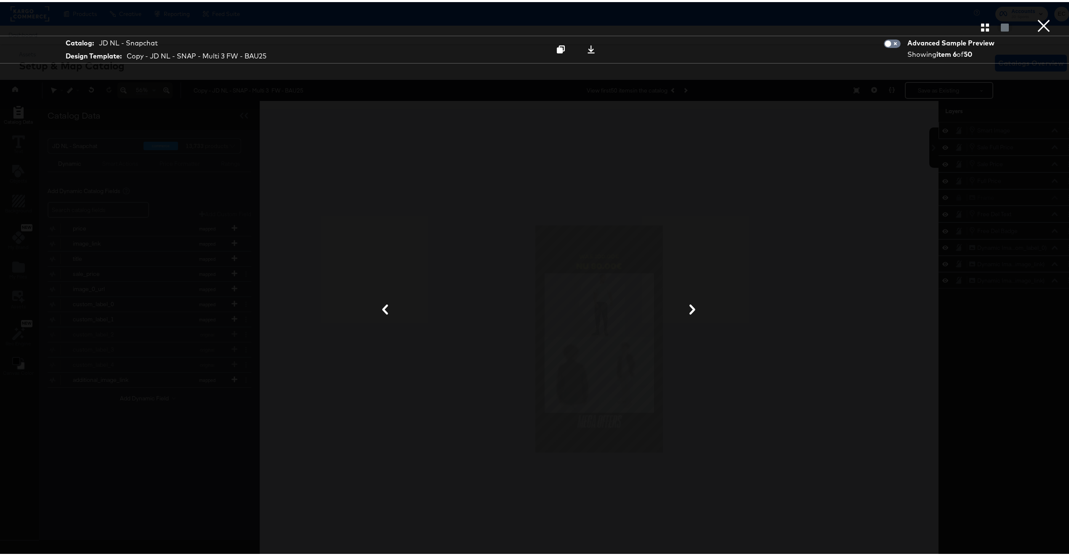
click at [1038, 17] on button "×" at bounding box center [1043, 8] width 17 height 17
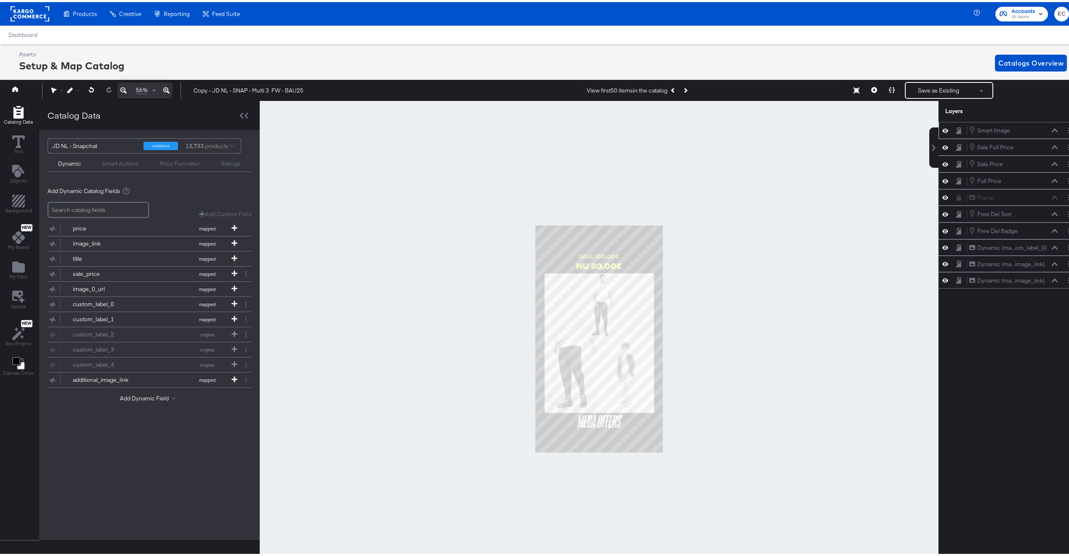
scroll to position [0, 2]
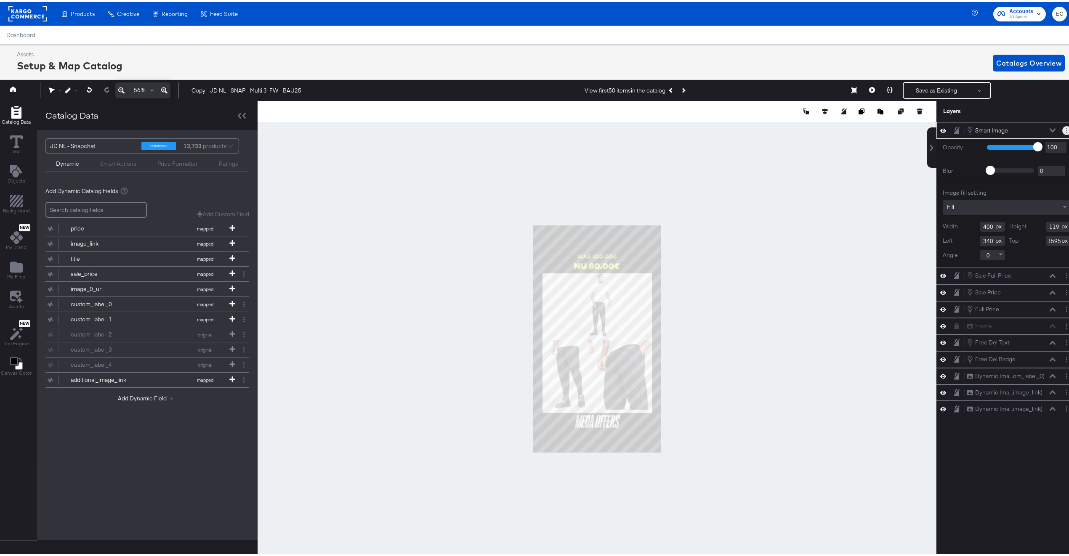
click at [1066, 130] on icon "Layer Options" at bounding box center [1066, 128] width 1 height 5
click at [1007, 156] on button "Edit Smart Layer" at bounding box center [1012, 157] width 43 height 9
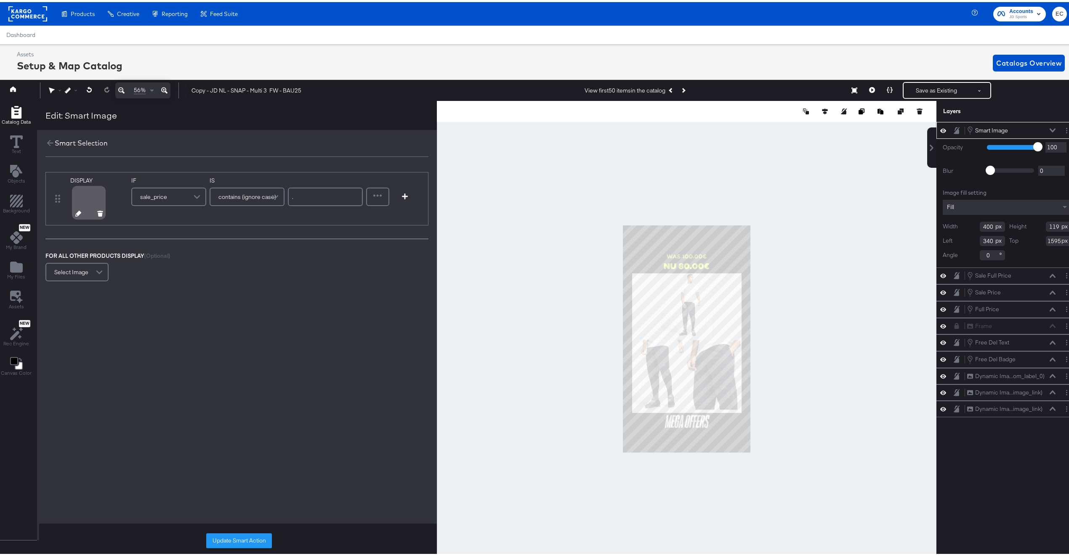
click at [78, 214] on icon at bounding box center [78, 212] width 6 height 6
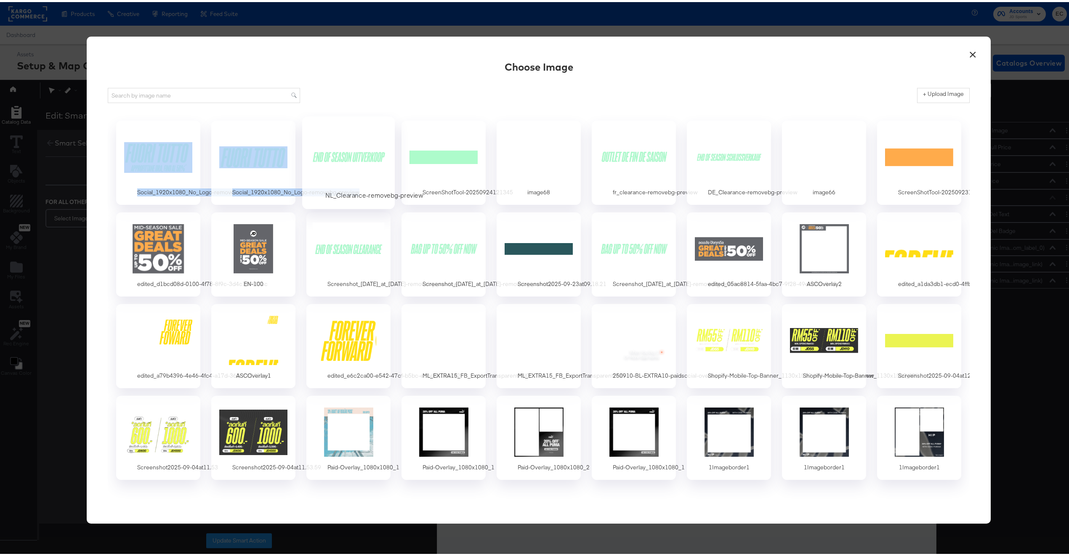
drag, startPoint x: 151, startPoint y: 145, endPoint x: 324, endPoint y: 156, distance: 173.3
click at [306, 160] on div "Social_1920x1080_No_Logo-removebg-preview1 Social_1920x1080_No_Logo-removebg-pr…" at bounding box center [539, 302] width 862 height 384
click at [331, 154] on div at bounding box center [348, 155] width 79 height 58
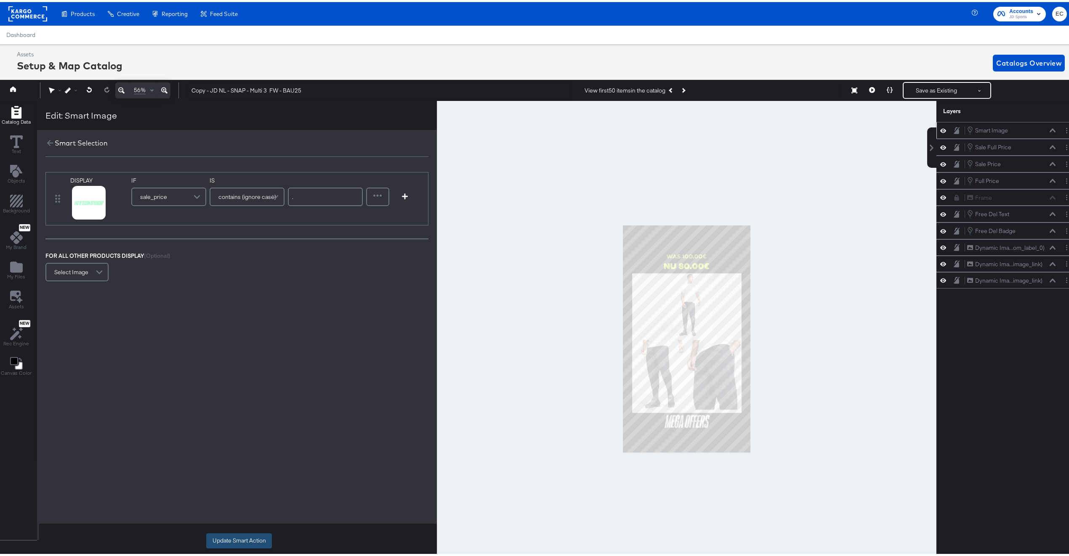
click at [226, 535] on button "Update Smart Action" at bounding box center [239, 539] width 66 height 15
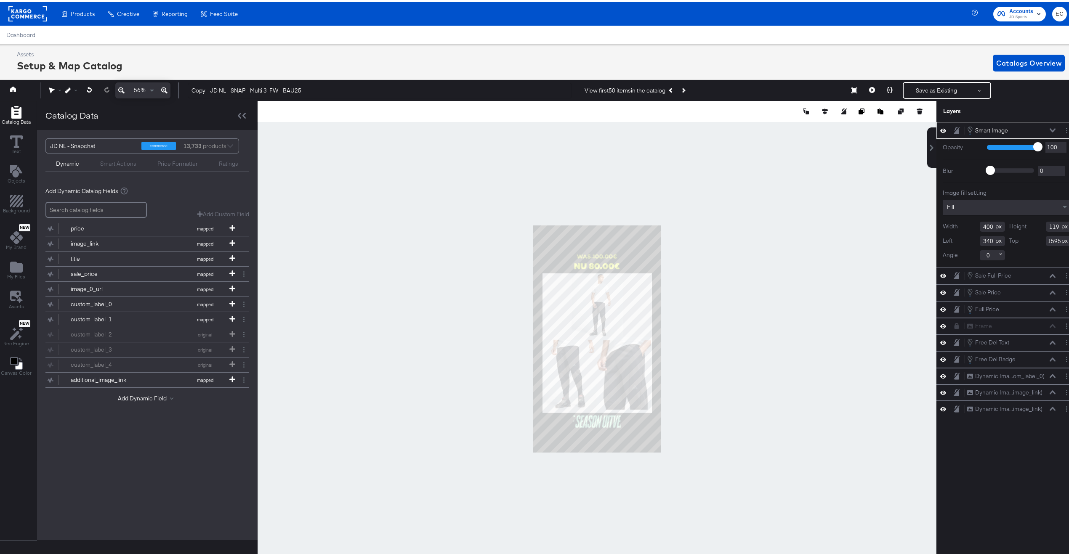
click at [990, 198] on div "Fill" at bounding box center [1007, 205] width 128 height 15
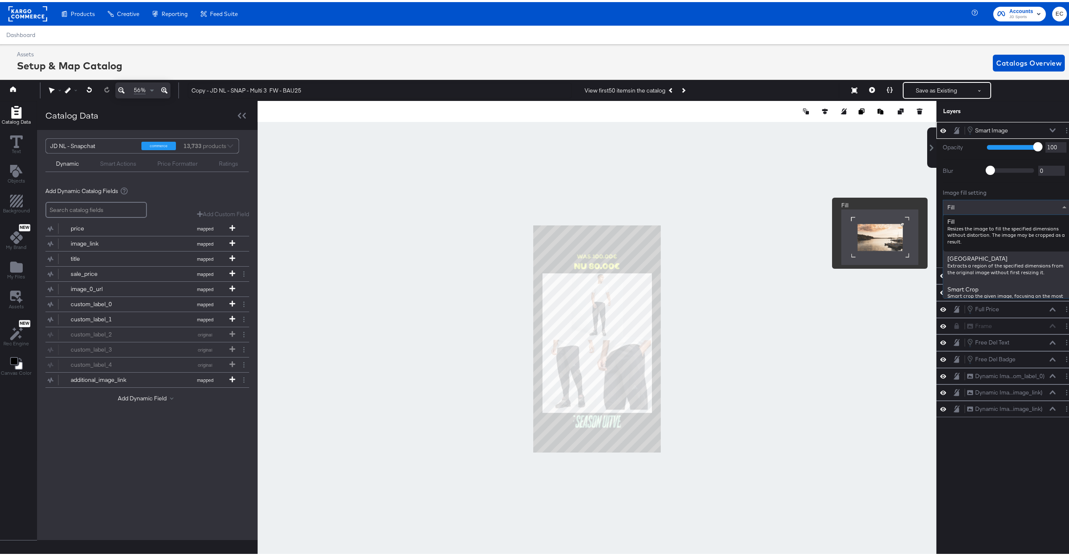
scroll to position [34, 0]
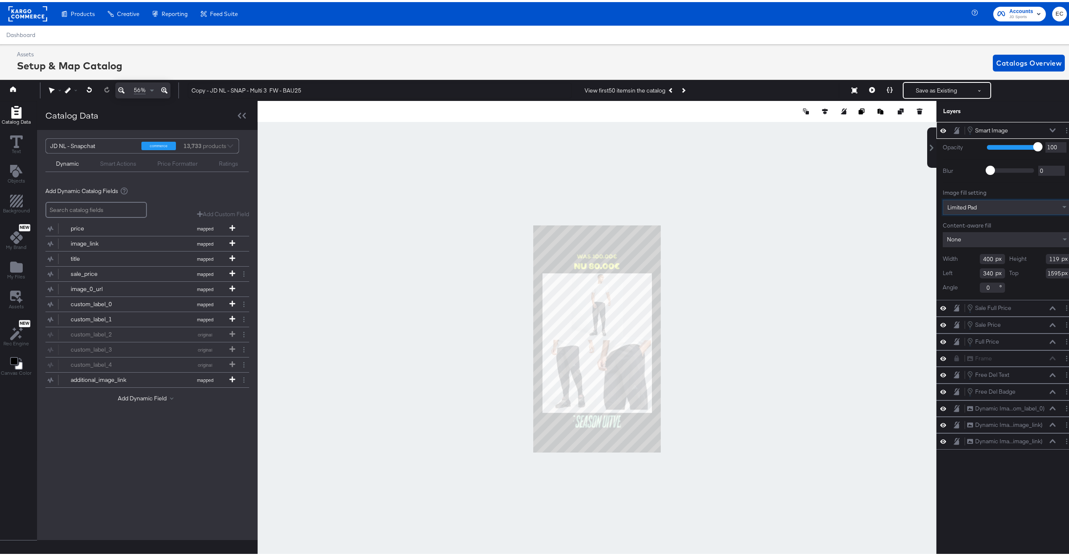
click at [810, 264] on div at bounding box center [597, 337] width 679 height 476
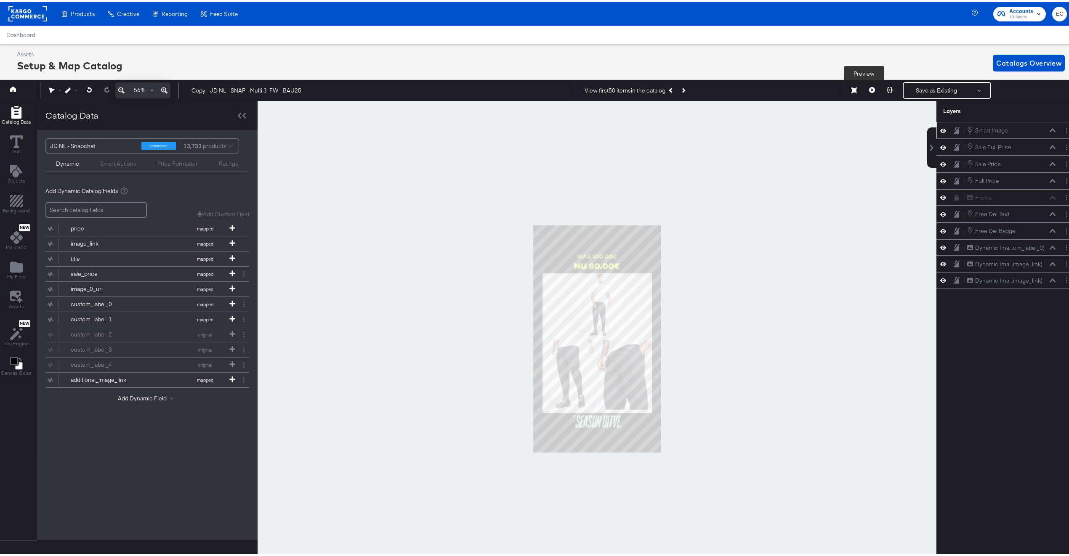
click at [867, 88] on button at bounding box center [872, 88] width 18 height 17
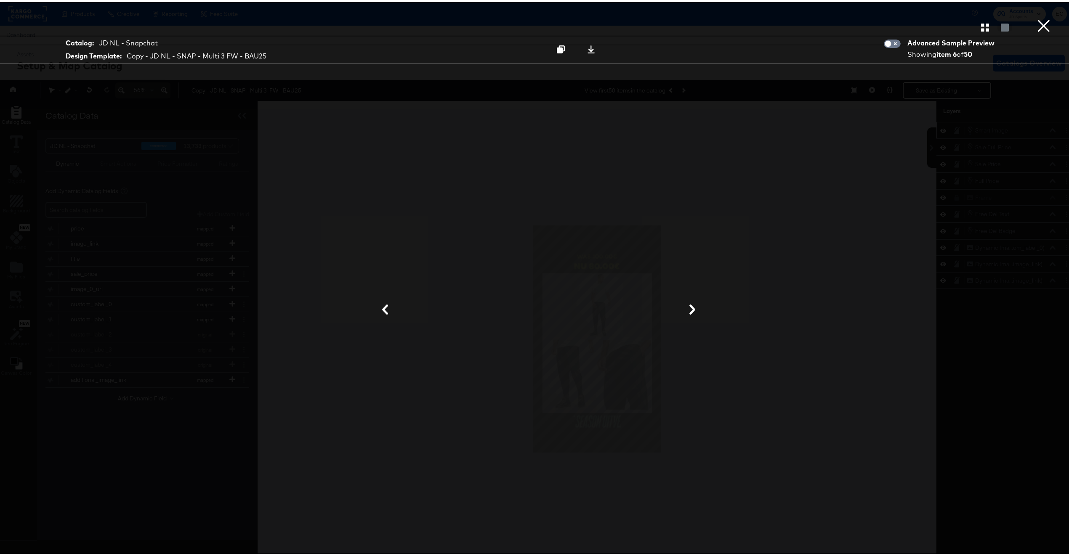
click button "×"
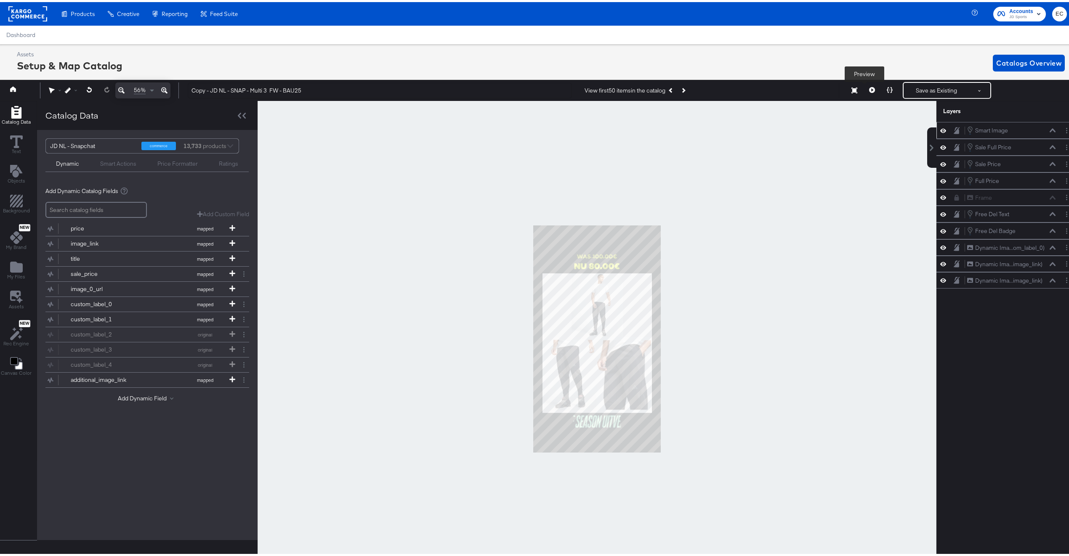
click button
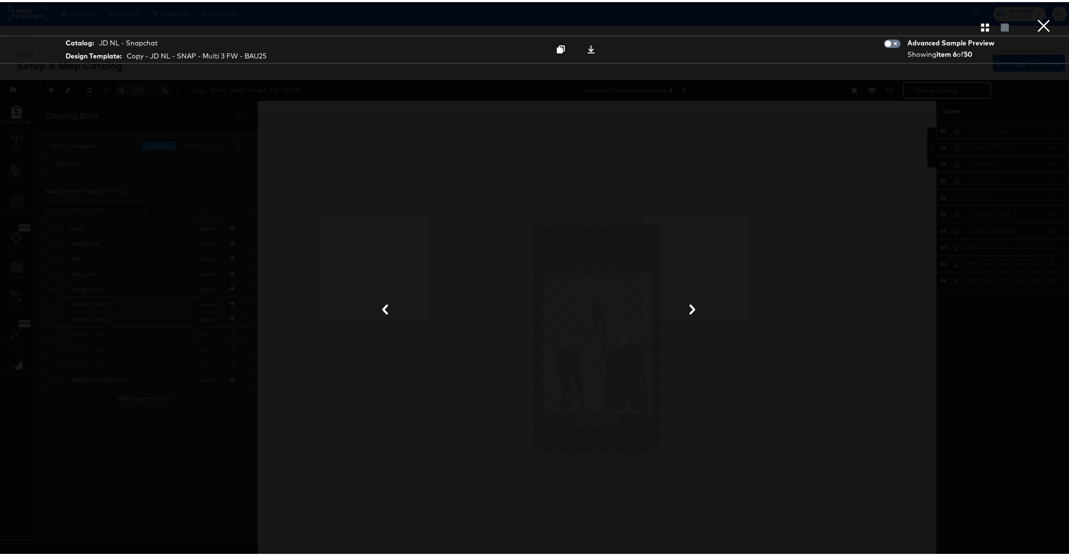
drag, startPoint x: 1032, startPoint y: 19, endPoint x: 1024, endPoint y: 33, distance: 16.0
click button "×"
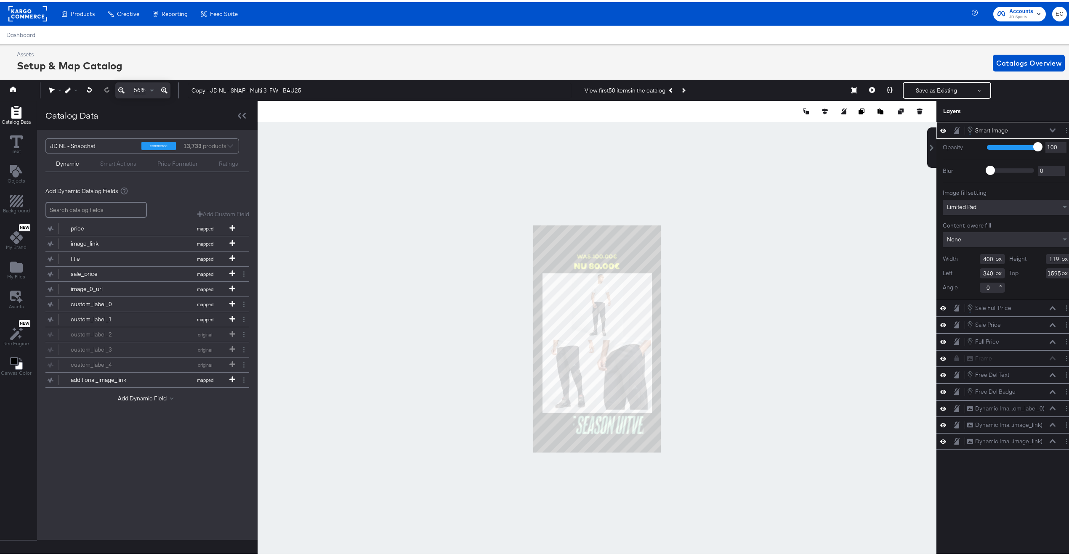
type input "590"
type input "175"
type input "209"
type input "1585"
click at [821, 106] on div at bounding box center [825, 109] width 8 height 8
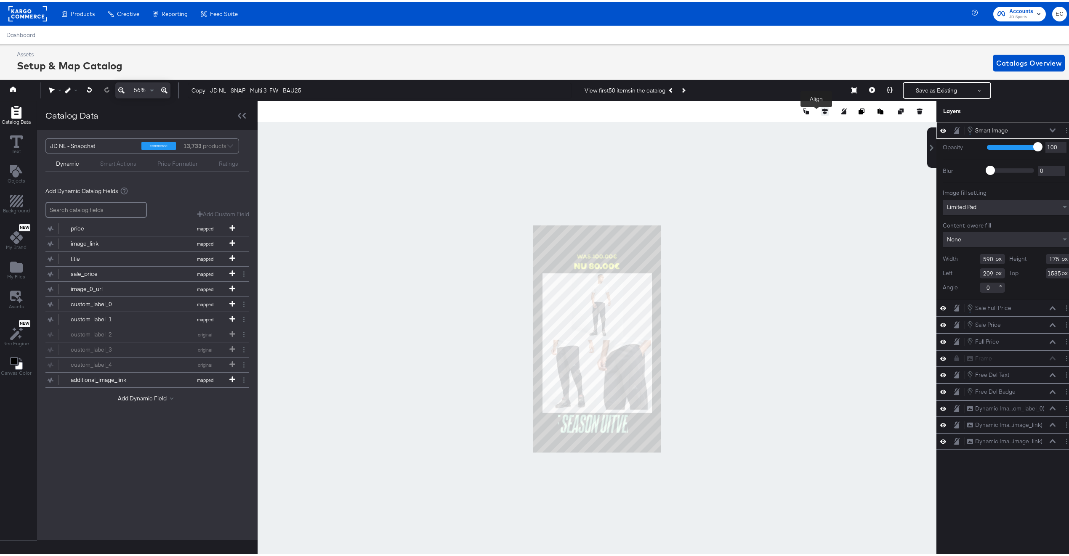
click at [821, 112] on button at bounding box center [825, 109] width 8 height 8
click at [760, 127] on icon at bounding box center [763, 125] width 6 height 6
type input "245"
type input "1589"
click at [863, 90] on button at bounding box center [872, 88] width 18 height 17
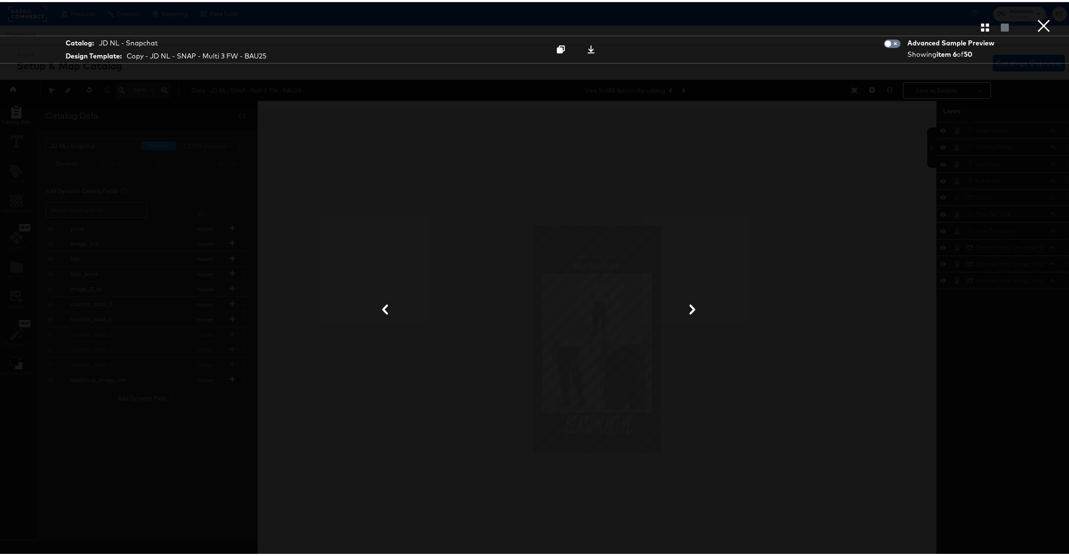
click at [1035, 17] on button "×" at bounding box center [1043, 8] width 17 height 17
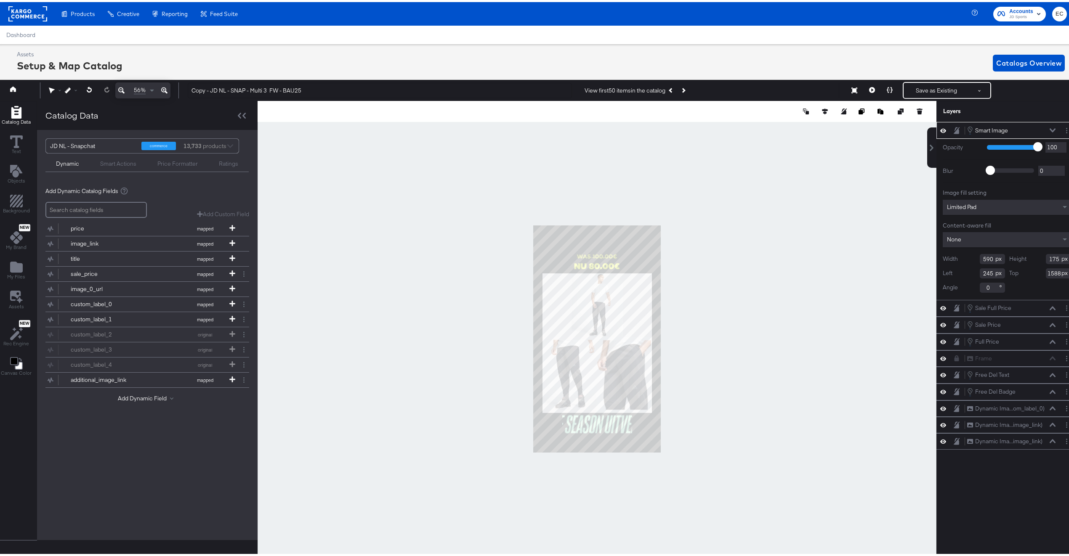
type input "1587"
click at [756, 351] on div at bounding box center [597, 337] width 679 height 476
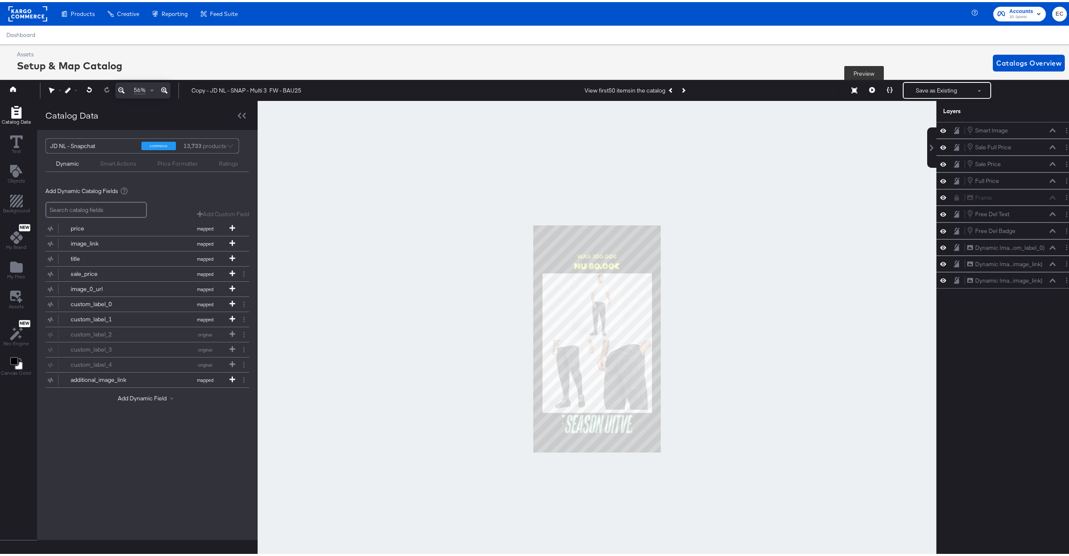
click at [869, 89] on icon at bounding box center [872, 88] width 6 height 6
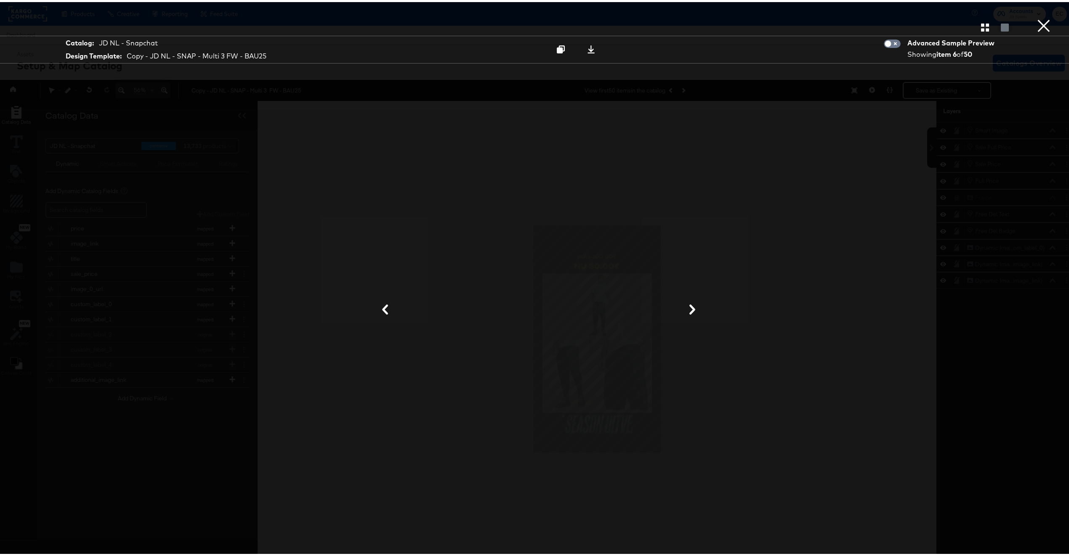
click at [694, 311] on button at bounding box center [692, 309] width 22 height 16
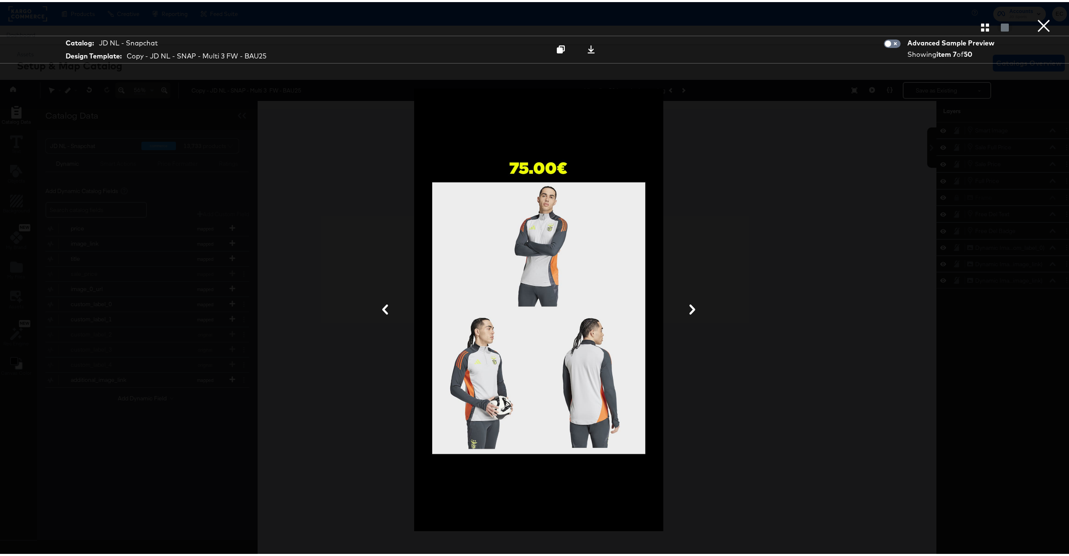
click at [382, 305] on icon at bounding box center [385, 308] width 6 height 10
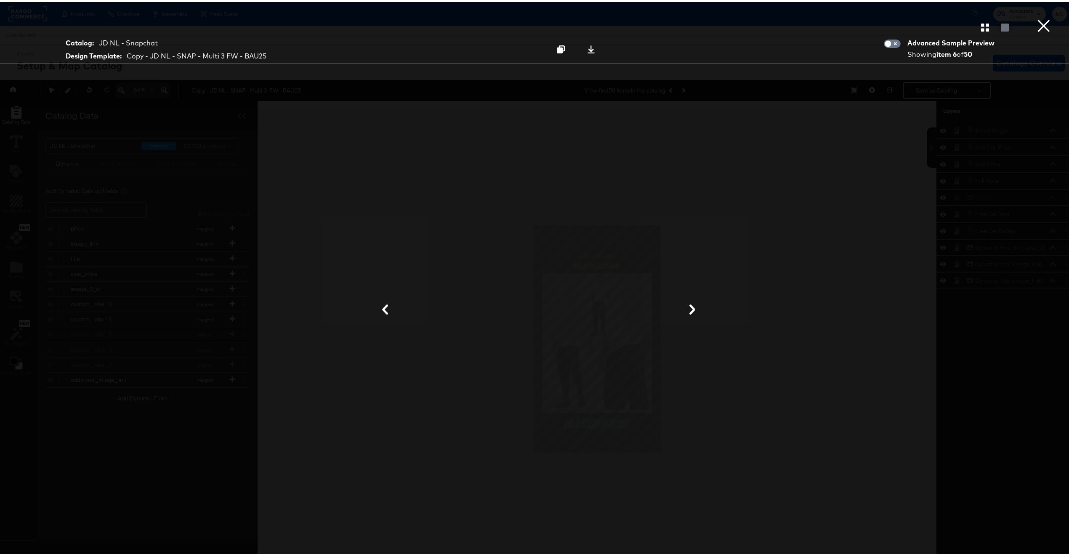
click at [1035, 17] on button "×" at bounding box center [1043, 8] width 17 height 17
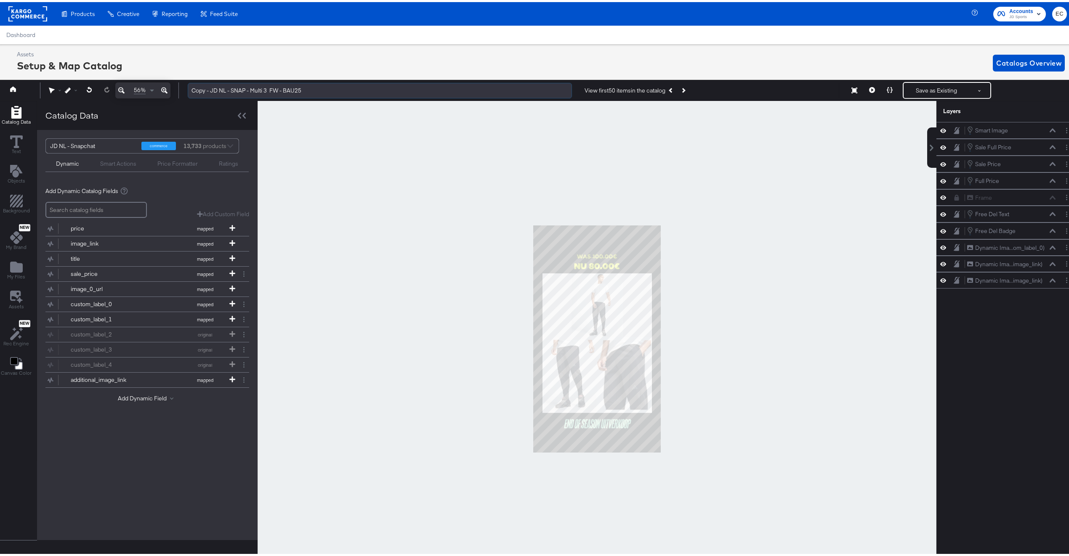
click at [289, 87] on input "Copy - JD NL - SNAP - Multi 3 FW - BAU25" at bounding box center [380, 89] width 384 height 16
click at [288, 89] on input "Copy - JD NL - SNAP - Multi 3 FW - BAU25" at bounding box center [380, 89] width 384 height 16
drag, startPoint x: 285, startPoint y: 90, endPoint x: 335, endPoint y: 90, distance: 50.1
click at [335, 90] on input "Copy - JD NL - SNAP - Multi 3 FW - BAU25" at bounding box center [380, 89] width 384 height 16
drag, startPoint x: 211, startPoint y: 88, endPoint x: 163, endPoint y: 86, distance: 47.6
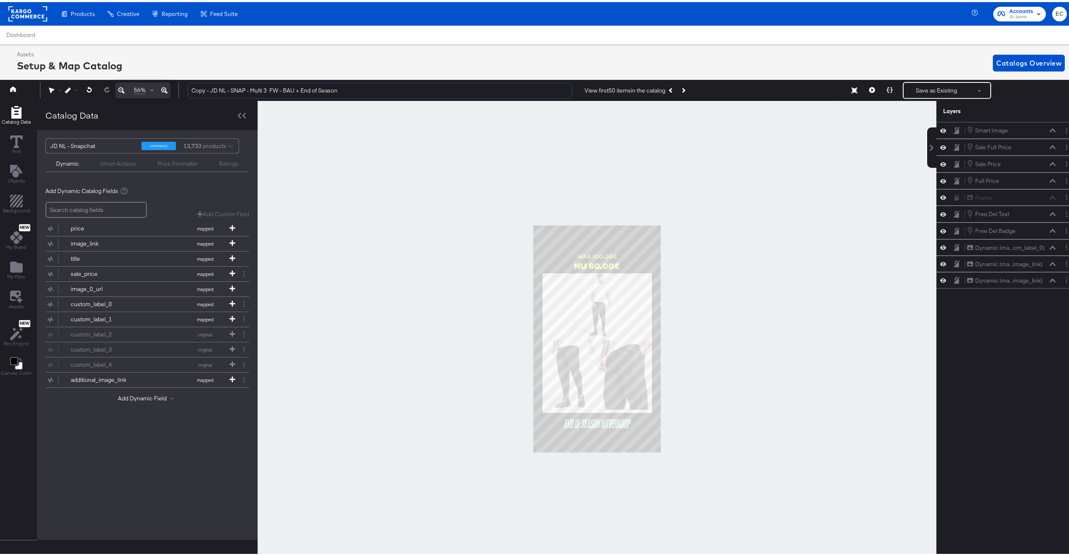
click at [163, 86] on div "56% Copy - JD NL - SNAP - Multi 3 FW - BAU + End of Season View first 50 items …" at bounding box center [537, 88] width 1082 height 21
type input "JD NL - SNAP - Multi 3 FW - BAU + End of Season"
click at [433, 137] on div at bounding box center [597, 337] width 679 height 476
click at [923, 90] on button "Save as Existing" at bounding box center [937, 88] width 66 height 15
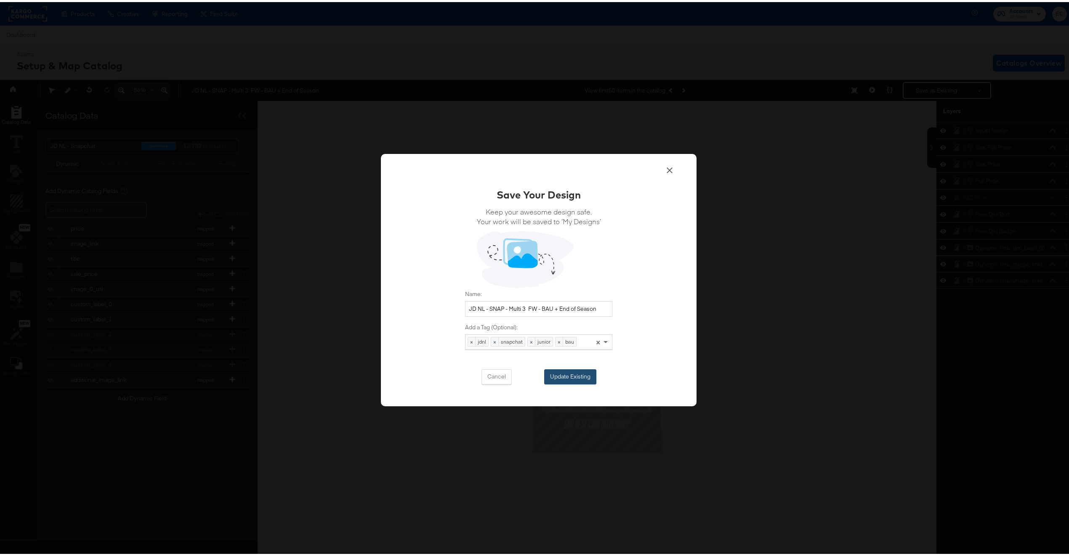
click at [572, 374] on button "Update Existing" at bounding box center [570, 374] width 52 height 15
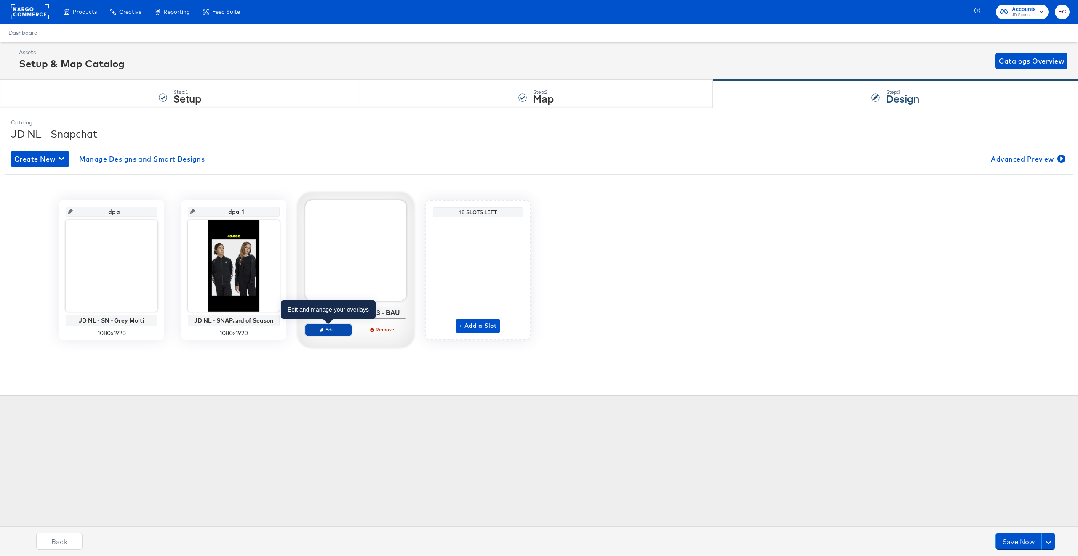
click at [316, 331] on span "Edit" at bounding box center [328, 330] width 39 height 6
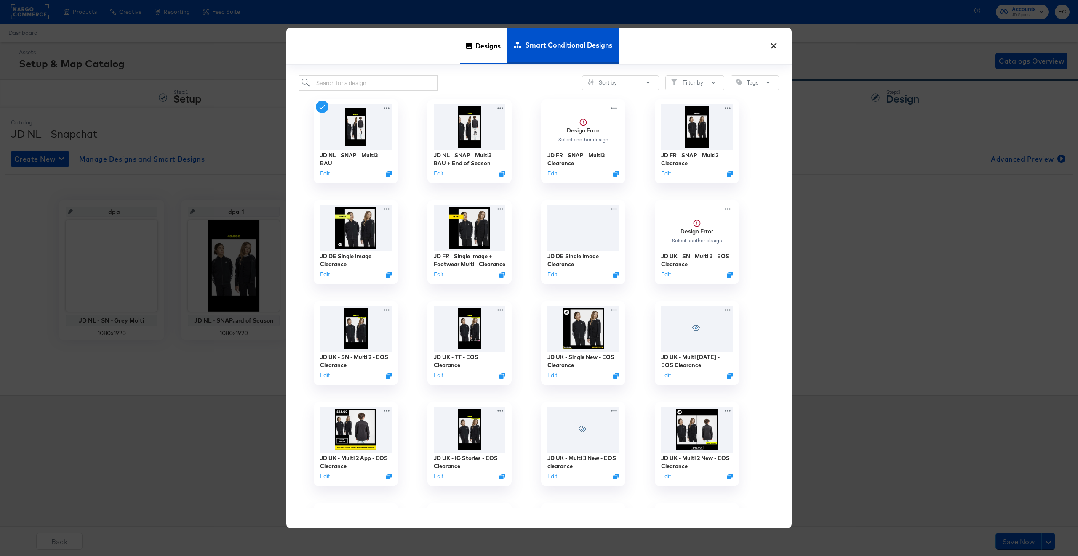
click at [471, 48] on icon at bounding box center [469, 46] width 6 height 6
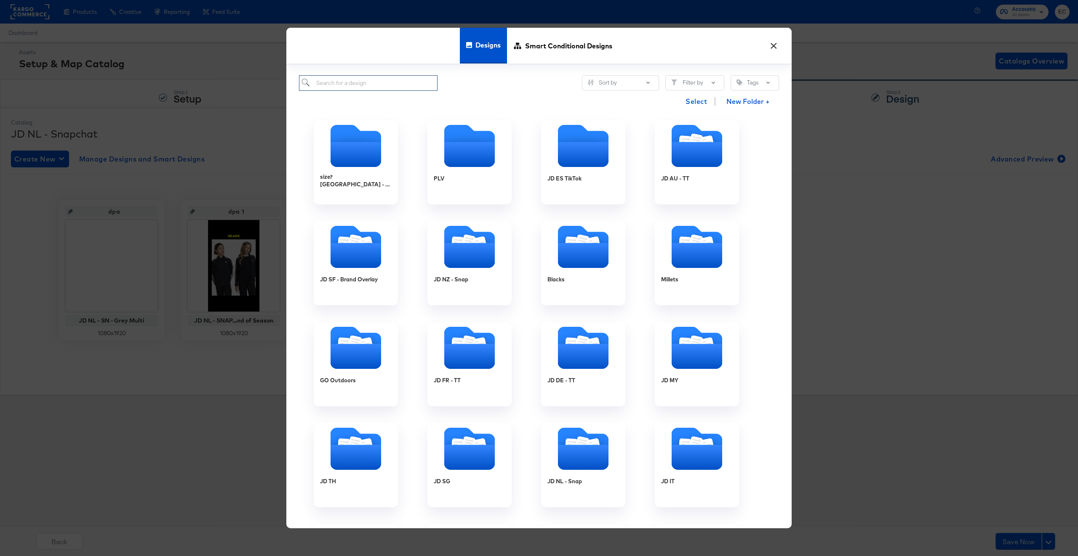
click at [339, 82] on input "search" at bounding box center [368, 83] width 138 height 16
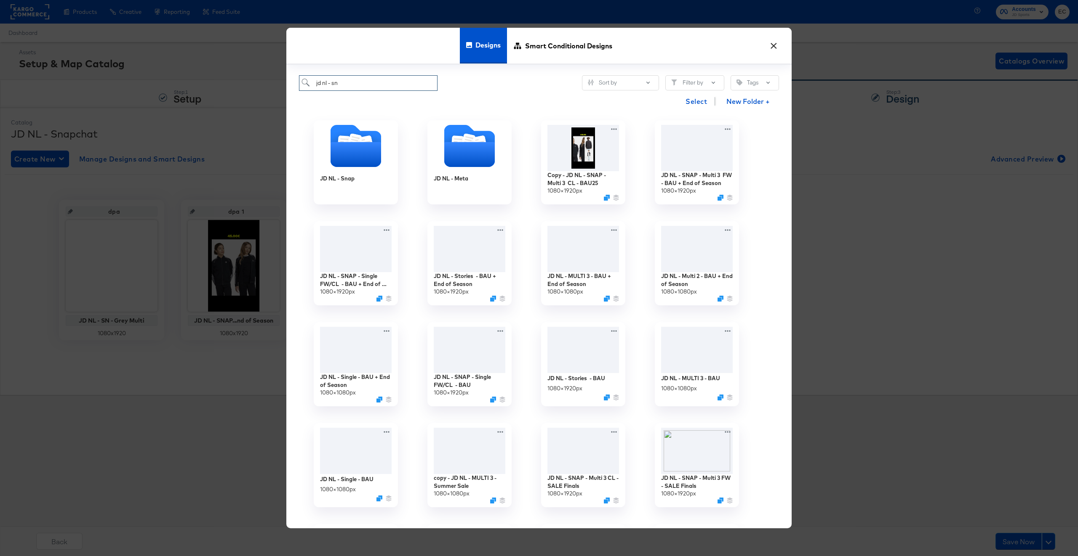
type input "jd nl - sna"
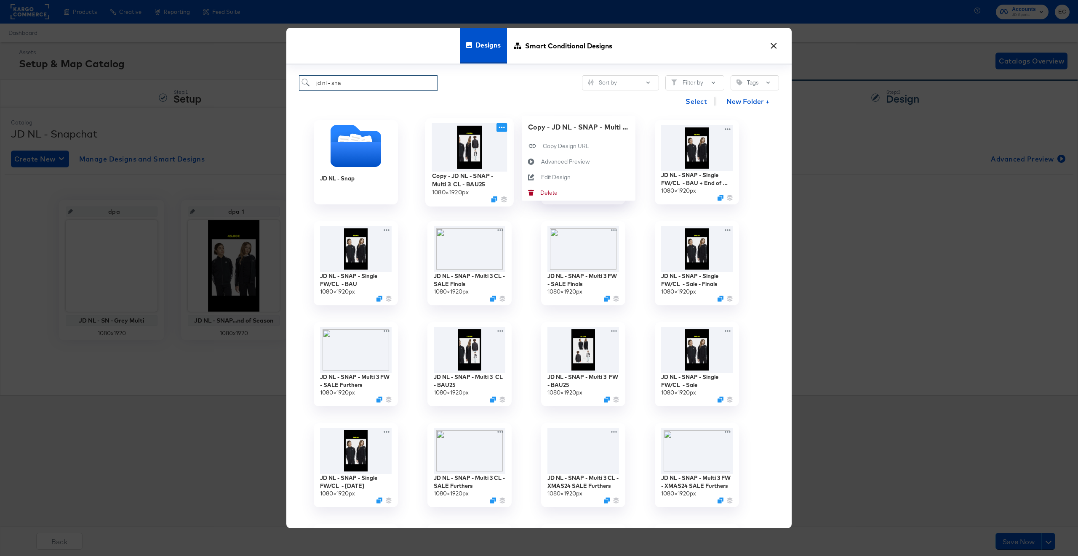
click at [506, 125] on icon at bounding box center [501, 127] width 11 height 9
click at [572, 177] on button "Edit Design Edit Design" at bounding box center [579, 178] width 114 height 16
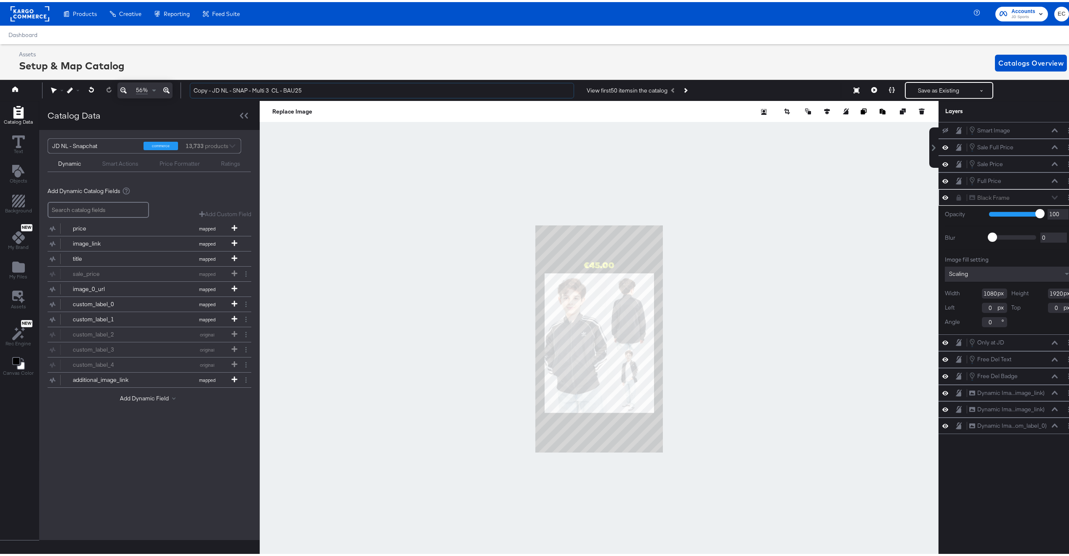
drag, startPoint x: 212, startPoint y: 88, endPoint x: 147, endPoint y: 83, distance: 64.6
click at [147, 83] on div "56% Copy - JD NL - SNAP - Multi 3 CL - BAU25 View first 50 items in the catalog…" at bounding box center [539, 88] width 1082 height 21
click at [295, 86] on input "JD NL - SNAP - Multi 3 CL - BAU25" at bounding box center [382, 89] width 384 height 16
type input "JD NL - SNAP - Multi 3 CL - BAU + End of Season"
click at [401, 236] on div at bounding box center [599, 337] width 679 height 476
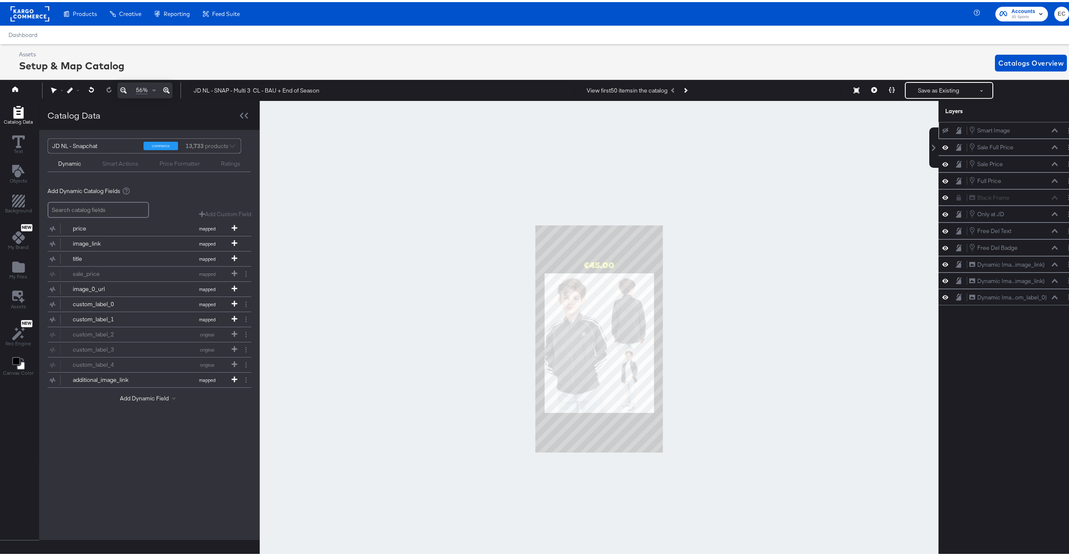
click at [942, 129] on icon at bounding box center [945, 128] width 6 height 5
click at [1064, 129] on button "Layer Options" at bounding box center [1068, 128] width 9 height 9
click at [1020, 156] on button "Edit Smart Layer" at bounding box center [1014, 157] width 43 height 9
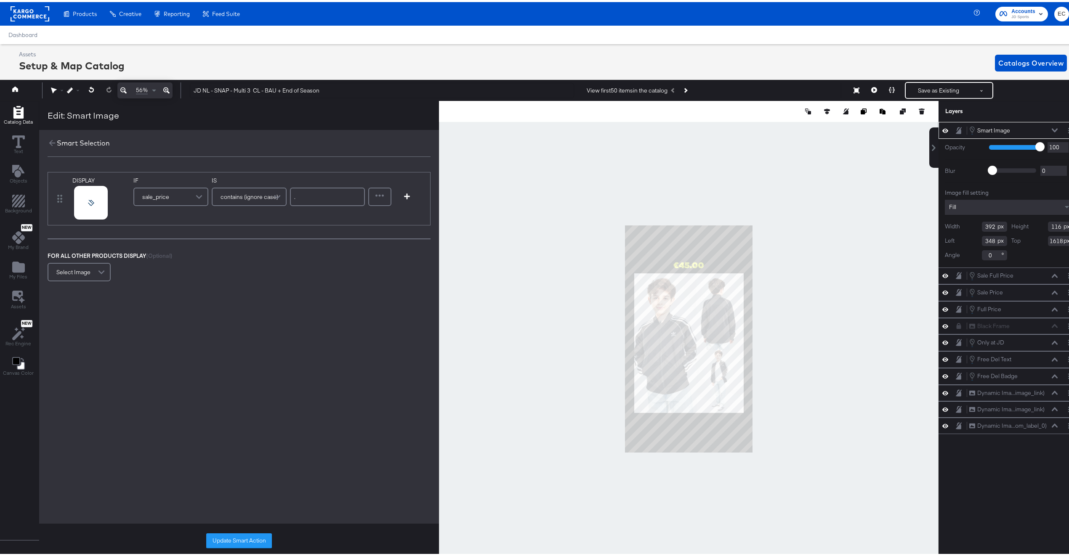
scroll to position [0, 2]
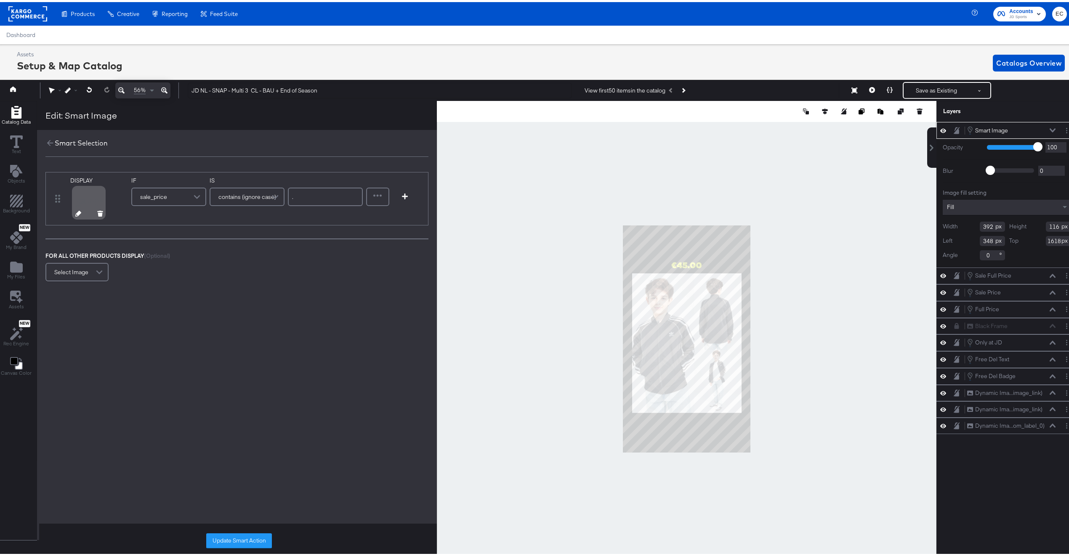
click at [79, 214] on icon at bounding box center [78, 212] width 6 height 6
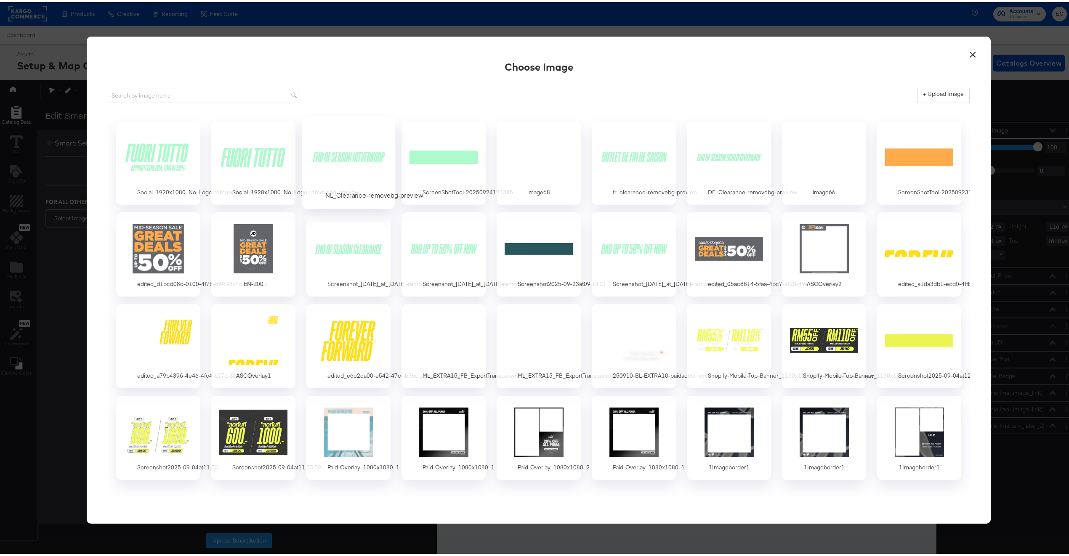
click at [341, 162] on div at bounding box center [348, 155] width 79 height 58
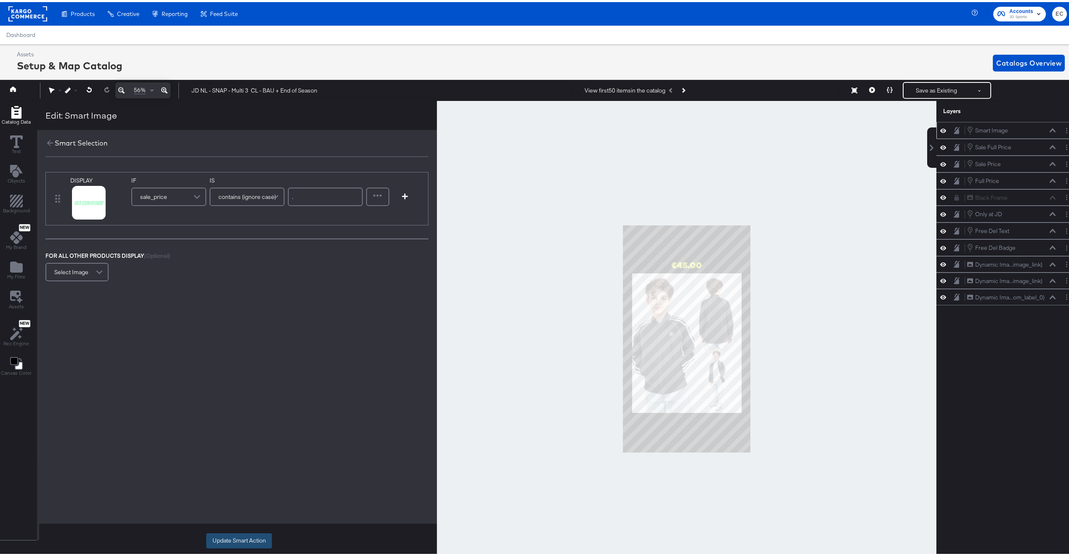
click at [241, 532] on button "Update Smart Action" at bounding box center [239, 539] width 66 height 15
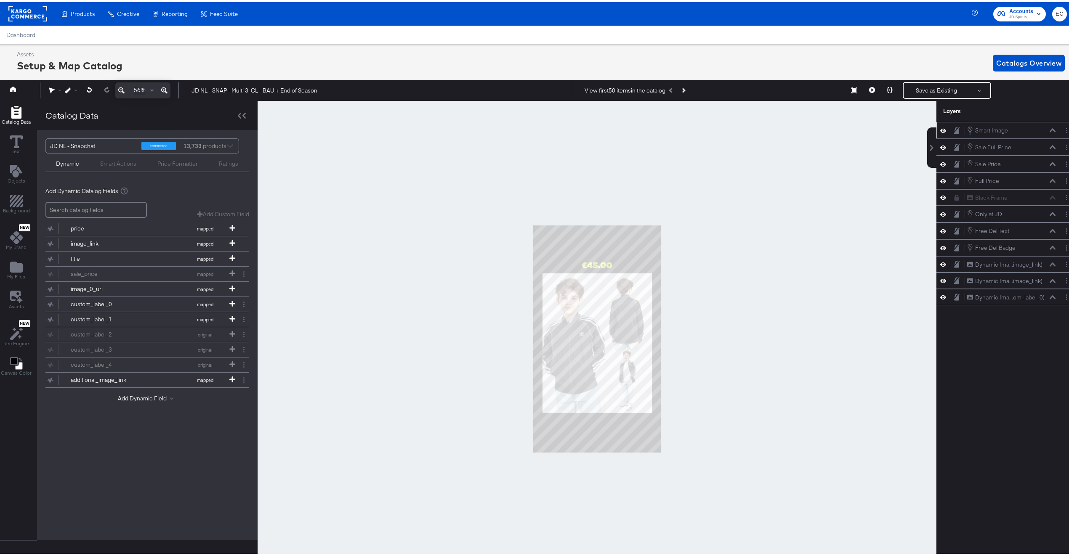
click at [1050, 130] on icon at bounding box center [1053, 129] width 6 height 4
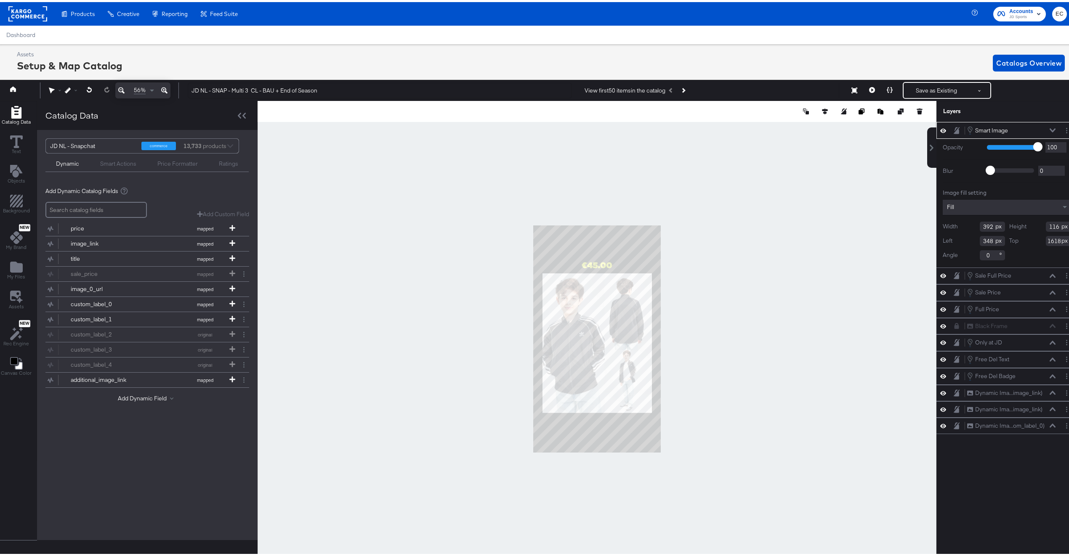
click at [976, 200] on div "Fill" at bounding box center [1007, 205] width 128 height 15
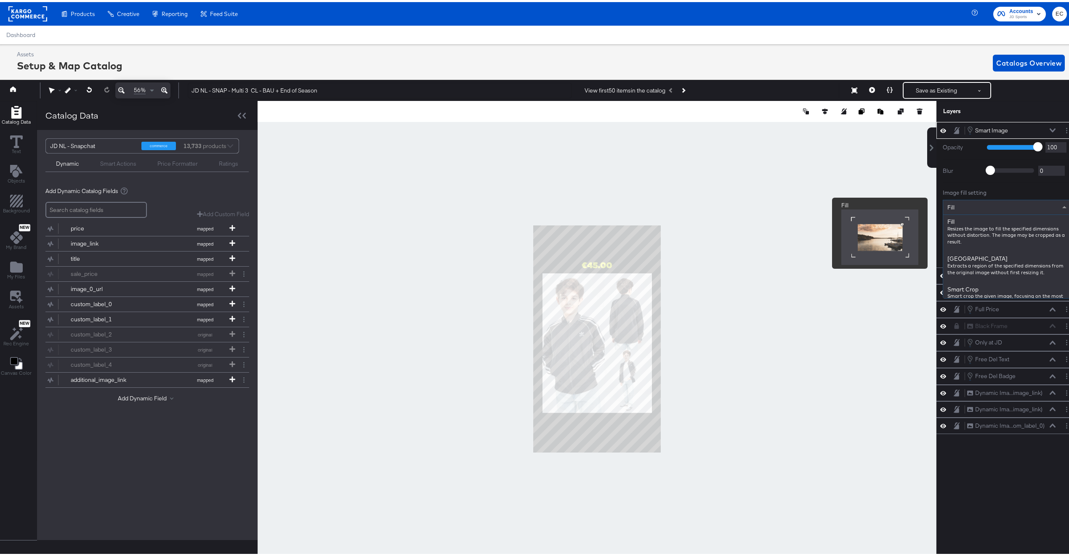
scroll to position [0, 0]
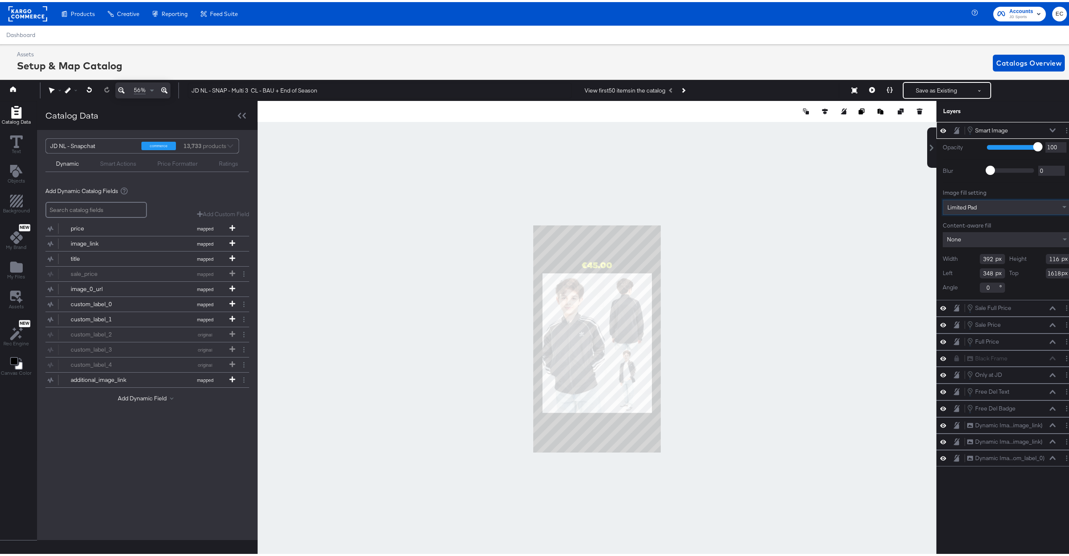
click at [814, 178] on div at bounding box center [597, 337] width 679 height 476
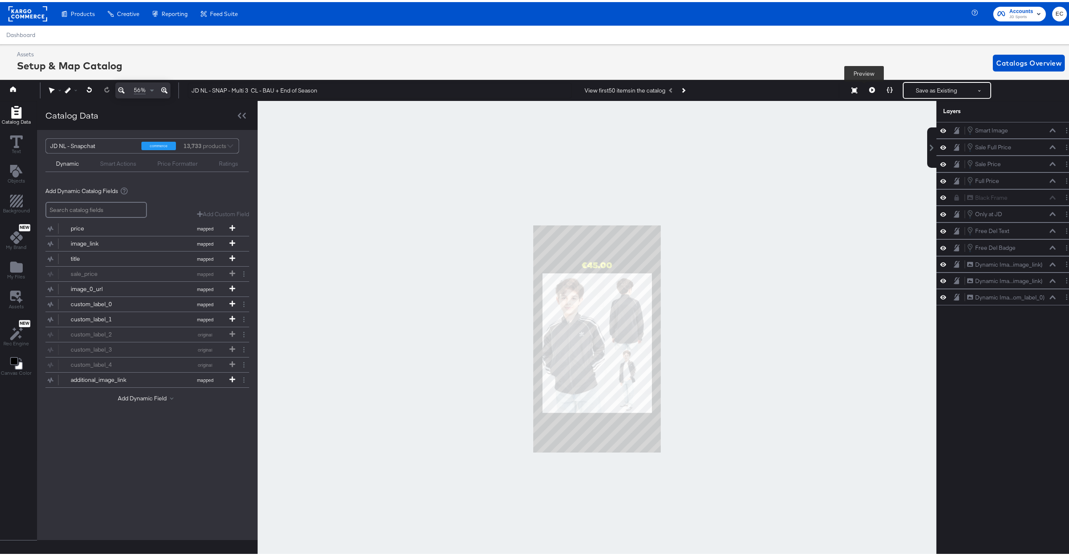
click at [863, 85] on button at bounding box center [872, 88] width 18 height 17
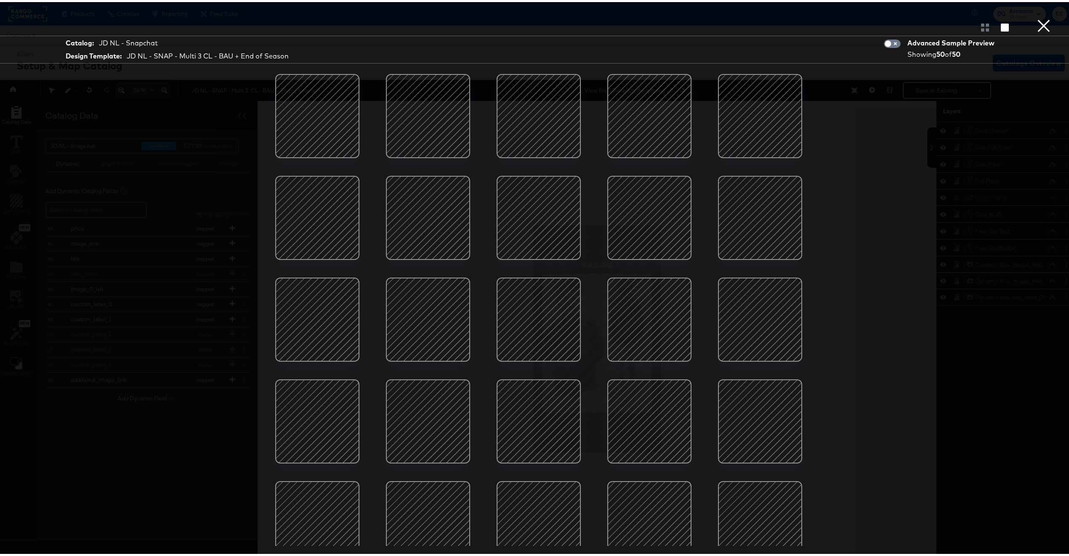
scroll to position [179, 0]
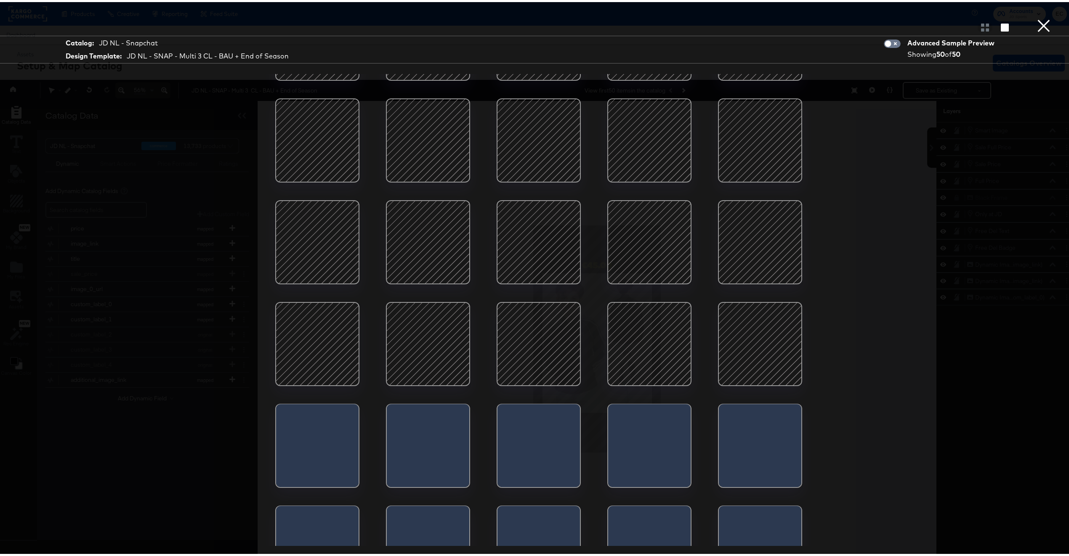
click at [634, 349] on div at bounding box center [650, 342] width 72 height 72
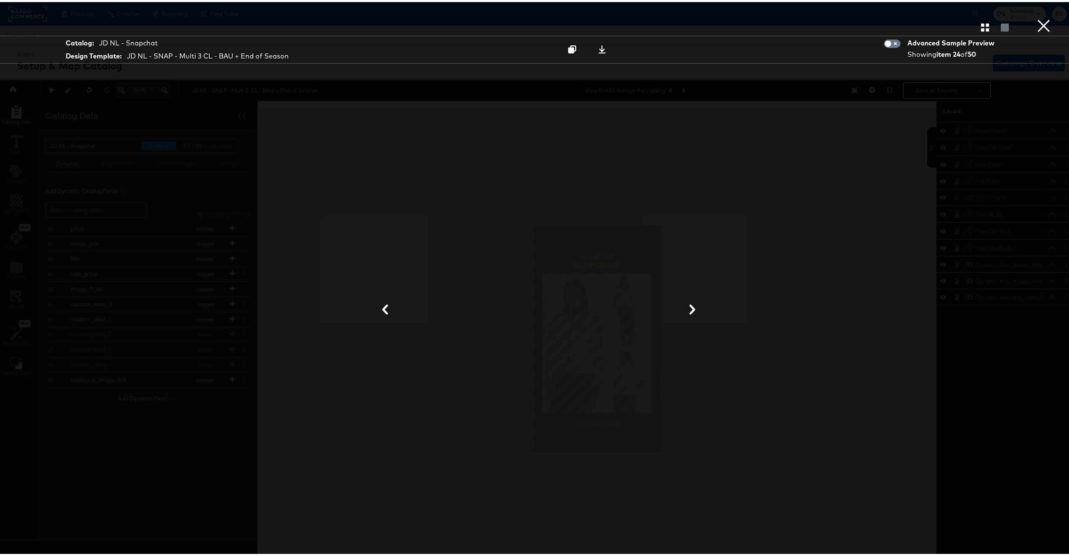
click at [1035, 17] on button "×" at bounding box center [1043, 8] width 17 height 17
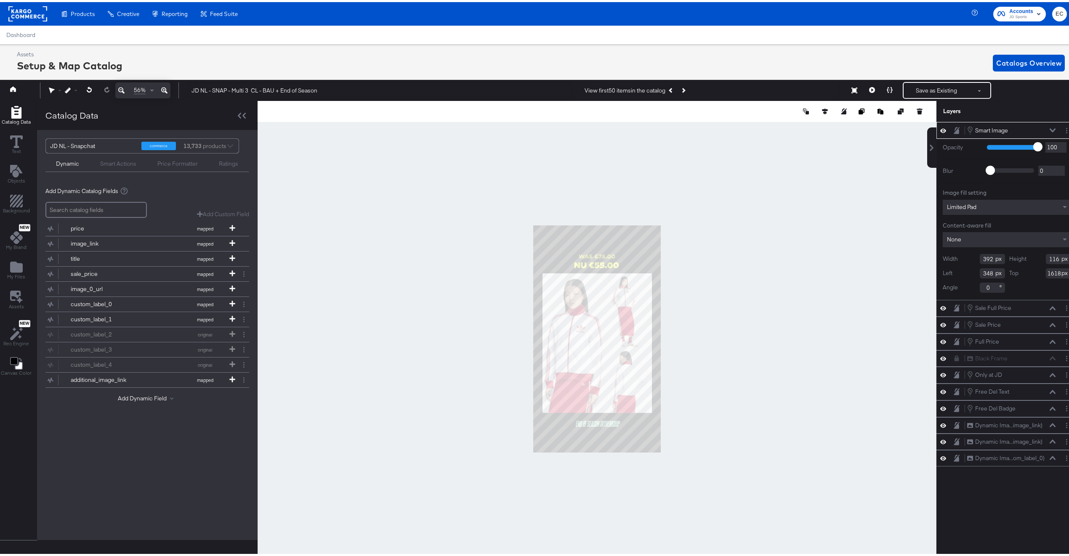
type input "625"
type input "185"
type input "115"
type input "1549"
type input "227"
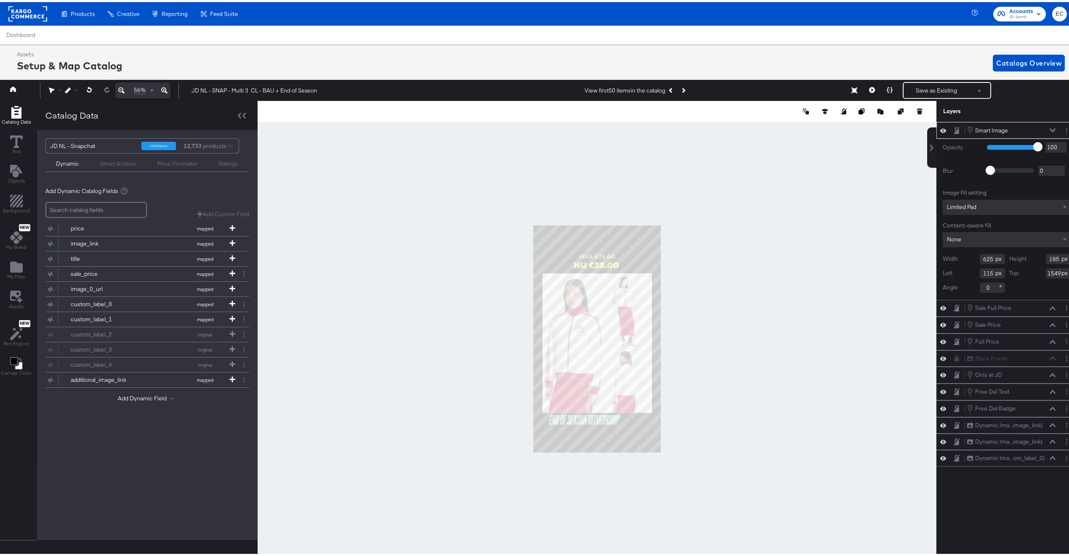
type input "1588"
type input "663"
type input "196"
type input "190"
type input "1577"
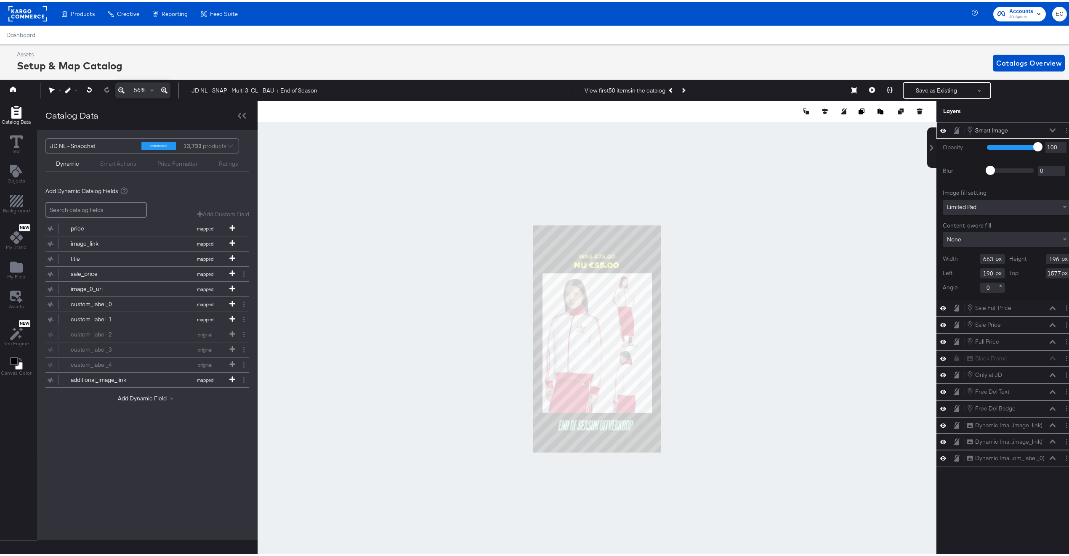
type input "209"
type input "1571"
click at [822, 111] on icon at bounding box center [825, 109] width 6 height 6
click at [758, 128] on button at bounding box center [762, 125] width 8 height 8
click at [789, 258] on div at bounding box center [597, 337] width 679 height 476
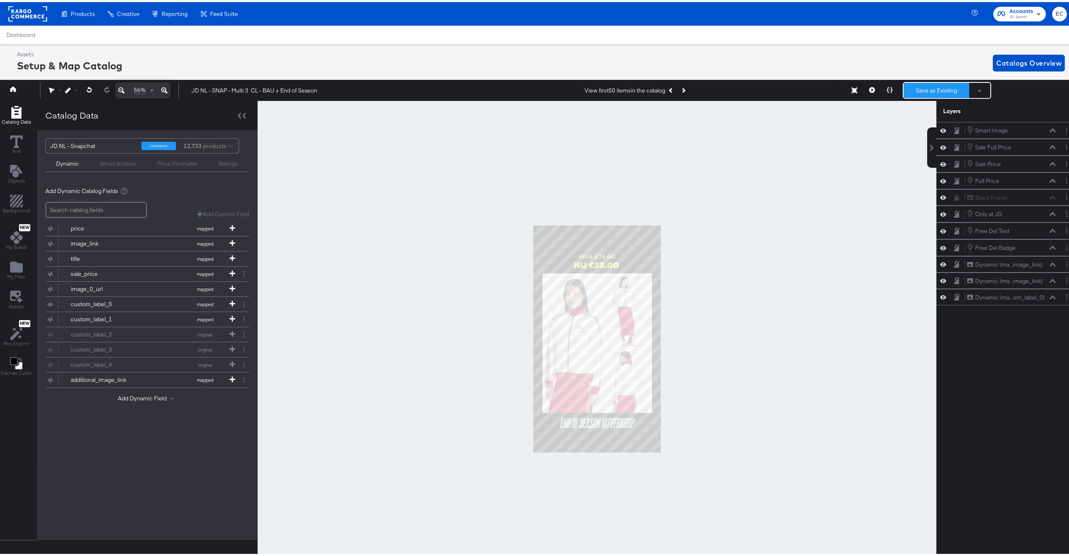
click at [918, 92] on button "Save as Existing" at bounding box center [937, 88] width 66 height 15
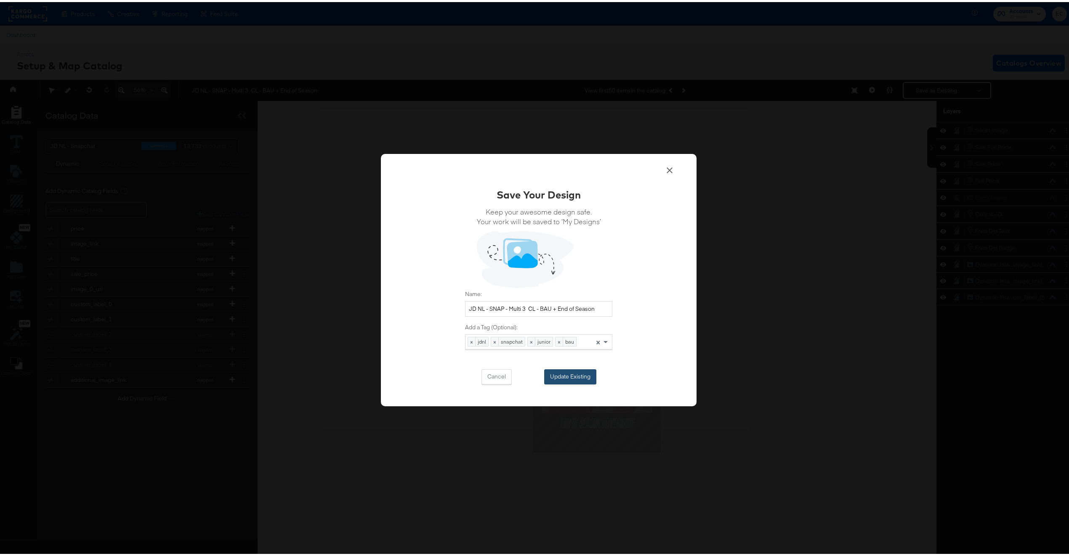
click at [570, 375] on button "Update Existing" at bounding box center [570, 374] width 52 height 15
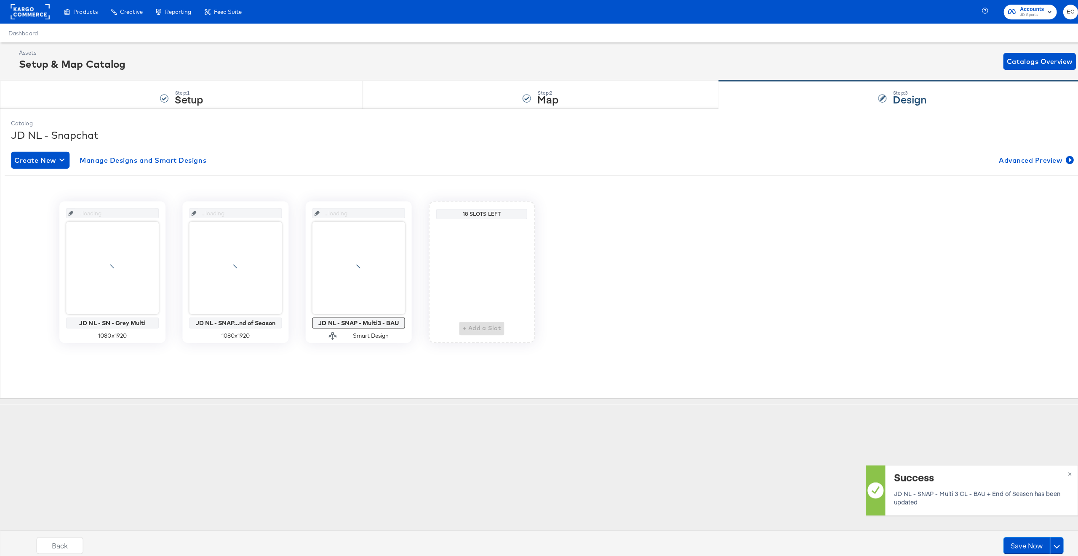
scroll to position [0, 0]
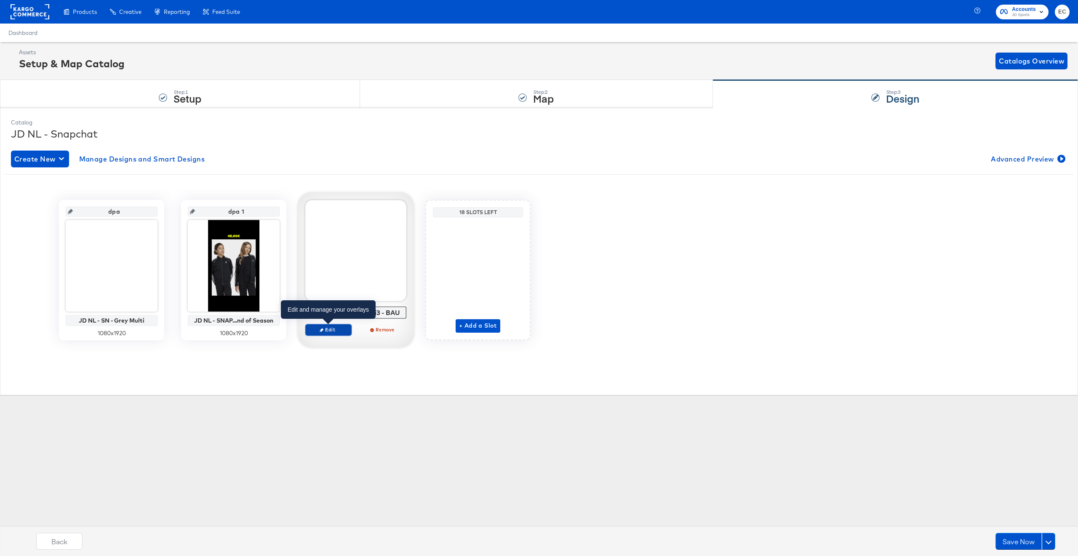
click at [327, 330] on span "Edit" at bounding box center [328, 330] width 39 height 6
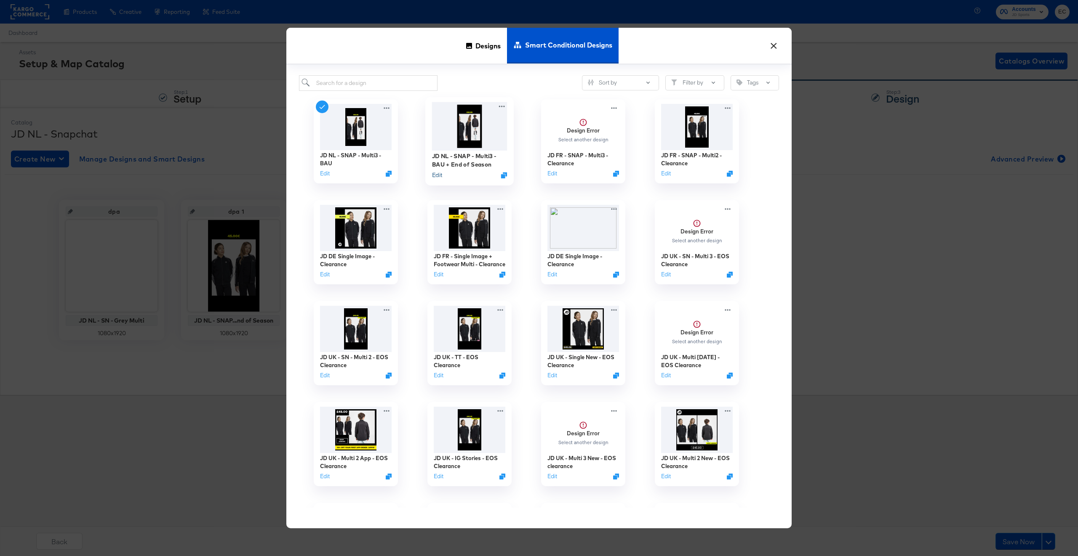
click at [436, 173] on button "Edit" at bounding box center [437, 175] width 10 height 8
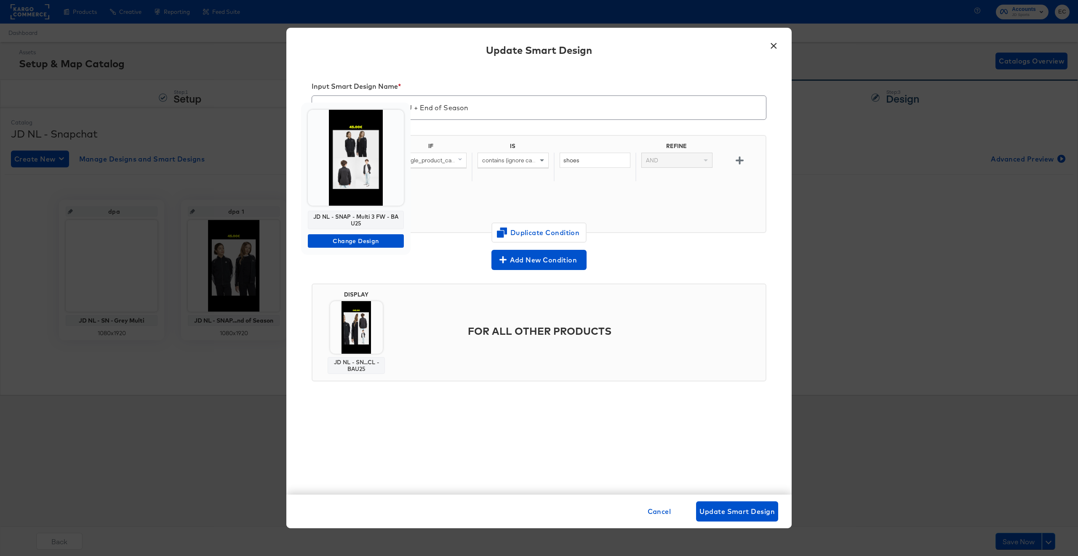
click at [346, 177] on img at bounding box center [356, 158] width 96 height 96
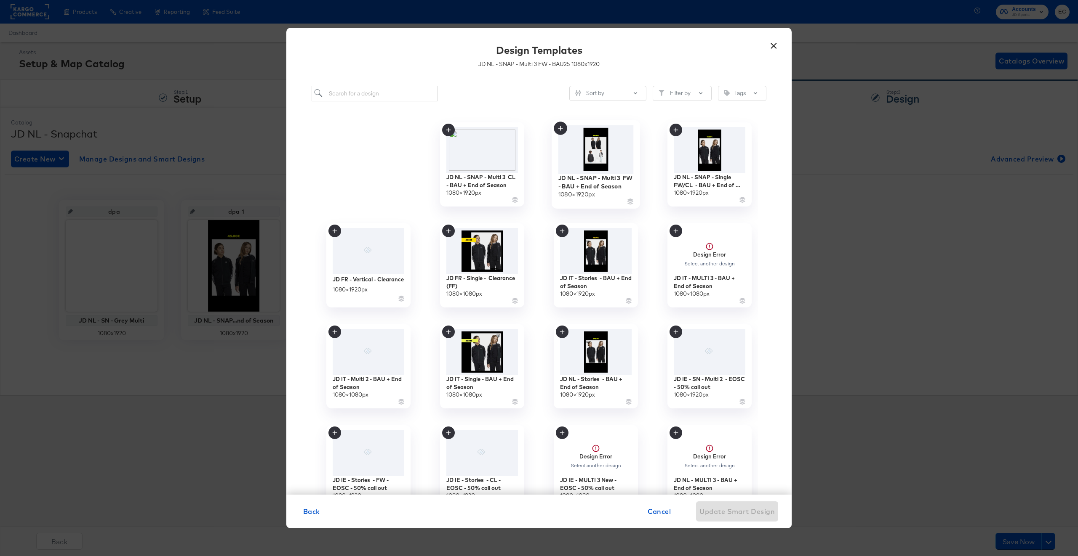
click at [599, 162] on img at bounding box center [595, 149] width 75 height 48
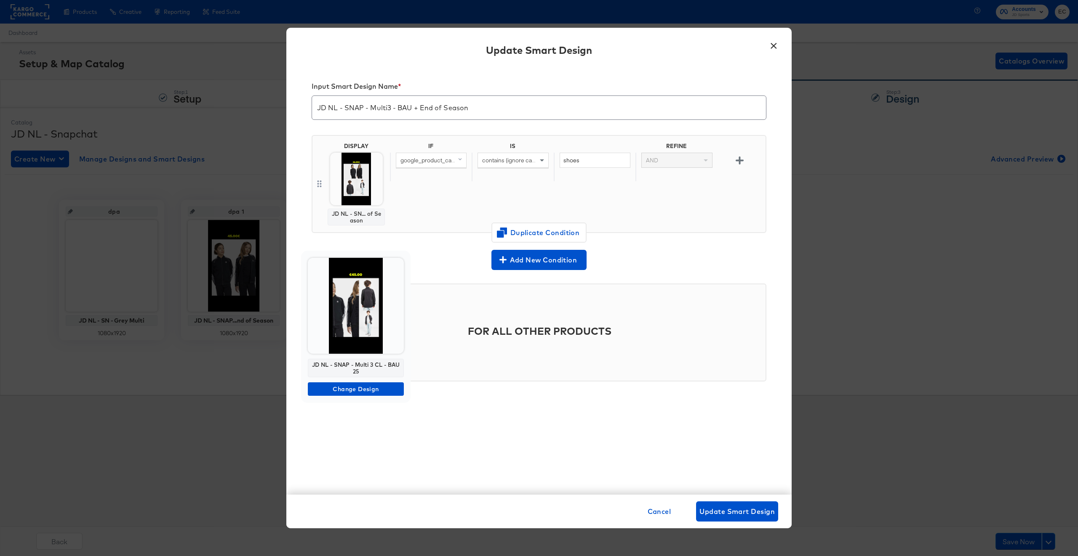
click at [367, 323] on img at bounding box center [356, 306] width 96 height 96
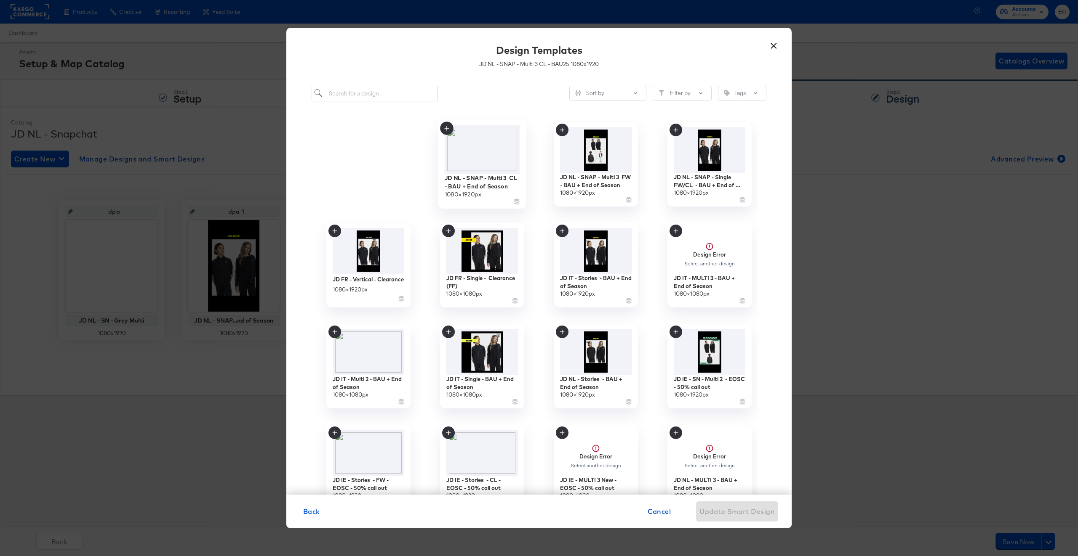
click at [480, 161] on img at bounding box center [481, 149] width 75 height 48
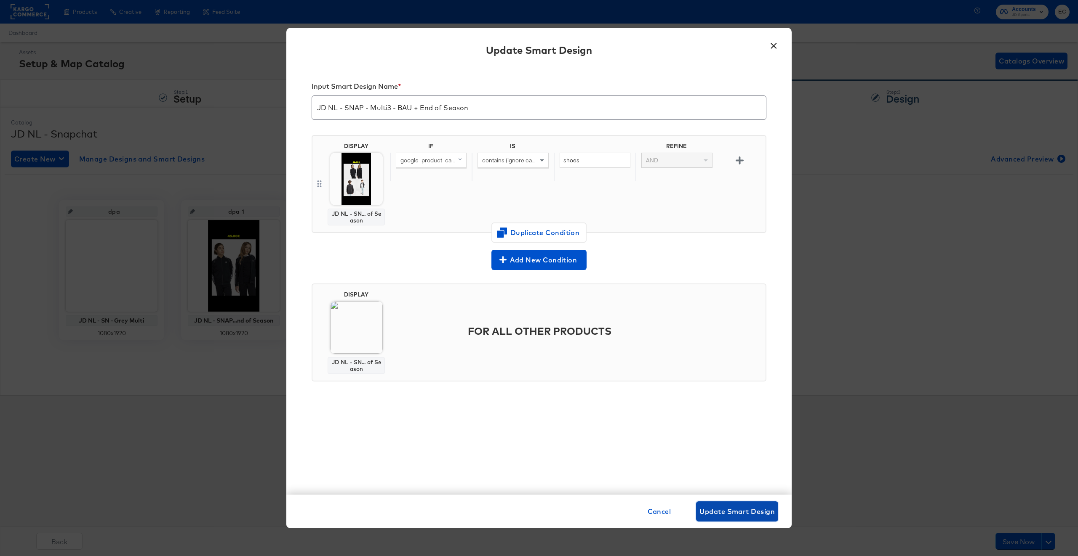
click at [734, 513] on span "Update Smart Design" at bounding box center [736, 512] width 75 height 12
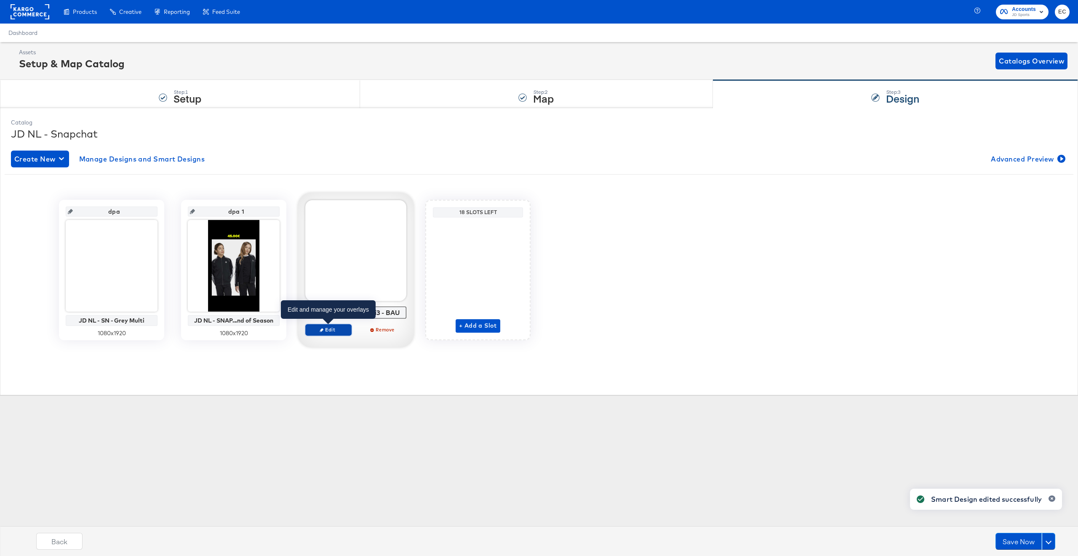
click at [324, 328] on span "Edit" at bounding box center [328, 330] width 39 height 6
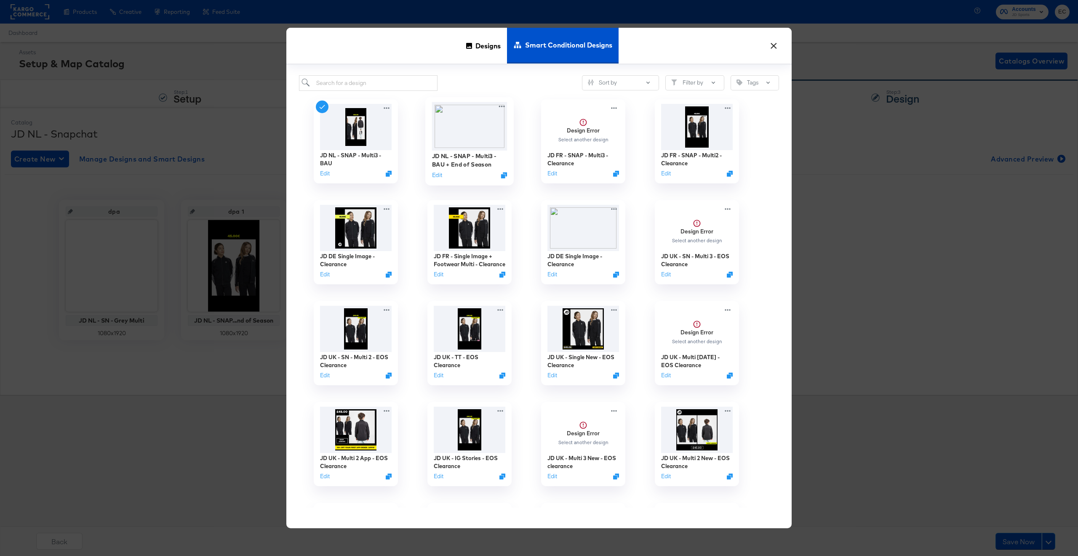
click at [473, 137] on img at bounding box center [469, 126] width 75 height 48
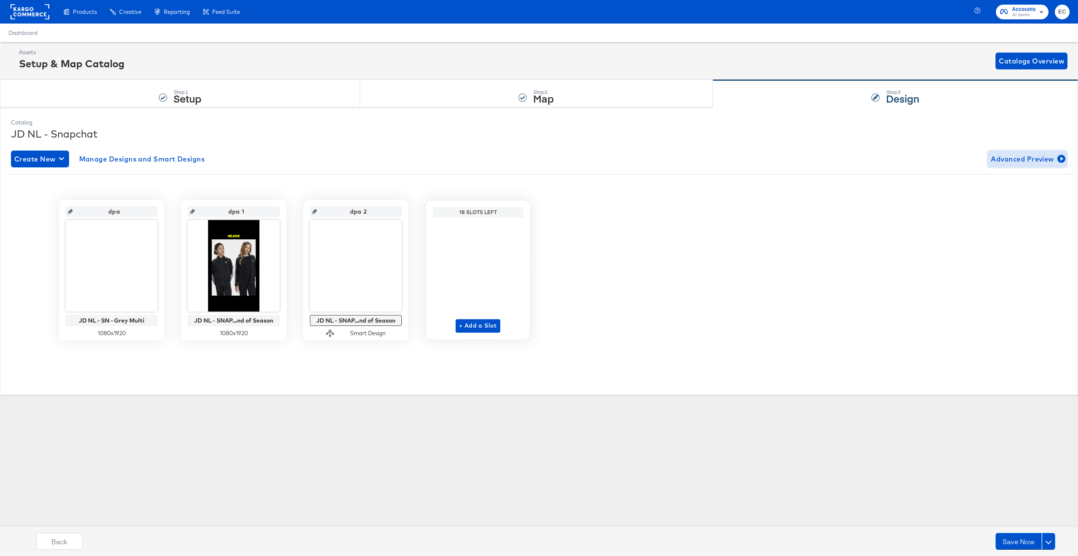
click at [1028, 155] on span "Advanced Preview" at bounding box center [1026, 159] width 73 height 12
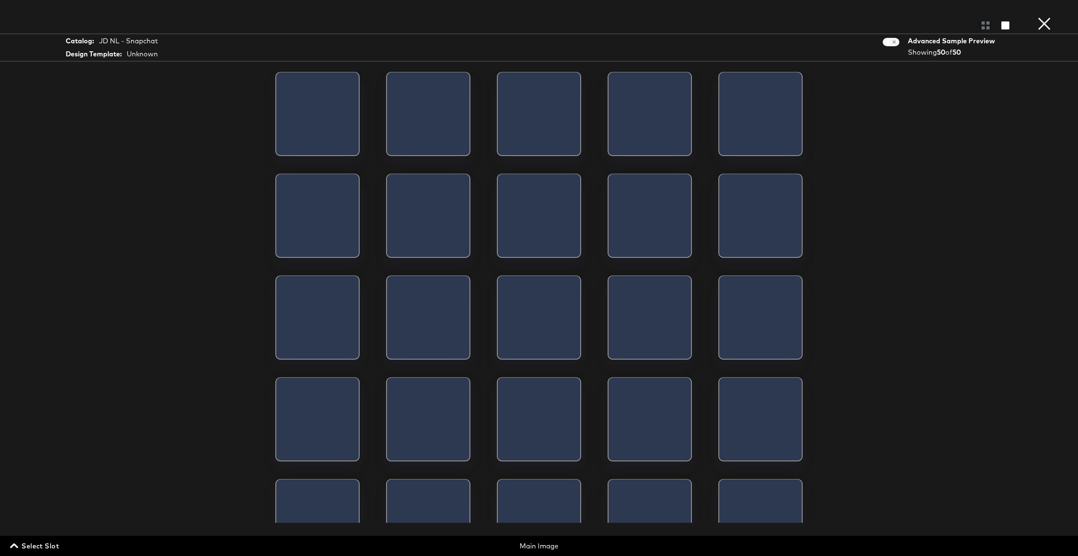
click at [48, 547] on span "Select Slot" at bounding box center [35, 546] width 47 height 12
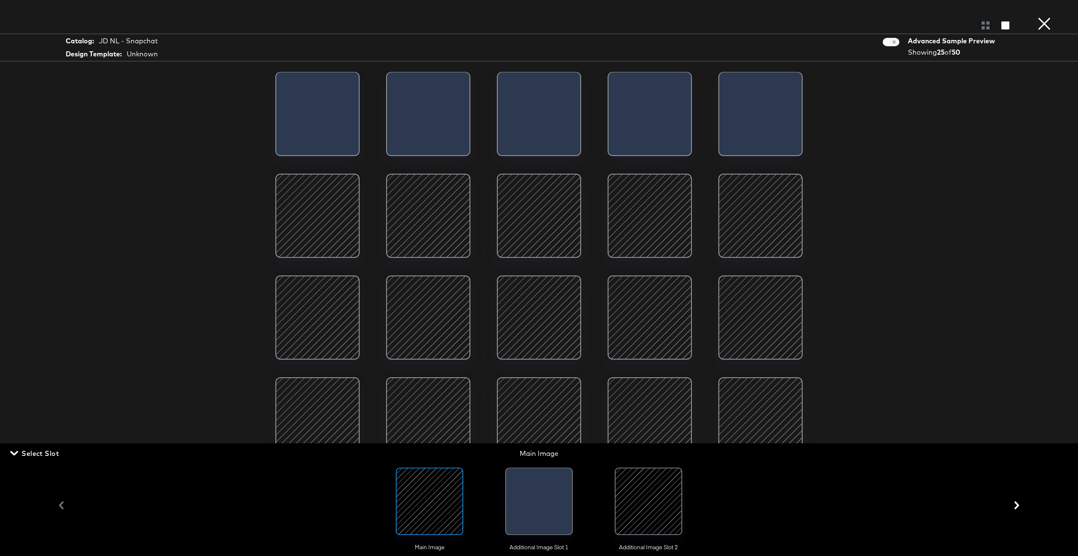
click at [512, 510] on div at bounding box center [509, 503] width 6 height 71
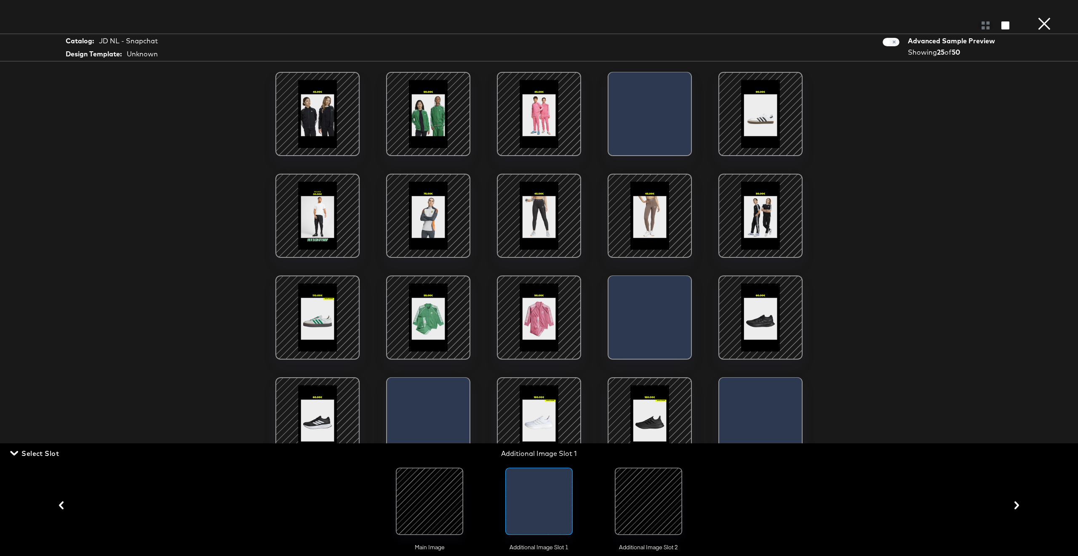
click at [301, 218] on div at bounding box center [318, 216] width 72 height 72
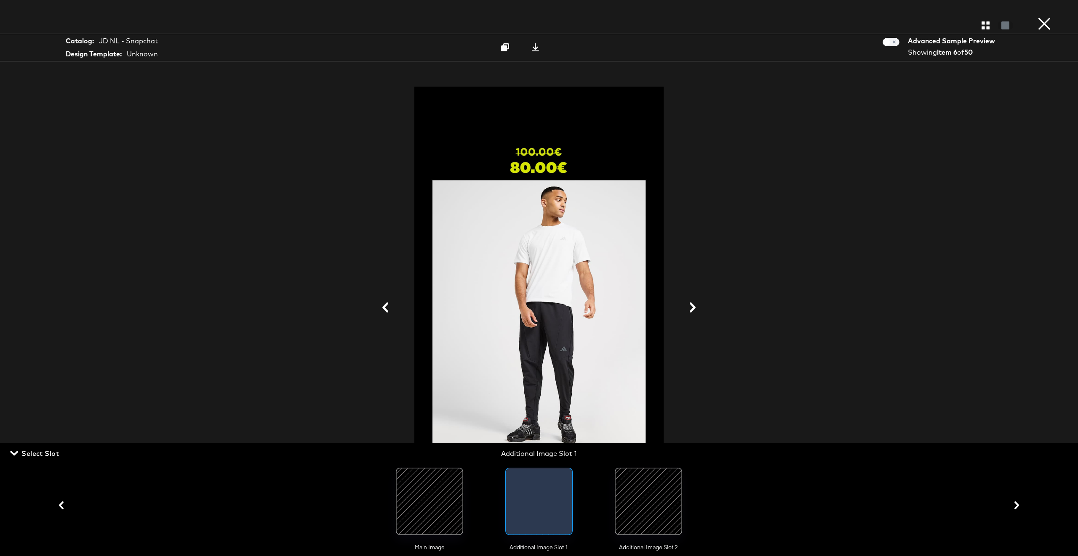
click at [759, 240] on div at bounding box center [538, 308] width 631 height 472
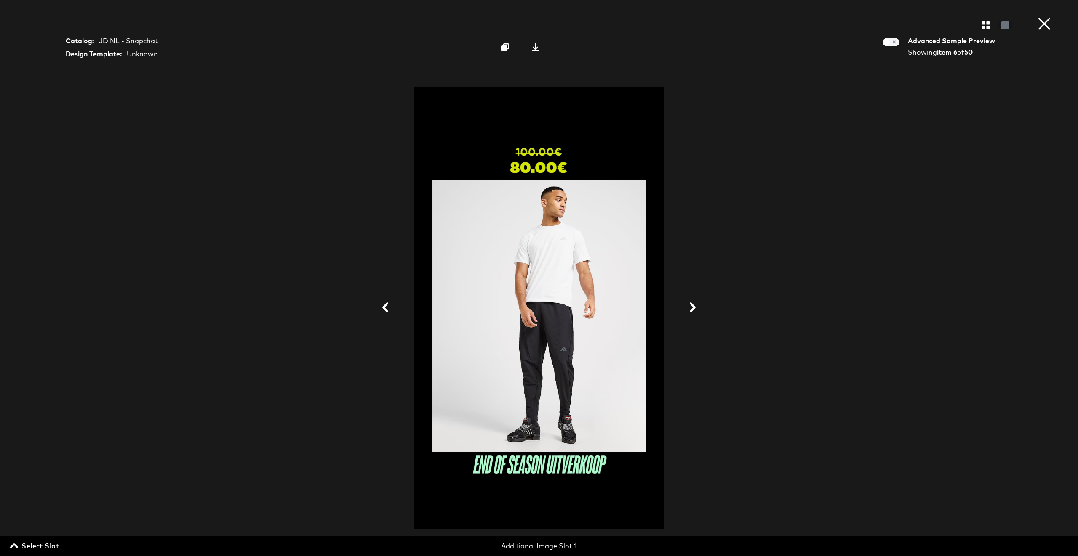
click at [700, 309] on button at bounding box center [692, 309] width 22 height 16
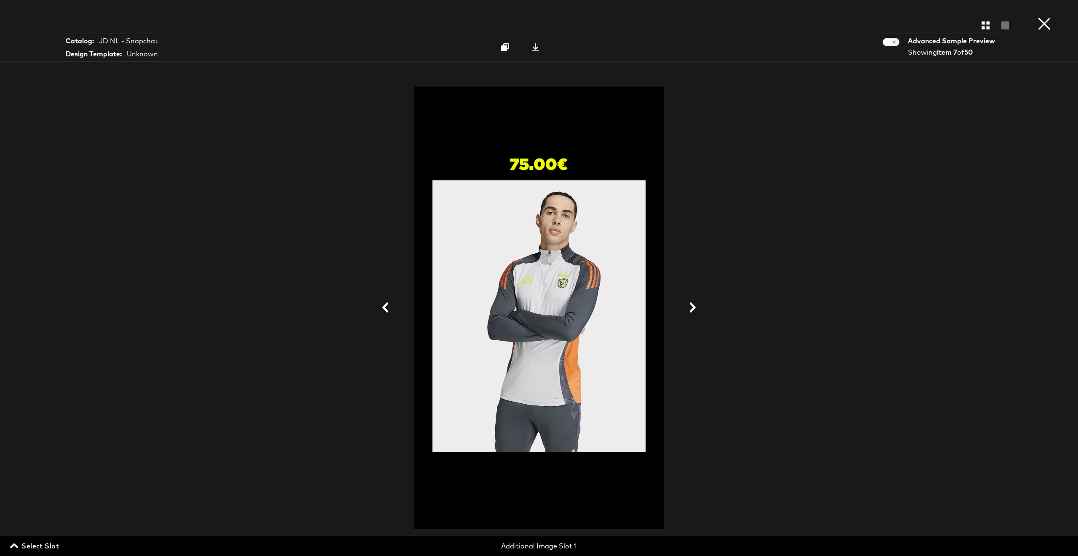
click at [383, 309] on icon at bounding box center [385, 308] width 6 height 10
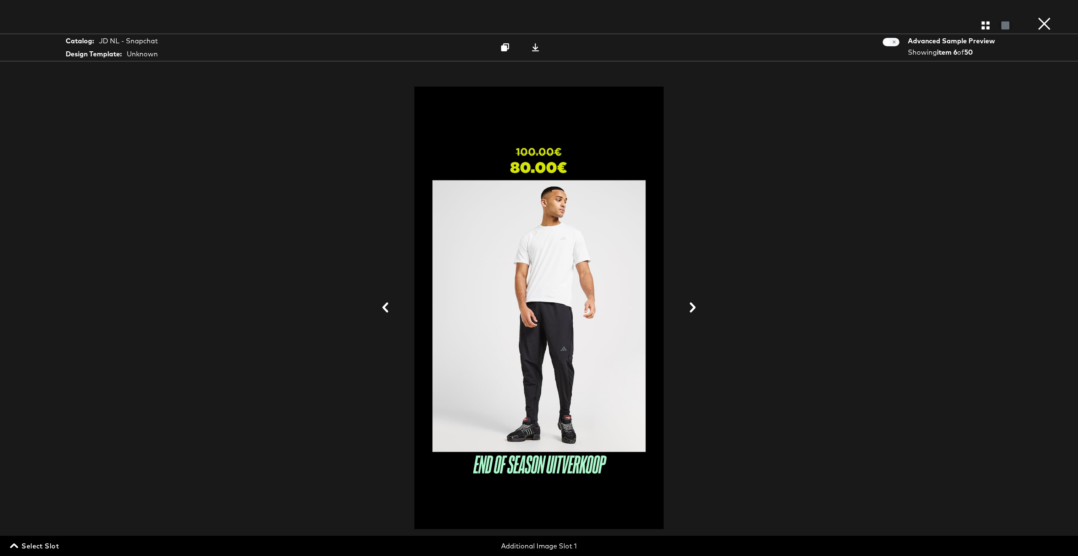
click at [55, 550] on span "Select Slot" at bounding box center [35, 546] width 47 height 12
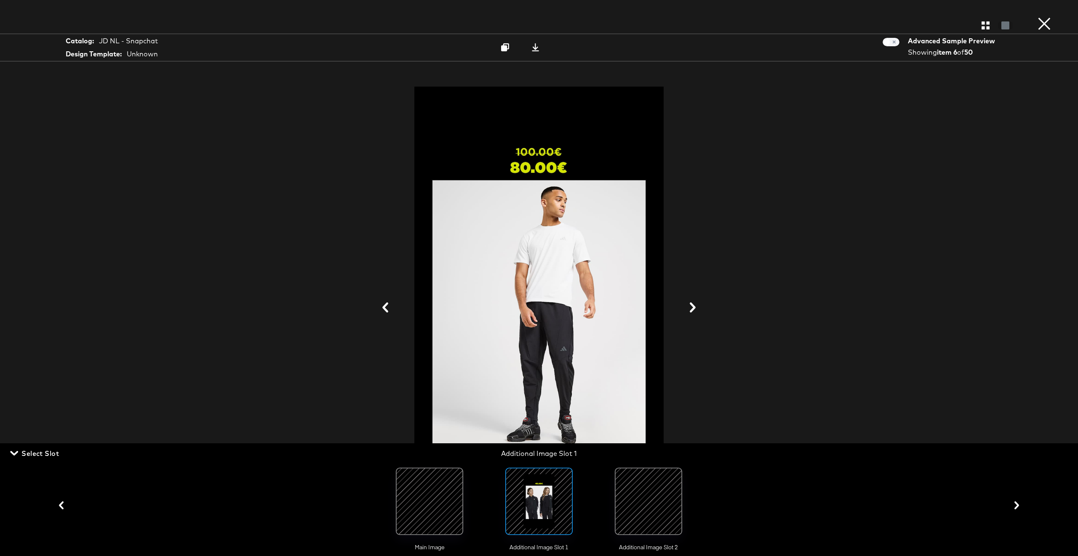
click at [641, 486] on div at bounding box center [648, 501] width 57 height 57
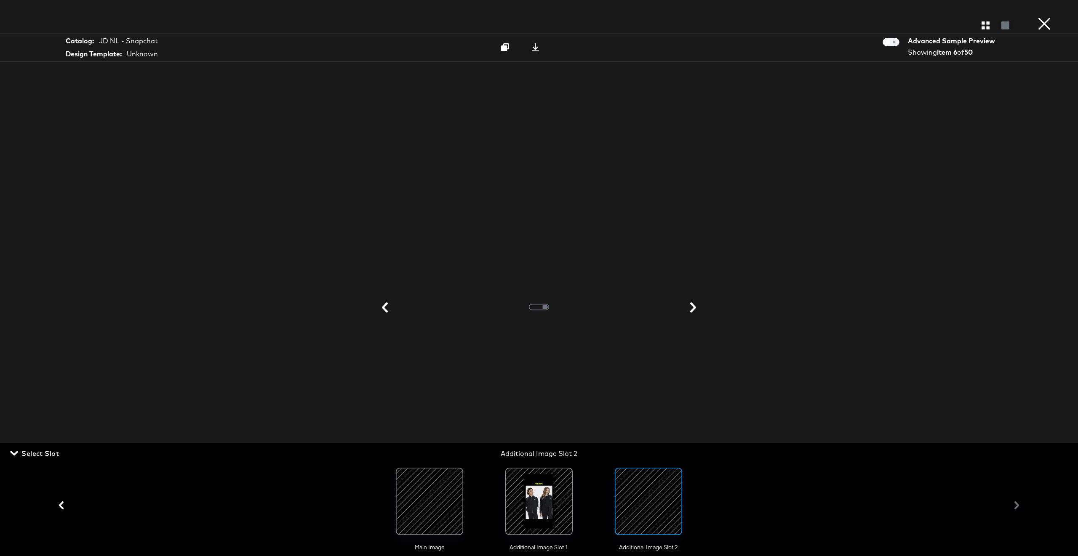
click at [748, 191] on div at bounding box center [538, 308] width 631 height 472
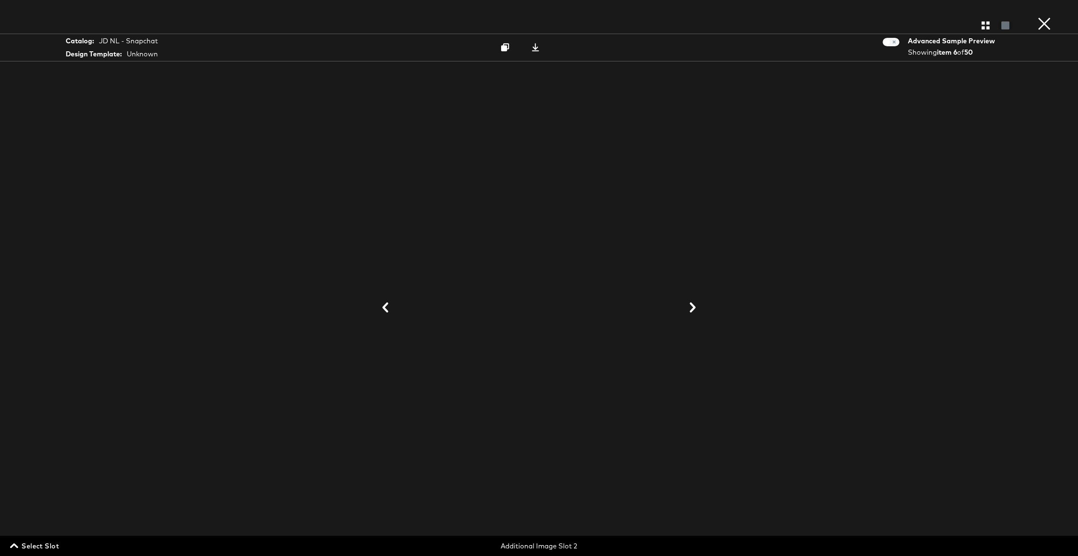
click at [692, 301] on button at bounding box center [692, 309] width 22 height 16
click at [844, 213] on div at bounding box center [538, 308] width 631 height 472
click at [988, 24] on icon "button" at bounding box center [985, 25] width 8 height 8
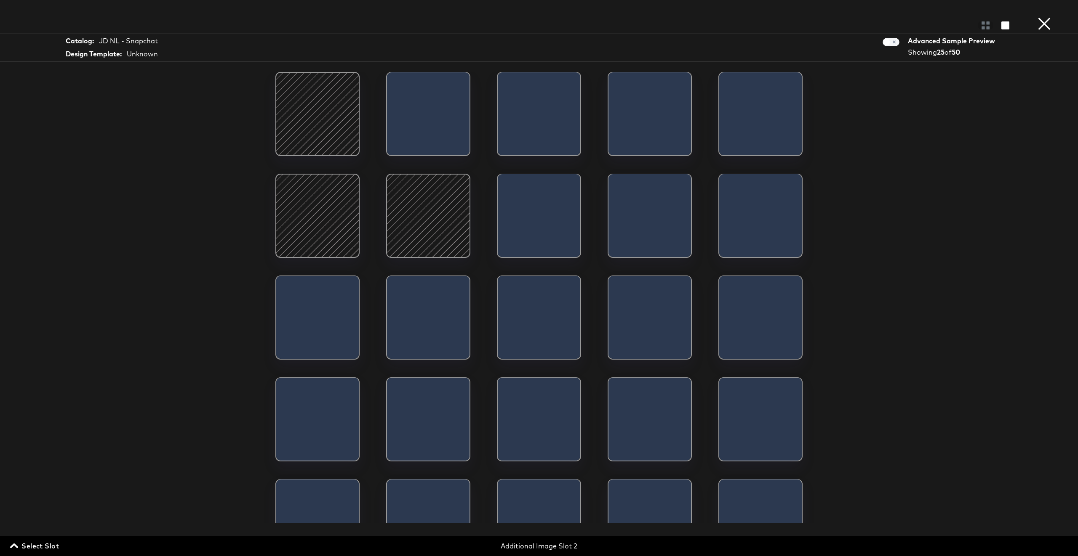
click at [1045, 15] on button "×" at bounding box center [1043, 8] width 17 height 17
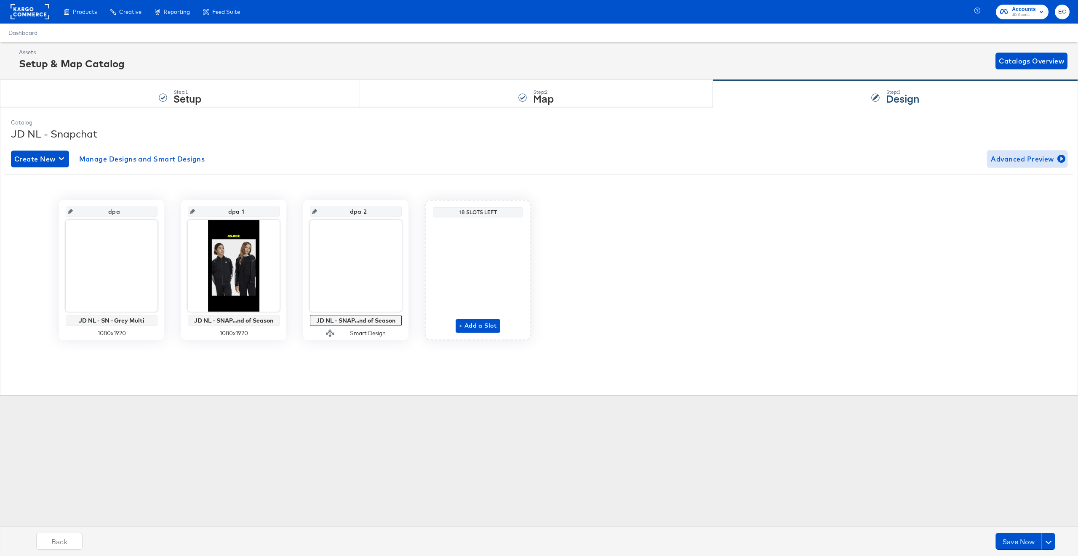
click at [994, 165] on button "Advanced Preview" at bounding box center [1027, 159] width 80 height 17
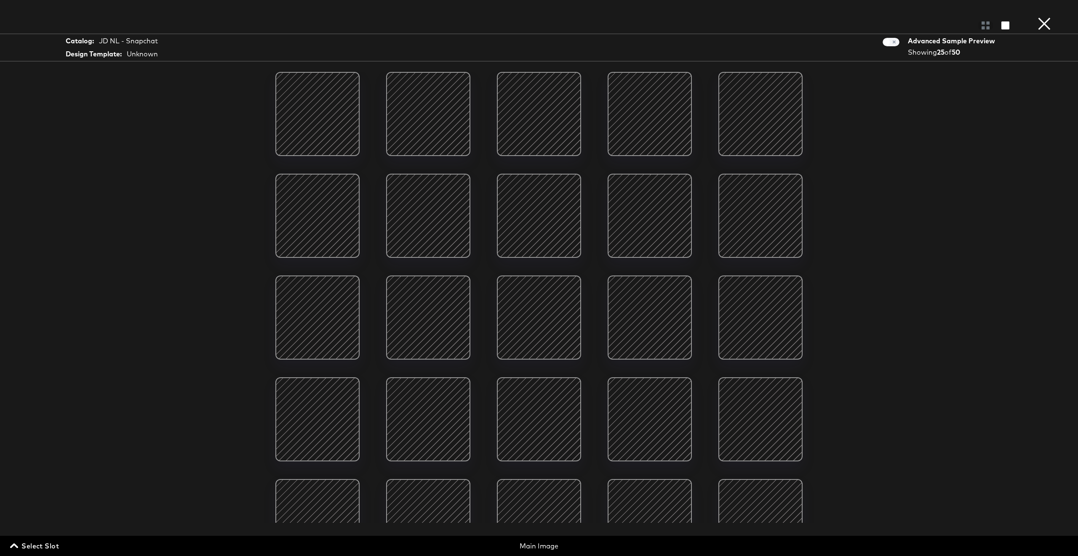
click at [27, 549] on span "Select Slot" at bounding box center [35, 546] width 47 height 12
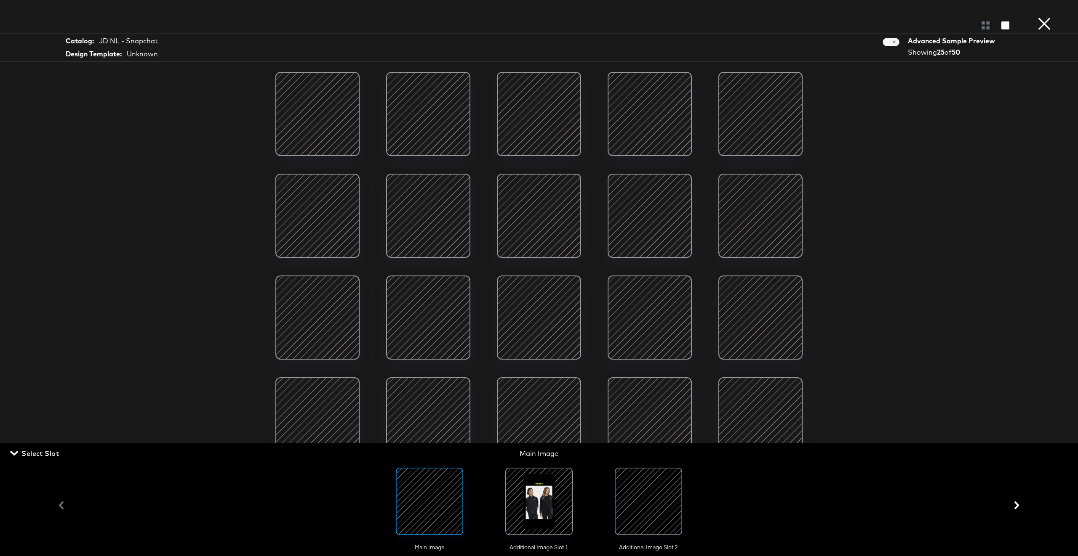
click at [28, 548] on div "Select Slot Main Image Main Image Additional Image Slot 1 Additional Image Slot…" at bounding box center [539, 500] width 1078 height 113
click at [635, 506] on div at bounding box center [648, 501] width 57 height 57
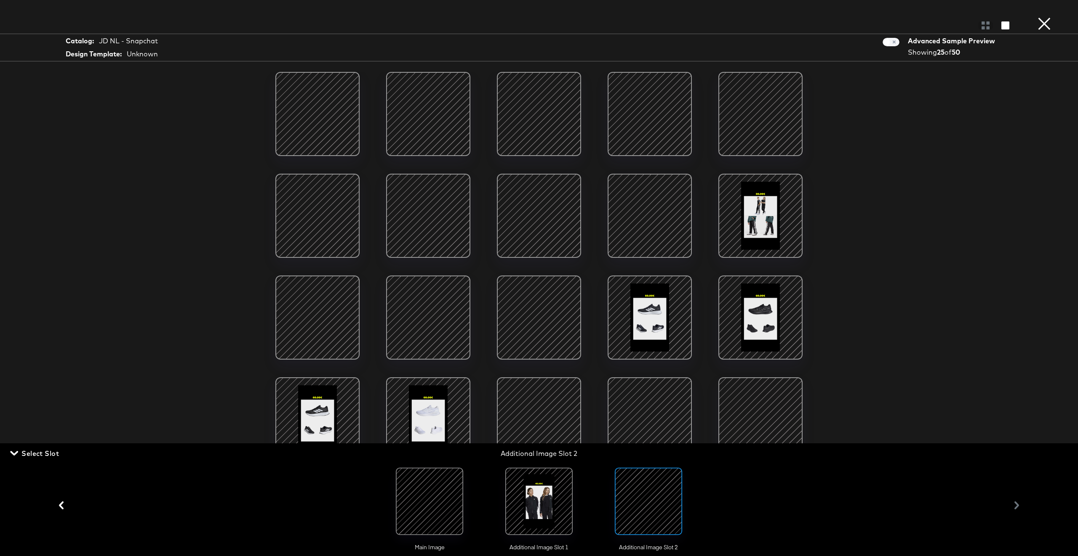
drag, startPoint x: 886, startPoint y: 294, endPoint x: 877, endPoint y: 298, distance: 10.0
click at [885, 294] on div "Catalog: JD NL - Snapchat Design Template: Unknown Advanced Sample Preview Show…" at bounding box center [539, 278] width 1078 height 523
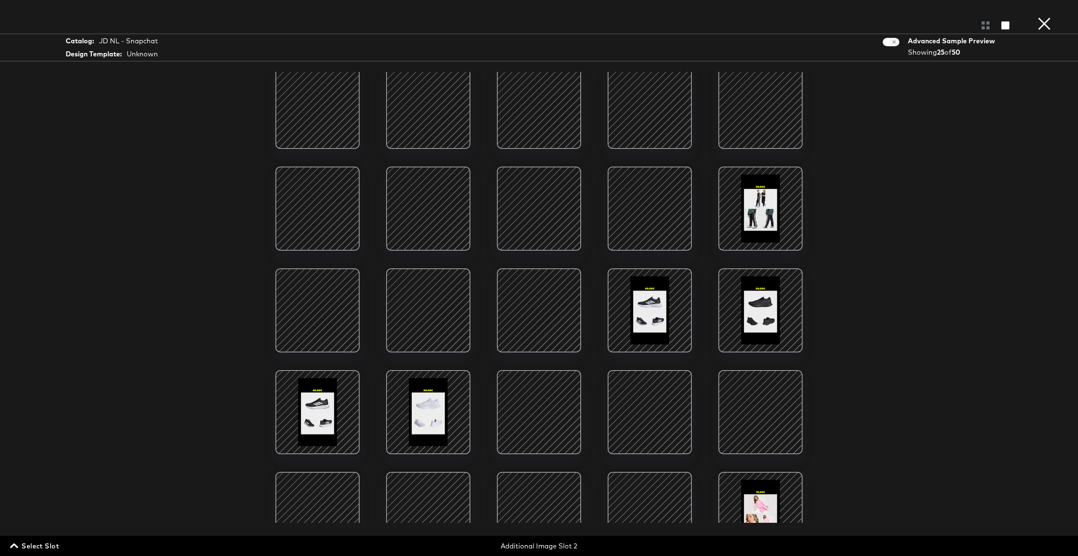
scroll to position [83, 0]
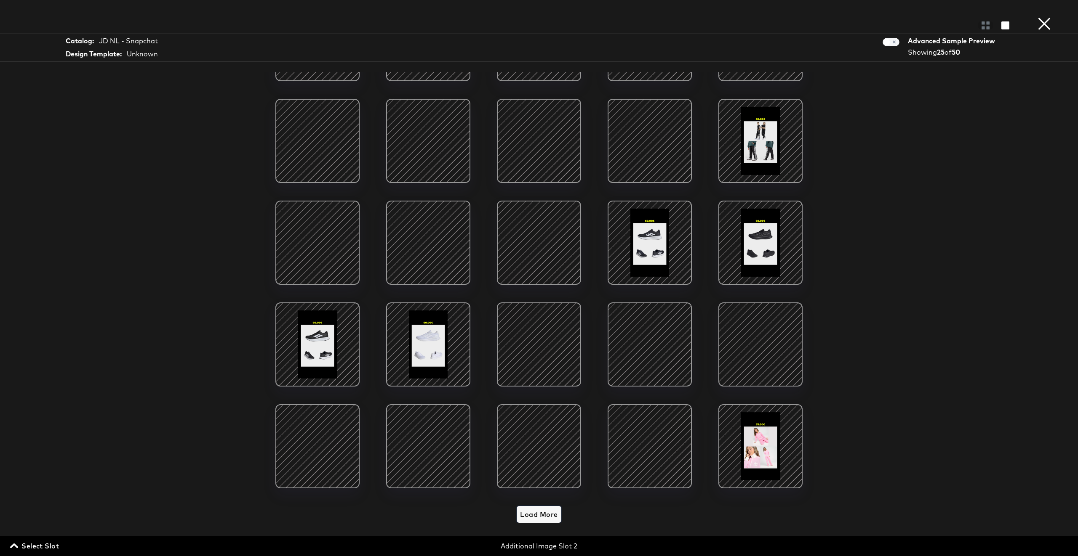
click at [537, 509] on span "Load More" at bounding box center [538, 515] width 37 height 12
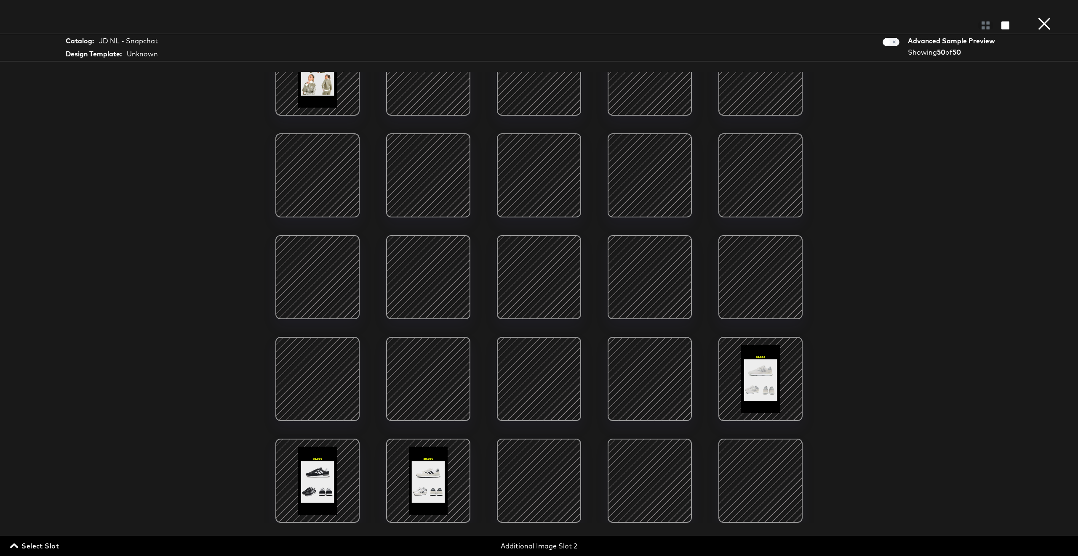
scroll to position [558, 0]
drag, startPoint x: 1043, startPoint y: 24, endPoint x: 1041, endPoint y: 45, distance: 21.2
click at [1043, 17] on button "×" at bounding box center [1043, 8] width 17 height 17
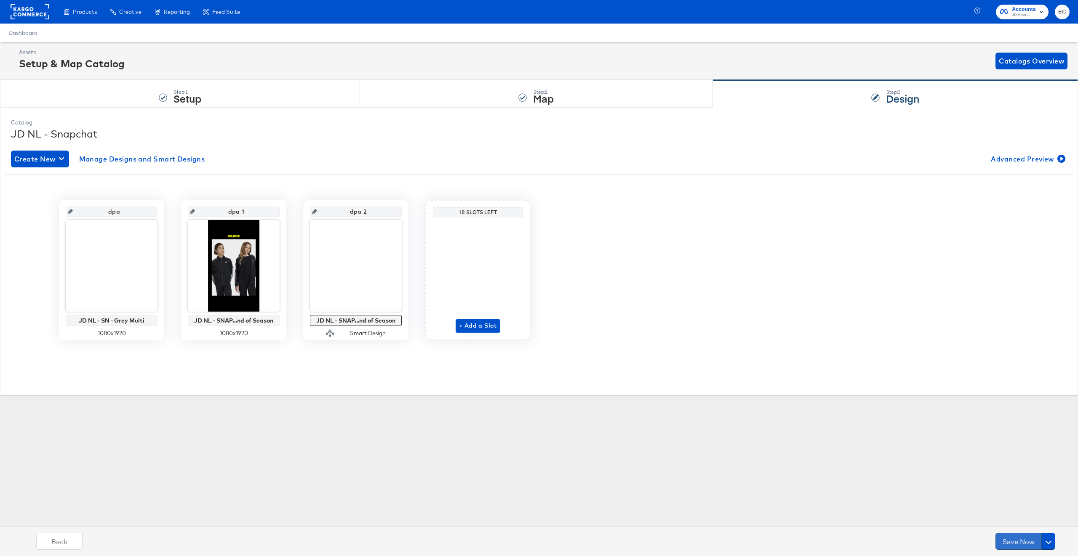
click at [1006, 540] on button "Save Now" at bounding box center [1018, 541] width 46 height 17
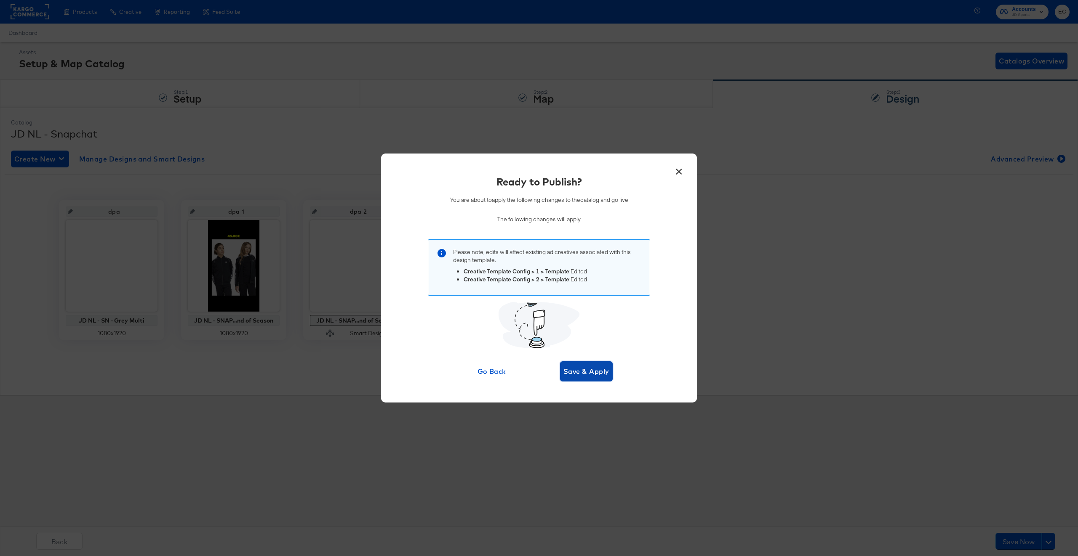
click at [579, 371] on span "Save & Apply" at bounding box center [586, 372] width 46 height 12
